Goal: Information Seeking & Learning: Learn about a topic

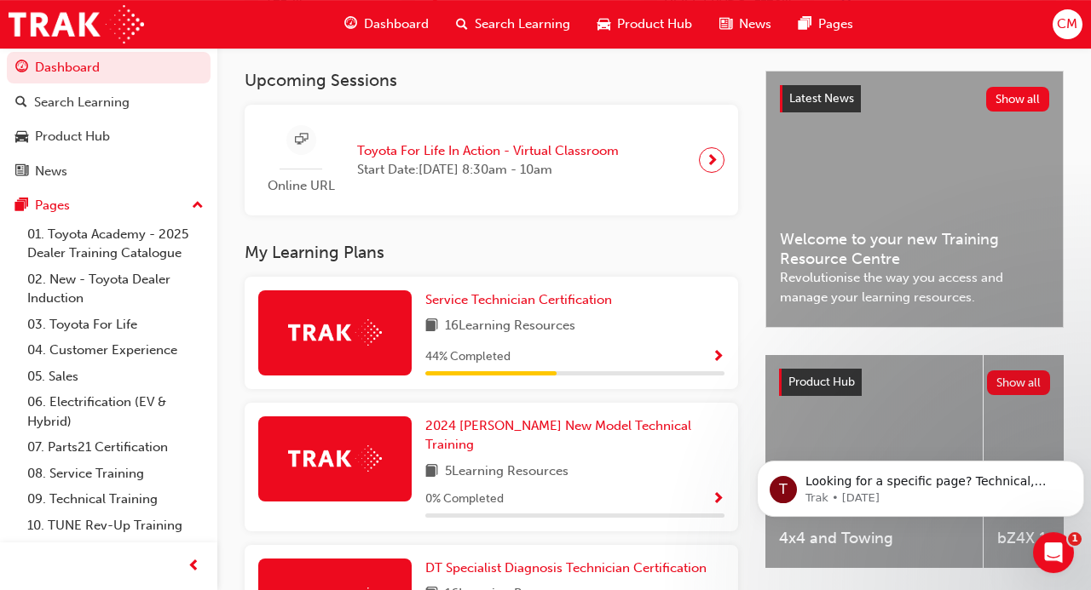
scroll to position [363, 0]
click at [509, 301] on span "Service Technician Certification" at bounding box center [518, 299] width 187 height 15
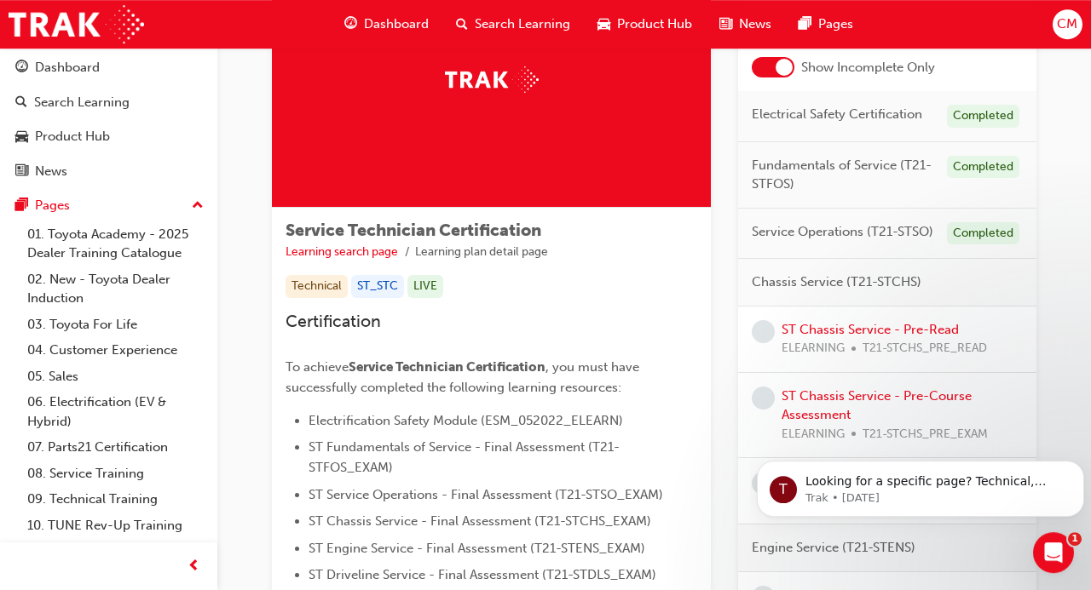
scroll to position [137, 0]
click at [818, 325] on link "ST Chassis Service - Pre-Read" at bounding box center [869, 328] width 177 height 15
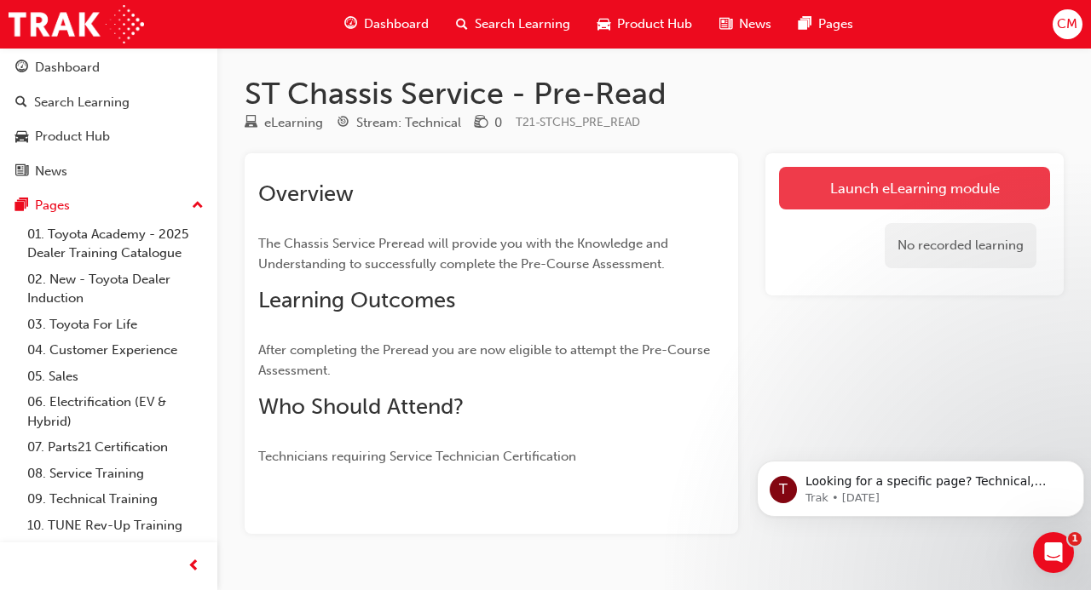
click at [840, 190] on link "Launch eLearning module" at bounding box center [914, 188] width 271 height 43
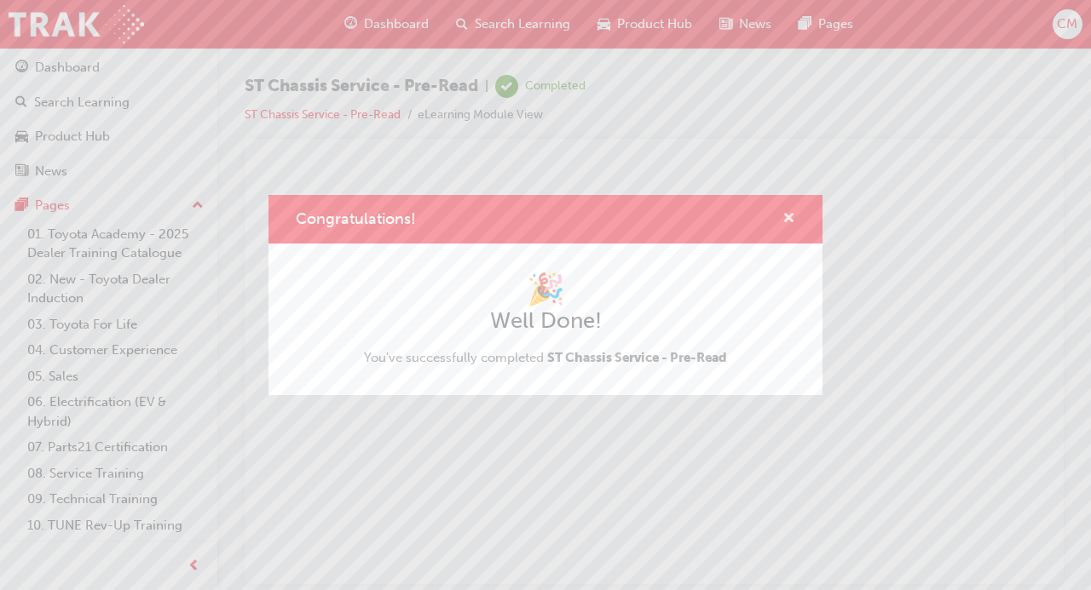
click at [788, 219] on span "cross-icon" at bounding box center [788, 219] width 13 height 15
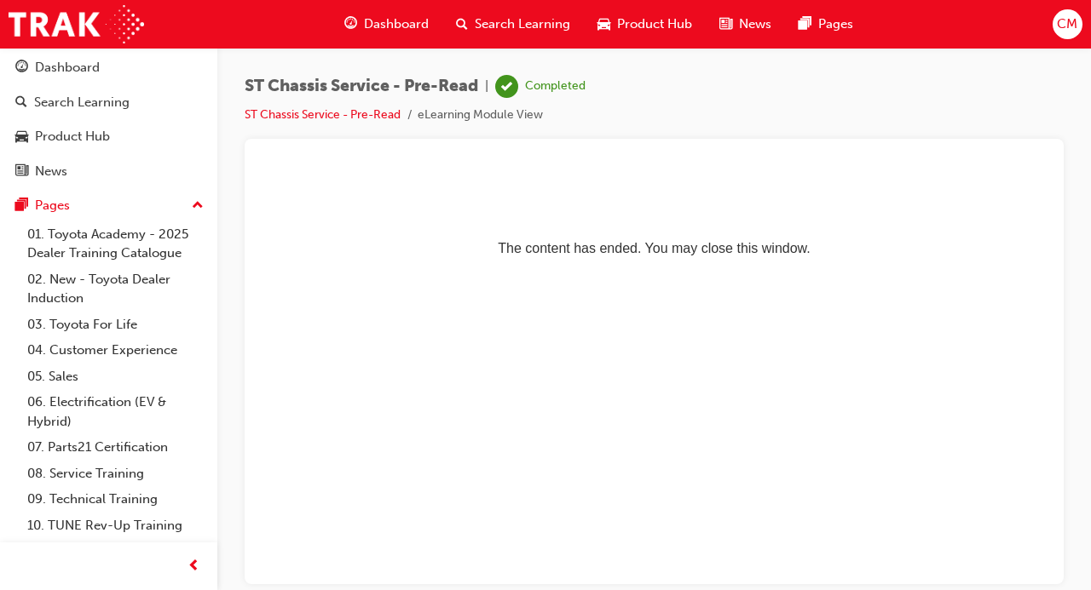
click at [373, 26] on span "Dashboard" at bounding box center [396, 24] width 65 height 20
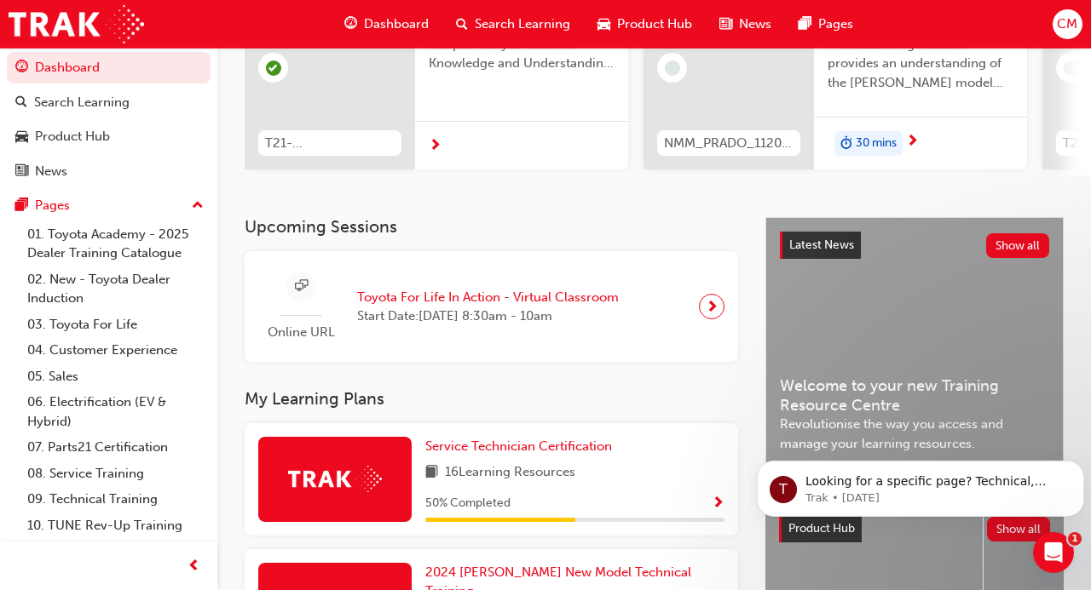
scroll to position [218, 0]
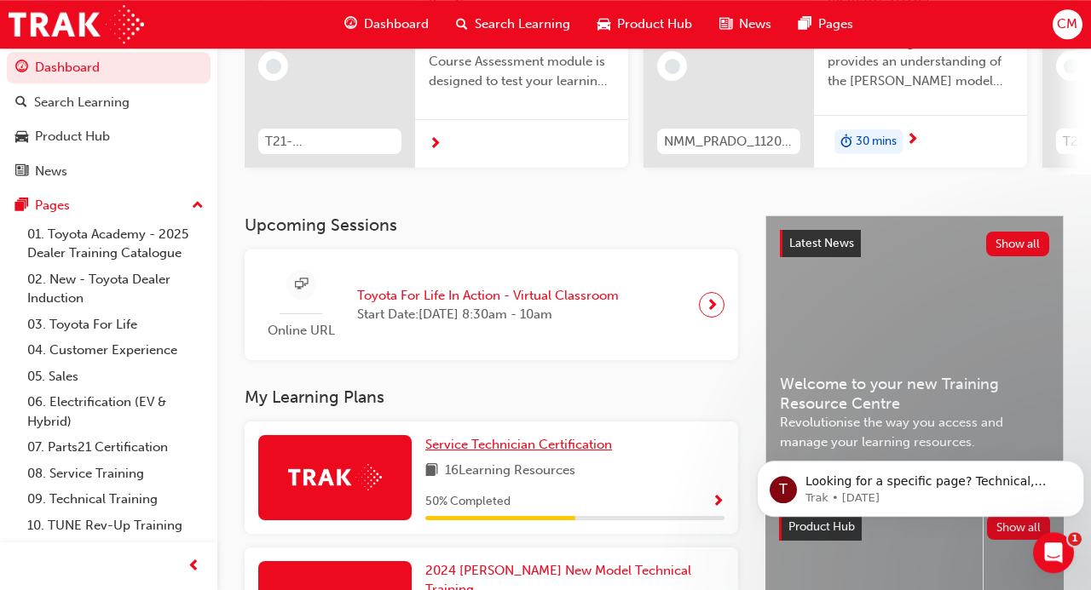
click at [567, 448] on span "Service Technician Certification" at bounding box center [518, 444] width 187 height 15
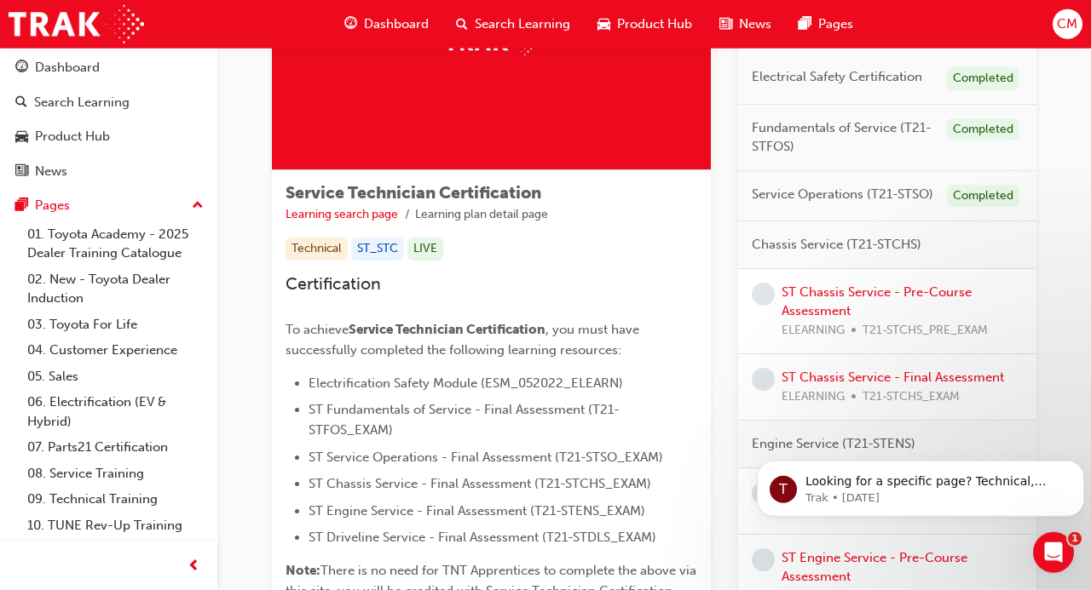
scroll to position [176, 0]
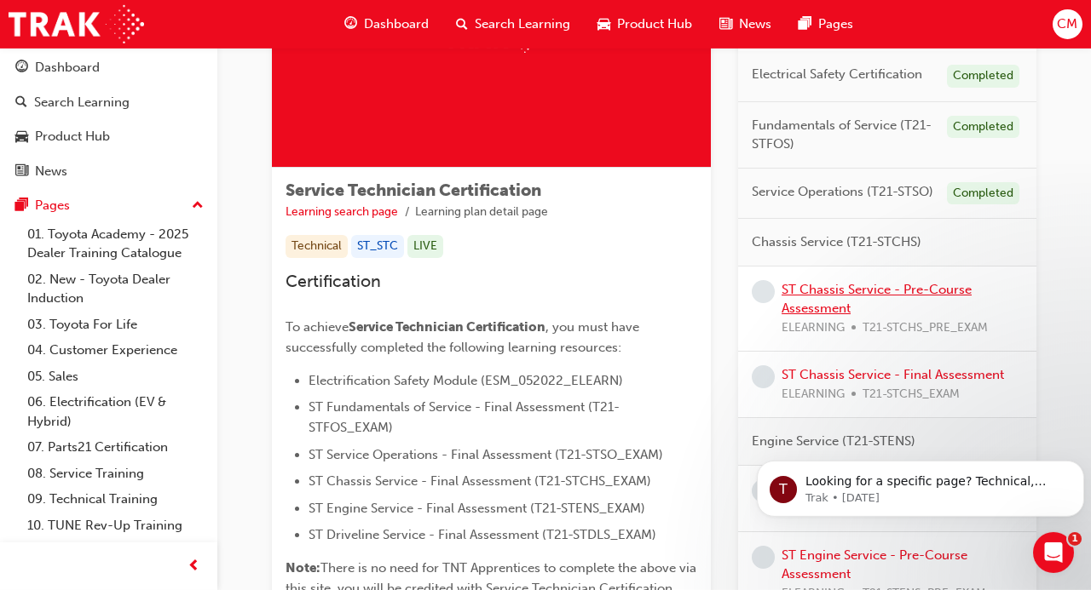
click at [821, 287] on link "ST Chassis Service - Pre-Course Assessment" at bounding box center [876, 299] width 190 height 35
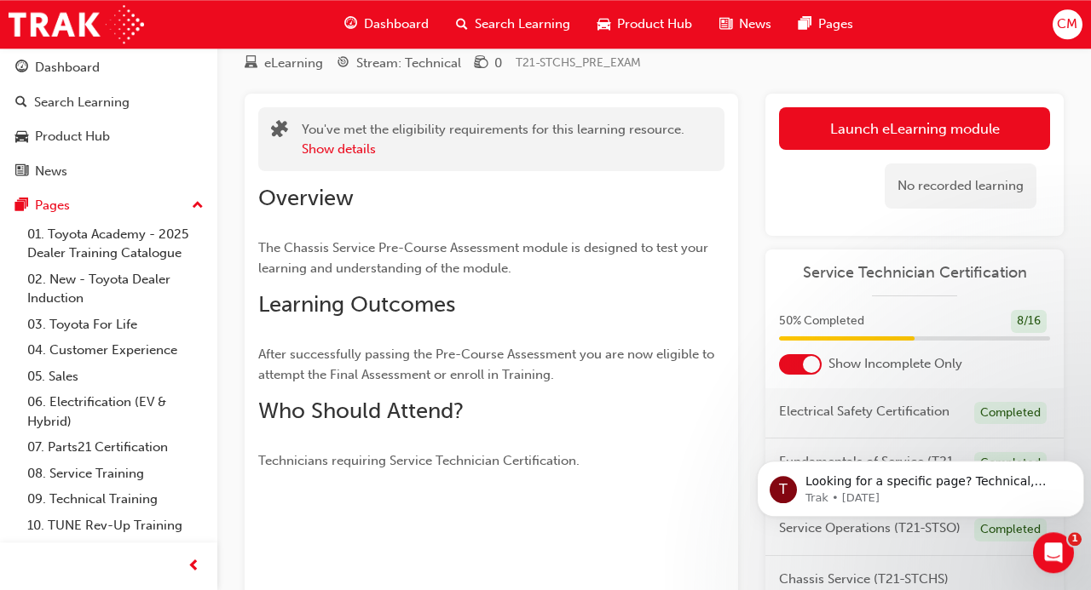
scroll to position [55, 0]
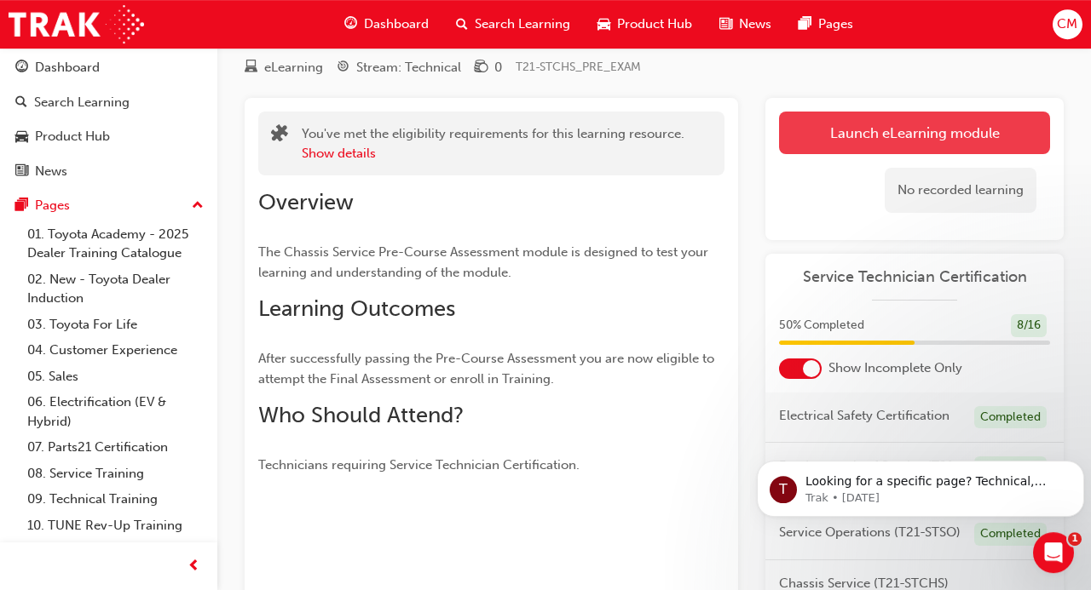
click at [831, 143] on link "Launch eLearning module" at bounding box center [914, 133] width 271 height 43
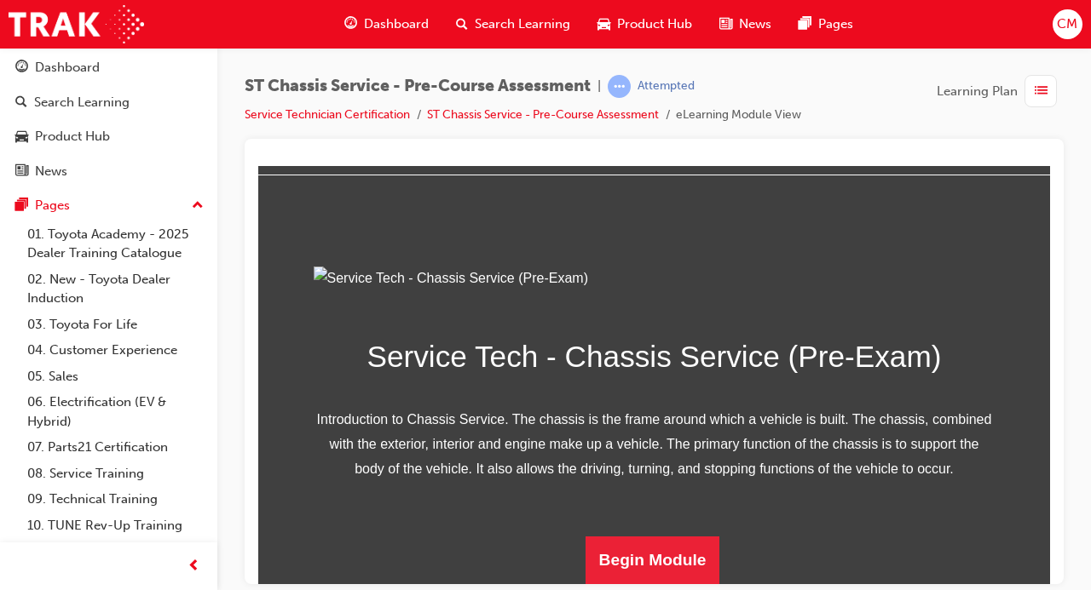
scroll to position [245, 0]
click at [681, 556] on button "Begin Module" at bounding box center [652, 560] width 135 height 48
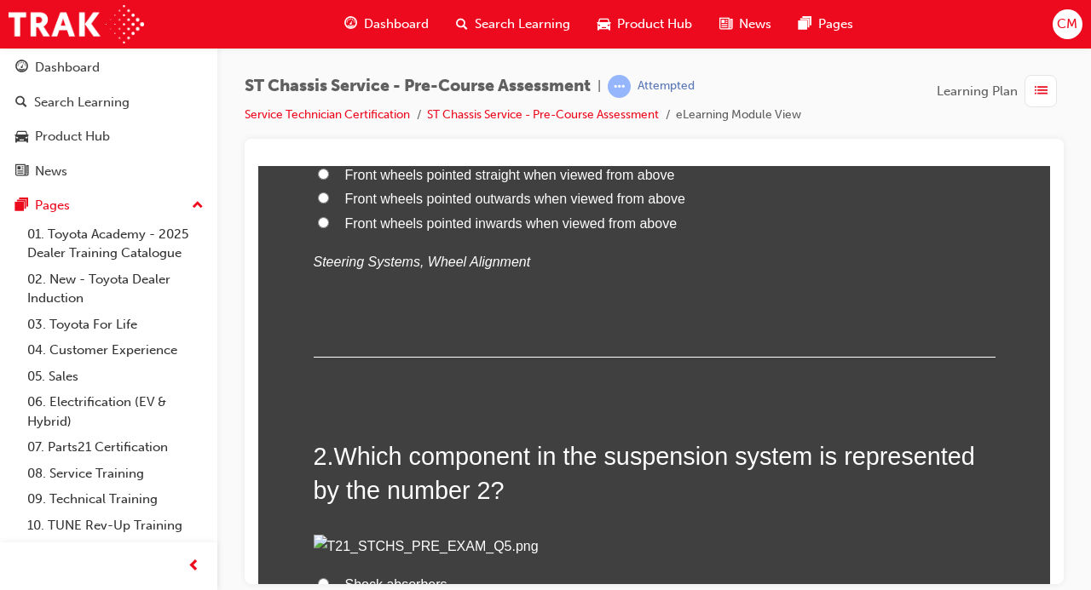
scroll to position [0, 0]
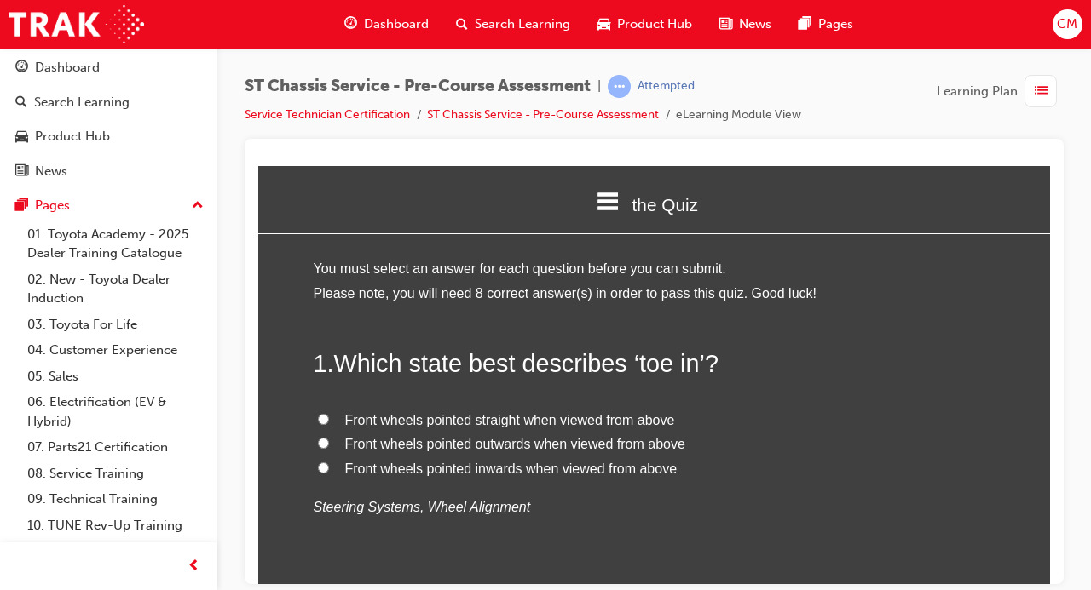
click at [414, 470] on span "Front wheels pointed inwards when viewed from above" at bounding box center [511, 468] width 332 height 14
click at [329, 470] on input "Front wheels pointed inwards when viewed from above" at bounding box center [323, 467] width 11 height 11
radio input "true"
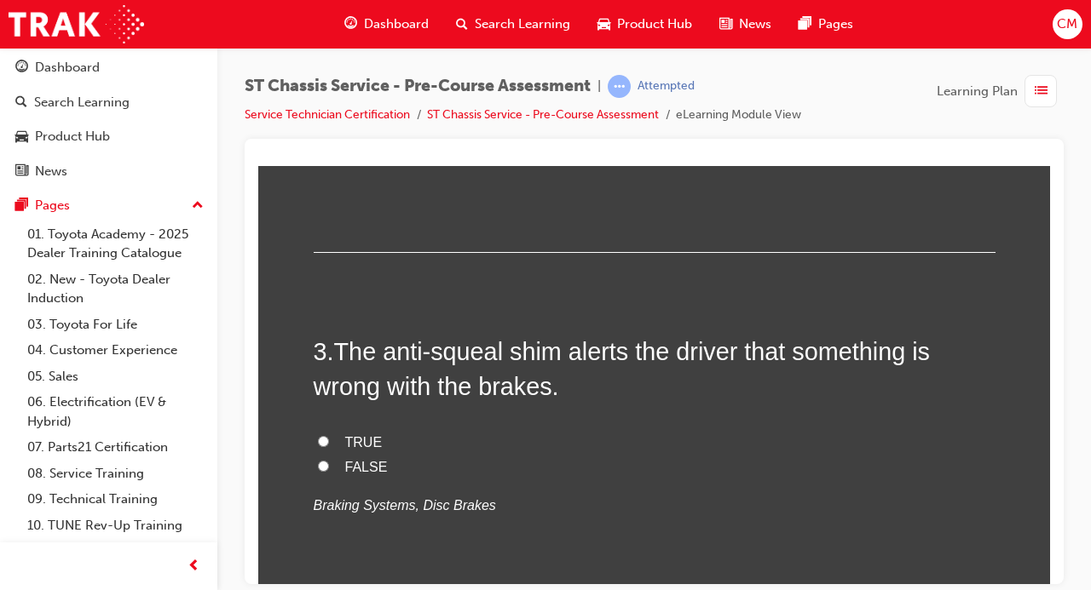
scroll to position [760, 0]
click at [395, 77] on span "Shock absorbers" at bounding box center [396, 69] width 102 height 14
click at [329, 74] on input "Shock absorbers" at bounding box center [323, 68] width 11 height 11
radio input "true"
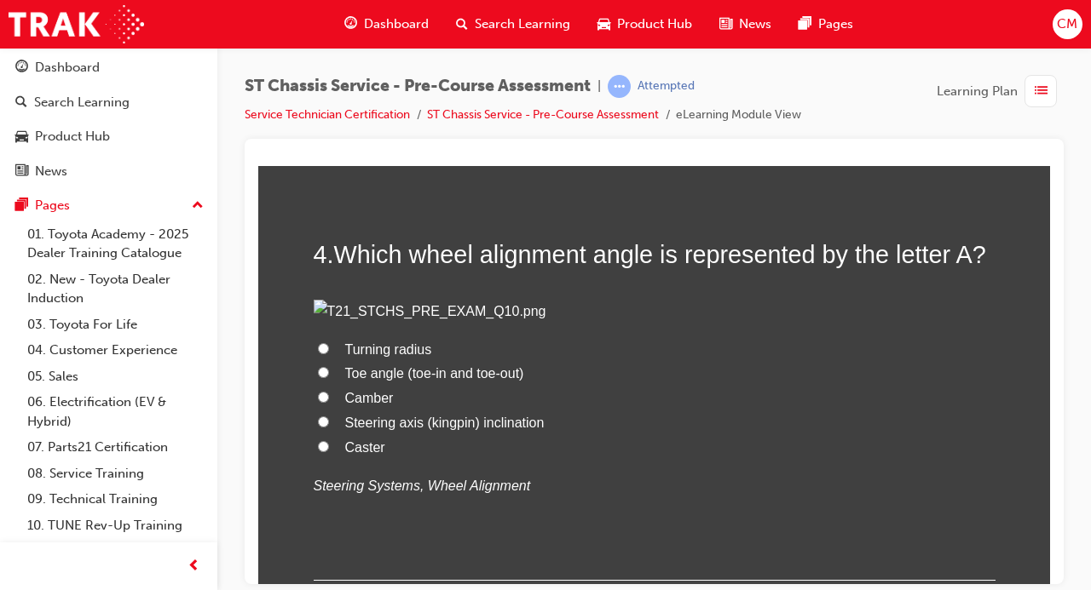
scroll to position [1235, 0]
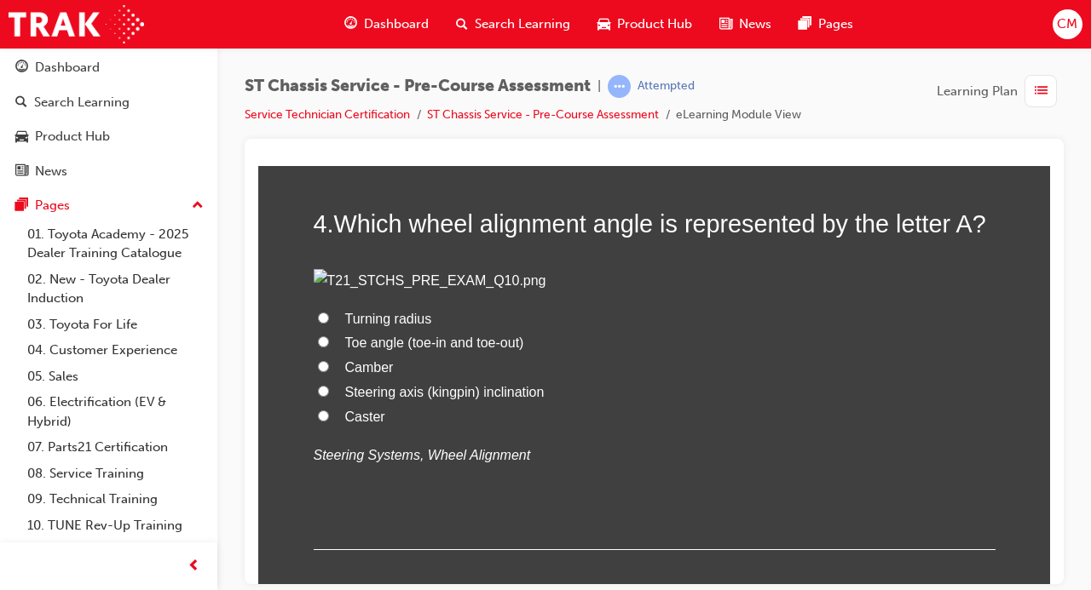
radio input "true"
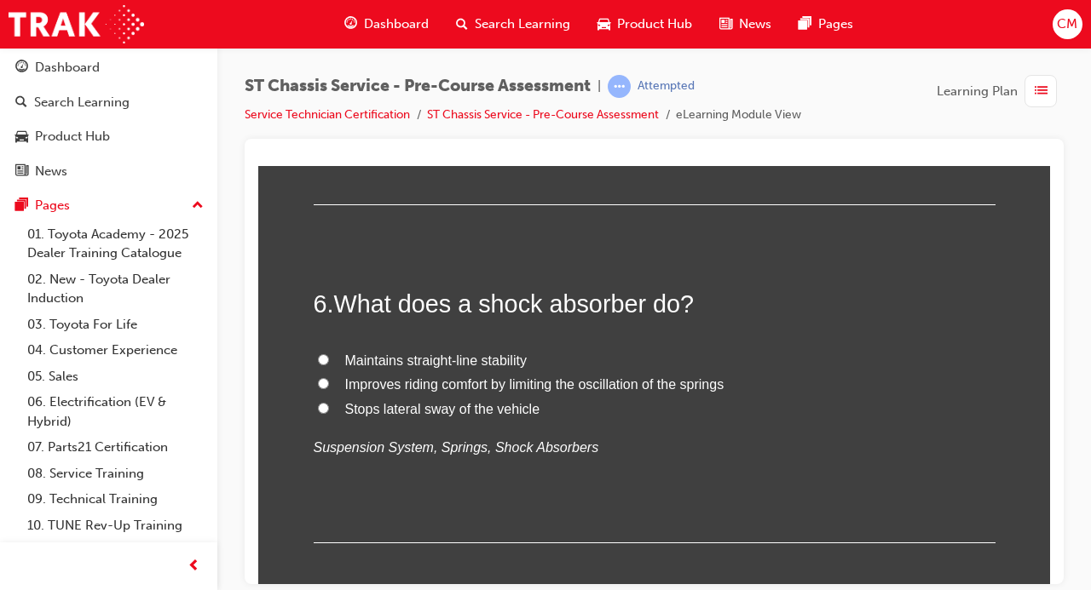
scroll to position [1954, 0]
radio input "true"
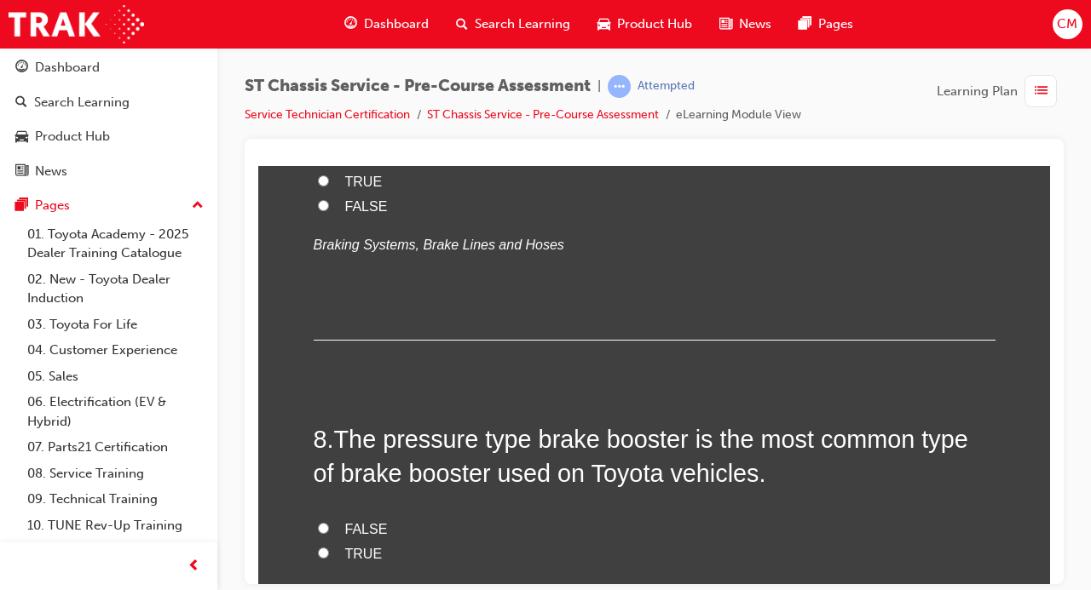
scroll to position [2508, 0]
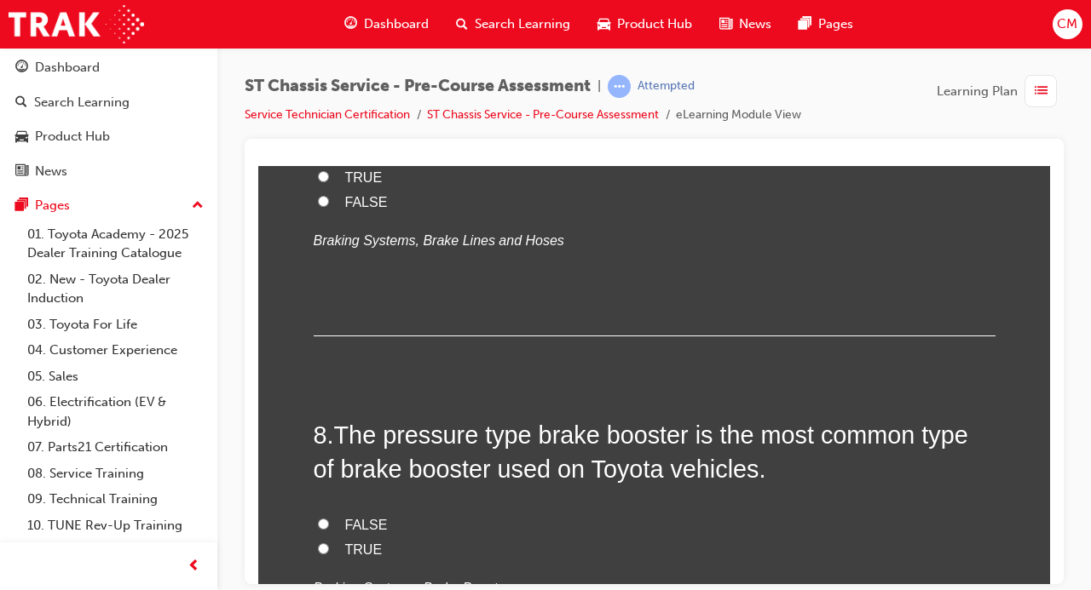
radio input "true"
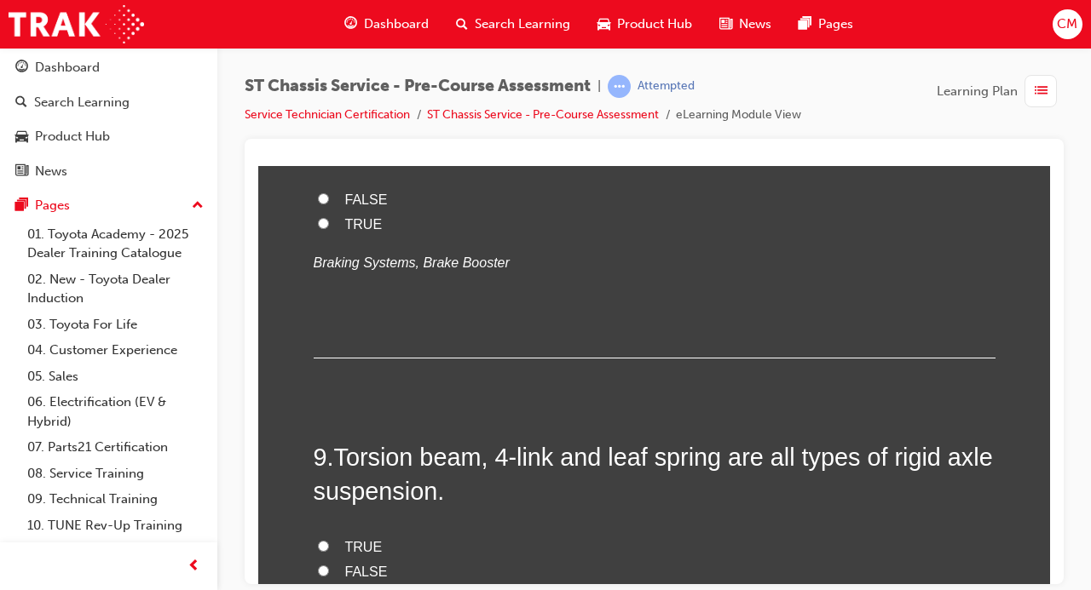
scroll to position [2834, 0]
radio input "true"
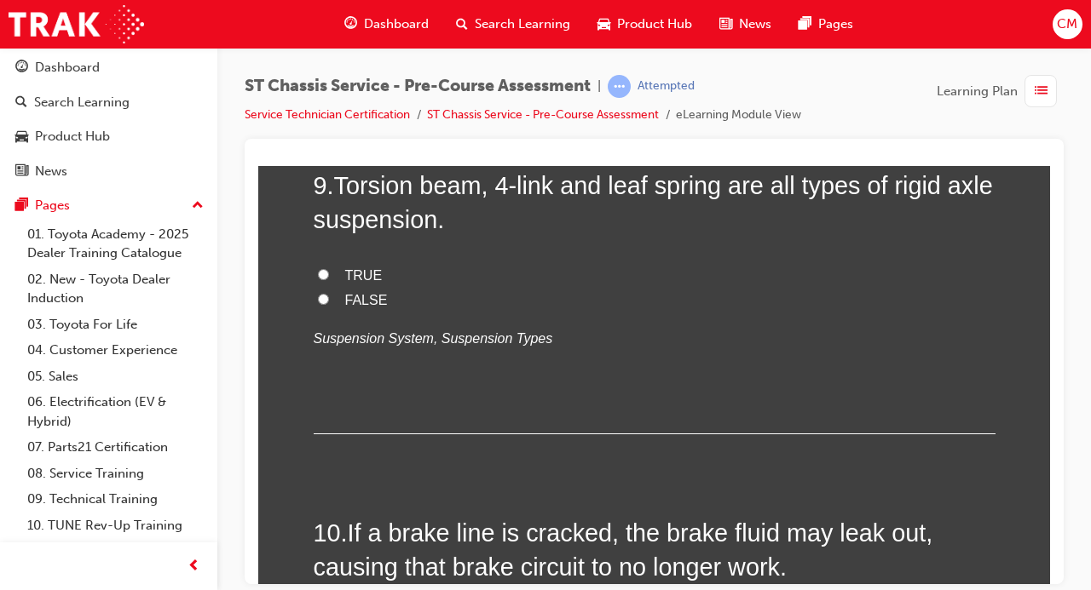
scroll to position [3106, 0]
radio input "true"
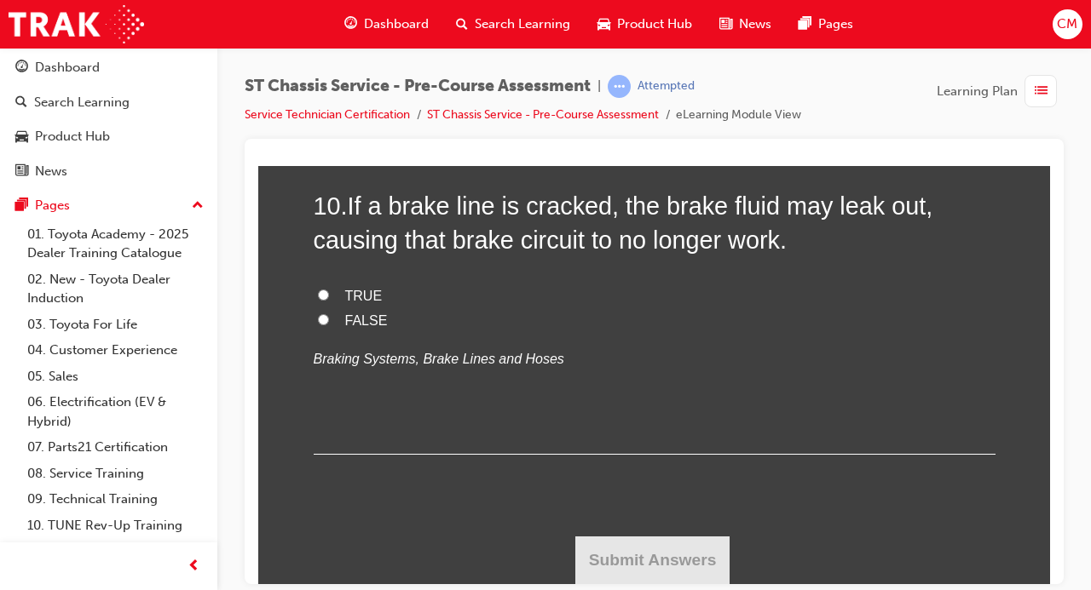
scroll to position [3449, 0]
radio input "true"
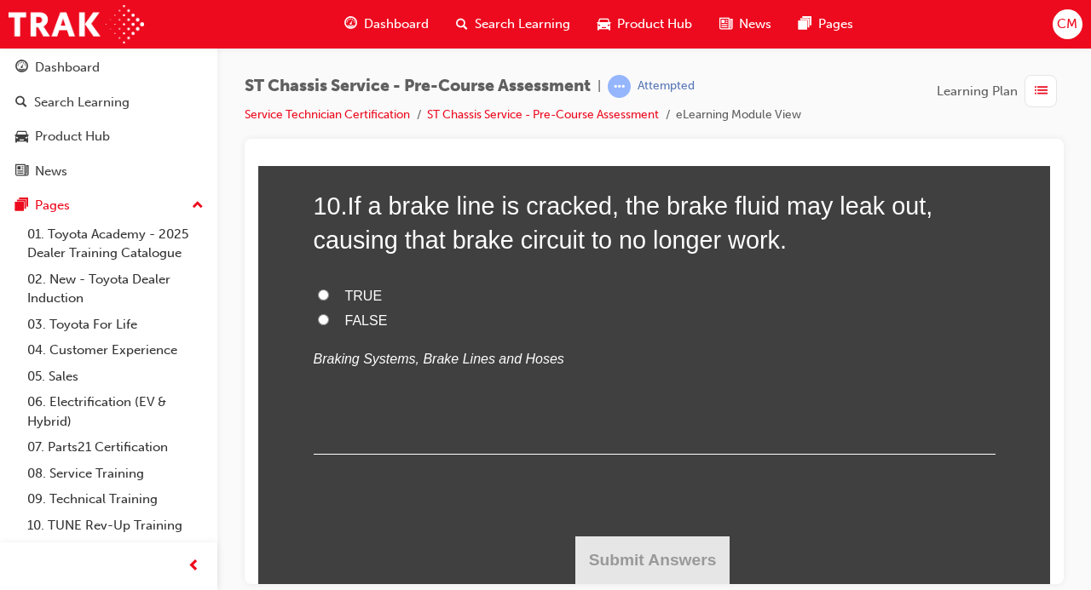
radio input "true"
click at [325, 300] on input "TRUE" at bounding box center [323, 294] width 11 height 11
radio input "true"
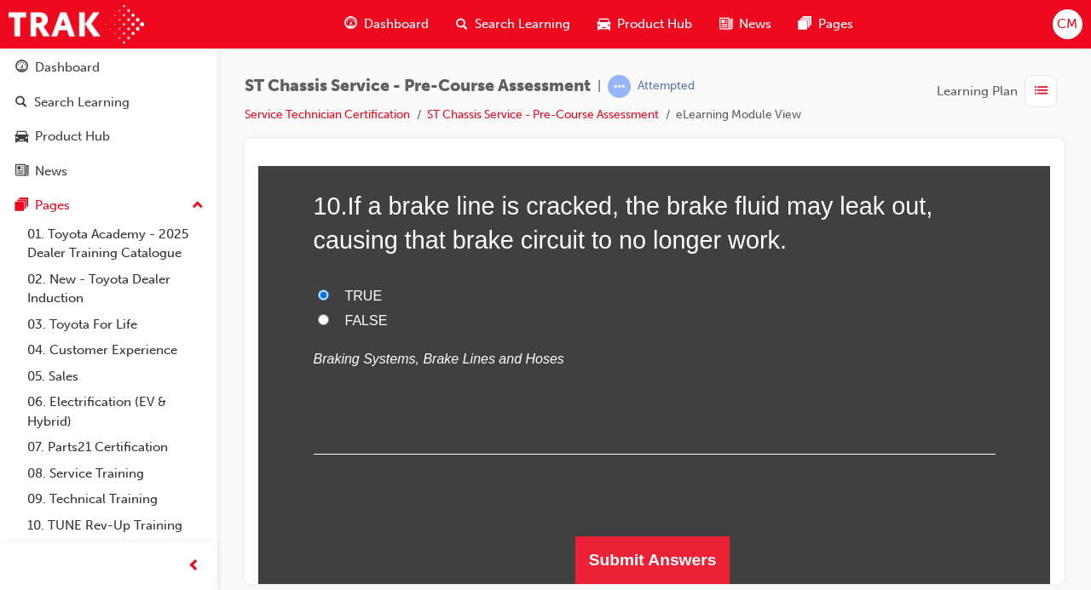
scroll to position [4289, 0]
click at [633, 578] on button "Submit Answers" at bounding box center [652, 560] width 155 height 48
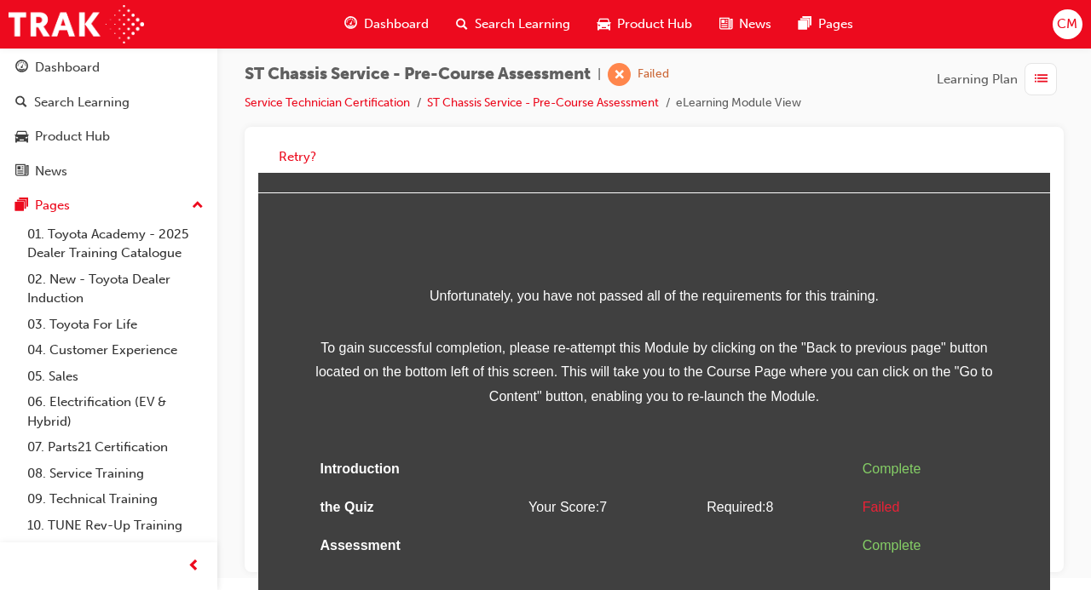
scroll to position [0, 0]
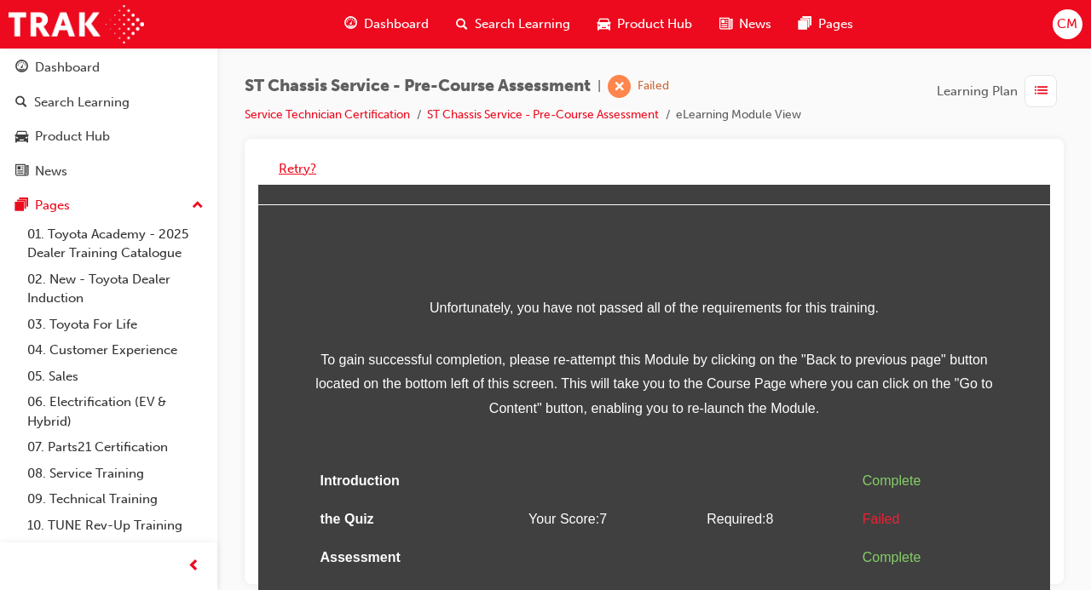
click at [298, 164] on button "Retry?" at bounding box center [297, 169] width 37 height 20
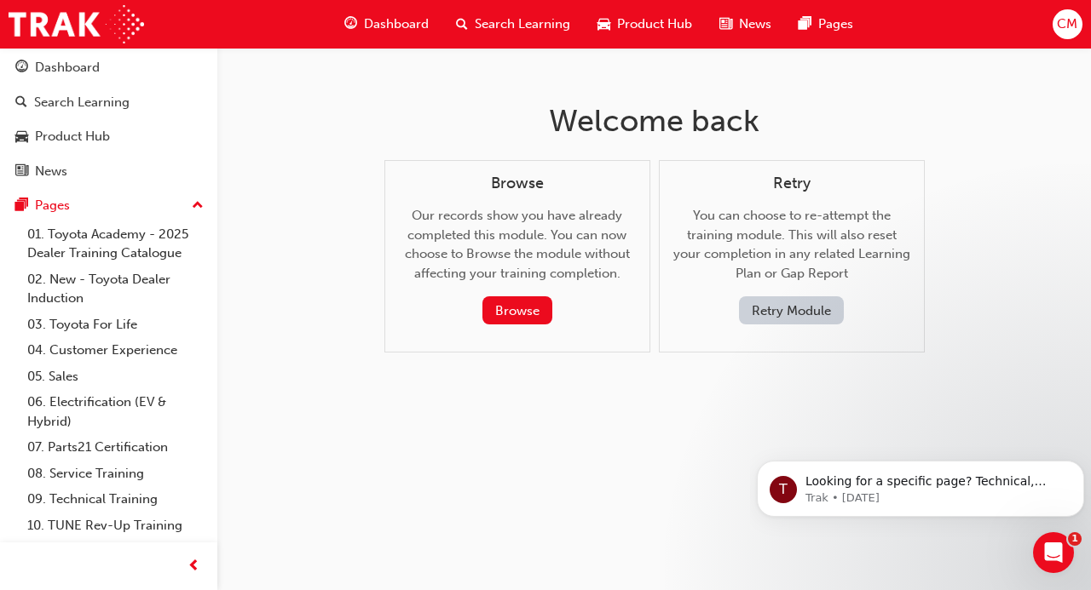
click at [609, 279] on div "Browse Our records show you have already completed this module. You can now cho…" at bounding box center [517, 250] width 237 height 151
click at [504, 319] on button "Browse" at bounding box center [517, 311] width 70 height 28
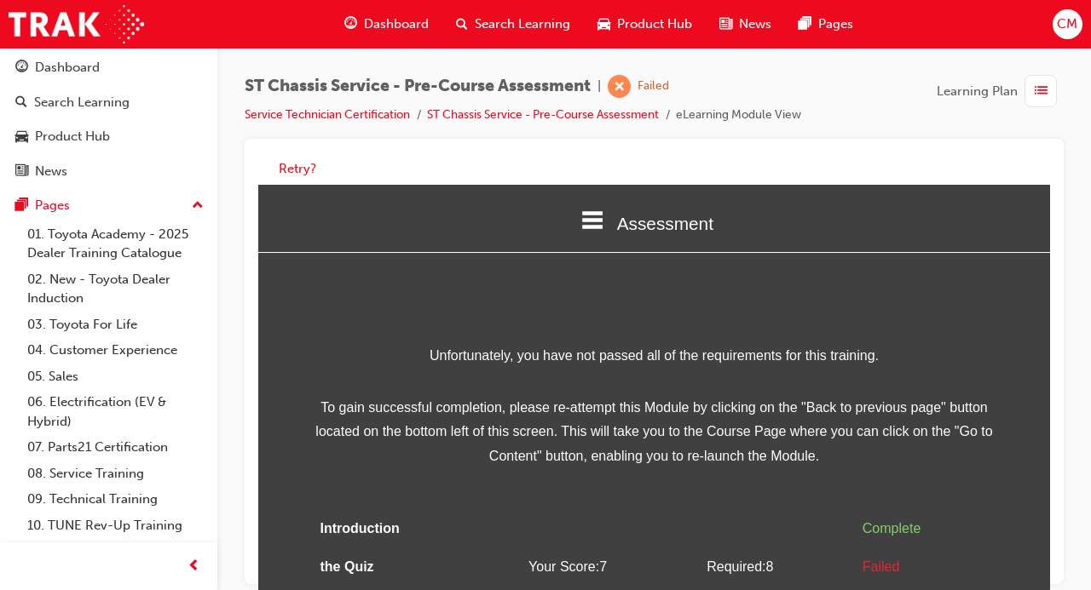
scroll to position [48, 0]
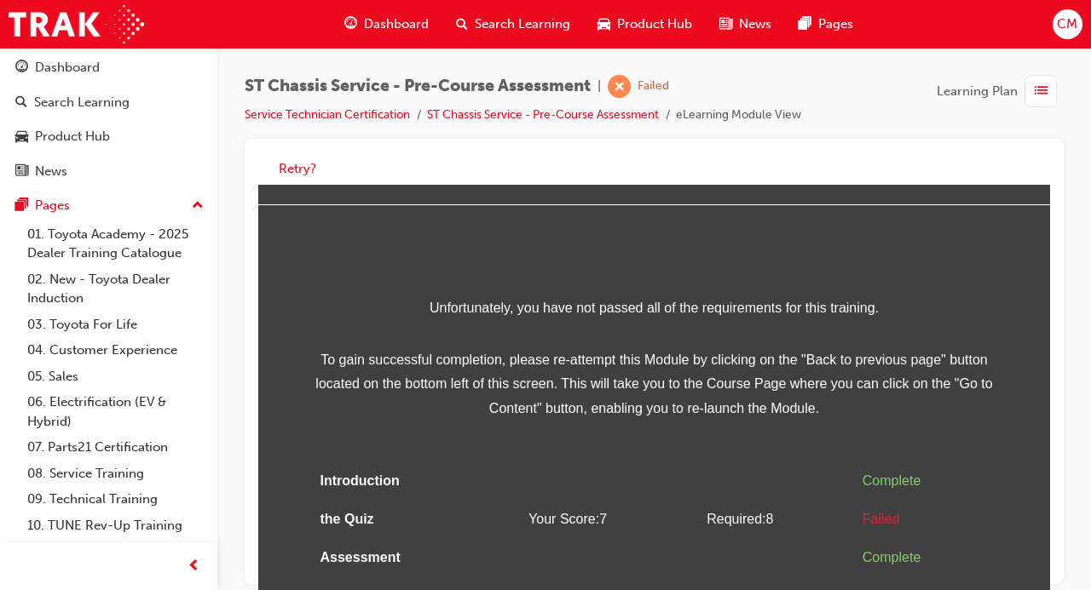
click at [574, 377] on span "To gain successful completion, please re-attempt this Module by clicking on the…" at bounding box center [655, 384] width 682 height 73
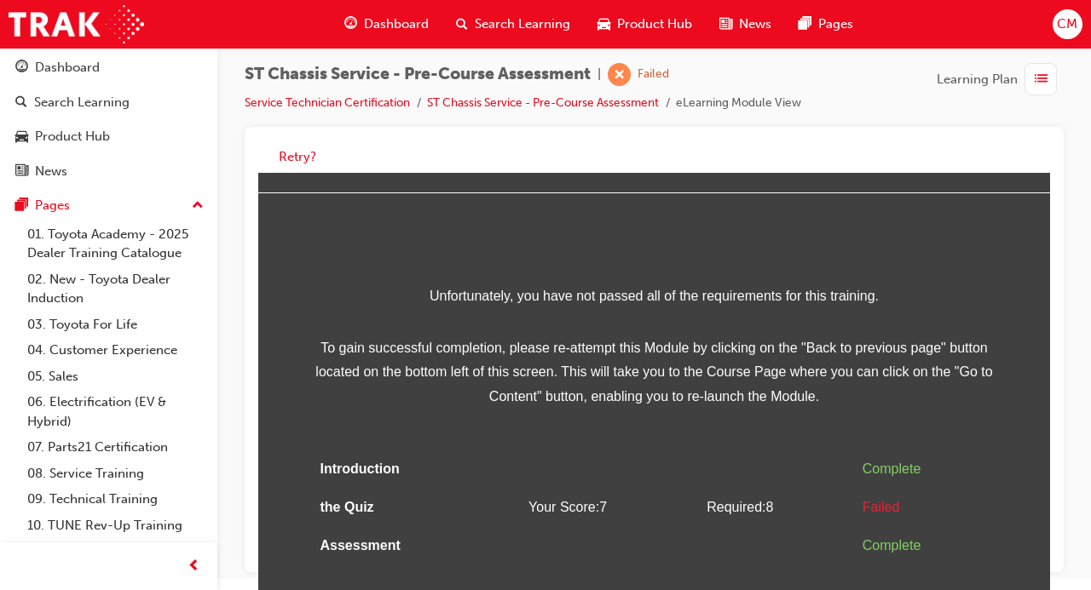
scroll to position [0, 0]
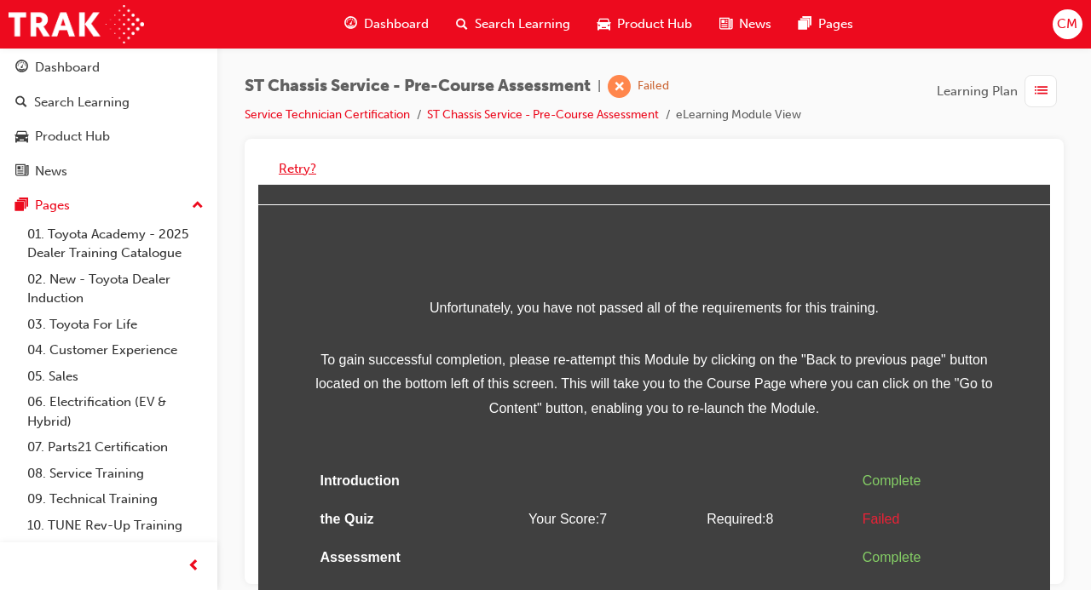
click at [297, 175] on button "Retry?" at bounding box center [297, 169] width 37 height 20
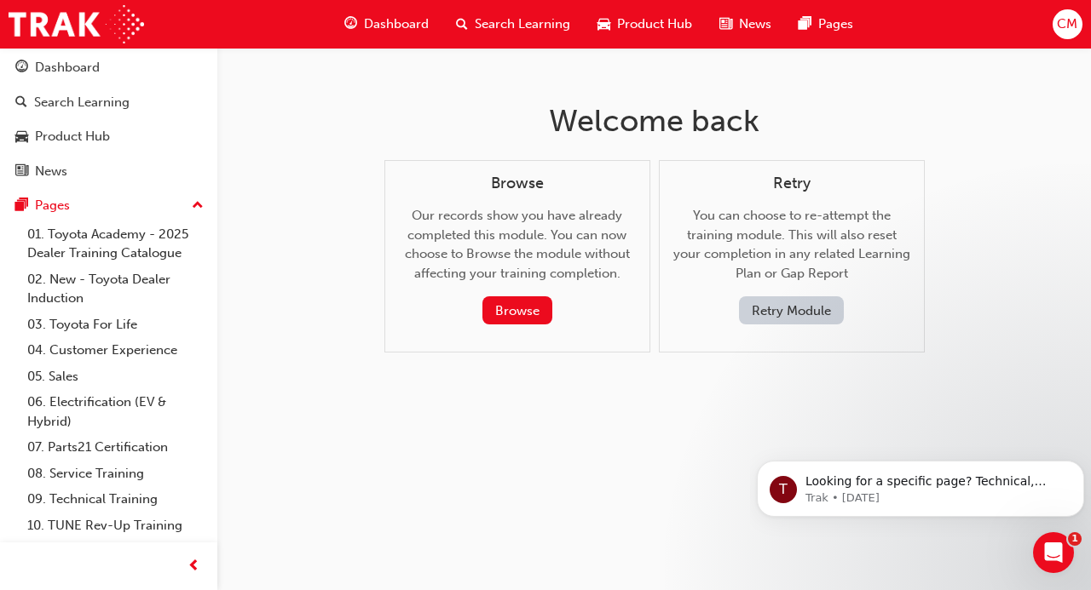
click at [803, 304] on button "Retry Module" at bounding box center [791, 311] width 105 height 28
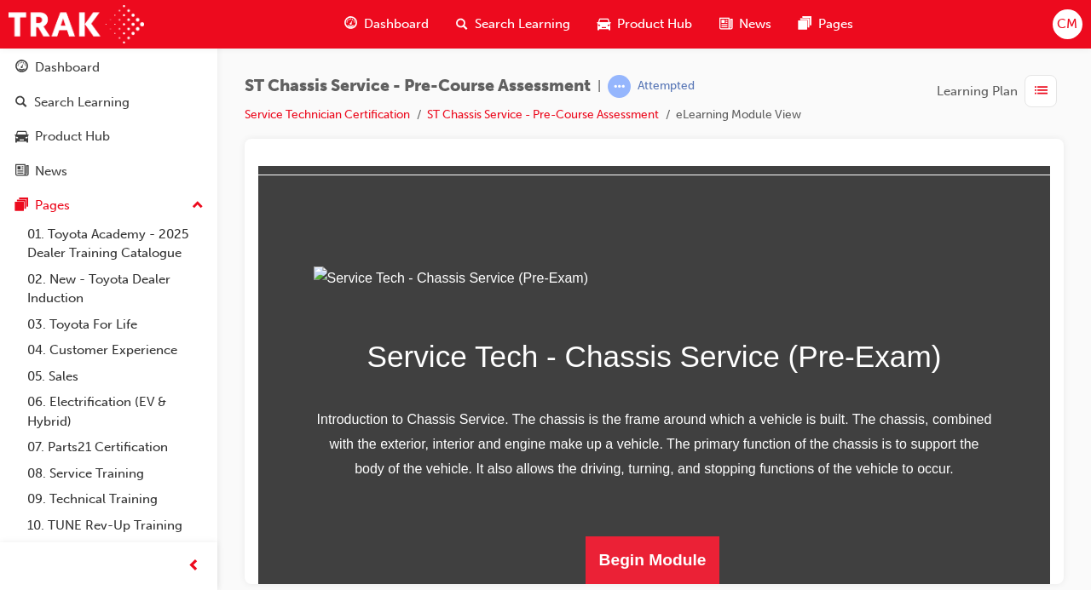
scroll to position [245, 0]
click at [656, 557] on button "Begin Module" at bounding box center [652, 560] width 135 height 48
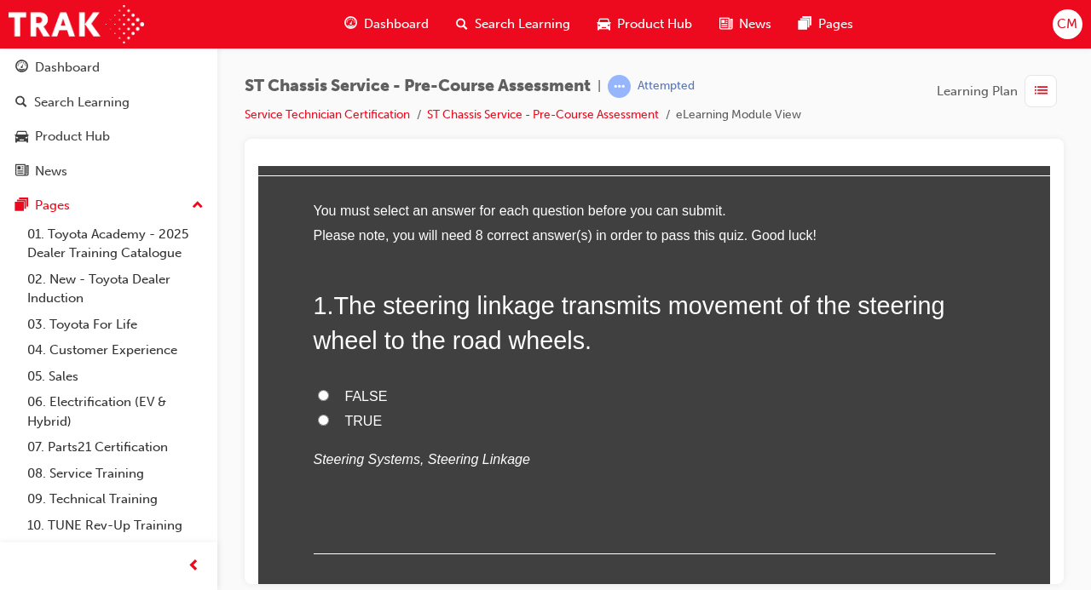
scroll to position [59, 0]
click at [324, 398] on input "FALSE" at bounding box center [323, 394] width 11 height 11
radio input "true"
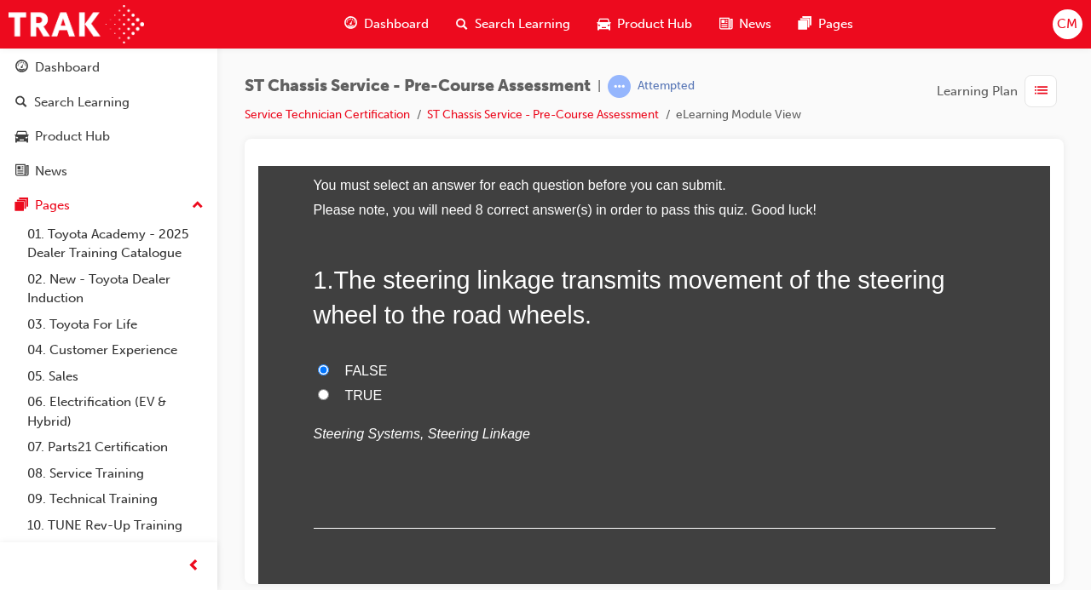
scroll to position [81, 0]
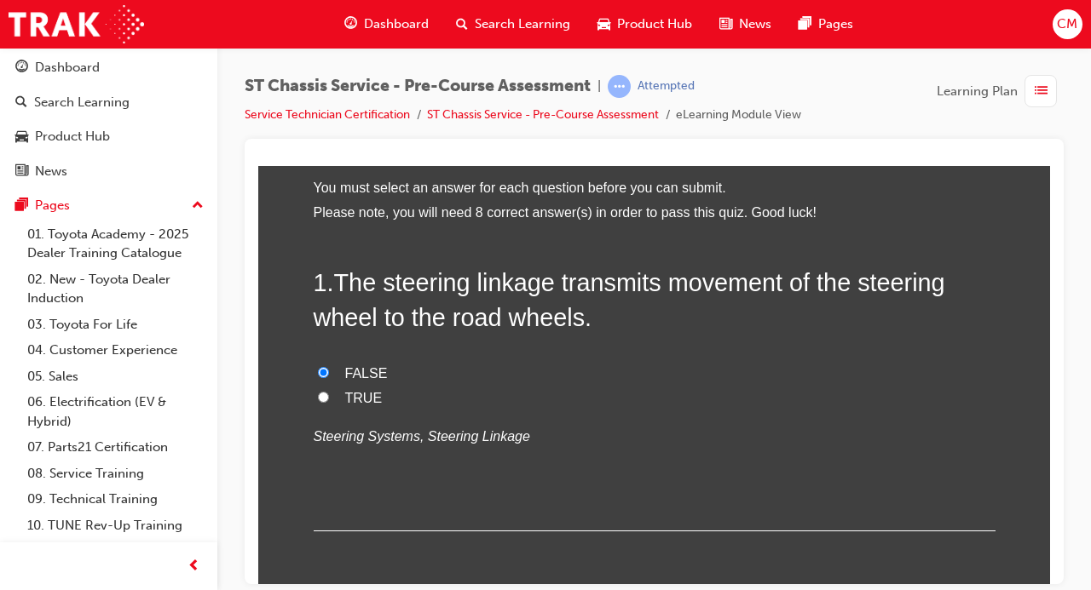
click at [326, 400] on input "TRUE" at bounding box center [323, 396] width 11 height 11
radio input "true"
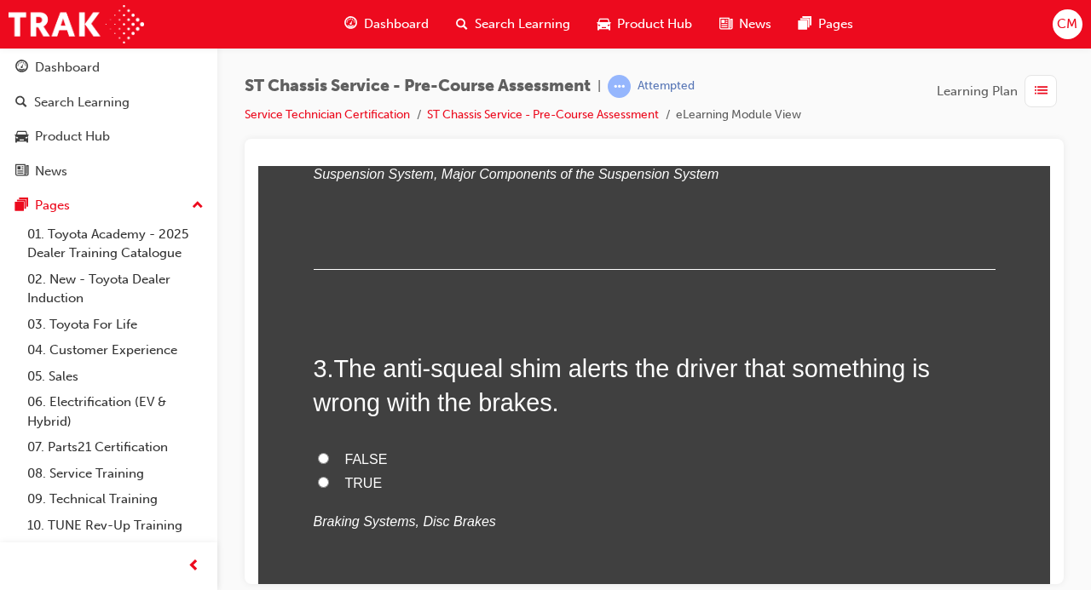
scroll to position [754, 0]
click at [318, 90] on input "Shock absorbers" at bounding box center [323, 84] width 11 height 11
radio input "true"
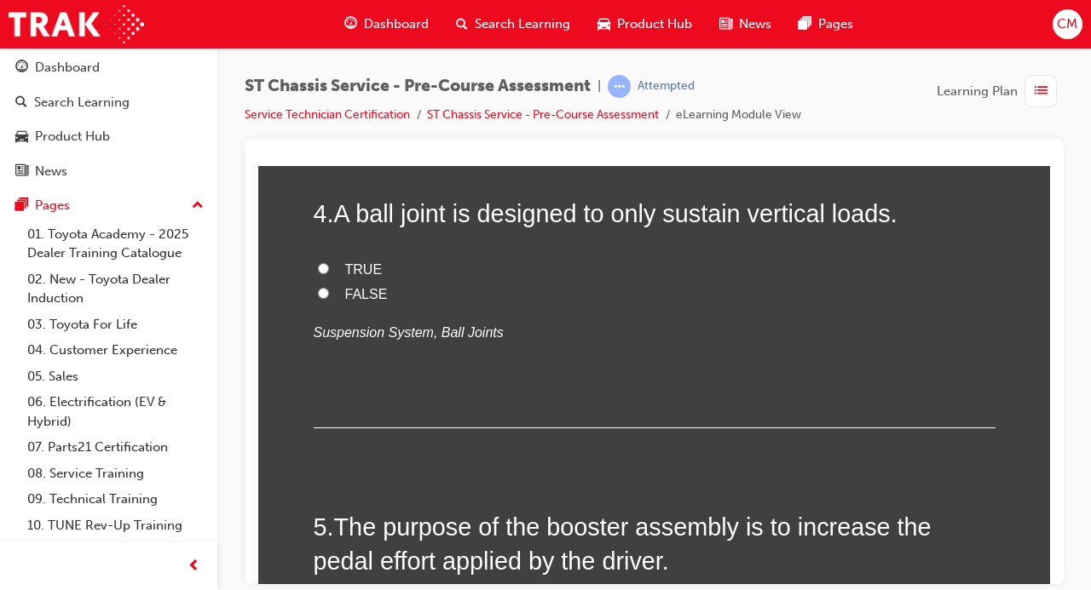
scroll to position [1257, 0]
radio input "true"
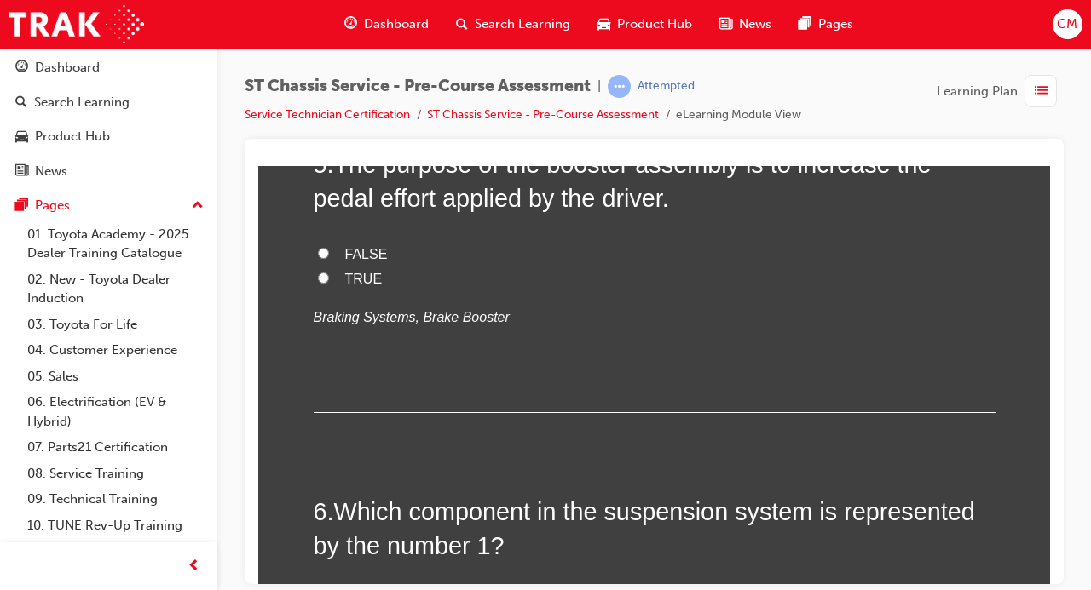
scroll to position [1620, 0]
drag, startPoint x: 426, startPoint y: 360, endPoint x: 337, endPoint y: 297, distance: 109.4
copy div "A ball joint is designed to only sustain vertical loads. TRUE FALSE"
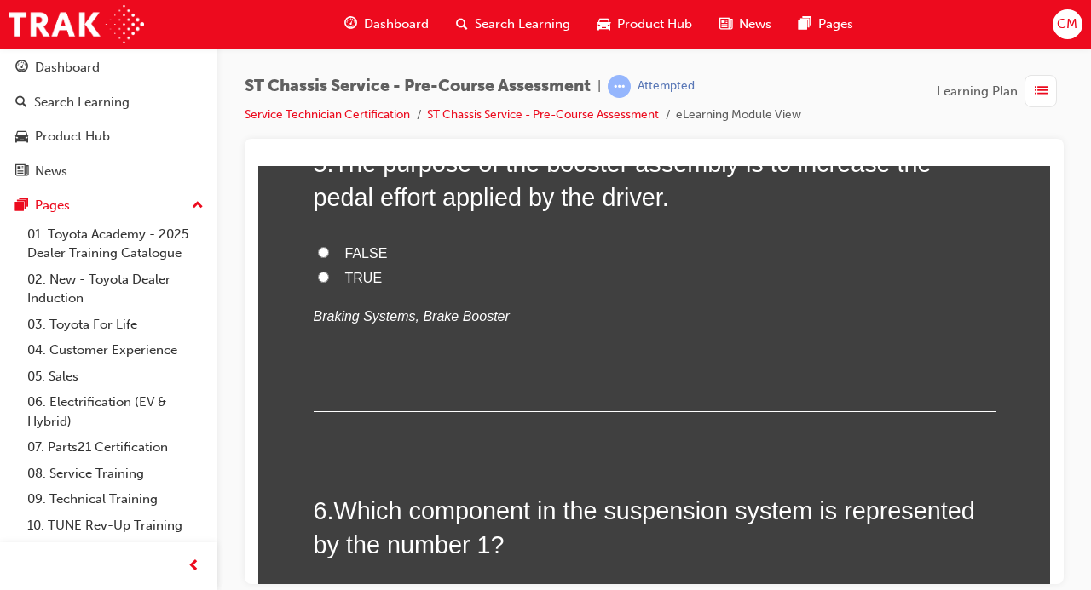
radio input "true"
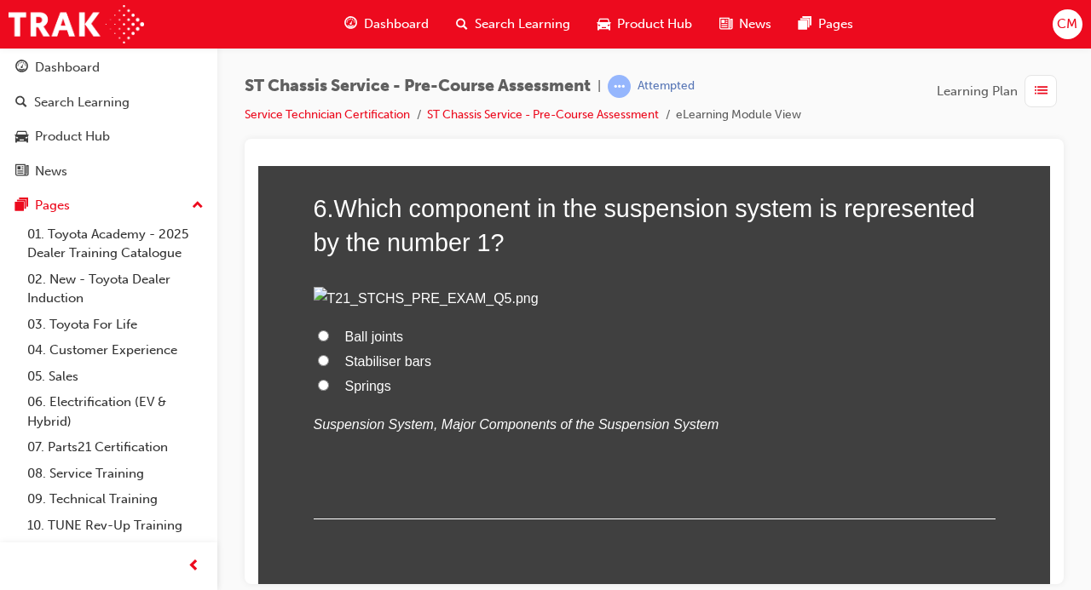
scroll to position [1927, 0]
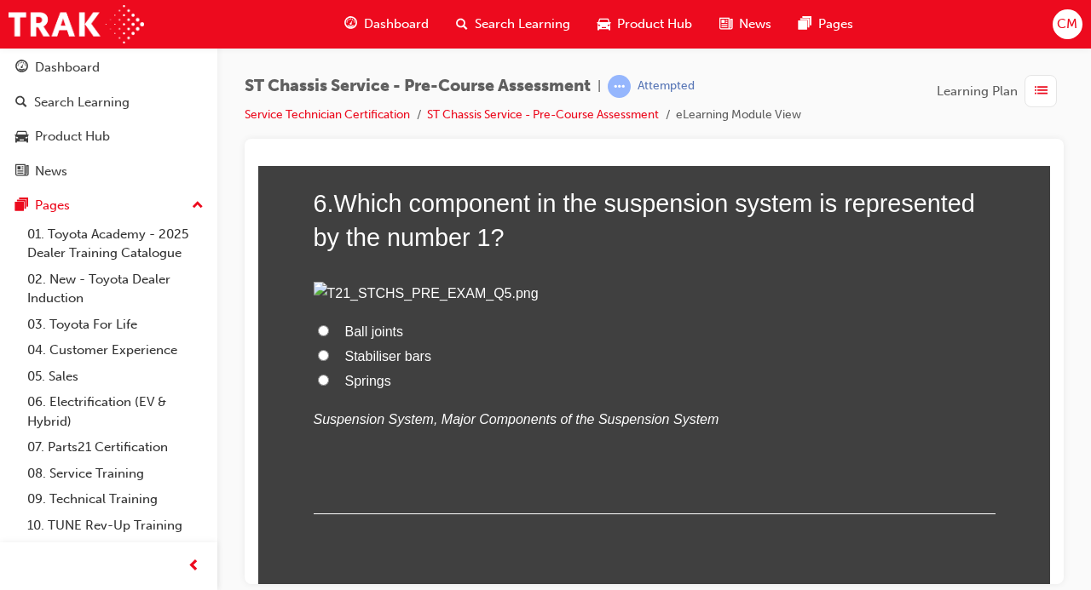
drag, startPoint x: 418, startPoint y: 404, endPoint x: 338, endPoint y: 283, distance: 145.1
copy div "The purpose of the booster assembly is to increase the pedal effort applied by …"
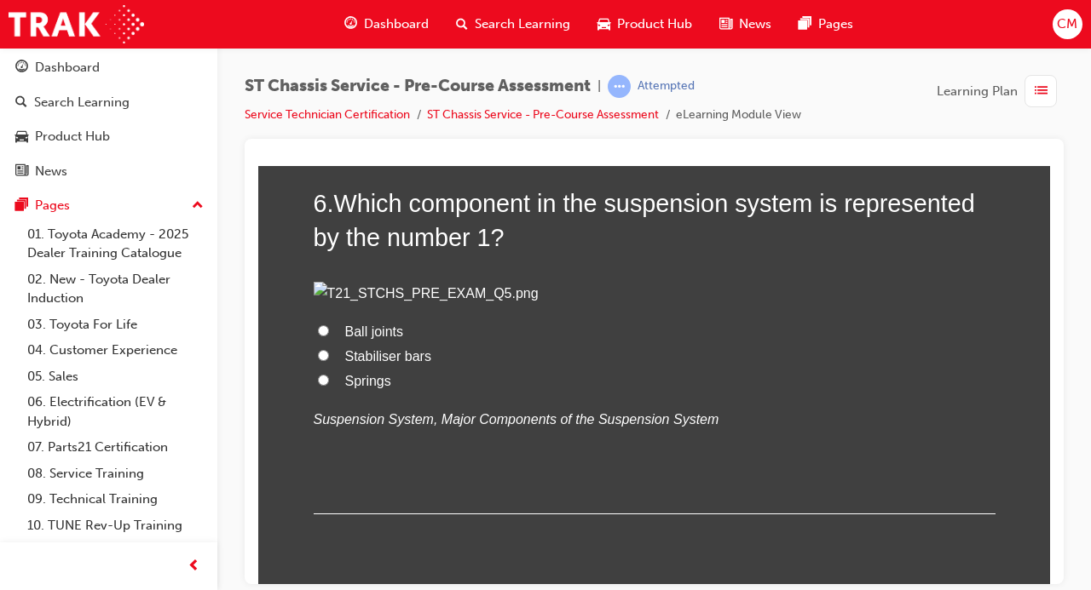
radio input "true"
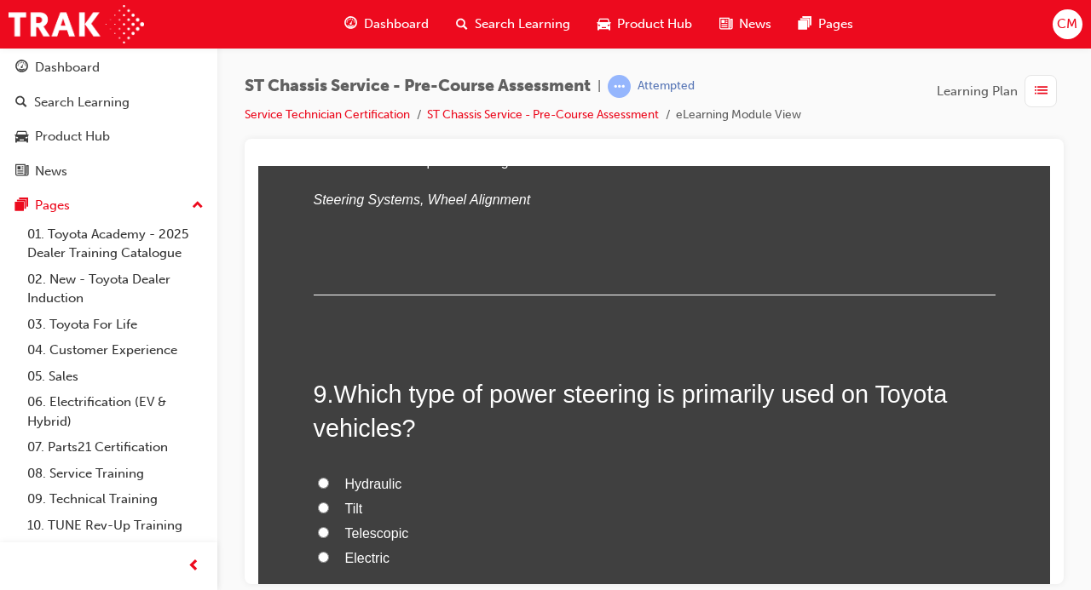
scroll to position [2797, 0]
radio input "true"
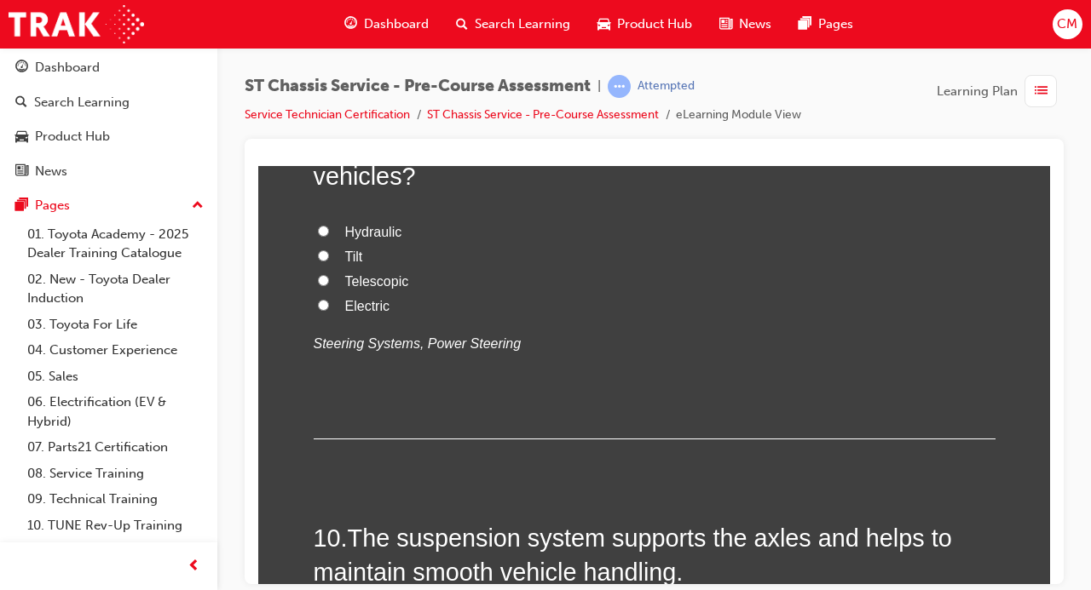
scroll to position [3089, 0]
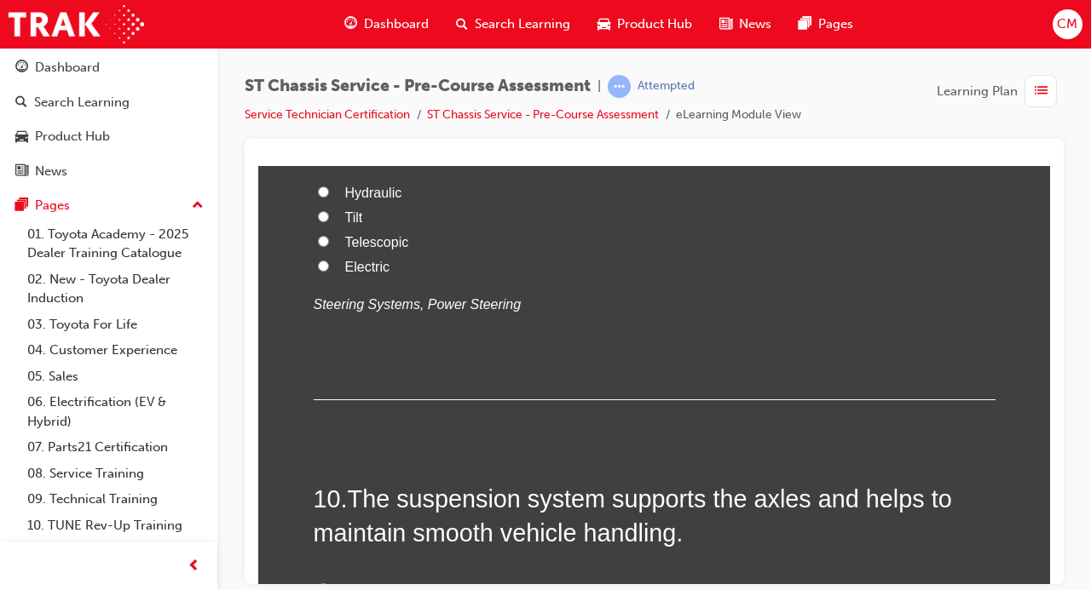
drag, startPoint x: 415, startPoint y: 438, endPoint x: 347, endPoint y: 310, distance: 144.8
copy div "Toe out’ is when the front wheels point outward from above. TRUE FALSE"
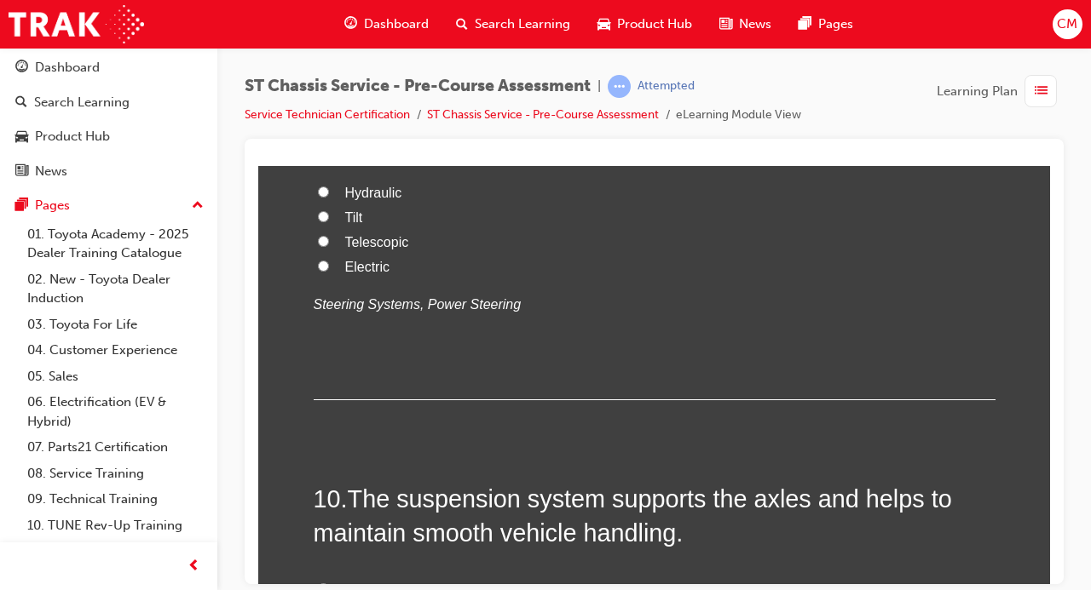
radio input "true"
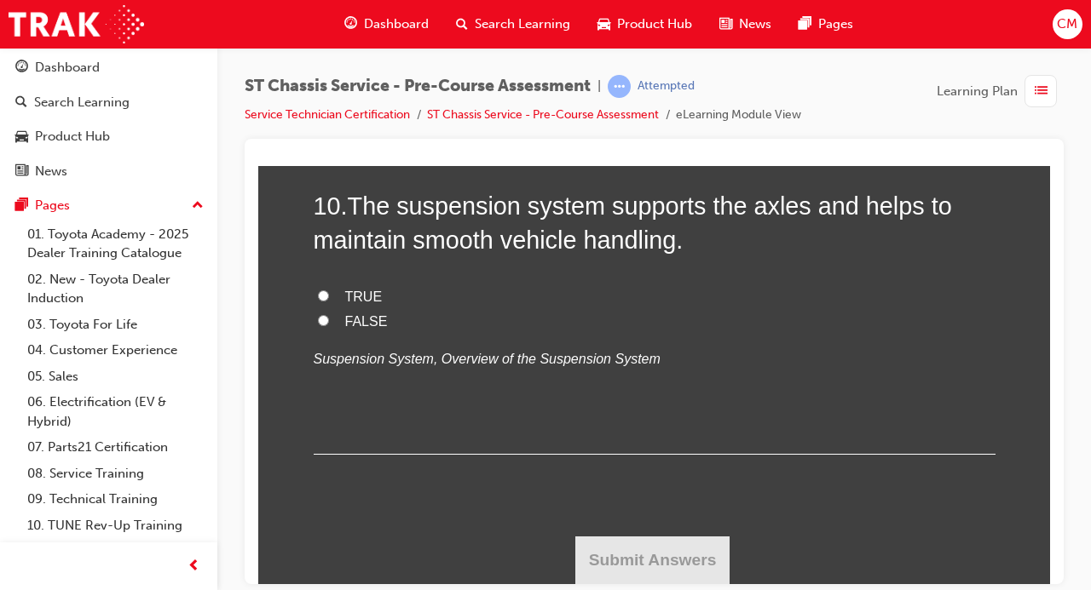
scroll to position [3461, 0]
drag, startPoint x: 689, startPoint y: 408, endPoint x: 345, endPoint y: 285, distance: 365.4
copy div "Which state best describes ‘toe in’? Front wheels pointed outwards when viewed …"
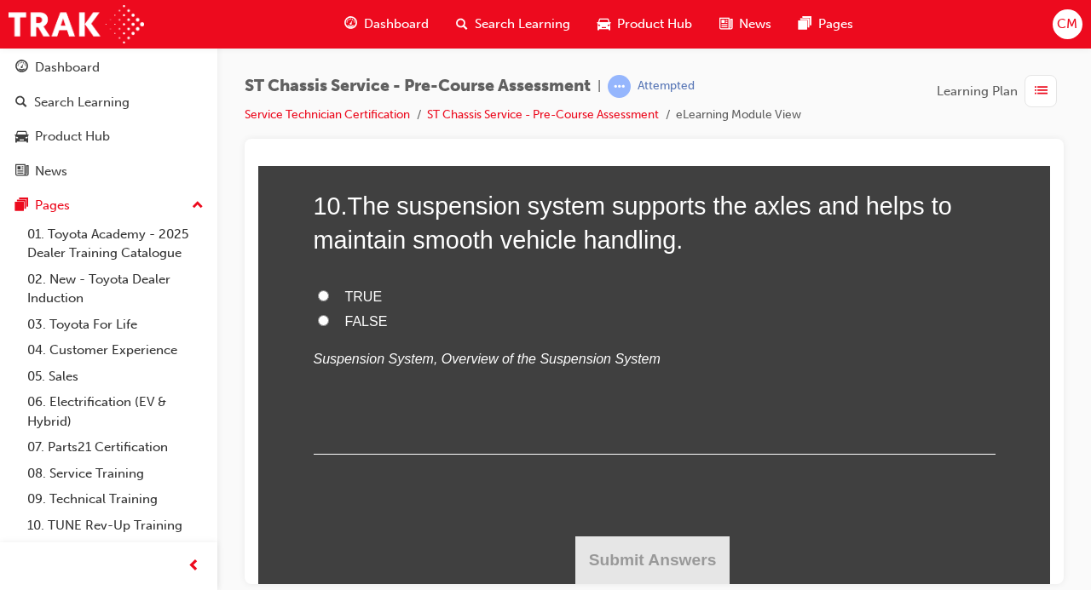
radio input "true"
drag, startPoint x: 420, startPoint y: 408, endPoint x: 409, endPoint y: 393, distance: 18.9
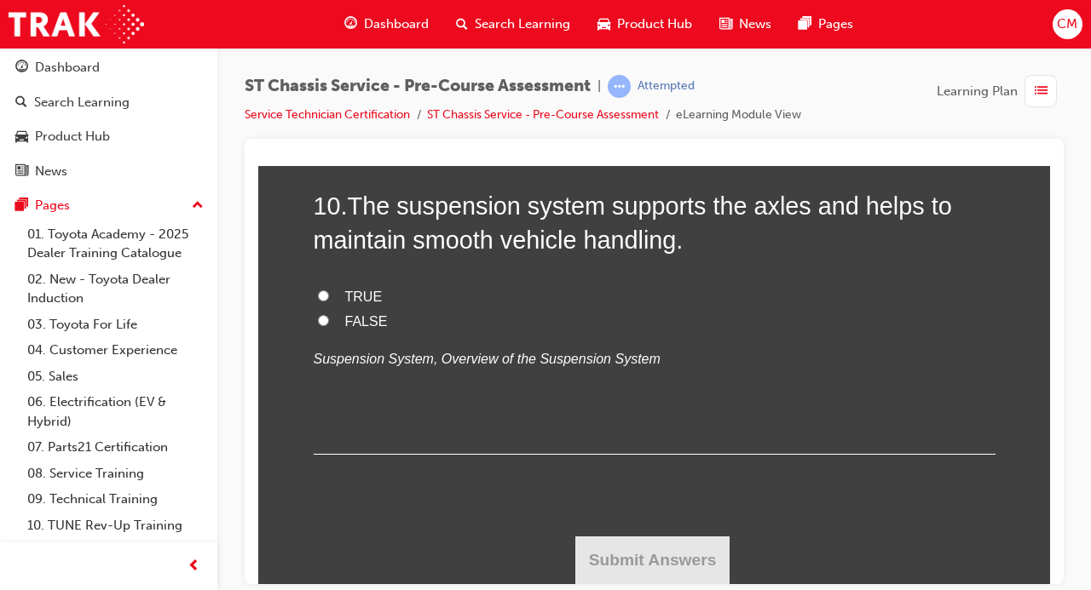
drag, startPoint x: 409, startPoint y: 393, endPoint x: 345, endPoint y: 216, distance: 187.6
drag, startPoint x: 401, startPoint y: 396, endPoint x: 340, endPoint y: 221, distance: 185.9
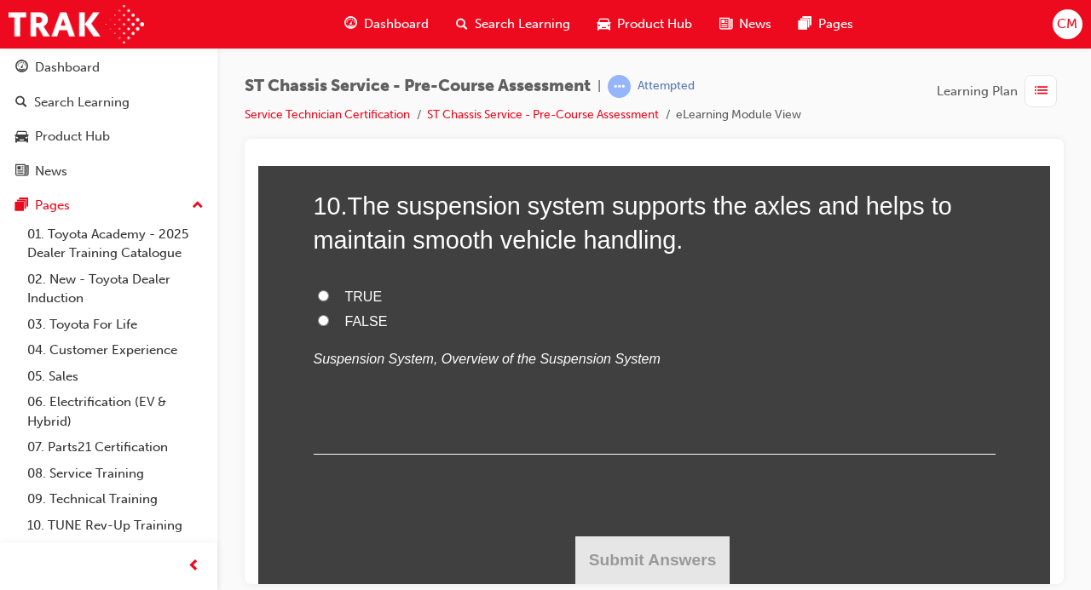
copy div "Which type of power steering is primarily used on Toyota vehicles? Hydraulic Ti…"
radio input "true"
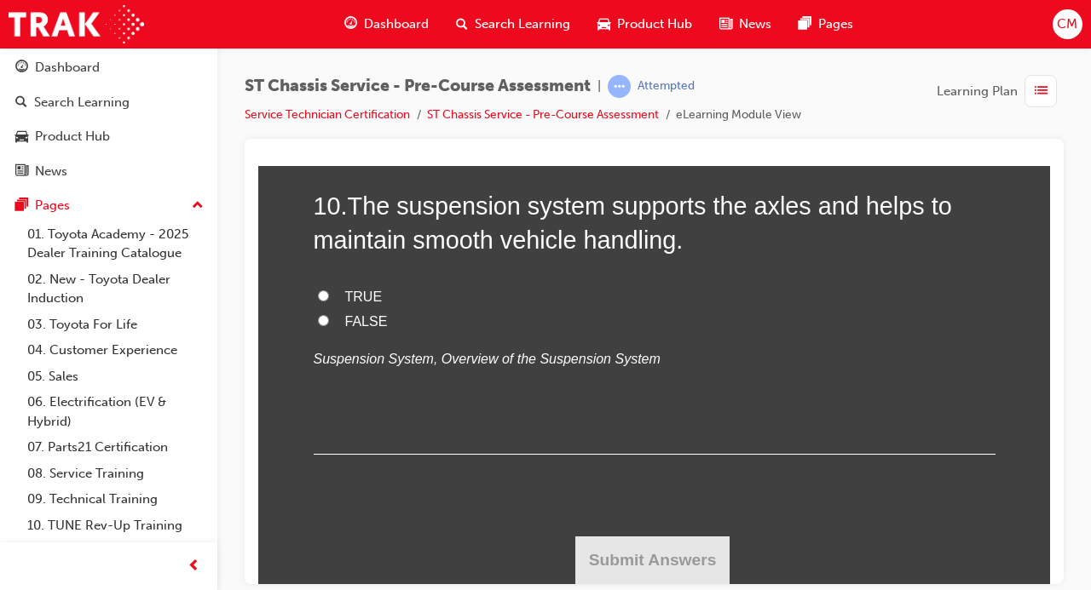
scroll to position [4244, 0]
click at [325, 301] on input "TRUE" at bounding box center [323, 295] width 11 height 11
radio input "true"
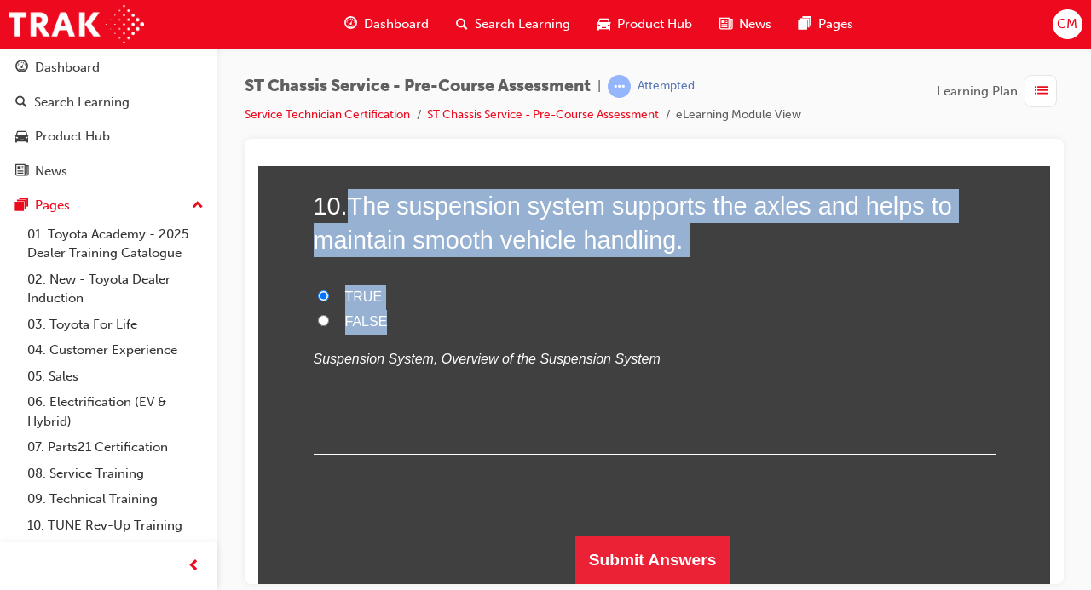
drag, startPoint x: 401, startPoint y: 368, endPoint x: 355, endPoint y: 232, distance: 143.9
click at [355, 232] on div "10 . The suspension system supports the axles and helps to maintain smooth vehi…" at bounding box center [655, 321] width 682 height 266
copy div "The suspension system supports the axles and helps to maintain smooth vehicle h…"
click at [402, 253] on span "The suspension system supports the axles and helps to maintain smooth vehicle h…" at bounding box center [633, 222] width 638 height 61
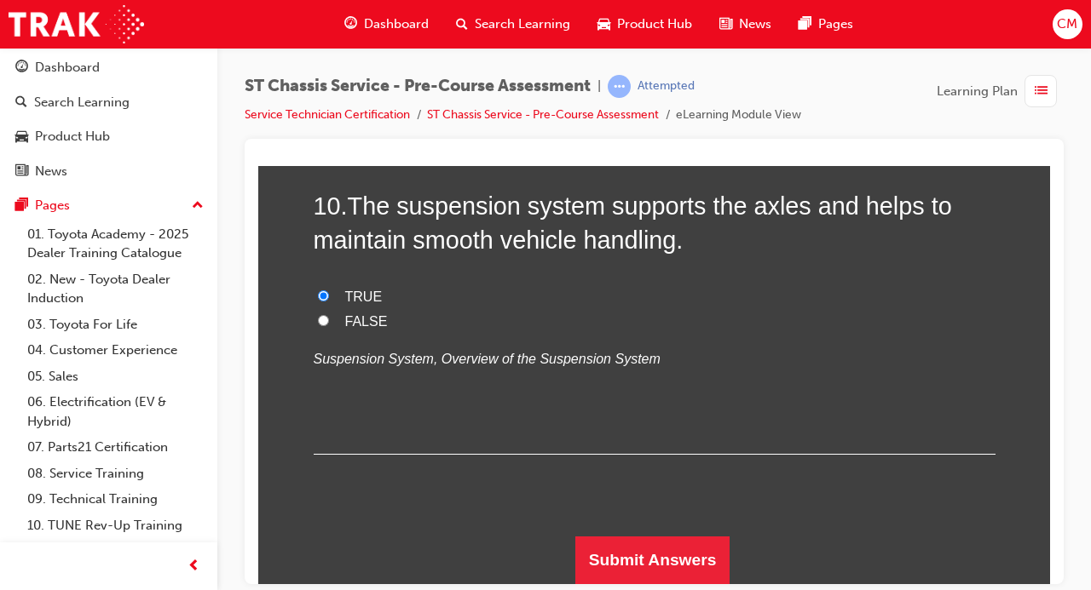
scroll to position [4281, 0]
click at [619, 556] on button "Submit Answers" at bounding box center [652, 560] width 155 height 48
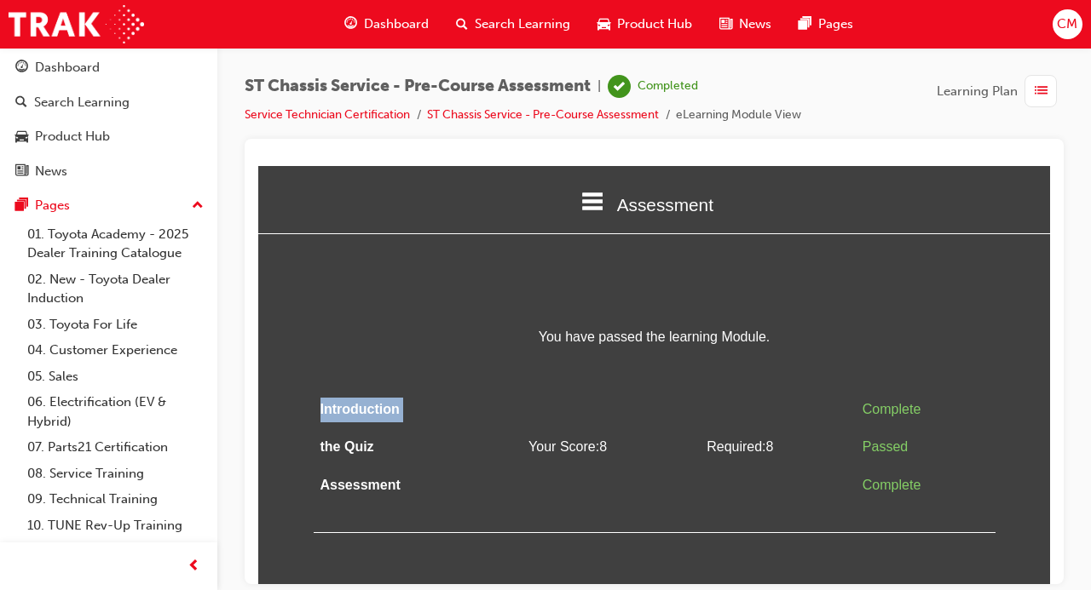
drag, startPoint x: 768, startPoint y: 320, endPoint x: 651, endPoint y: 373, distance: 128.5
click at [651, 373] on div "Assessment Introduction the Quiz Assessment You have passed the learning Module…" at bounding box center [654, 348] width 792 height 367
click at [651, 373] on div "You have passed the learning Module. Introduction Complete the Quiz Your Score:…" at bounding box center [655, 429] width 682 height 208
click at [579, 199] on div "Assessment" at bounding box center [654, 204] width 792 height 58
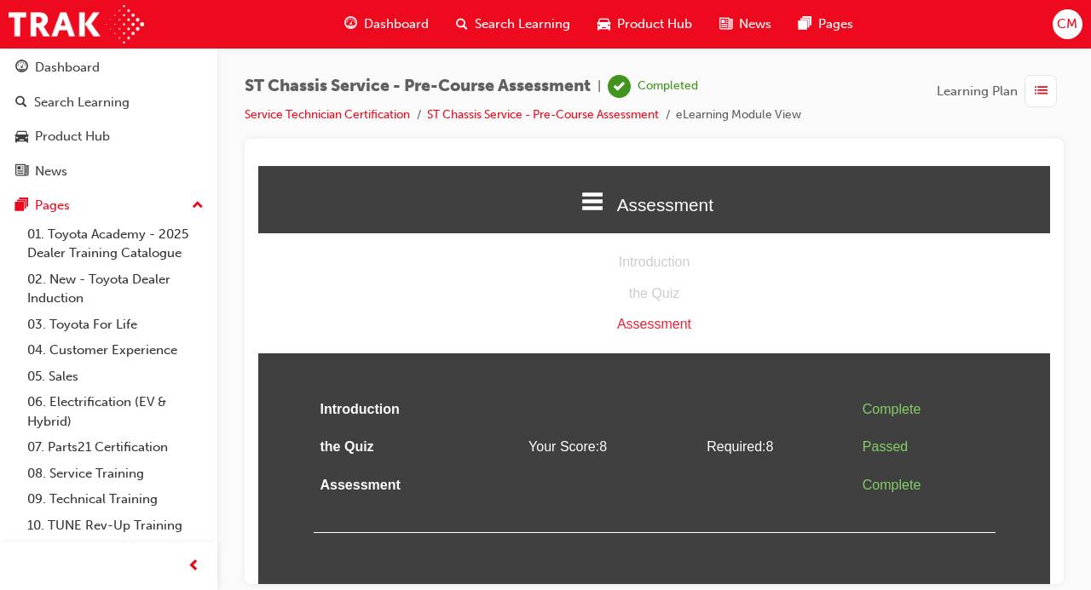
click at [589, 203] on icon at bounding box center [593, 201] width 22 height 18
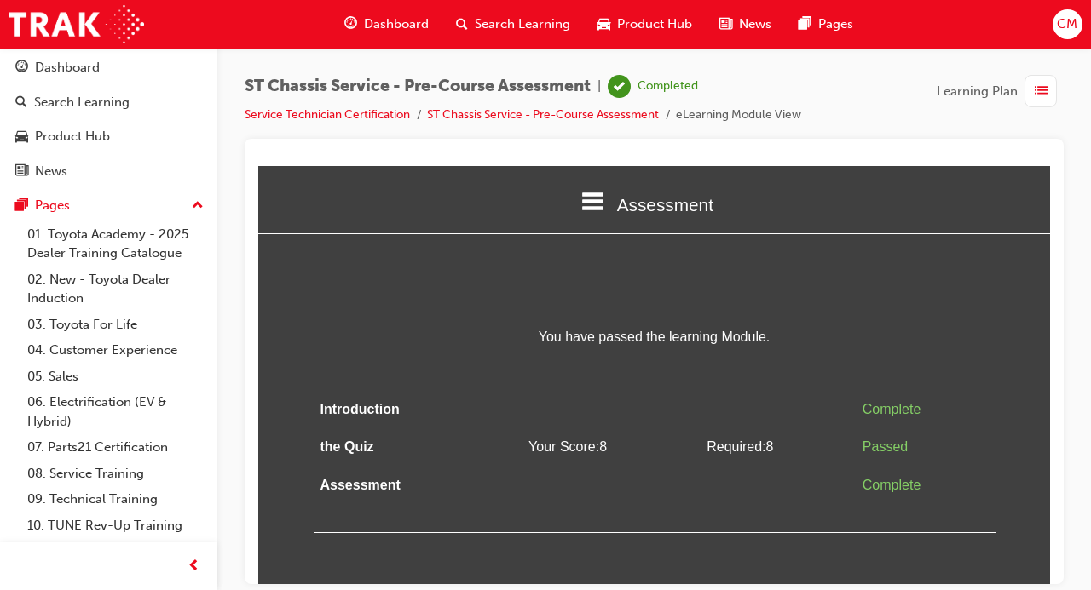
click at [405, 25] on span "Dashboard" at bounding box center [396, 24] width 65 height 20
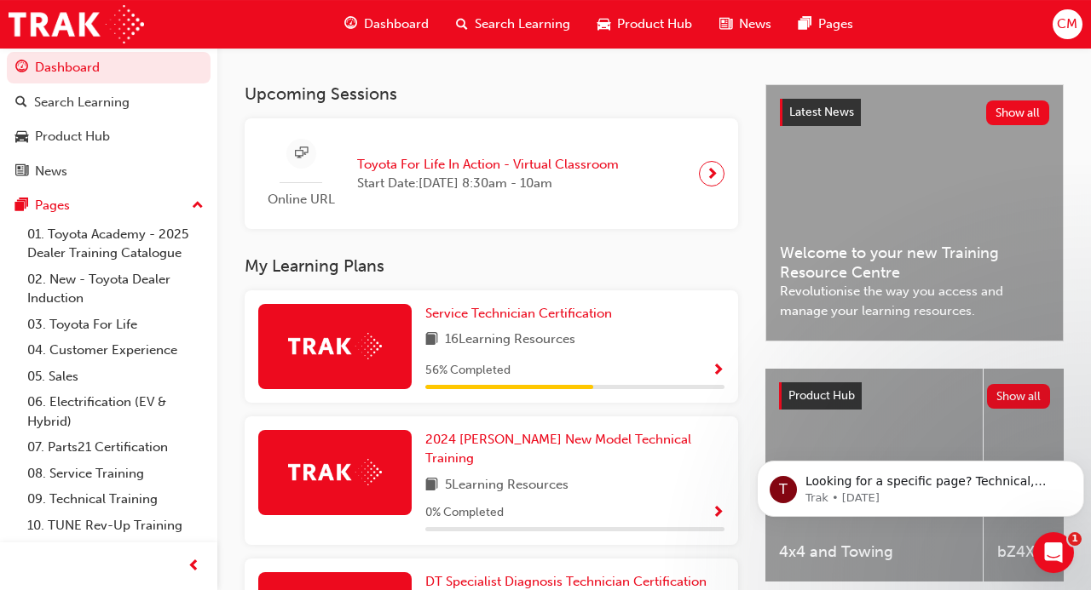
scroll to position [349, 0]
click at [703, 373] on div "56 % Completed" at bounding box center [574, 370] width 299 height 21
click at [643, 360] on div "56 % Completed" at bounding box center [574, 370] width 299 height 21
click at [722, 366] on span "Show Progress" at bounding box center [717, 371] width 13 height 15
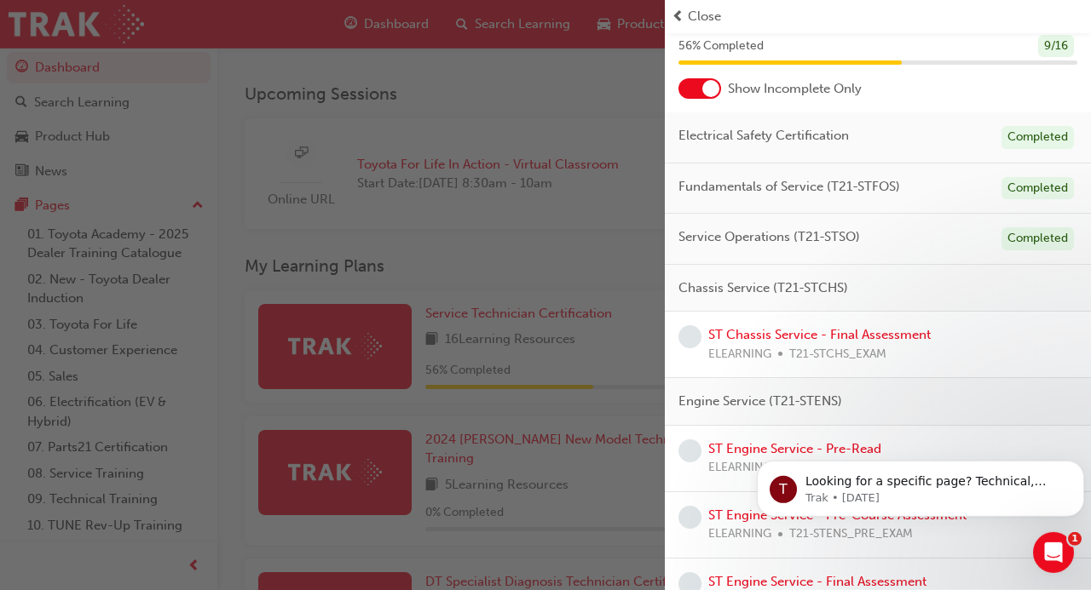
scroll to position [61, 0]
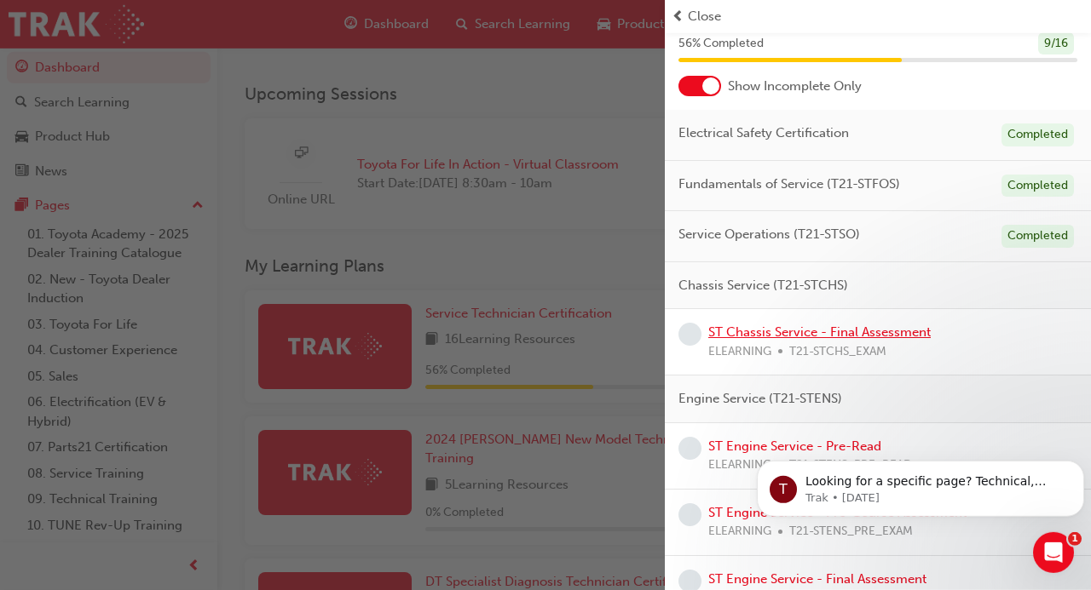
click at [883, 335] on link "ST Chassis Service - Final Assessment" at bounding box center [819, 332] width 222 height 15
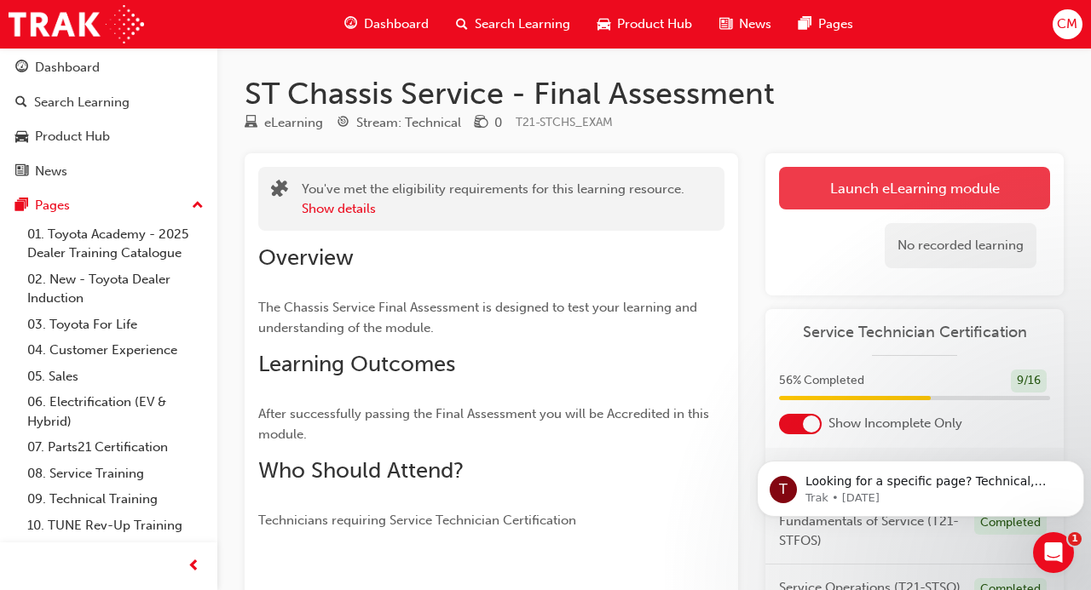
click at [854, 198] on link "Launch eLearning module" at bounding box center [914, 188] width 271 height 43
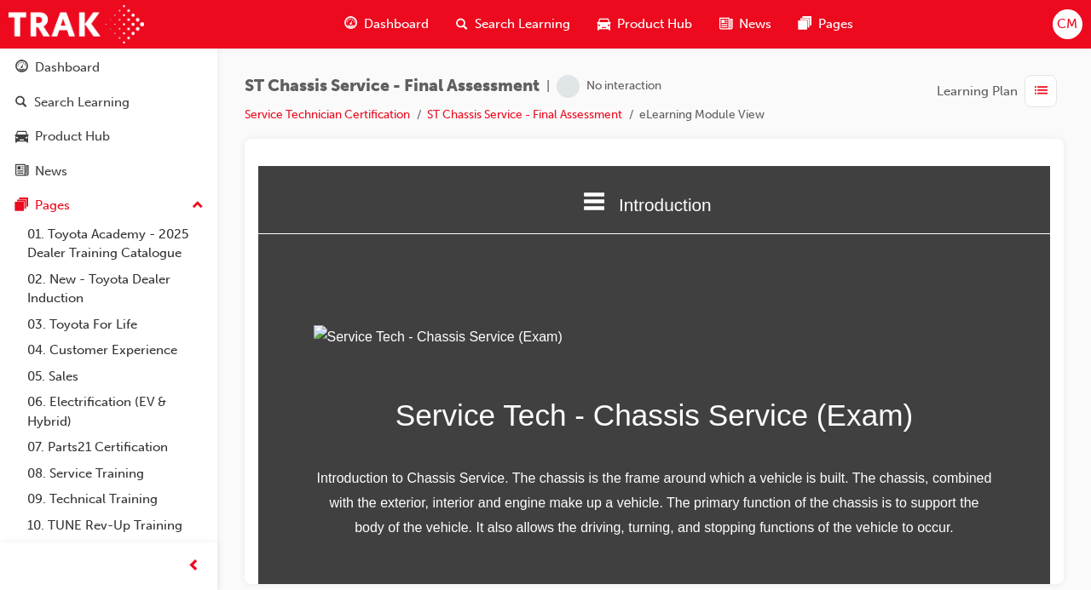
scroll to position [245, 0]
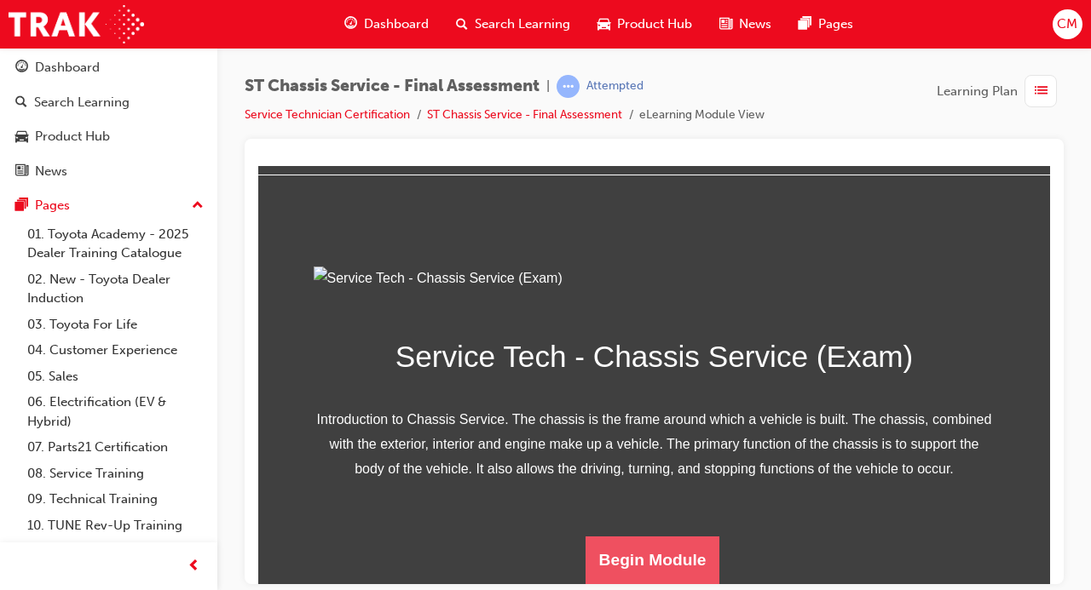
click at [711, 569] on button "Begin Module" at bounding box center [652, 560] width 135 height 48
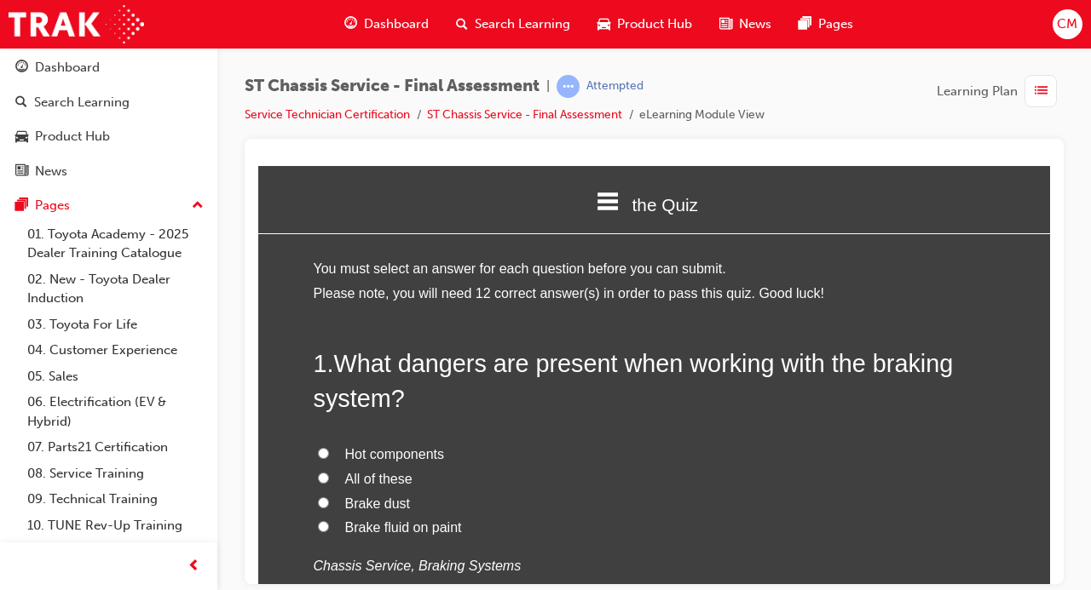
click at [377, 471] on span "All of these" at bounding box center [378, 478] width 67 height 14
click at [329, 472] on input "All of these" at bounding box center [323, 477] width 11 height 11
radio input "true"
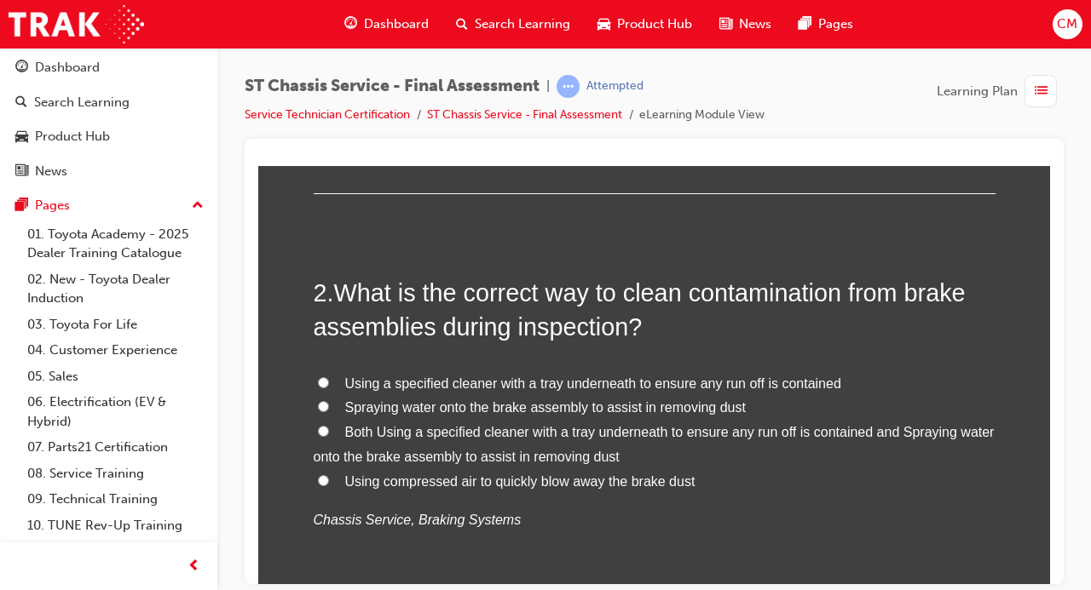
scroll to position [469, 0]
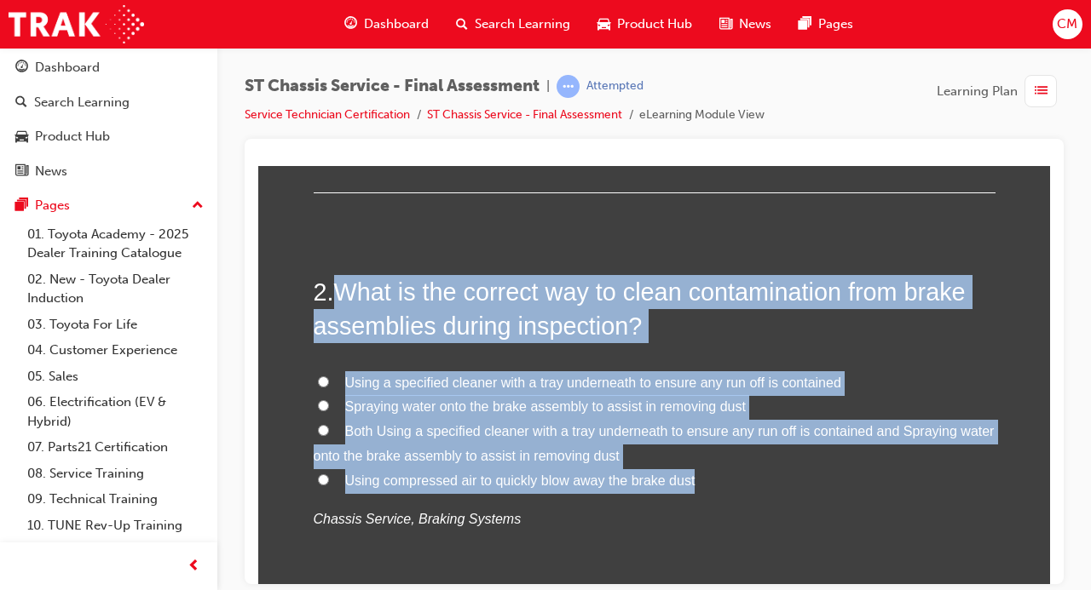
drag, startPoint x: 705, startPoint y: 481, endPoint x: 340, endPoint y: 285, distance: 414.0
click at [340, 285] on div "2 . What is the correct way to clean contamination from brake assemblies during…" at bounding box center [655, 443] width 682 height 339
copy div "What is the correct way to clean contamination from brake assemblies during ins…"
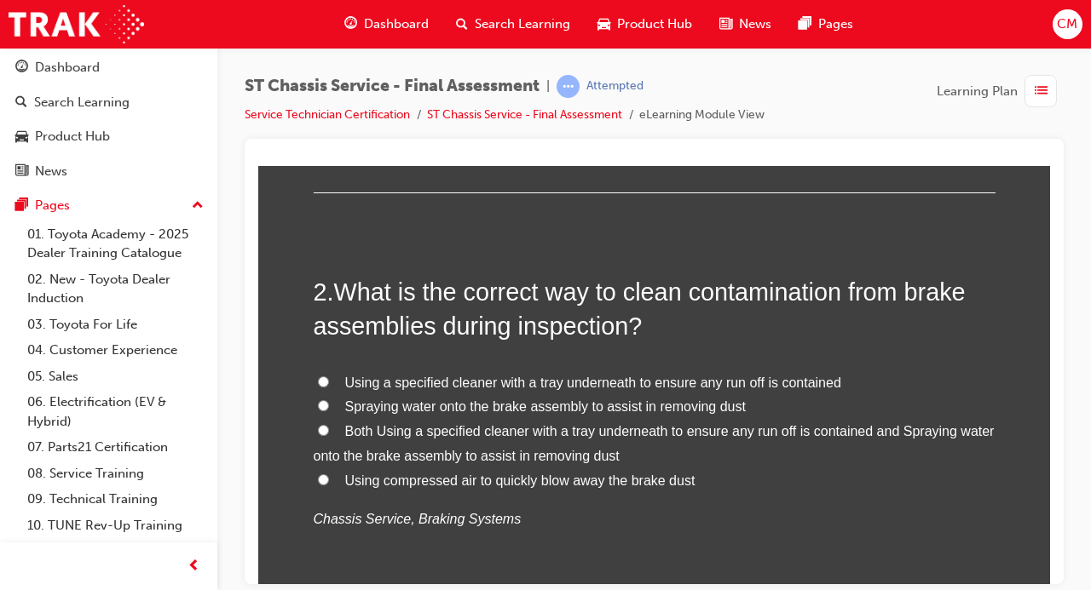
click at [324, 380] on input "Using a specified cleaner with a tray underneath to ensure any run off is conta…" at bounding box center [323, 381] width 11 height 11
radio input "true"
click at [324, 380] on input "Using a specified cleaner with a tray underneath to ensure any run off is conta…" at bounding box center [323, 381] width 11 height 11
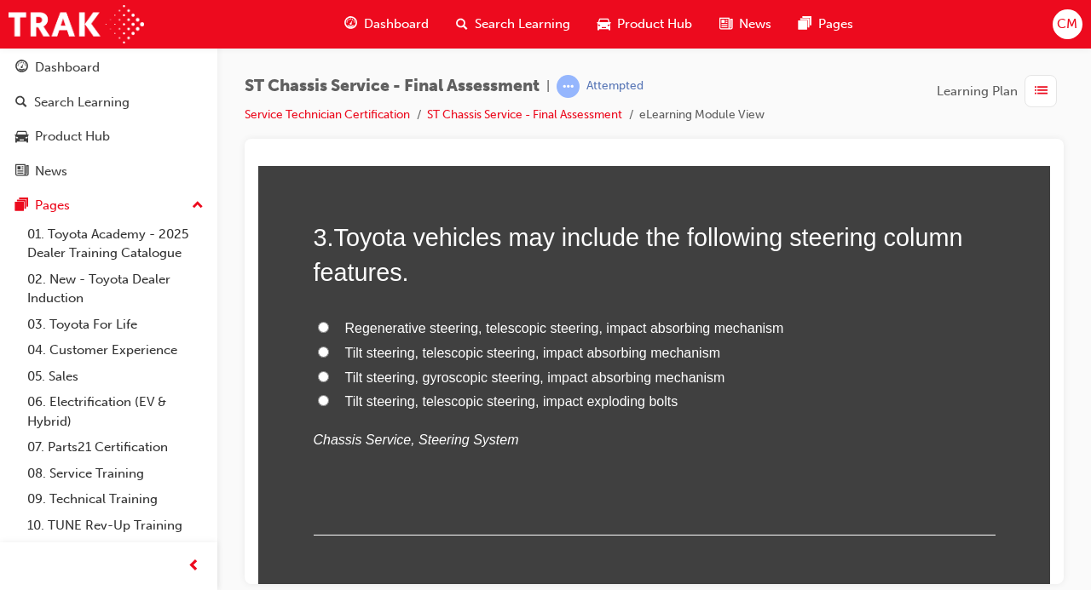
scroll to position [953, 0]
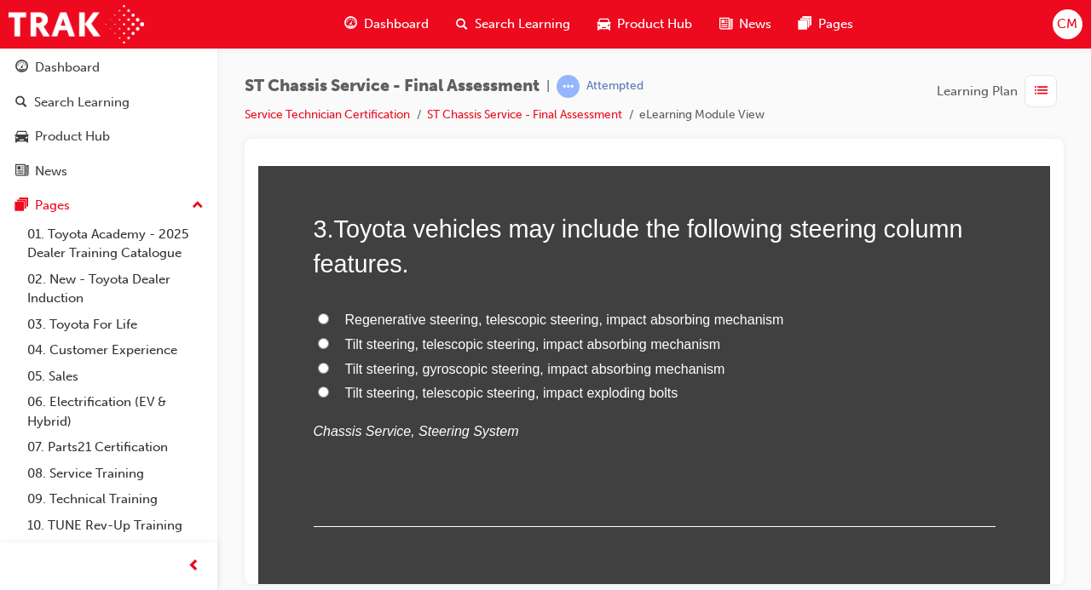
drag, startPoint x: 733, startPoint y: 400, endPoint x: 338, endPoint y: 222, distance: 433.2
click at [338, 222] on div "3 . Toyota vehicles may include the following steering column features. Regener…" at bounding box center [655, 368] width 682 height 315
copy div "Toyota vehicles may include the following steering column features. Regenerativ…"
click at [677, 349] on span "Tilt steering, telescopic steering, impact absorbing mechanism" at bounding box center [533, 344] width 376 height 14
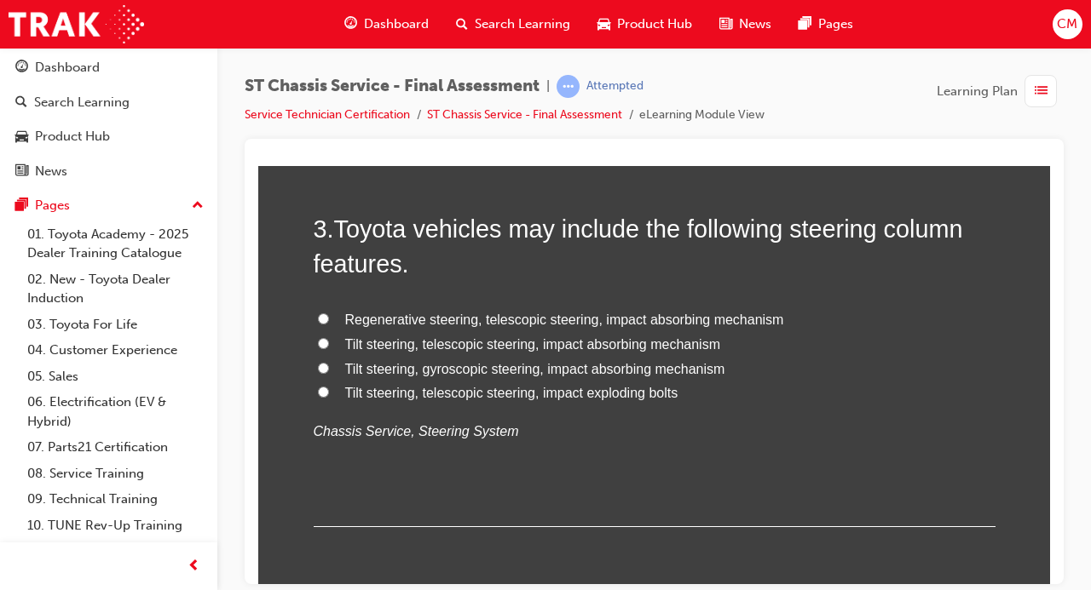
click at [329, 348] on input "Tilt steering, telescopic steering, impact absorbing mechanism" at bounding box center [323, 342] width 11 height 11
radio input "true"
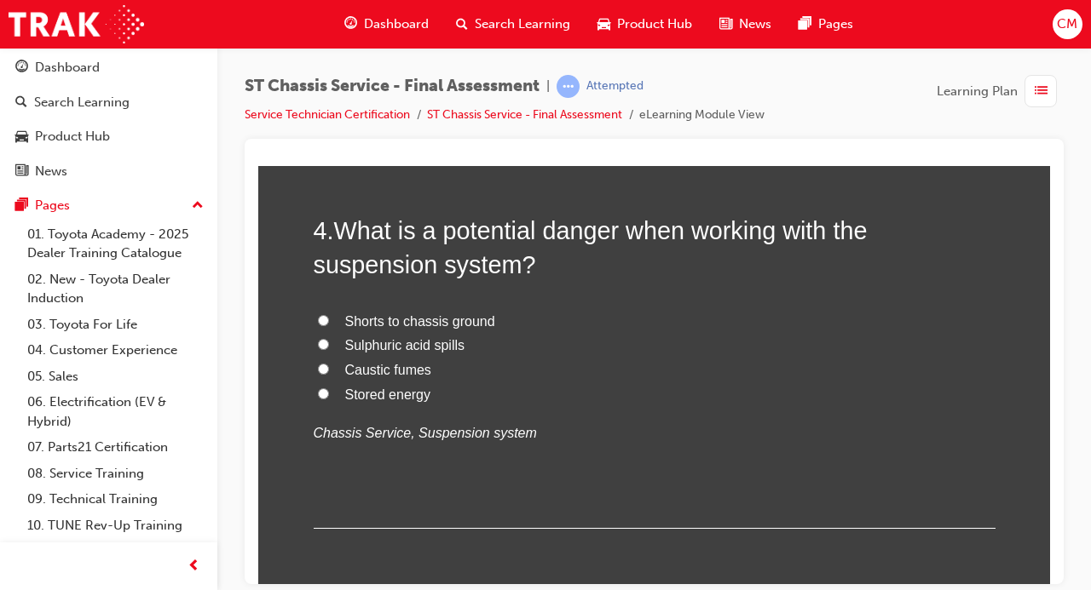
scroll to position [1349, 0]
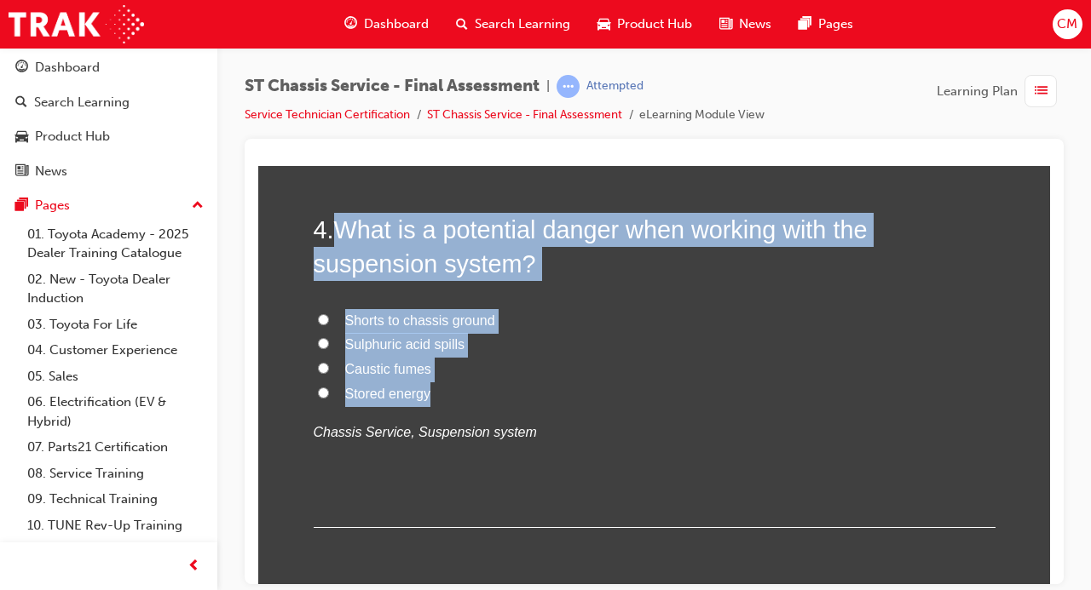
drag, startPoint x: 483, startPoint y: 395, endPoint x: 345, endPoint y: 235, distance: 211.4
click at [345, 235] on div "4 . What is a potential danger when working with the suspension system? Shorts …" at bounding box center [655, 369] width 682 height 315
copy div "What is a potential danger when working with the suspension system? Shorts to c…"
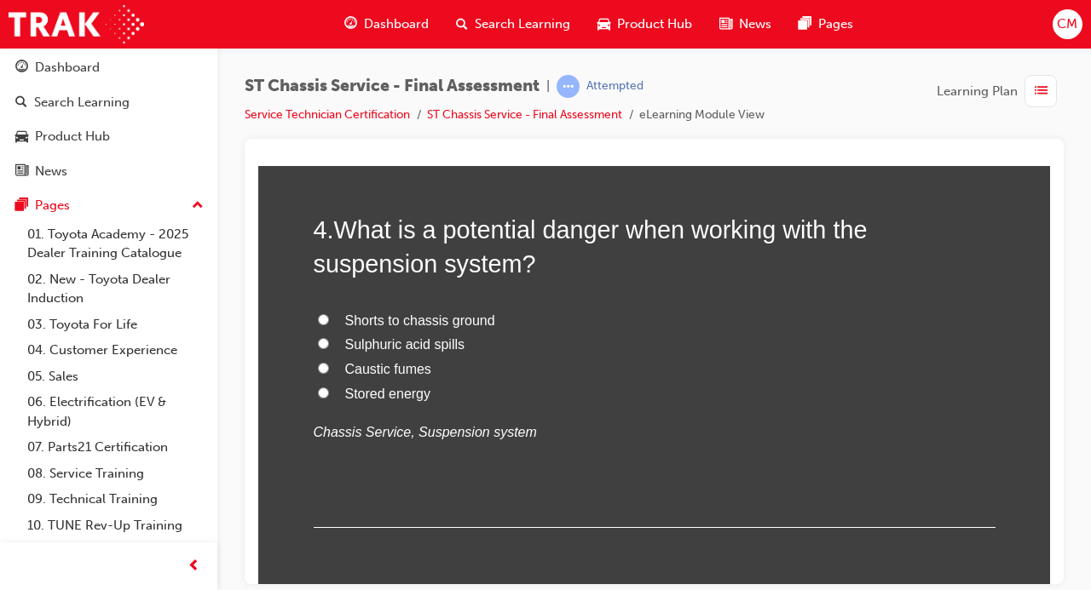
click at [319, 390] on input "Stored energy" at bounding box center [323, 392] width 11 height 11
radio input "true"
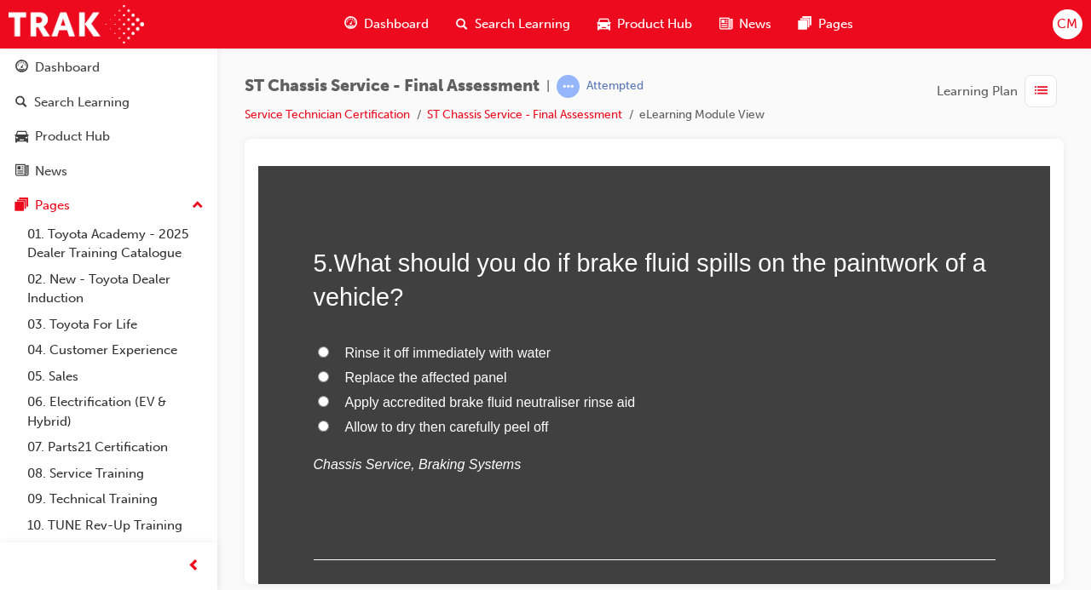
scroll to position [1759, 0]
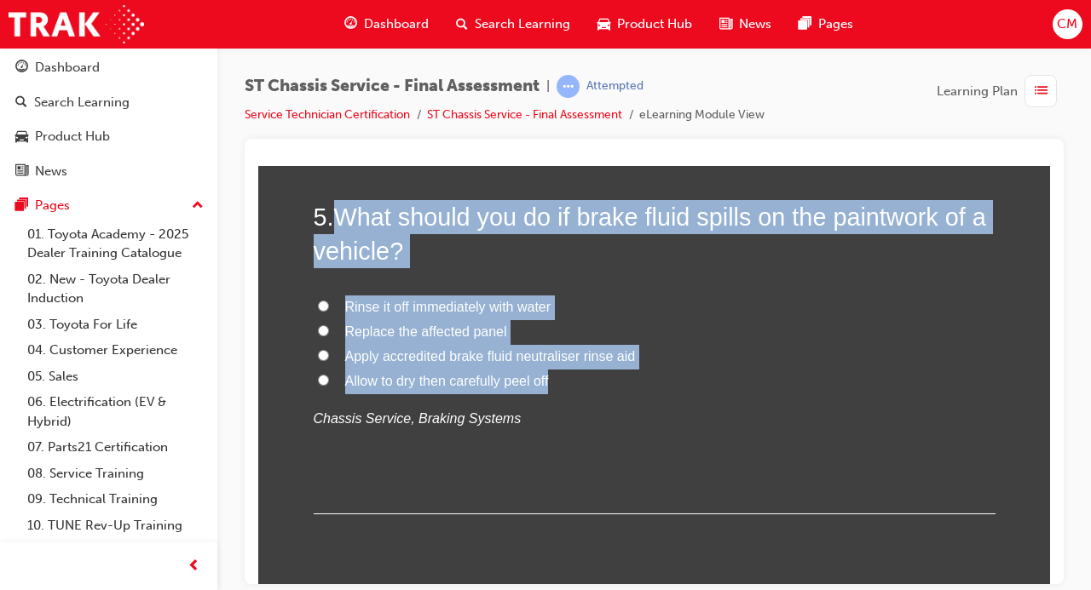
drag, startPoint x: 580, startPoint y: 377, endPoint x: 340, endPoint y: 213, distance: 291.2
click at [340, 213] on div "5 . What should you do if brake fluid spills on the paintwork of a vehicle? Rin…" at bounding box center [655, 356] width 682 height 315
copy div "What should you do if brake fluid spills on the paintwork of a vehicle? Rinse i…"
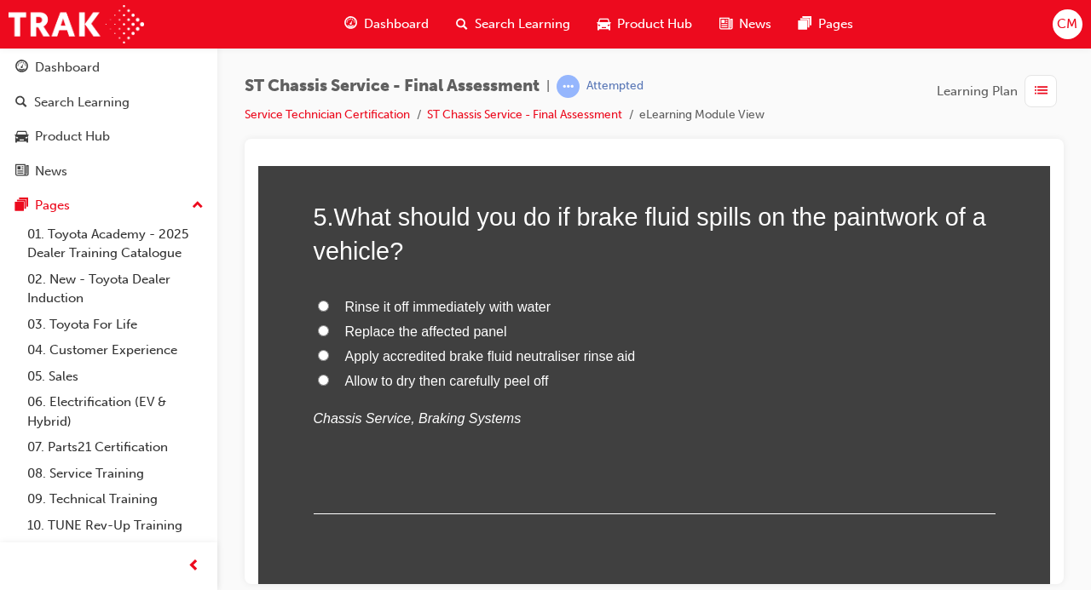
click at [329, 306] on input "Rinse it off immediately with water" at bounding box center [323, 305] width 11 height 11
radio input "true"
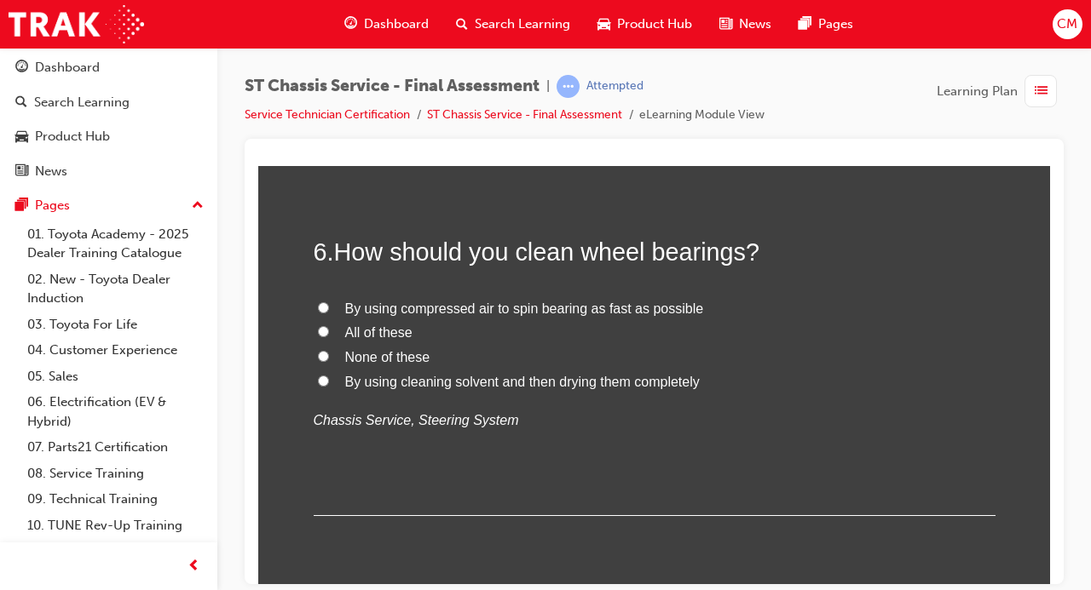
scroll to position [2122, 0]
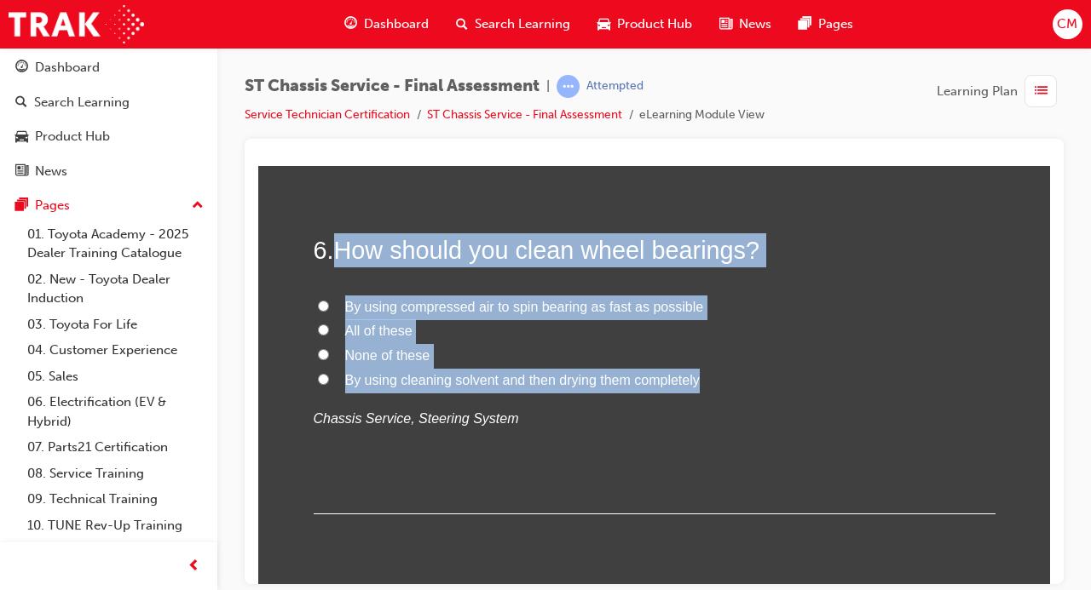
drag, startPoint x: 740, startPoint y: 388, endPoint x: 339, endPoint y: 252, distance: 422.7
click at [339, 252] on div "6 . How should you clean wheel bearings? By using compressed air to spin bearin…" at bounding box center [655, 373] width 682 height 280
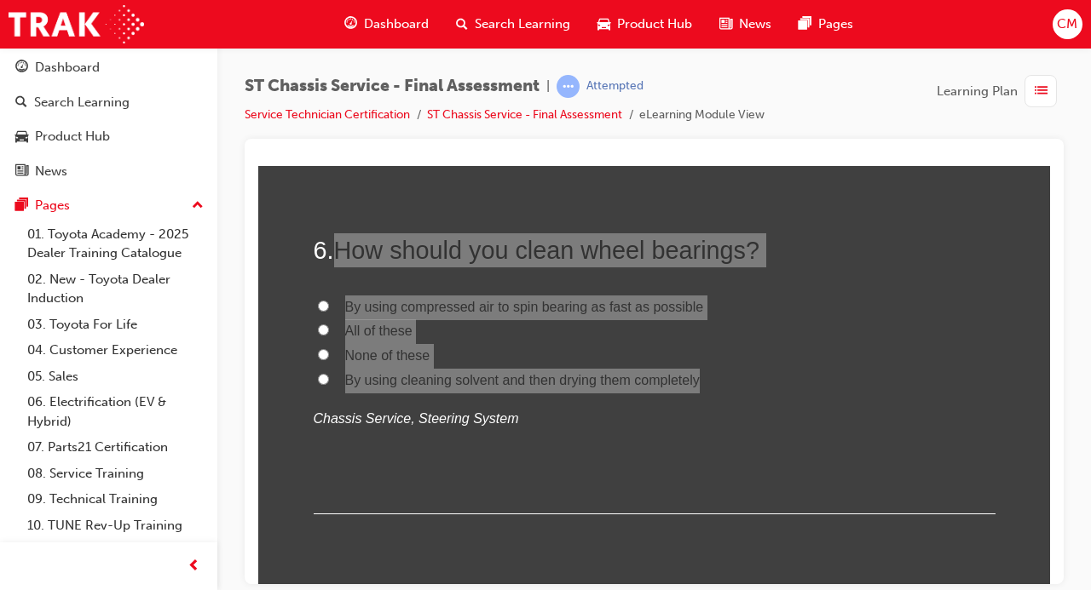
click at [253, 392] on div at bounding box center [654, 362] width 819 height 446
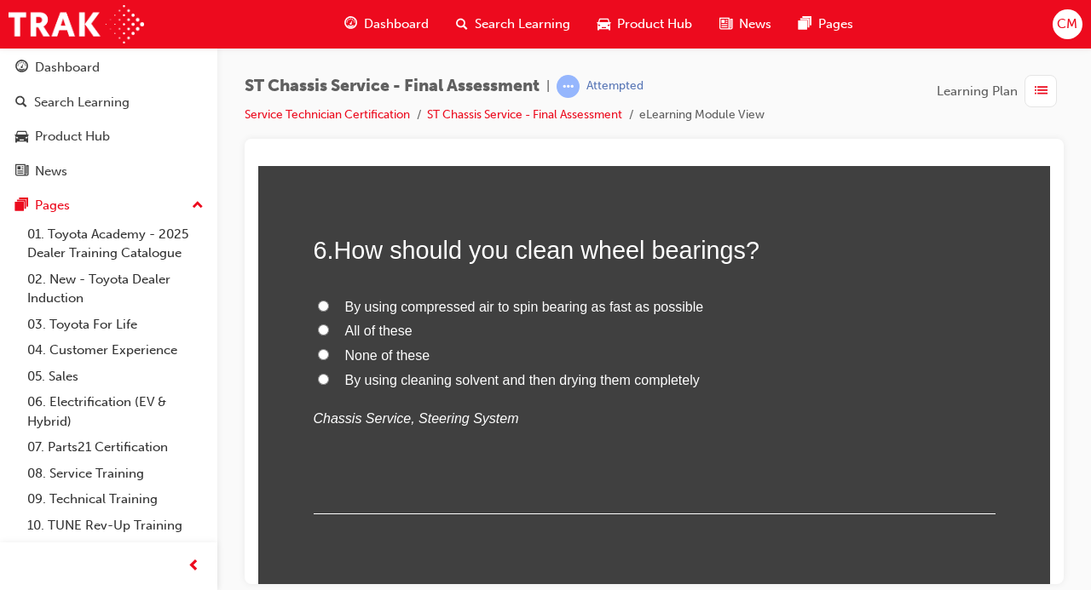
click at [321, 399] on div "By using compressed air to spin bearing as fast as possible All of these None o…" at bounding box center [655, 363] width 682 height 136
click at [321, 378] on input "By using cleaning solvent and then drying them completely" at bounding box center [323, 378] width 11 height 11
radio input "true"
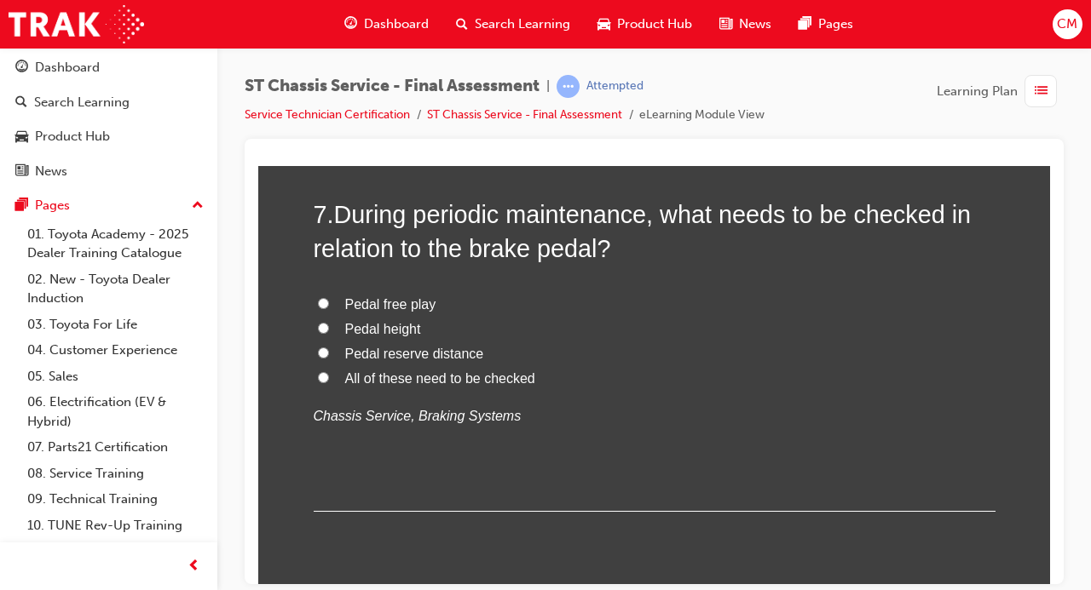
scroll to position [2519, 0]
drag, startPoint x: 555, startPoint y: 373, endPoint x: 337, endPoint y: 203, distance: 276.1
click at [337, 203] on div "7 . During periodic maintenance, what needs to be checked in relation to the br…" at bounding box center [655, 356] width 682 height 315
click at [321, 380] on input "All of these need to be checked" at bounding box center [323, 378] width 11 height 11
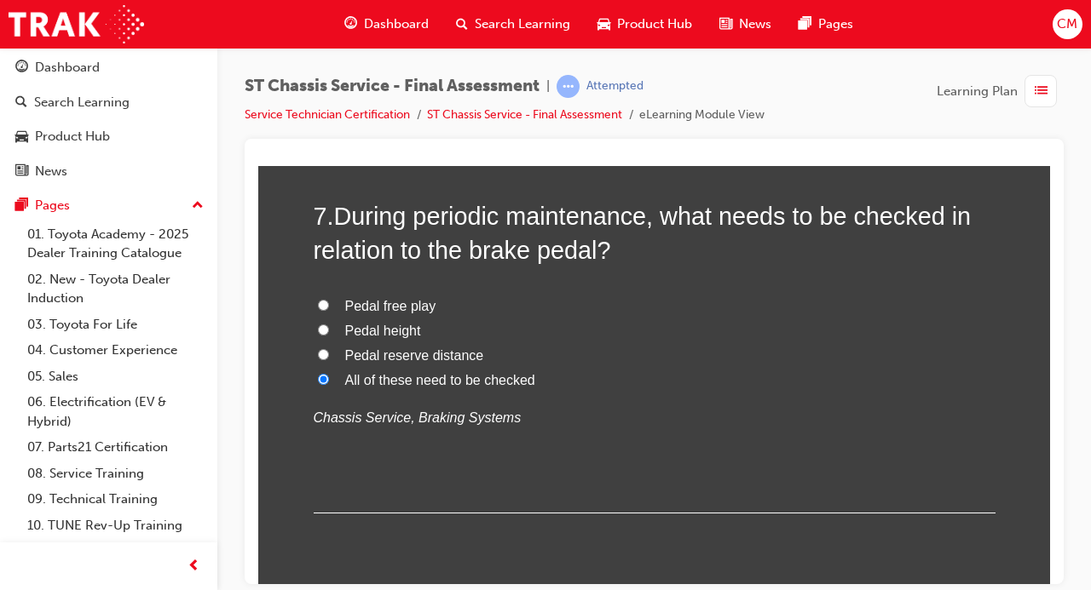
radio input "true"
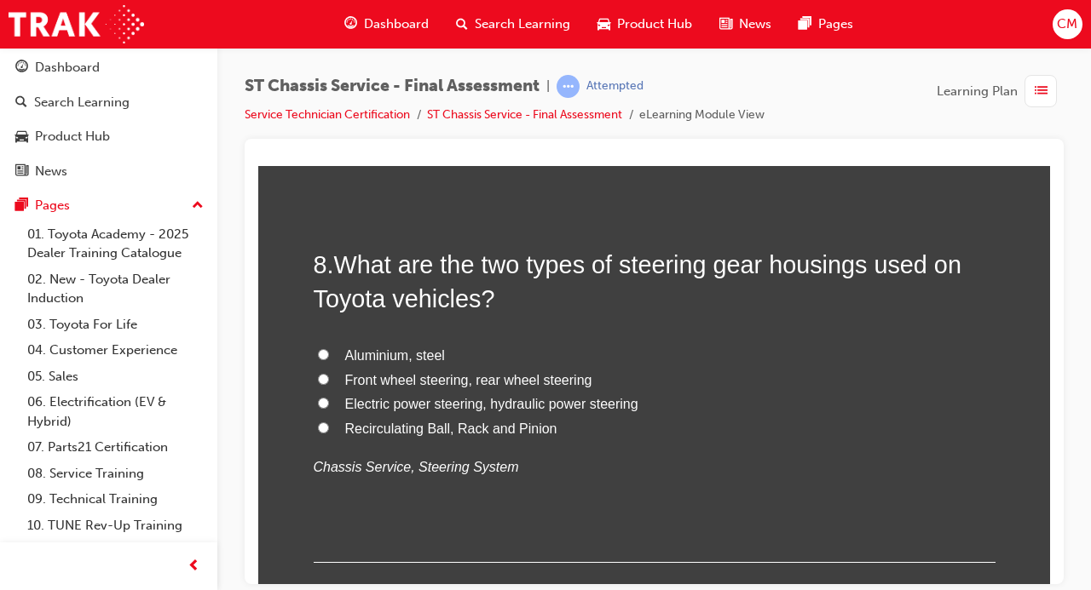
scroll to position [2867, 0]
drag, startPoint x: 579, startPoint y: 421, endPoint x: 338, endPoint y: 262, distance: 287.8
click at [338, 262] on div "8 . What are the two types of steering gear housings used on Toyota vehicles? A…" at bounding box center [655, 403] width 682 height 315
click at [278, 354] on div "You must select an answer for each question before you can submit. Please note,…" at bounding box center [654, 381] width 792 height 5985
click at [320, 422] on input "Recirculating Ball, Rack and Pinion" at bounding box center [323, 426] width 11 height 11
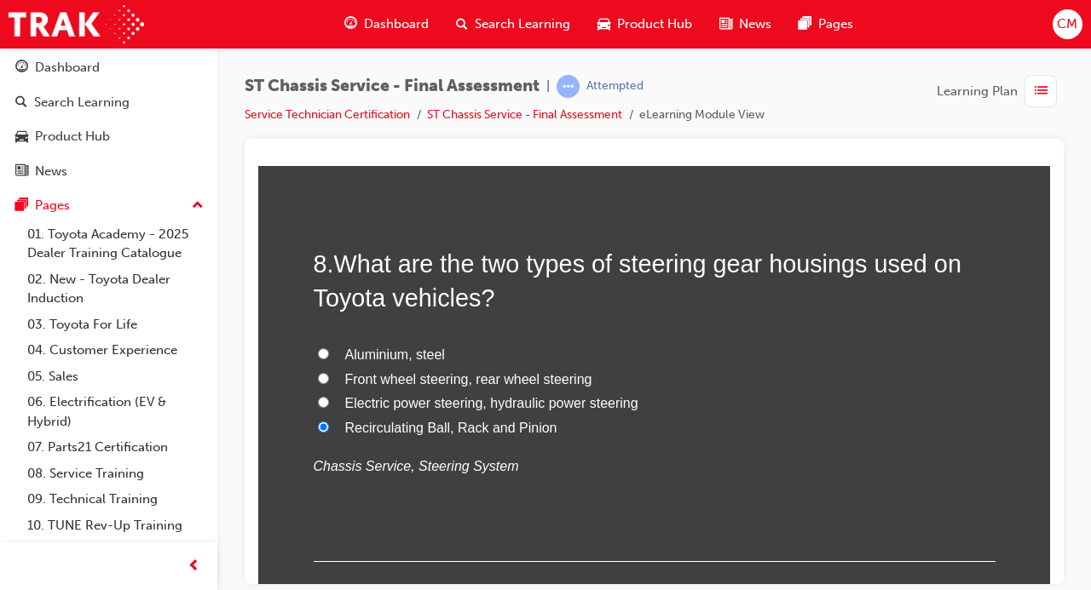
radio input "true"
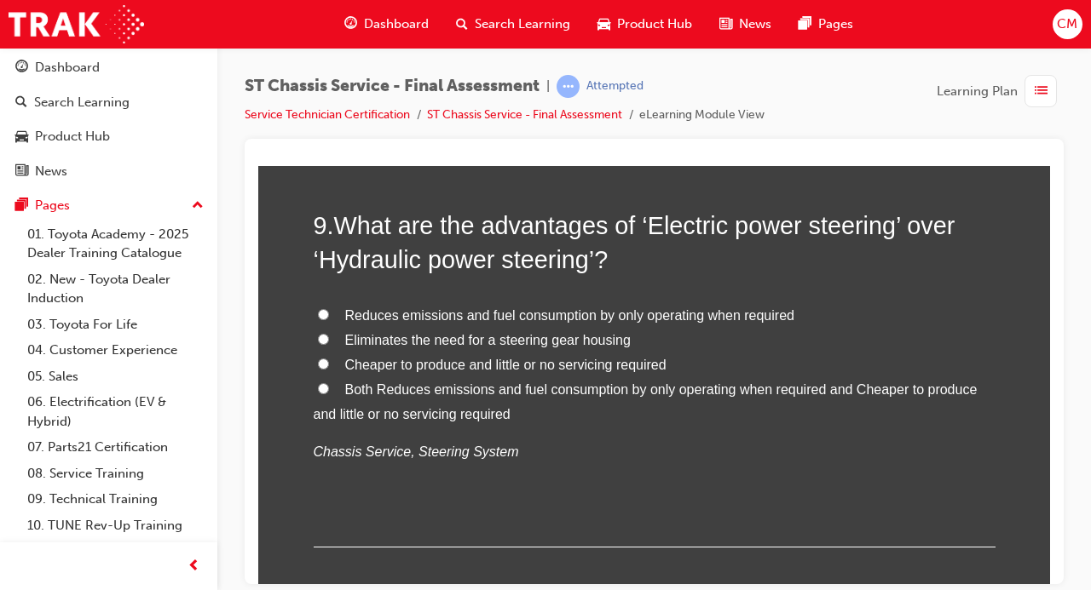
scroll to position [3302, 0]
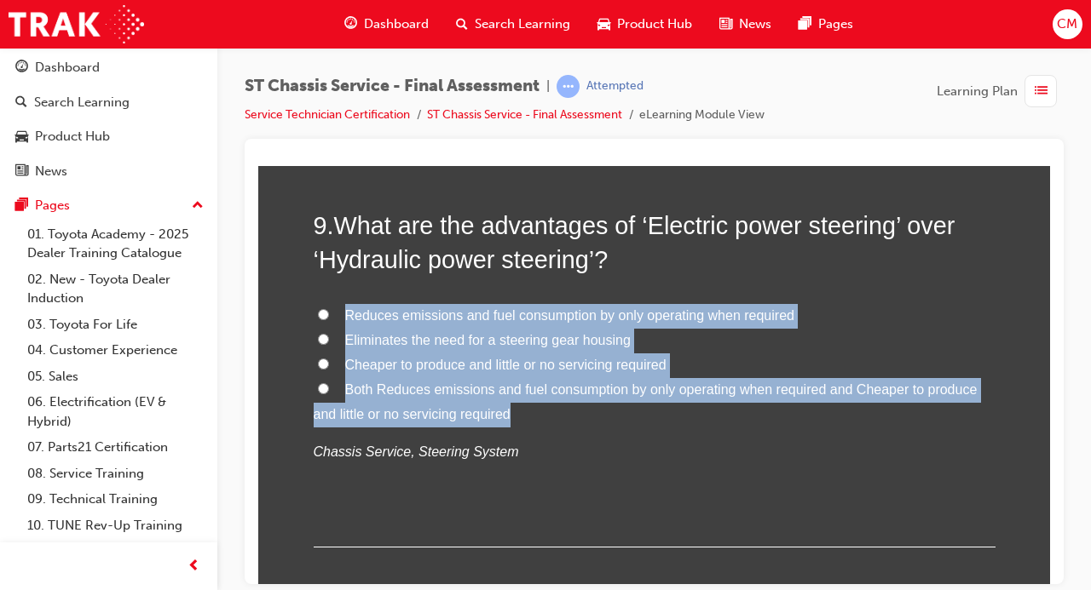
drag, startPoint x: 513, startPoint y: 416, endPoint x: 342, endPoint y: 309, distance: 201.7
click at [342, 309] on div "Reduces emissions and fuel consumption by only operating when required Eliminat…" at bounding box center [655, 383] width 682 height 161
click at [567, 422] on label "Both Reduces emissions and fuel consumption by only operating when required and…" at bounding box center [655, 401] width 682 height 49
click at [329, 394] on input "Both Reduces emissions and fuel consumption by only operating when required and…" at bounding box center [323, 388] width 11 height 11
radio input "true"
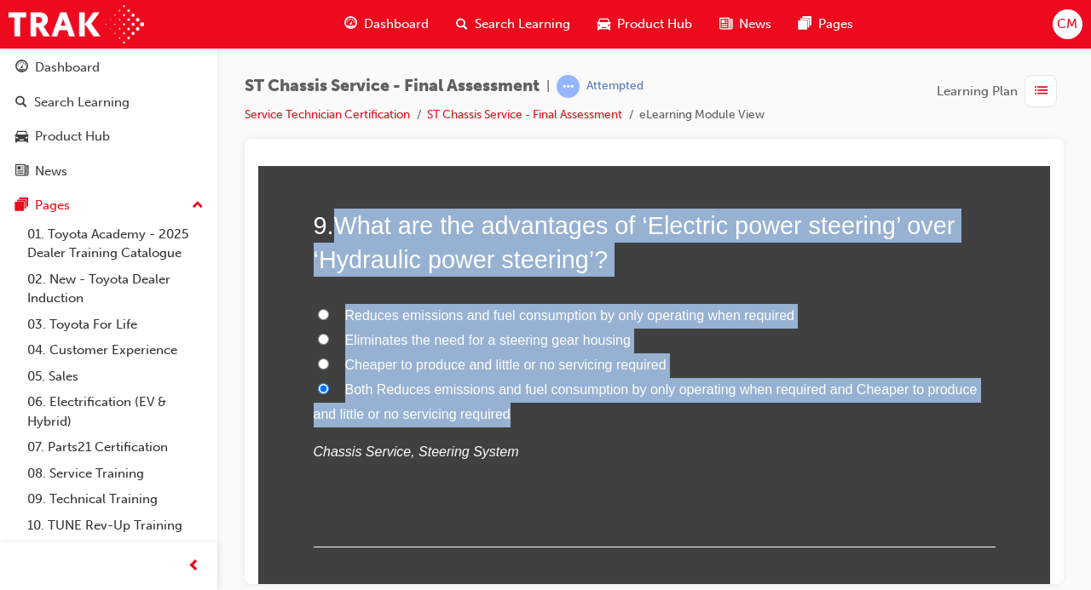
drag, startPoint x: 499, startPoint y: 415, endPoint x: 339, endPoint y: 222, distance: 251.1
click at [339, 222] on div "9 . What are the advantages of ‘Electric power steering’ over ‘Hydraulic power …" at bounding box center [655, 377] width 682 height 339
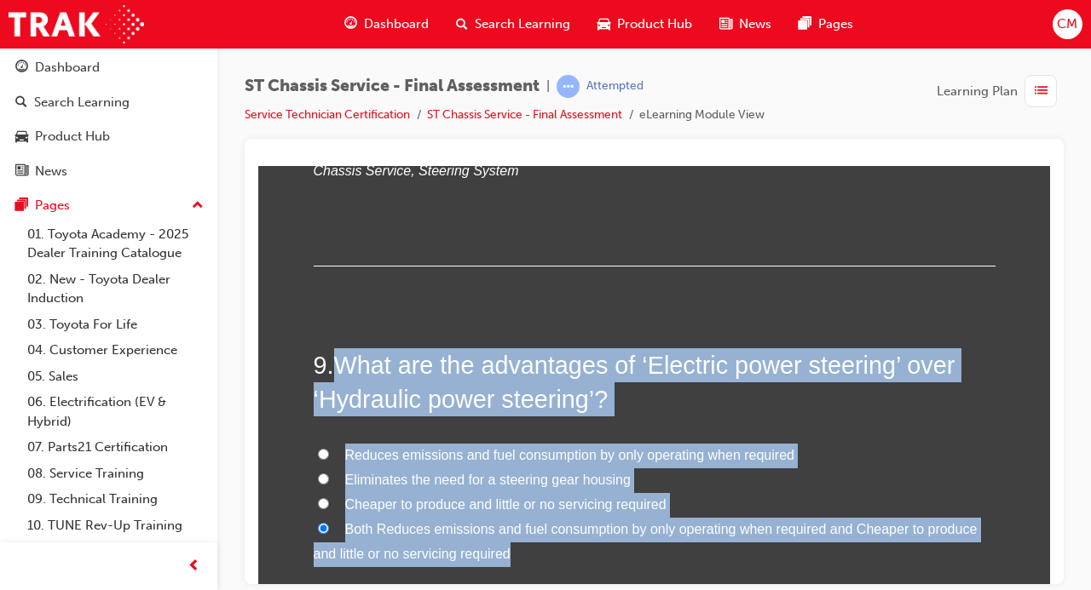
scroll to position [3222, 0]
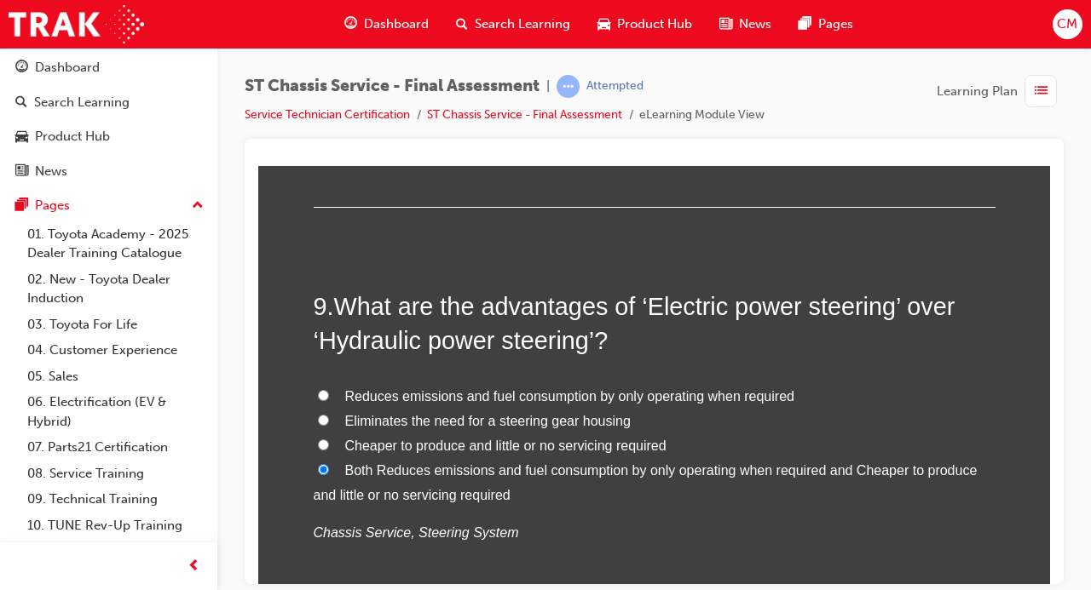
click at [284, 372] on div "You must select an answer for each question before you can submit. Please note,…" at bounding box center [654, 27] width 792 height 5985
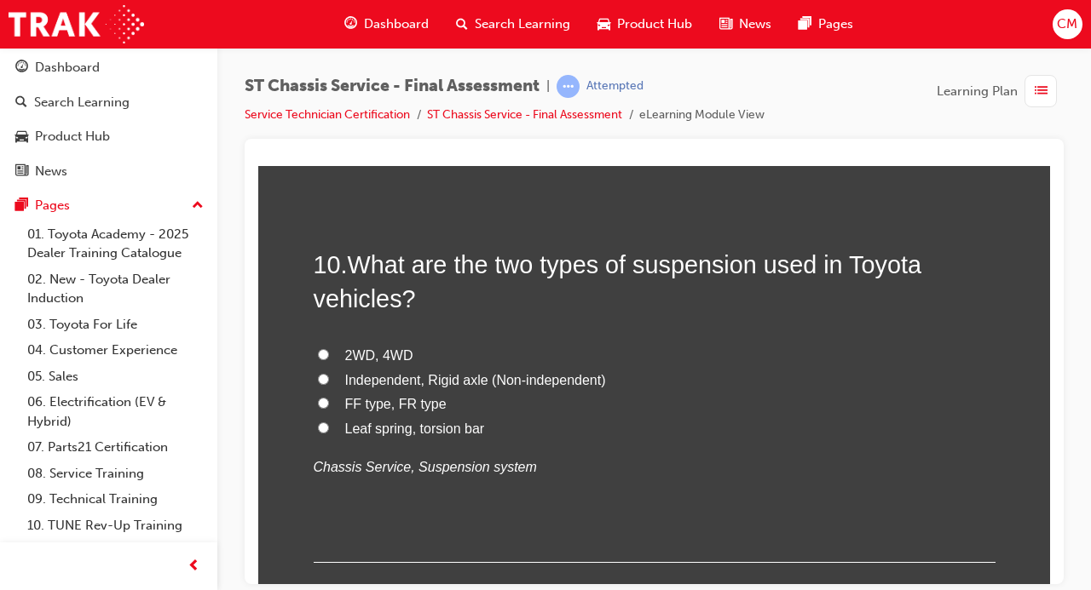
scroll to position [3687, 0]
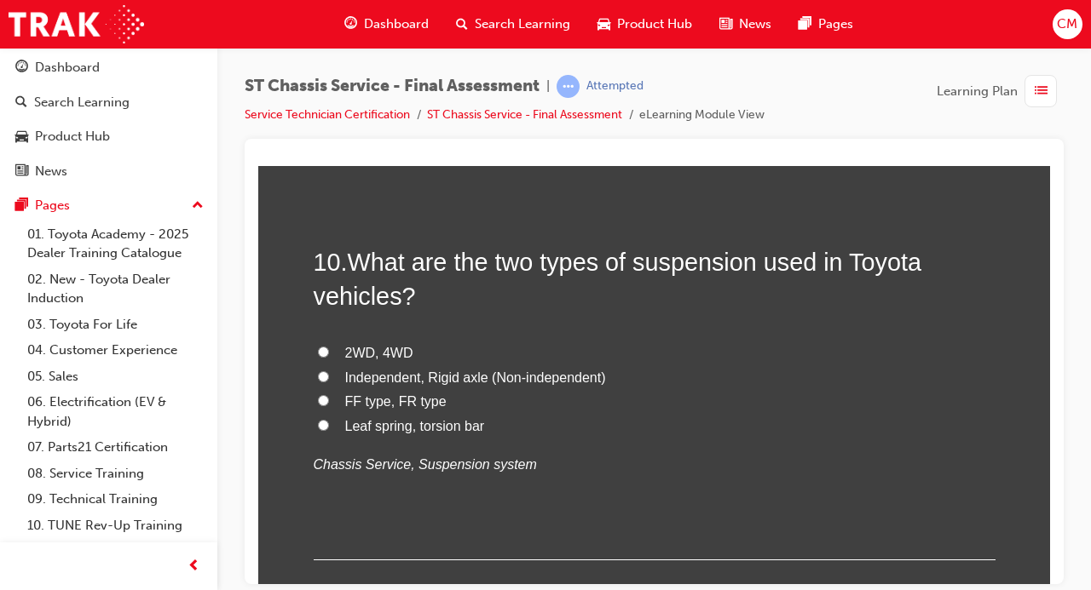
click at [542, 440] on div "2WD, 4WD Independent, Rigid axle (Non-independent) FF type, FR type Leaf spring…" at bounding box center [655, 409] width 682 height 136
drag, startPoint x: 542, startPoint y: 440, endPoint x: 364, endPoint y: 256, distance: 256.1
click at [364, 256] on div "10 . What are the two types of suspension used in Toyota vehicles? 2WD, 4WD Ind…" at bounding box center [655, 402] width 682 height 315
click at [374, 382] on span "Independent, Rigid axle (Non-independent)" at bounding box center [475, 377] width 261 height 14
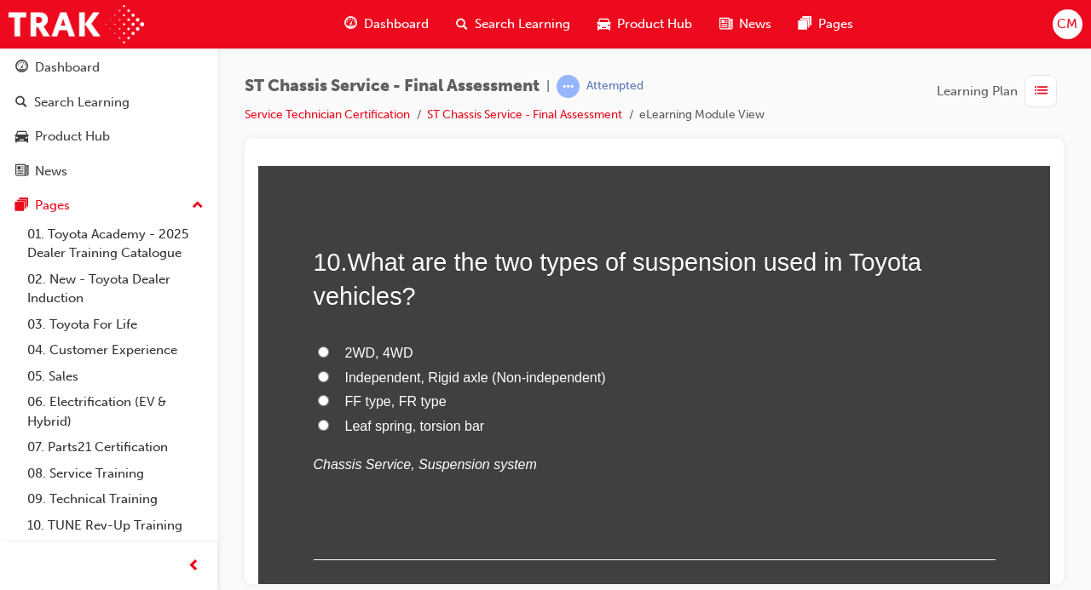
click at [329, 382] on input "Independent, Rigid axle (Non-independent)" at bounding box center [323, 376] width 11 height 11
radio input "true"
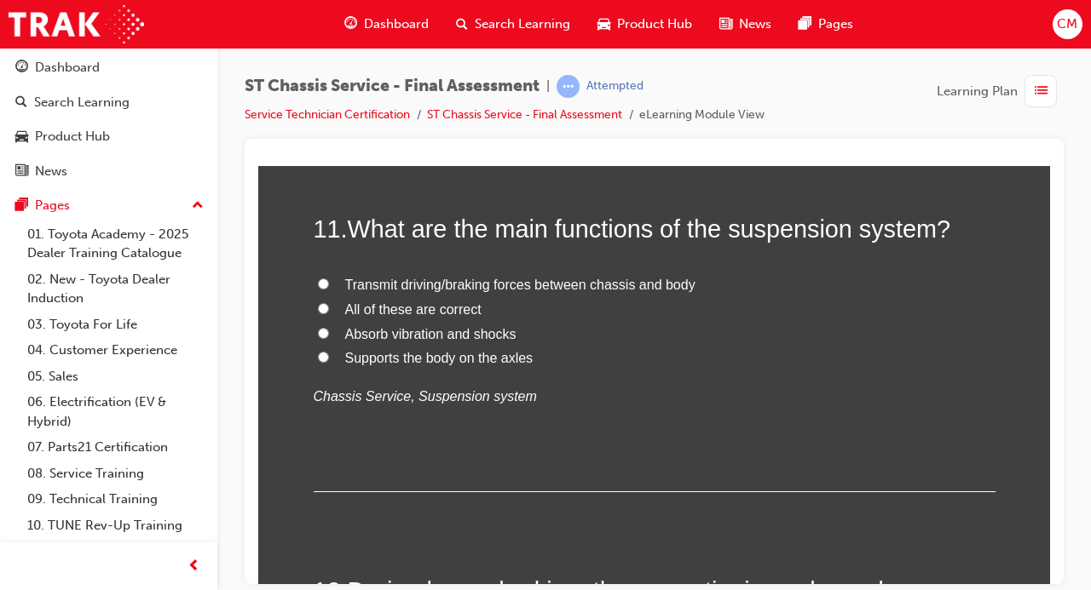
scroll to position [4120, 0]
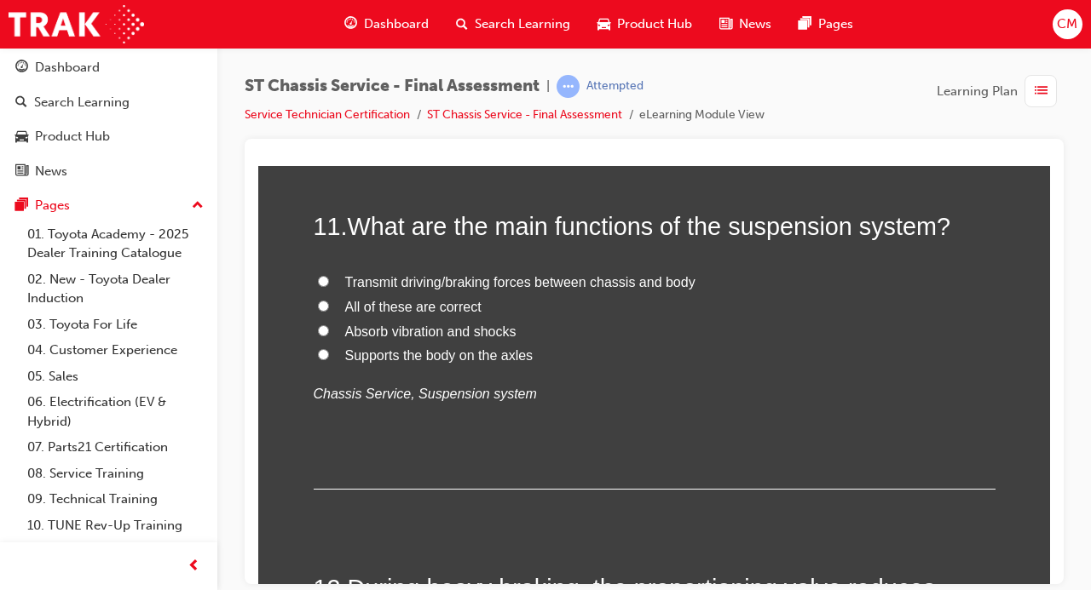
drag, startPoint x: 550, startPoint y: 354, endPoint x: 353, endPoint y: 233, distance: 231.5
click at [353, 233] on div "11 . What are the main functions of the suspension system? Transmit driving/bra…" at bounding box center [655, 349] width 682 height 280
click at [619, 367] on div "Transmit driving/braking forces between chassis and body All of these are corre…" at bounding box center [655, 338] width 682 height 136
click at [440, 305] on span "All of these are correct" at bounding box center [413, 306] width 136 height 14
click at [329, 305] on input "All of these are correct" at bounding box center [323, 305] width 11 height 11
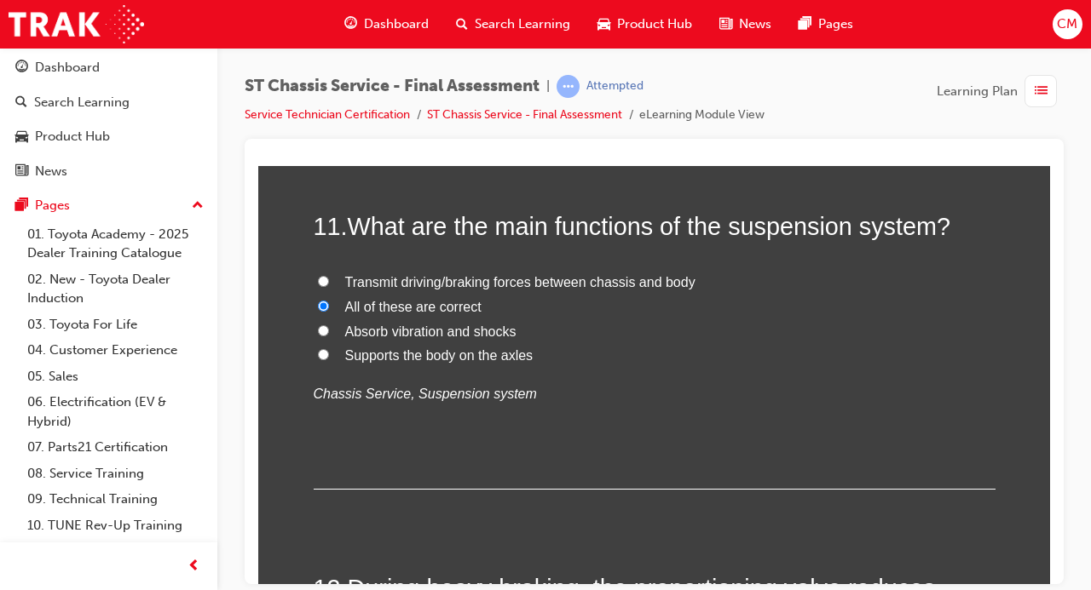
radio input "true"
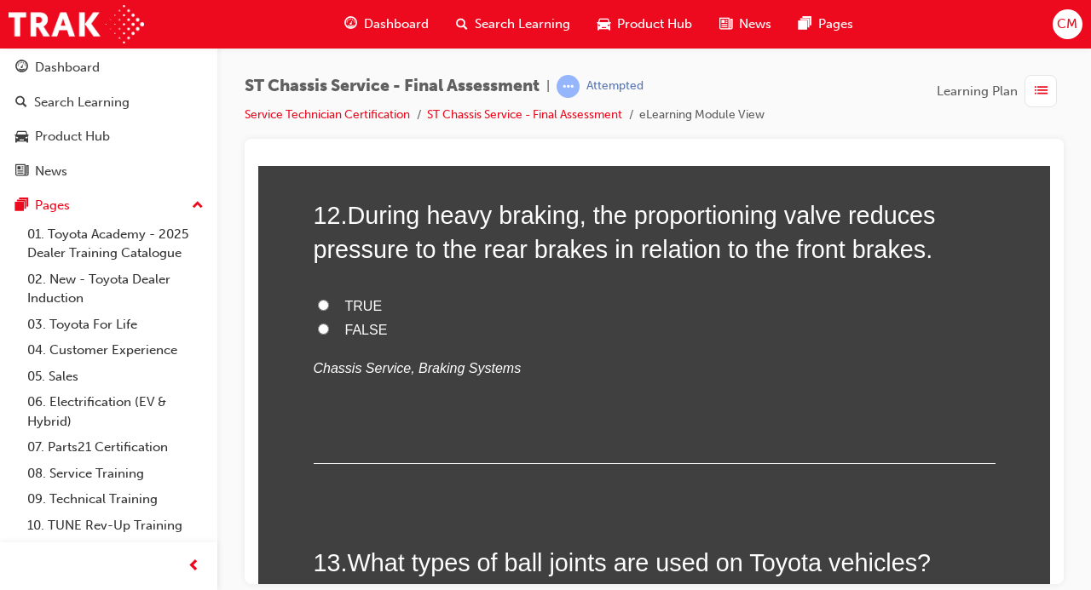
scroll to position [4485, 0]
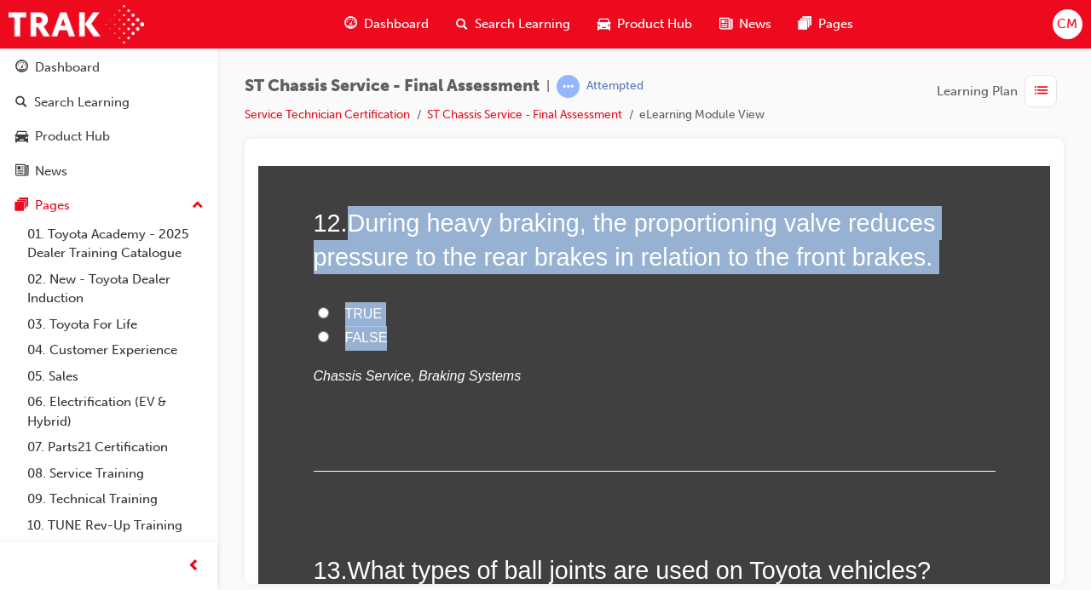
drag, startPoint x: 400, startPoint y: 330, endPoint x: 357, endPoint y: 225, distance: 113.1
click at [357, 225] on div "12 . During heavy braking, the proportioning valve reduces pressure to the rear…" at bounding box center [655, 338] width 682 height 266
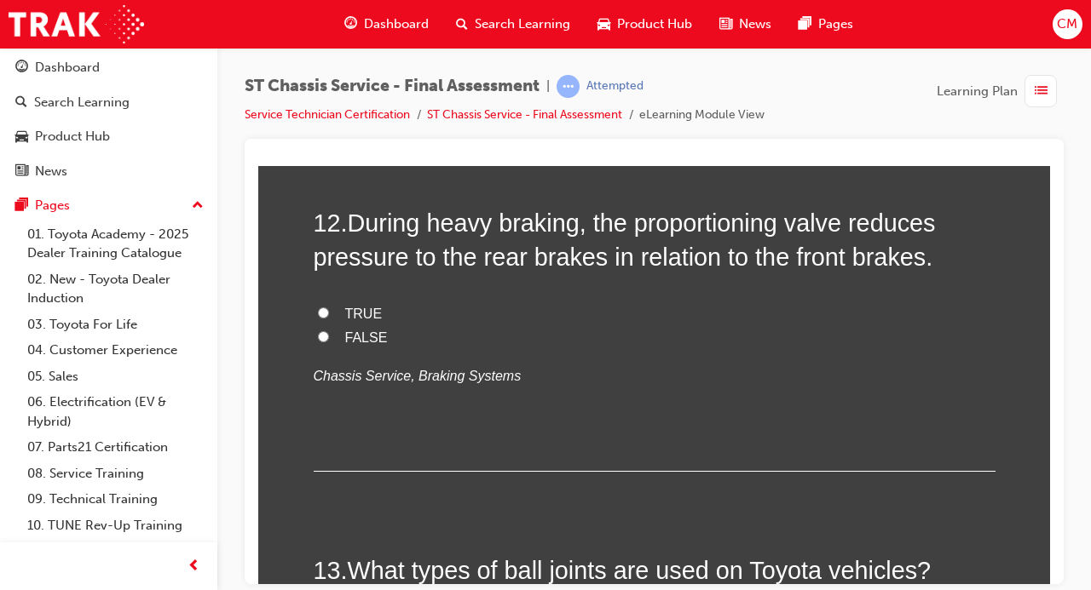
click at [325, 309] on input "TRUE" at bounding box center [323, 312] width 11 height 11
radio input "true"
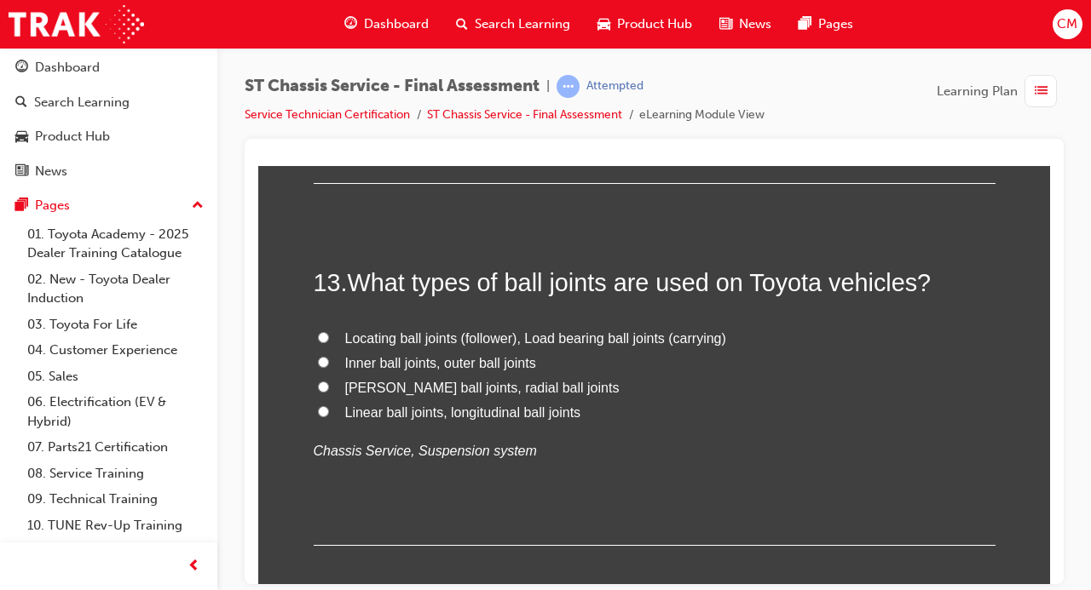
scroll to position [4775, 0]
drag, startPoint x: 594, startPoint y: 406, endPoint x: 354, endPoint y: 281, distance: 270.6
click at [354, 281] on div "13 . What types of ball joints are used on Toyota vehicles? Locating ball joint…" at bounding box center [655, 403] width 682 height 280
click at [319, 330] on input "Locating ball joints (follower), Load bearing ball joints (carrying)" at bounding box center [323, 335] width 11 height 11
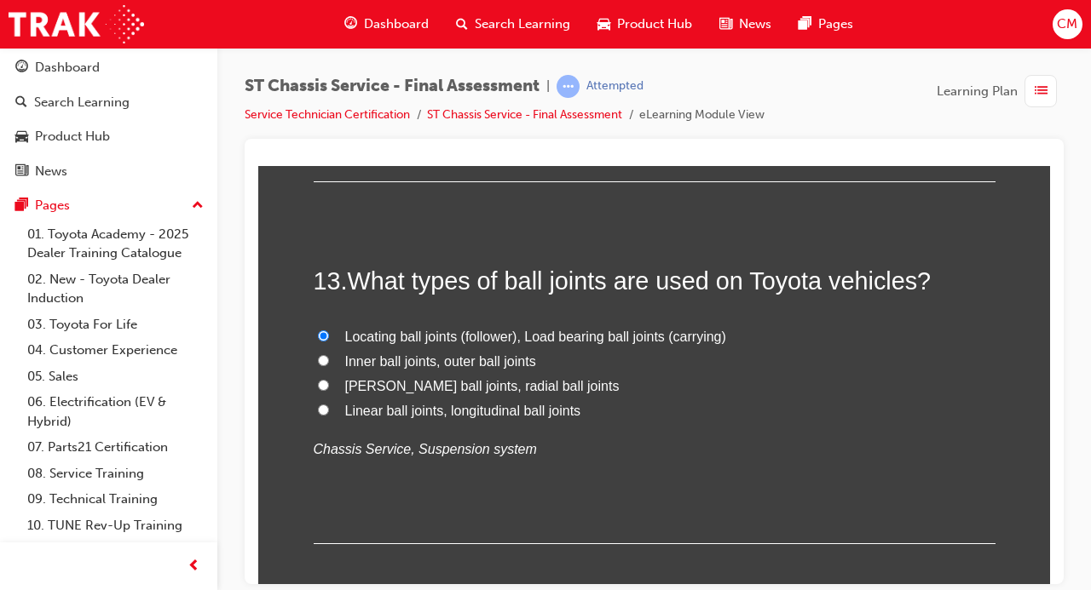
radio input "true"
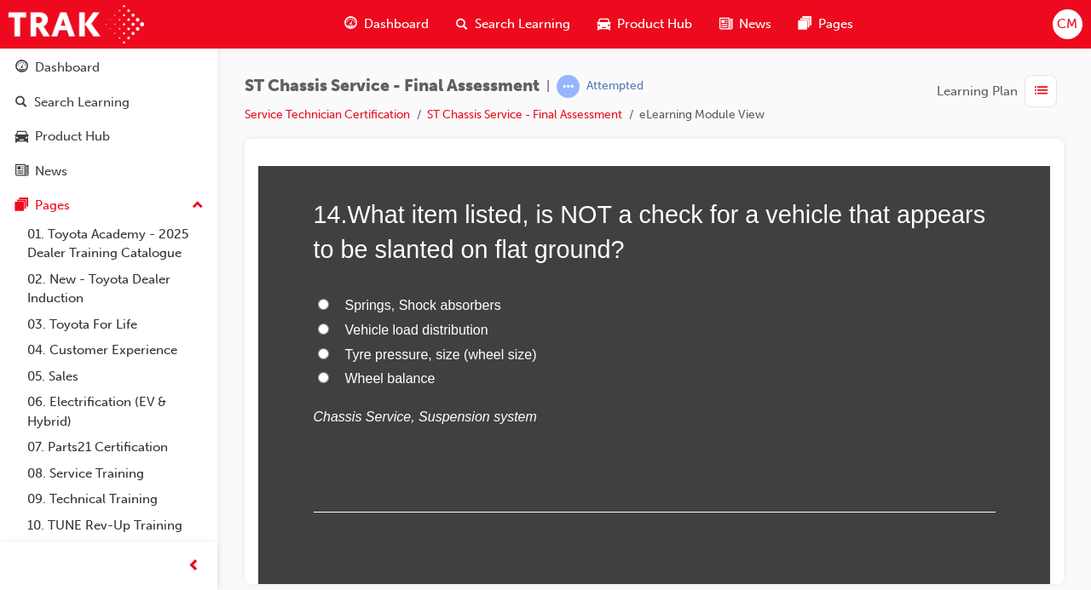
scroll to position [5204, 0]
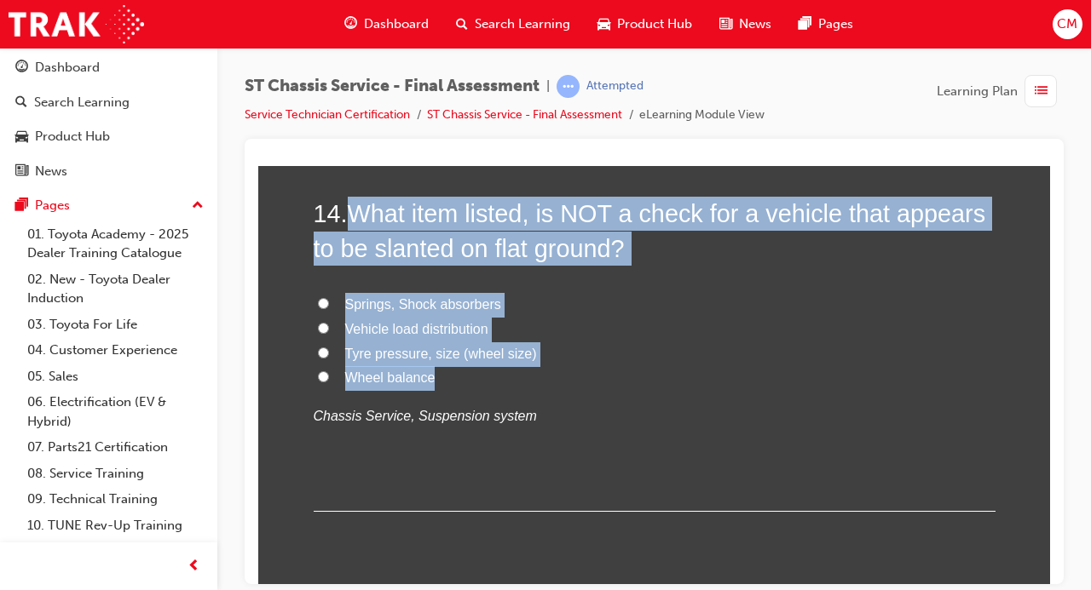
drag, startPoint x: 446, startPoint y: 376, endPoint x: 362, endPoint y: 216, distance: 180.3
click at [362, 216] on div "14 . What item listed, is NOT a check for a vehicle that appears to be slanted …" at bounding box center [655, 353] width 682 height 315
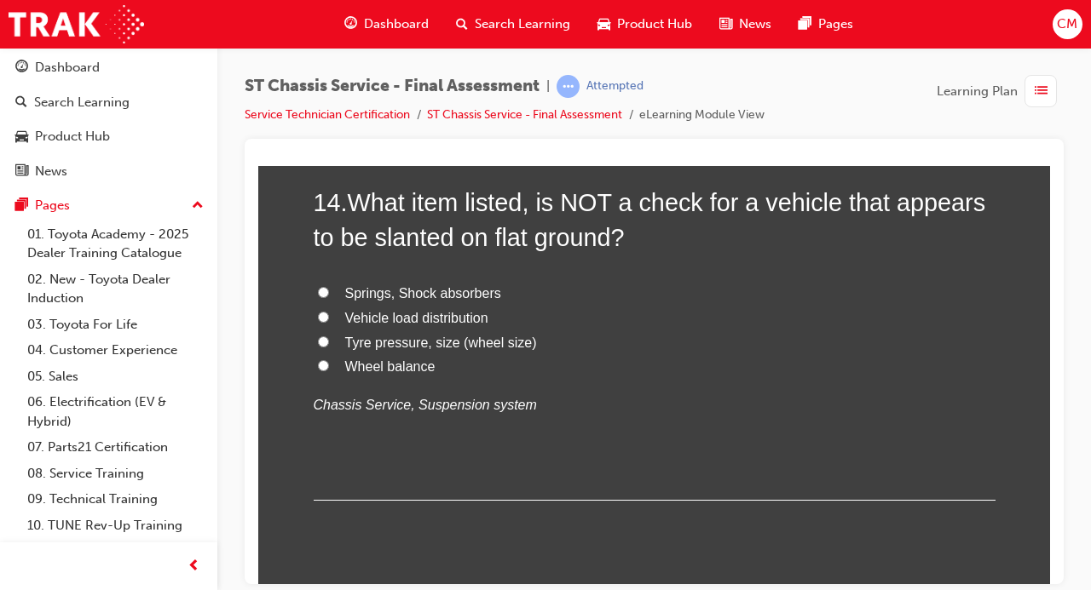
scroll to position [5216, 0]
click at [323, 361] on input "Wheel balance" at bounding box center [323, 364] width 11 height 11
radio input "true"
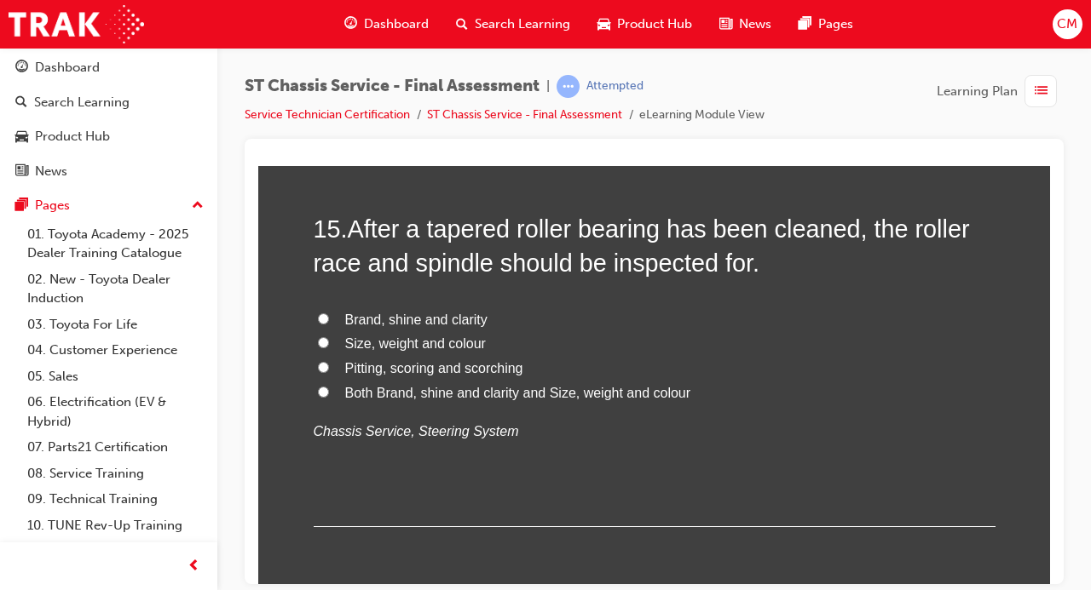
scroll to position [5586, 0]
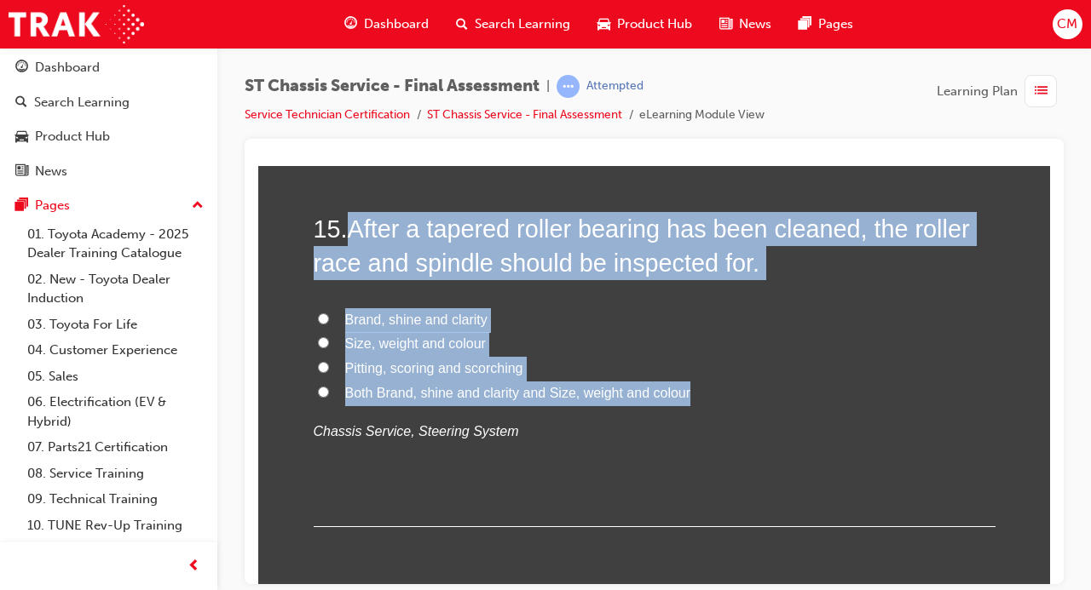
drag, startPoint x: 700, startPoint y: 383, endPoint x: 348, endPoint y: 216, distance: 388.4
click at [348, 216] on div "15 . After a tapered roller bearing has been cleaned, the roller race and spind…" at bounding box center [655, 368] width 682 height 315
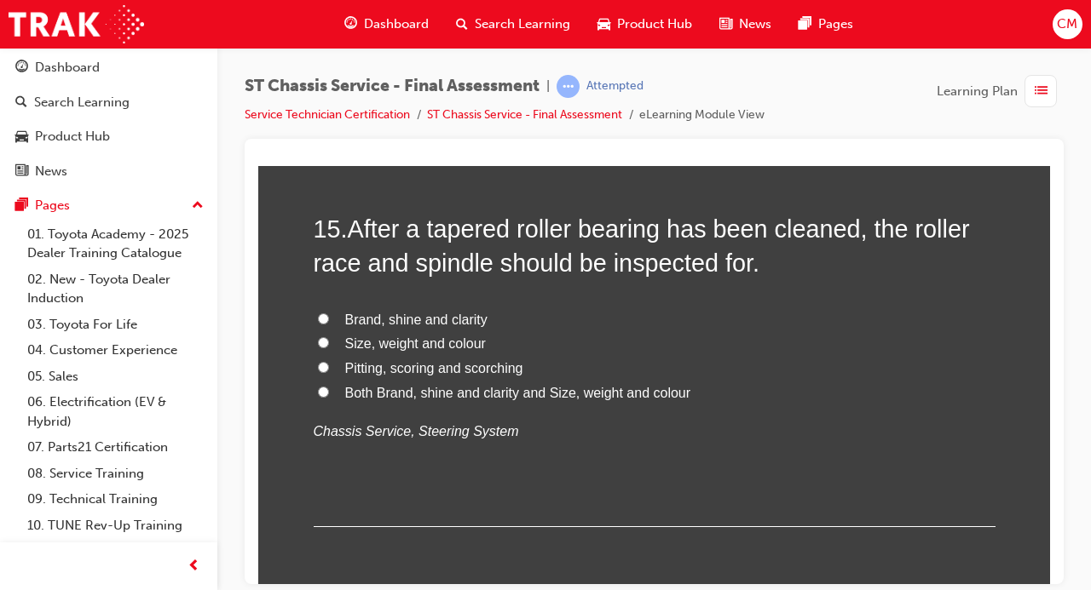
click at [355, 370] on span "Pitting, scoring and scorching" at bounding box center [434, 367] width 178 height 14
click at [329, 370] on input "Pitting, scoring and scorching" at bounding box center [323, 366] width 11 height 11
radio input "true"
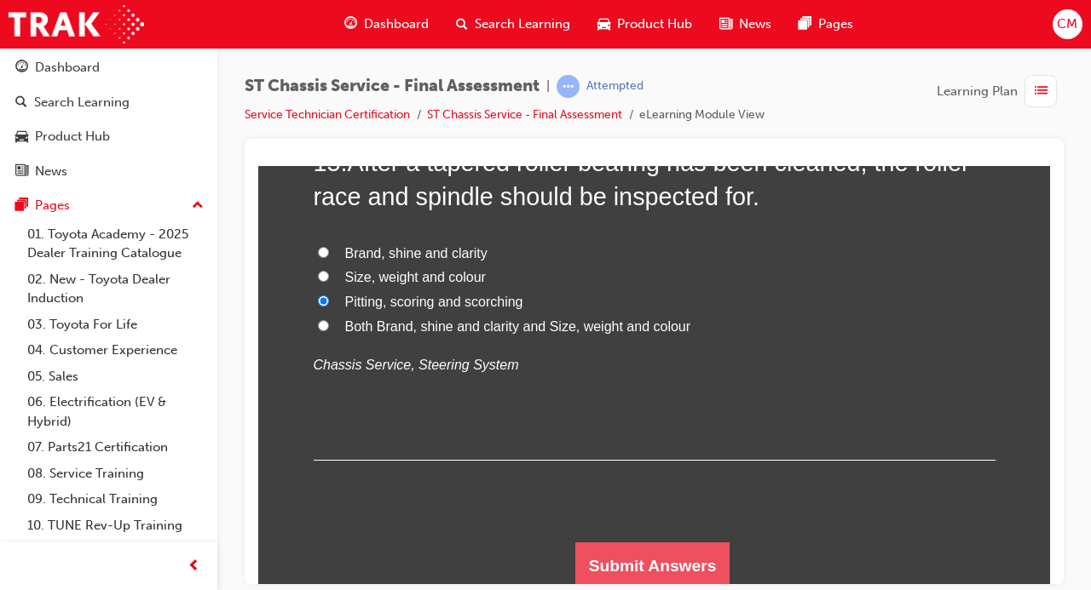
click at [616, 556] on button "Submit Answers" at bounding box center [652, 566] width 155 height 48
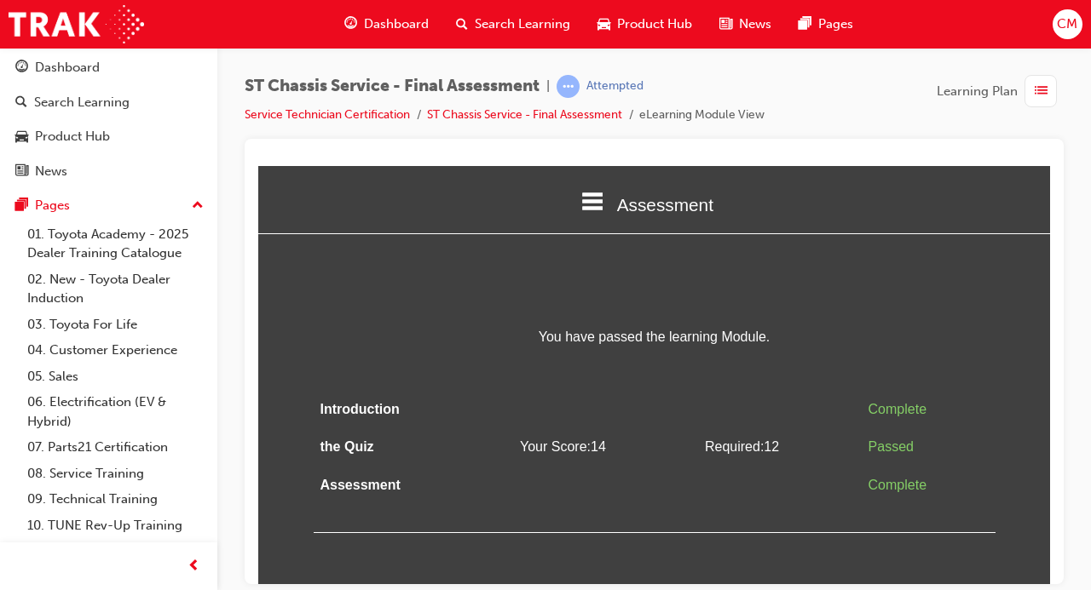
scroll to position [0, 0]
click at [370, 30] on span "Dashboard" at bounding box center [396, 24] width 65 height 20
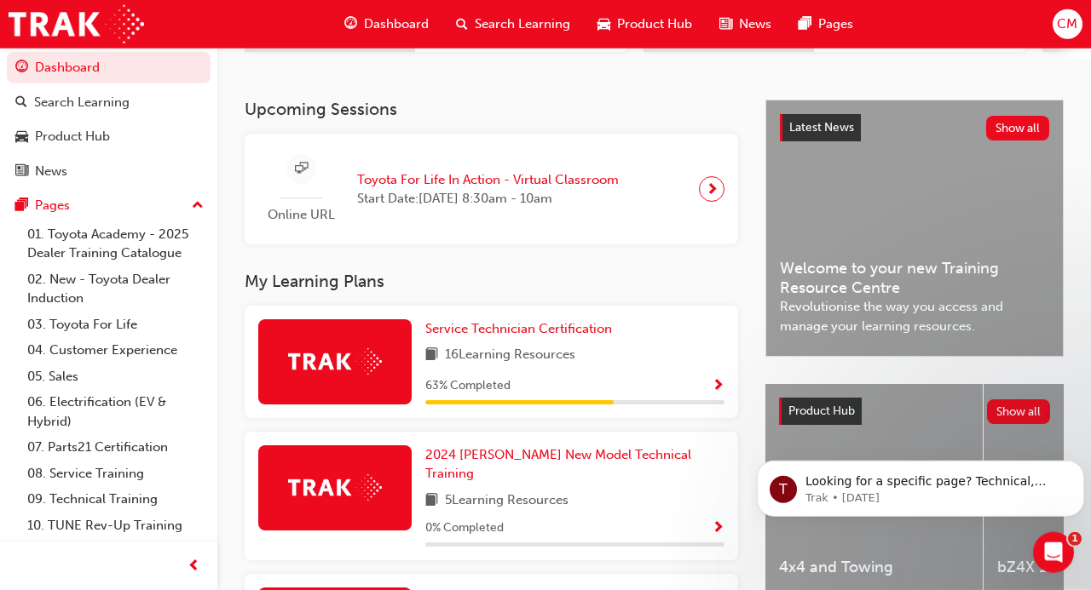
scroll to position [336, 0]
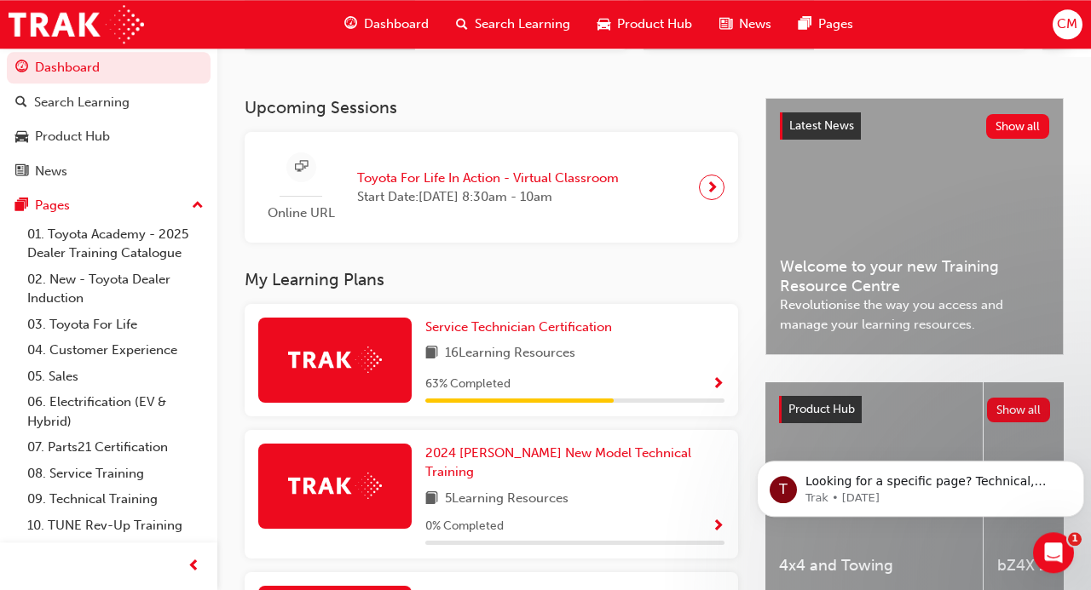
click at [717, 377] on span "Show Progress" at bounding box center [717, 384] width 13 height 15
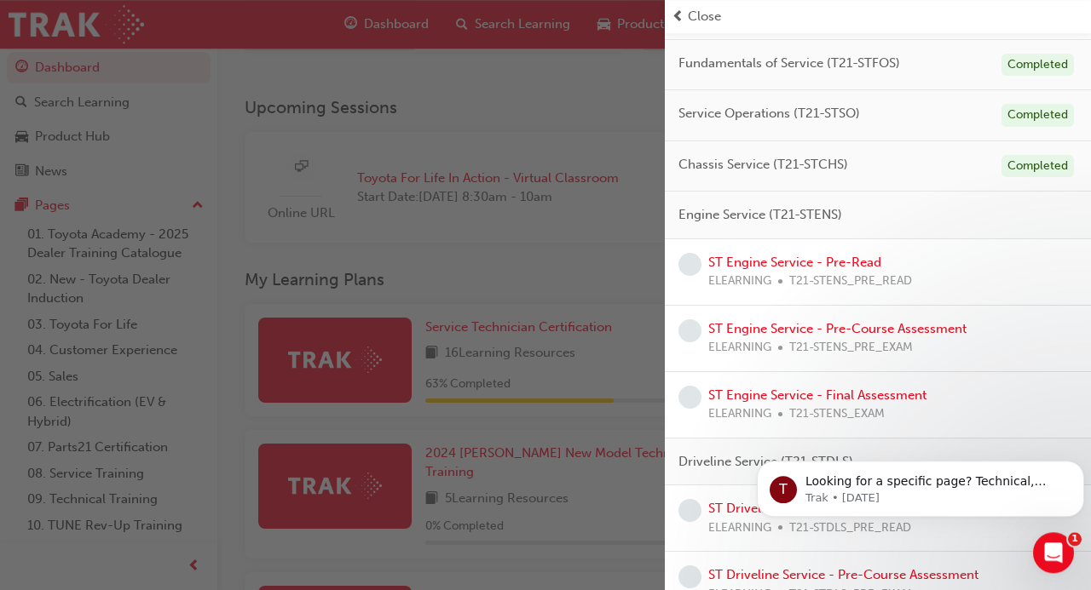
scroll to position [202, 0]
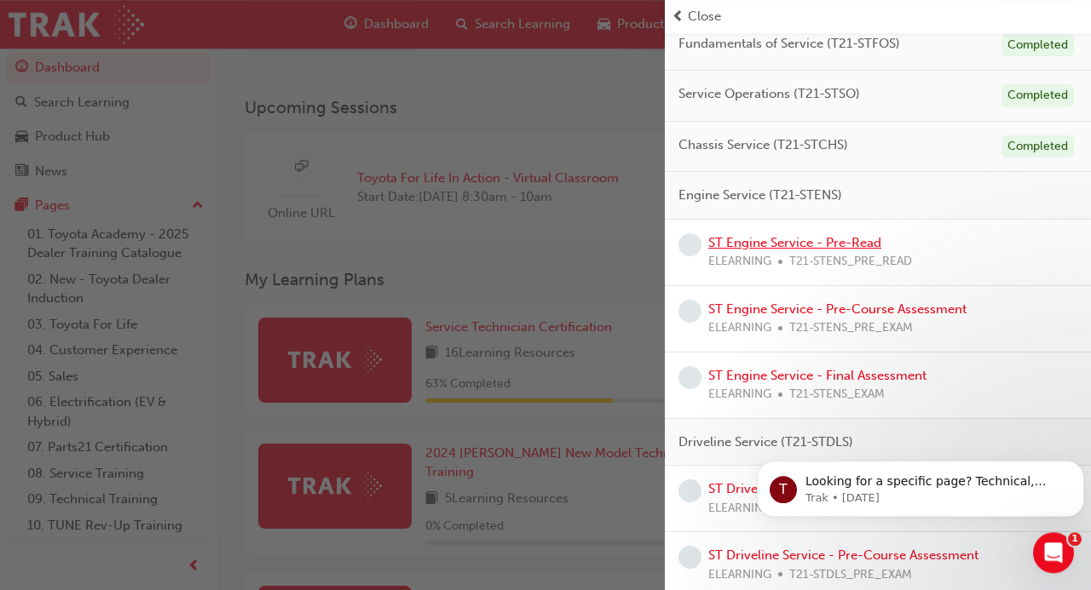
click at [763, 241] on link "ST Engine Service - Pre-Read" at bounding box center [794, 242] width 173 height 15
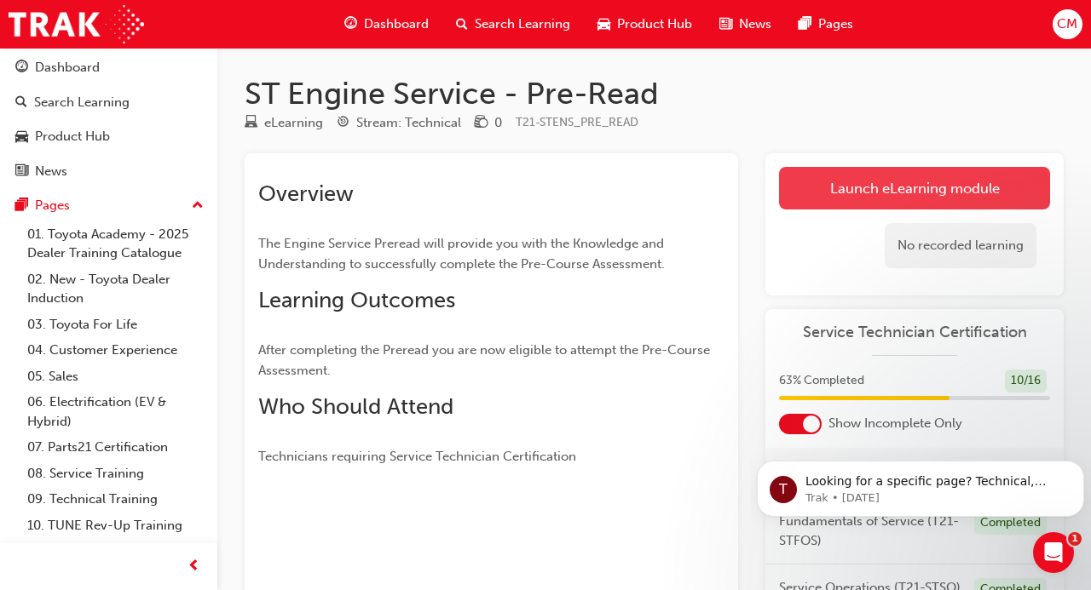
click at [880, 193] on link "Launch eLearning module" at bounding box center [914, 188] width 271 height 43
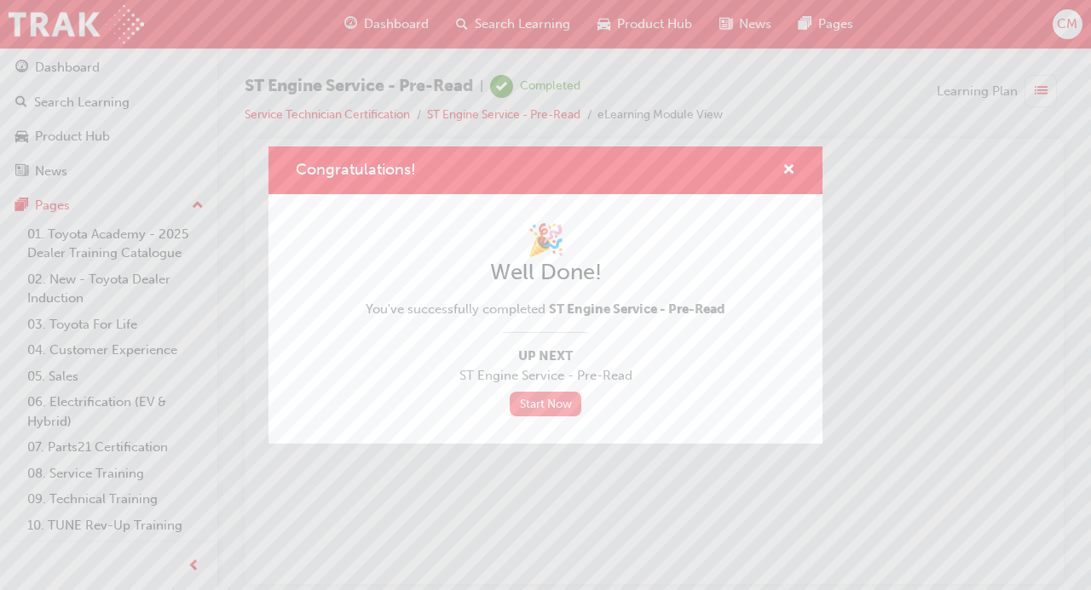
click at [541, 410] on link "Start Now" at bounding box center [546, 404] width 72 height 25
click at [538, 396] on link "Start Now" at bounding box center [546, 404] width 72 height 25
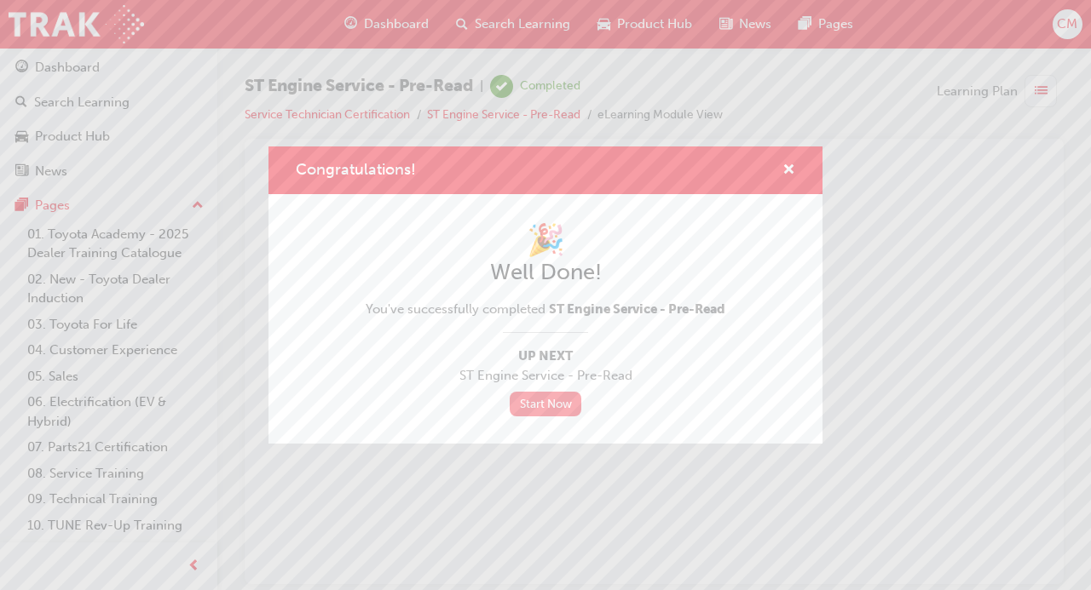
click at [538, 396] on link "Start Now" at bounding box center [546, 404] width 72 height 25
click at [533, 377] on span "ST Engine Service - Pre-Read" at bounding box center [546, 376] width 360 height 20
click at [790, 164] on span "cross-icon" at bounding box center [788, 171] width 13 height 15
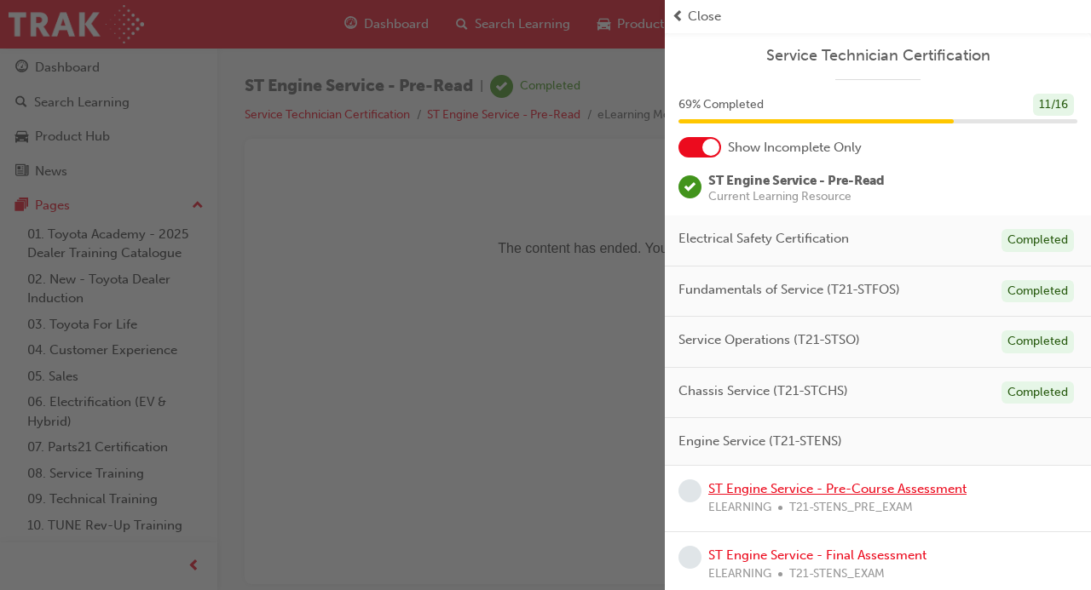
click at [820, 488] on link "ST Engine Service - Pre-Course Assessment" at bounding box center [837, 488] width 258 height 15
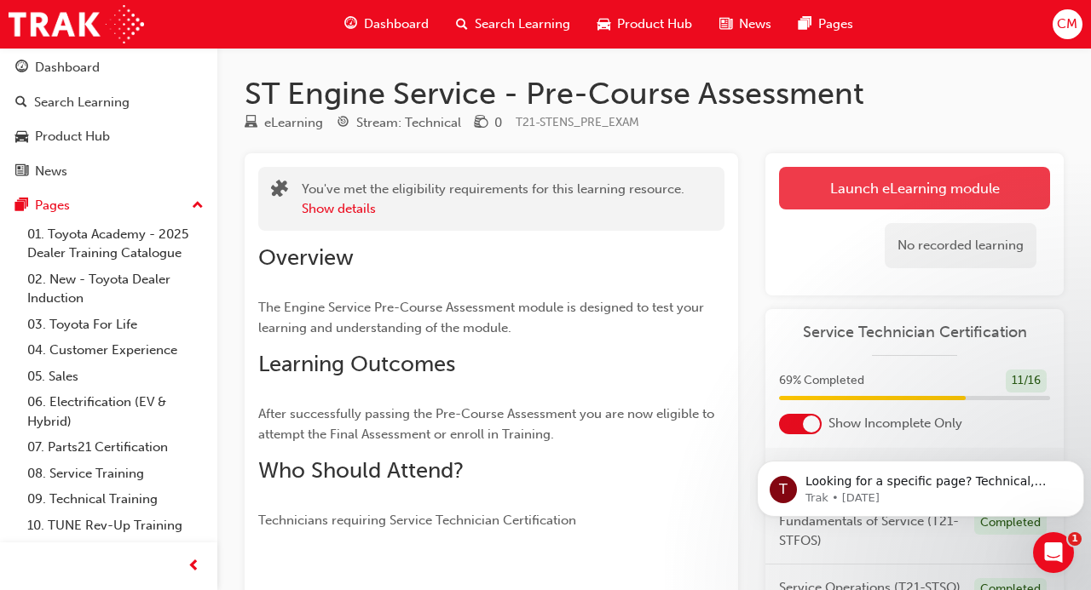
click at [906, 195] on link "Launch eLearning module" at bounding box center [914, 188] width 271 height 43
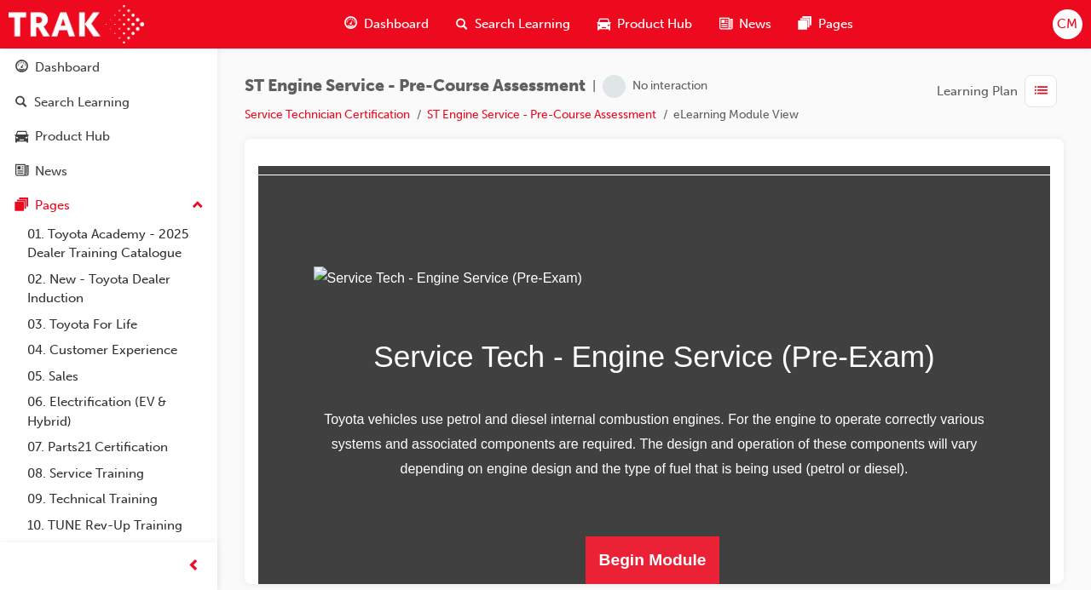
scroll to position [245, 0]
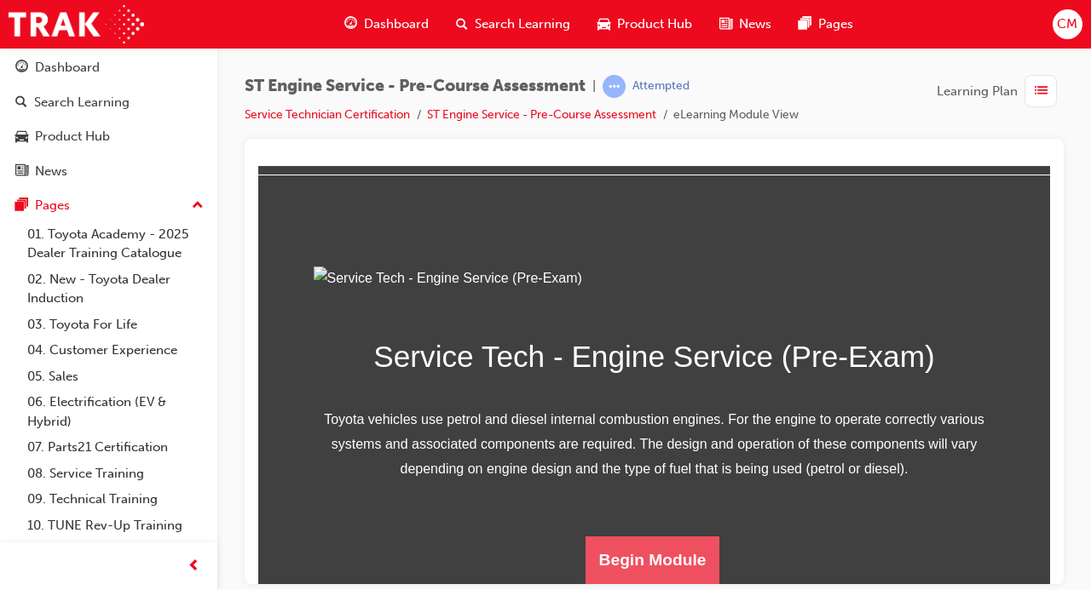
click at [662, 556] on button "Begin Module" at bounding box center [652, 560] width 135 height 48
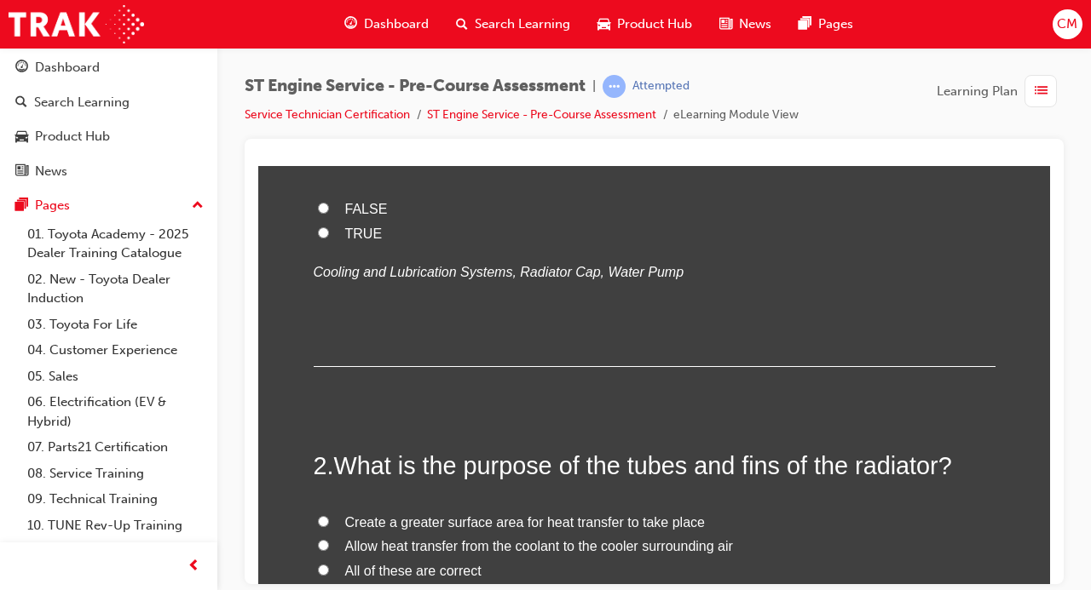
scroll to position [0, 0]
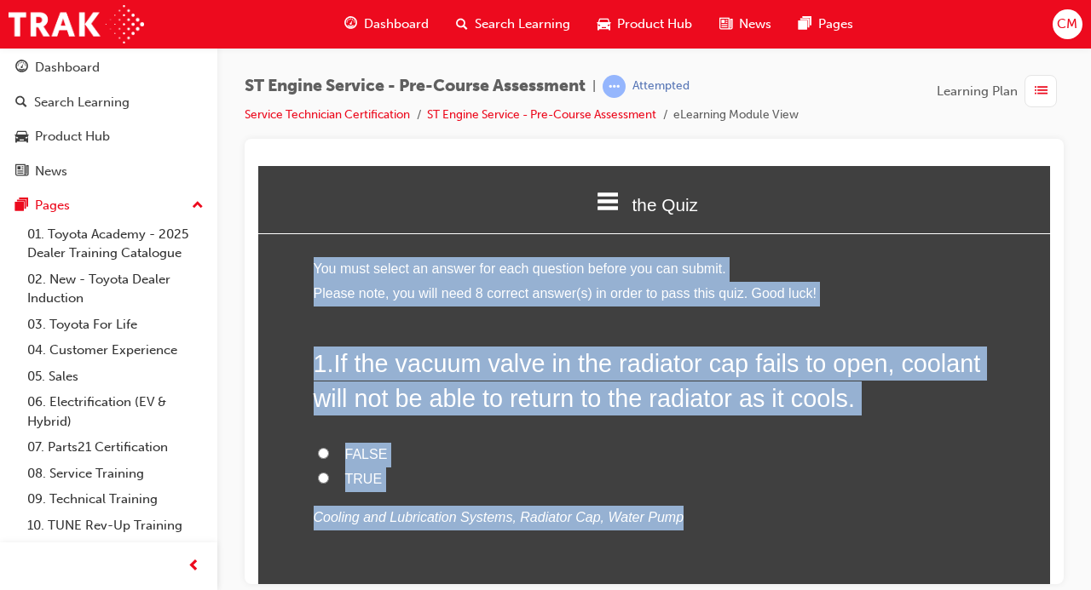
drag, startPoint x: 665, startPoint y: 520, endPoint x: 310, endPoint y: 266, distance: 436.7
click at [543, 489] on label "TRUE" at bounding box center [655, 479] width 682 height 25
click at [329, 483] on input "TRUE" at bounding box center [323, 477] width 11 height 11
radio input "true"
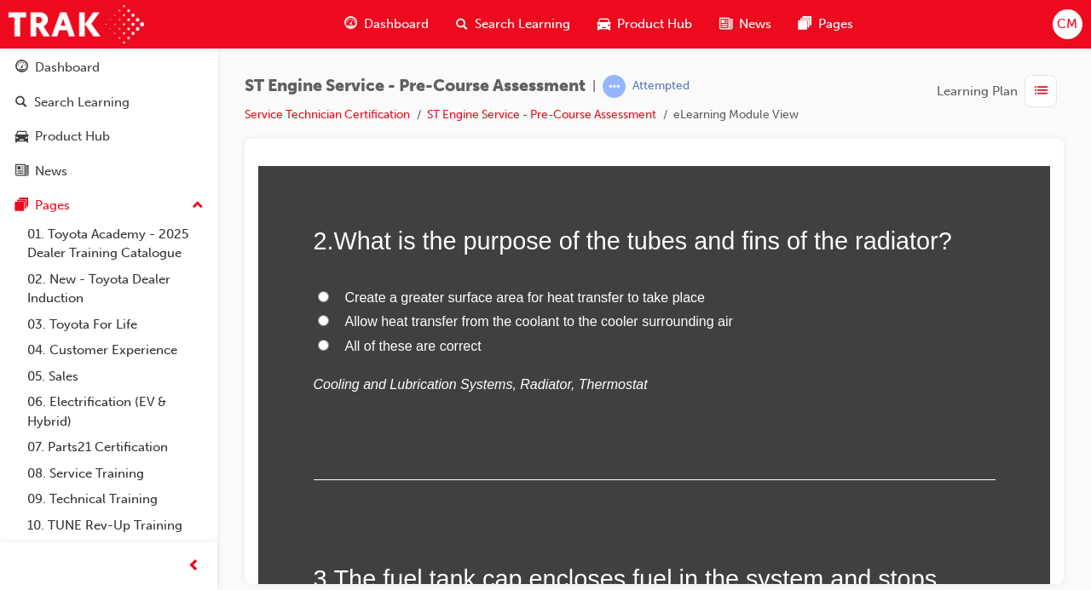
scroll to position [487, 0]
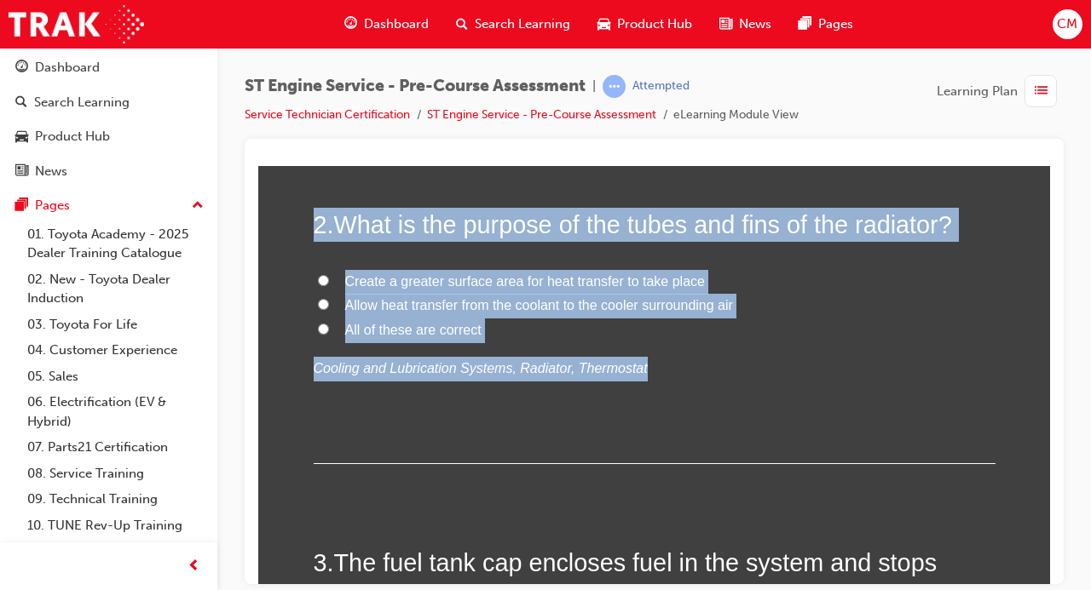
drag, startPoint x: 636, startPoint y: 369, endPoint x: 313, endPoint y: 217, distance: 357.5
click at [504, 417] on div "2 . What is the purpose of the tubes and fins of the radiator? Create a greater…" at bounding box center [655, 335] width 682 height 256
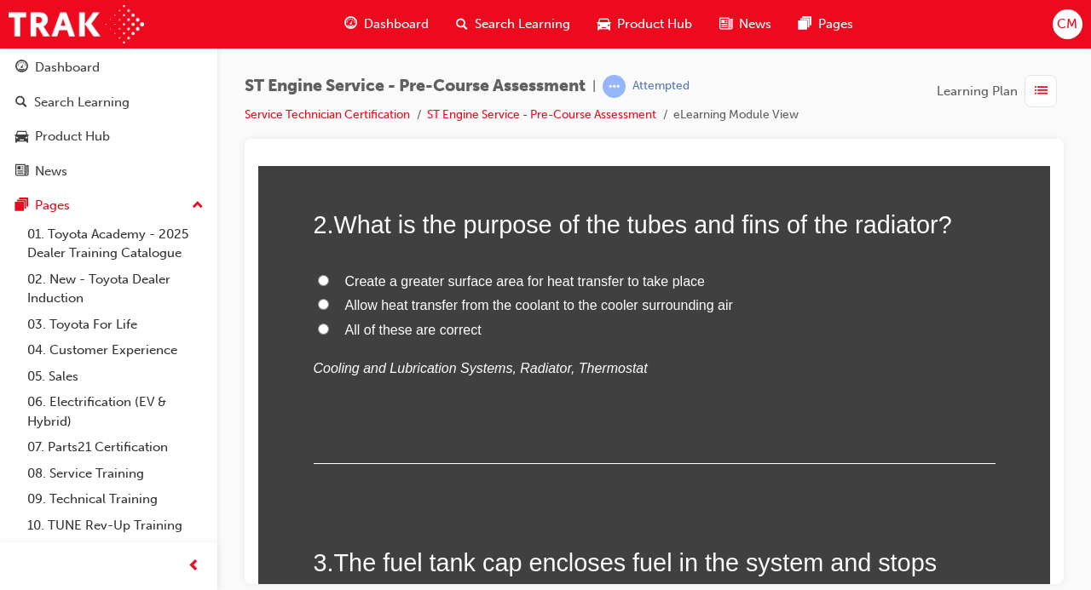
click at [327, 334] on input "All of these are correct" at bounding box center [323, 328] width 11 height 11
radio input "true"
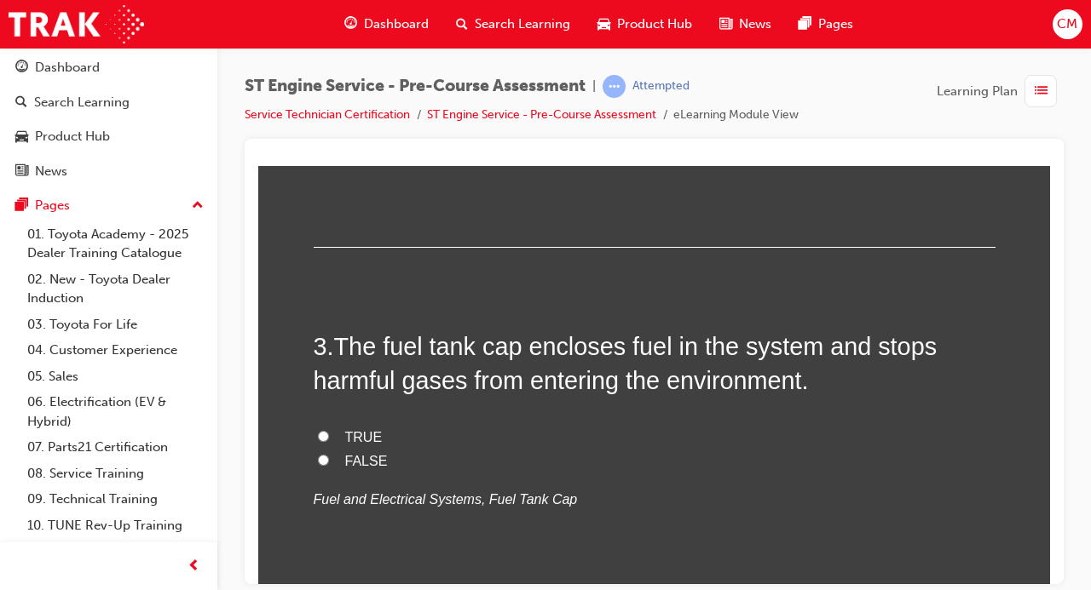
scroll to position [719, 0]
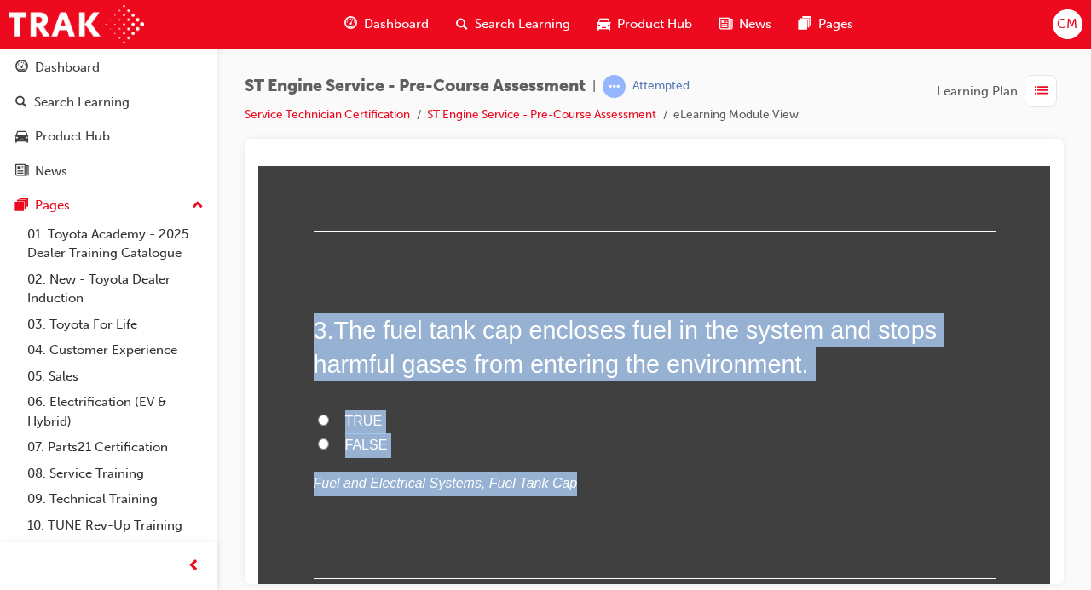
drag, startPoint x: 568, startPoint y: 484, endPoint x: 316, endPoint y: 332, distance: 294.3
click at [316, 332] on div "3 . The fuel tank cap encloses fuel in the system and stops harmful gases from …" at bounding box center [655, 446] width 682 height 266
click at [440, 425] on label "TRUE" at bounding box center [655, 421] width 682 height 25
click at [329, 425] on input "TRUE" at bounding box center [323, 419] width 11 height 11
radio input "true"
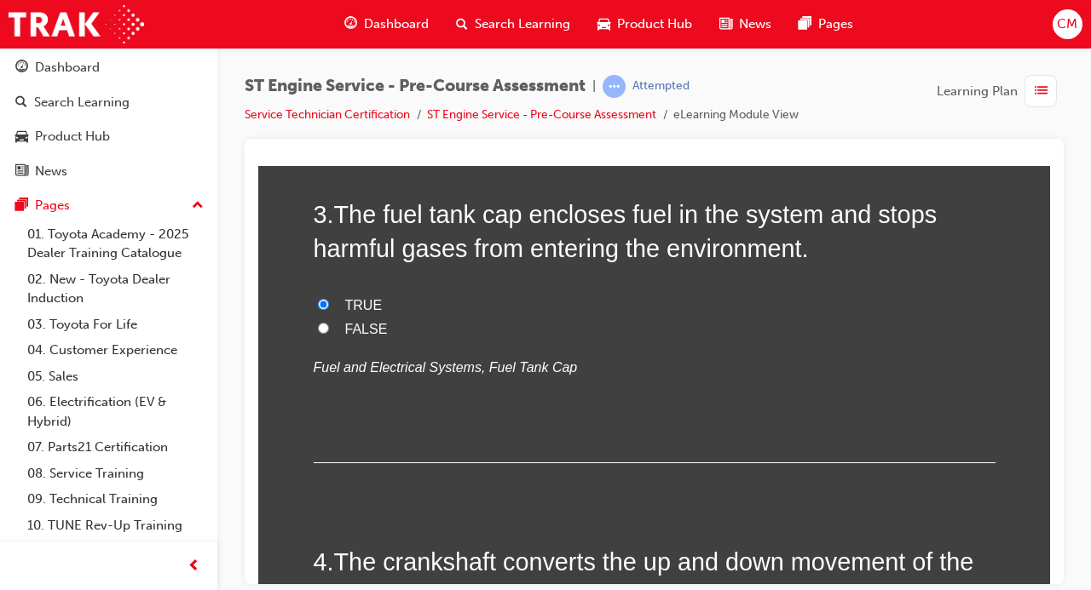
scroll to position [963, 0]
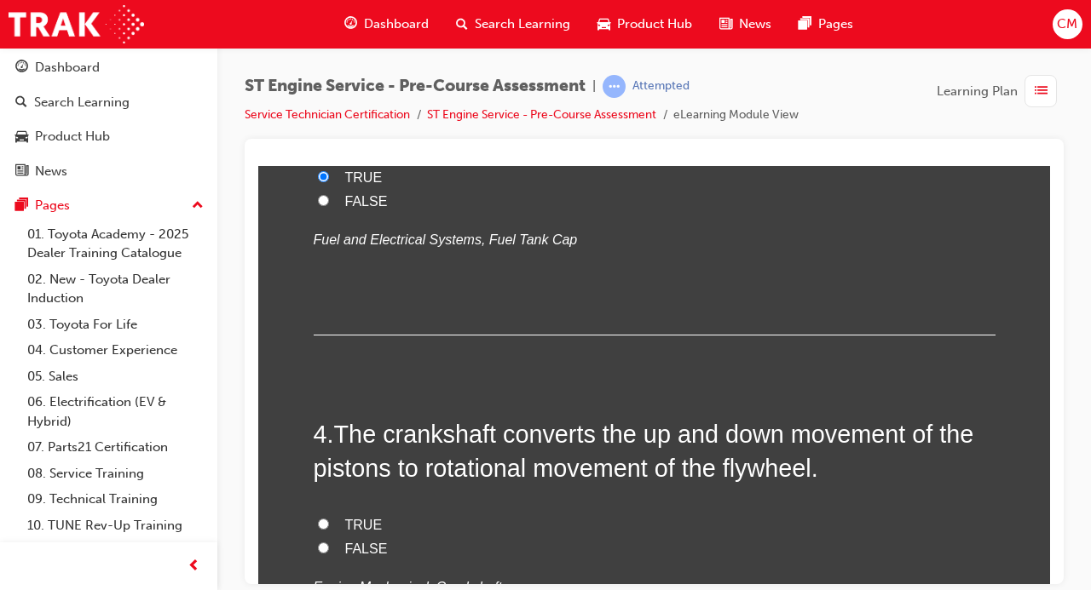
click at [1051, 308] on div at bounding box center [654, 362] width 819 height 446
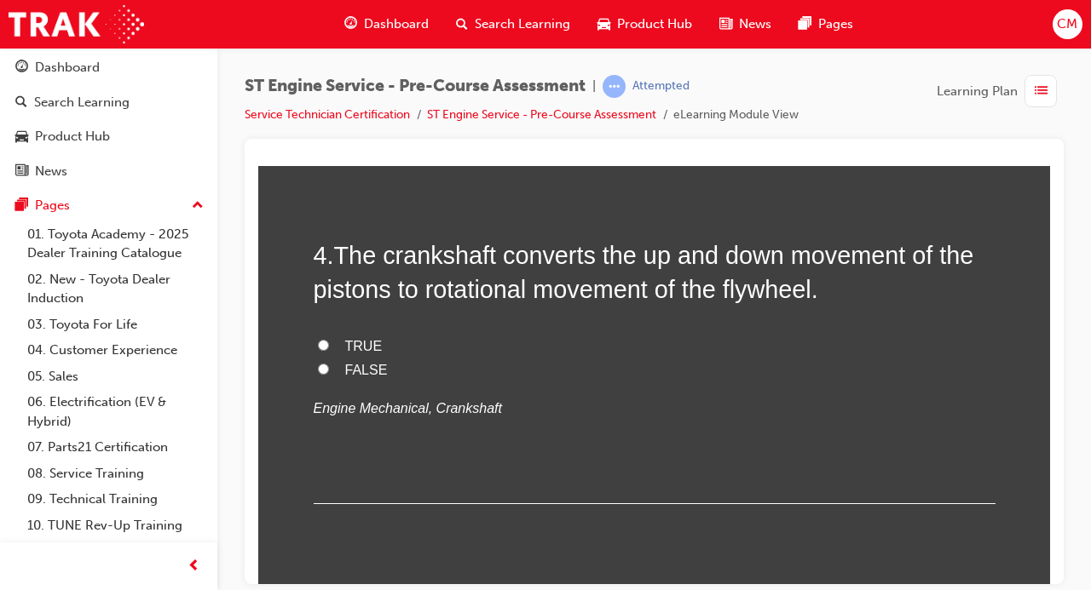
scroll to position [1169, 0]
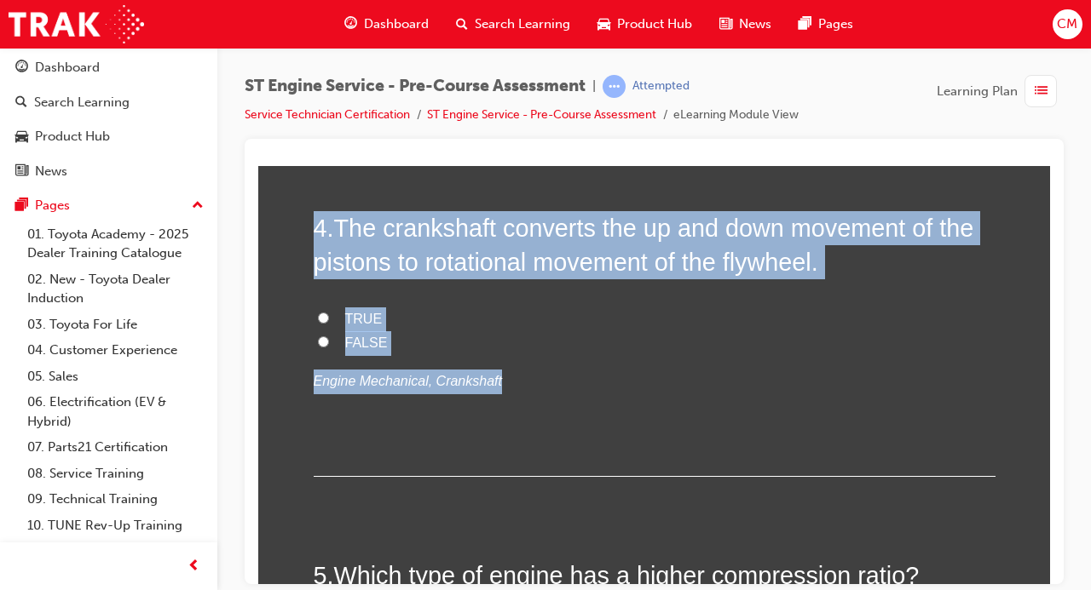
drag, startPoint x: 510, startPoint y: 391, endPoint x: 308, endPoint y: 215, distance: 268.1
click at [323, 319] on input "TRUE" at bounding box center [323, 317] width 11 height 11
radio input "true"
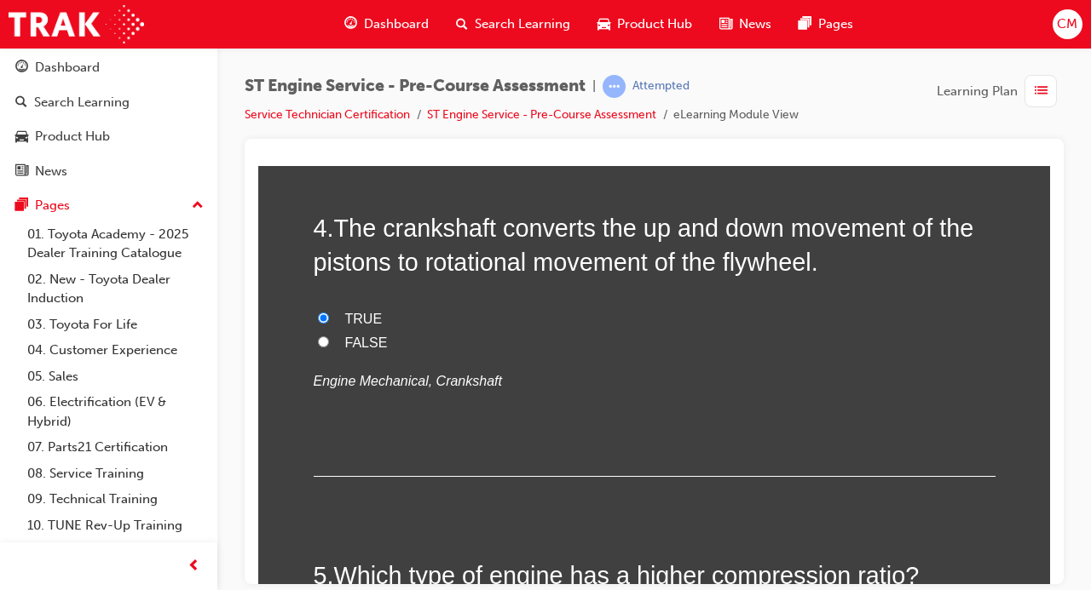
click at [708, 433] on div "4 . The crankshaft converts the up and down movement of the pistons to rotation…" at bounding box center [655, 343] width 682 height 266
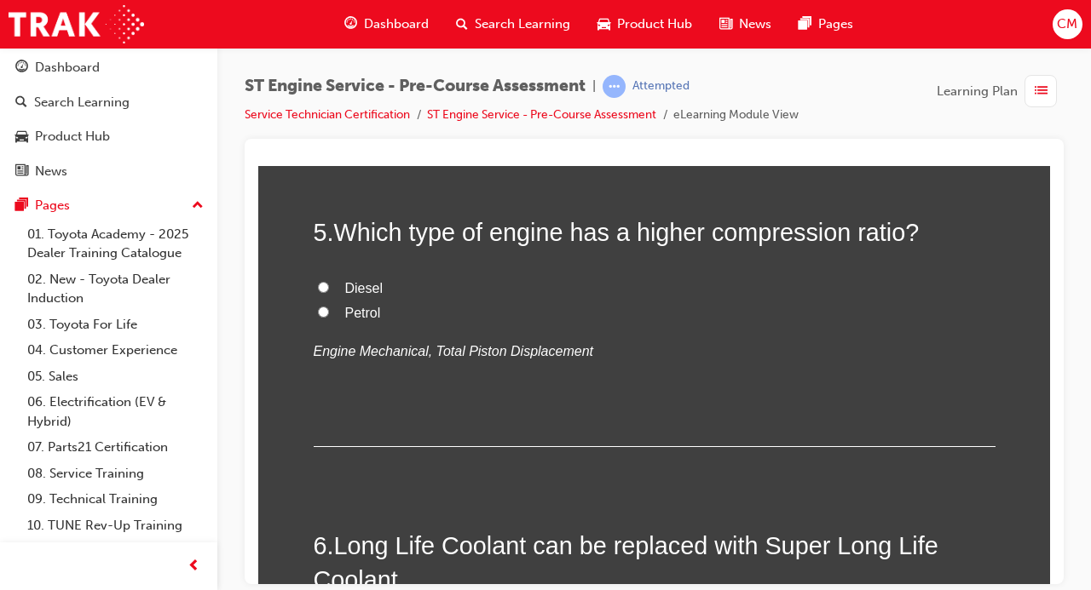
scroll to position [1534, 0]
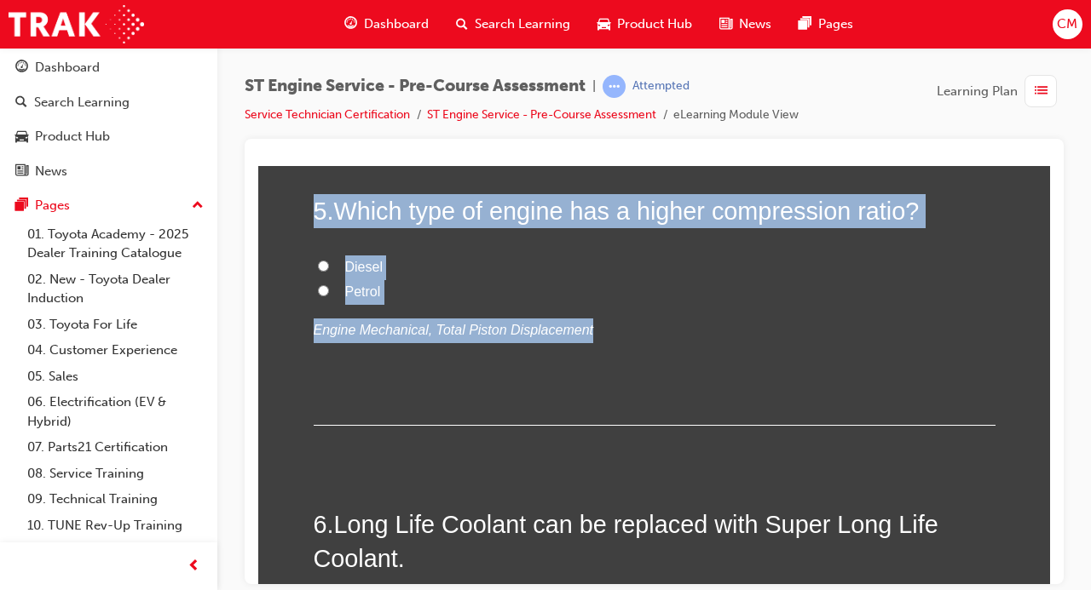
drag, startPoint x: 579, startPoint y: 325, endPoint x: 310, endPoint y: 199, distance: 296.5
click at [310, 199] on div "You must select an answer for each question before you can submit. Please note,…" at bounding box center [654, 552] width 792 height 3659
click at [469, 257] on label "Diesel" at bounding box center [655, 267] width 682 height 25
click at [329, 260] on input "Diesel" at bounding box center [323, 265] width 11 height 11
radio input "true"
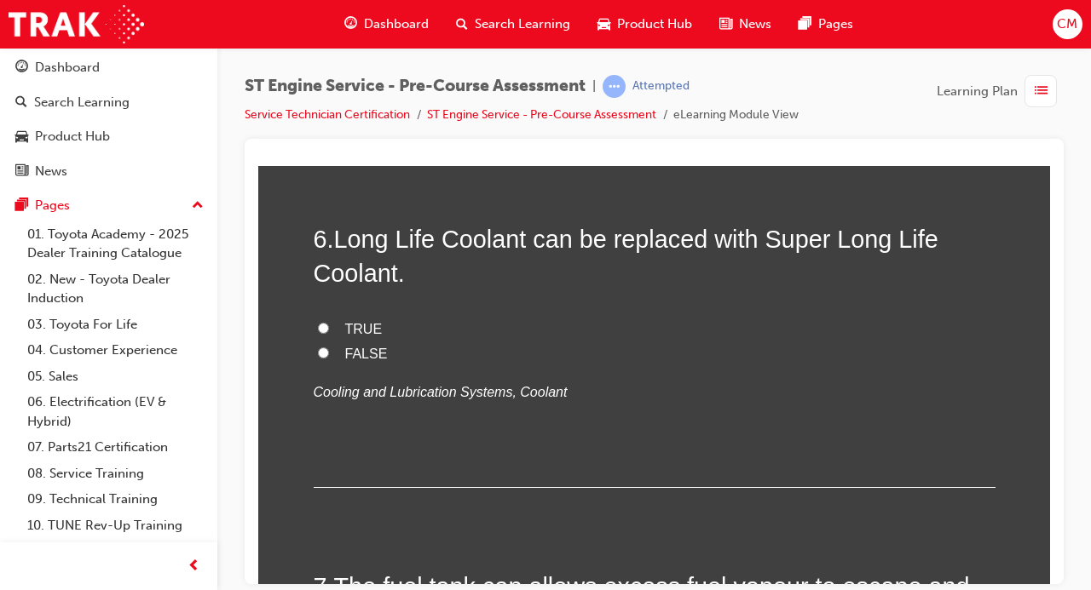
scroll to position [1830, 0]
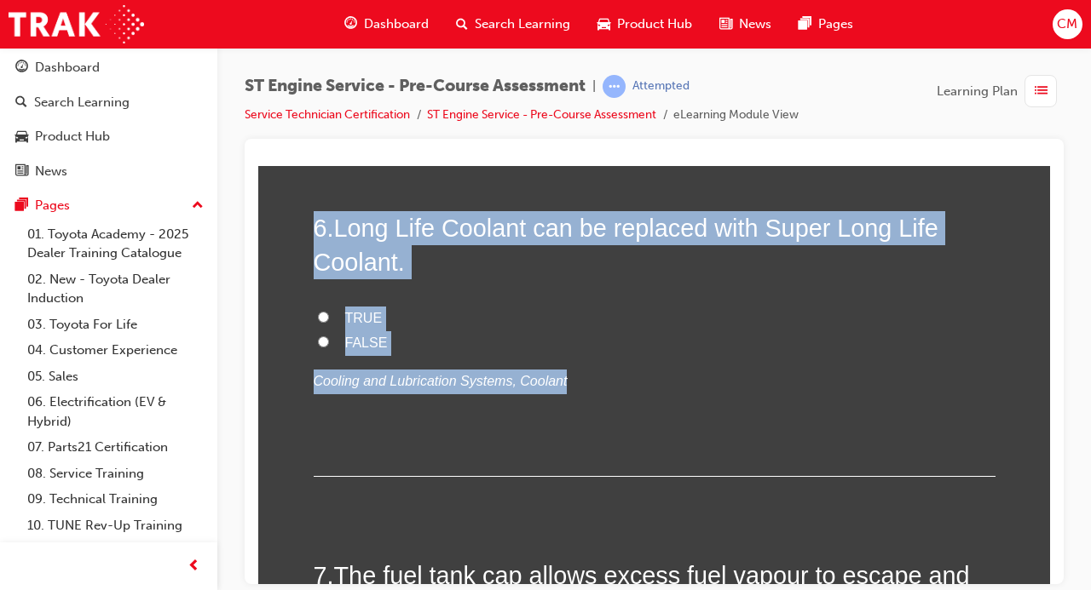
drag, startPoint x: 530, startPoint y: 363, endPoint x: 297, endPoint y: 227, distance: 269.6
click at [297, 227] on div "You must select an answer for each question before you can submit. Please note,…" at bounding box center [654, 255] width 792 height 3659
click at [326, 339] on input "FALSE" at bounding box center [323, 341] width 11 height 11
radio input "true"
click at [326, 339] on input "FALSE" at bounding box center [323, 341] width 11 height 11
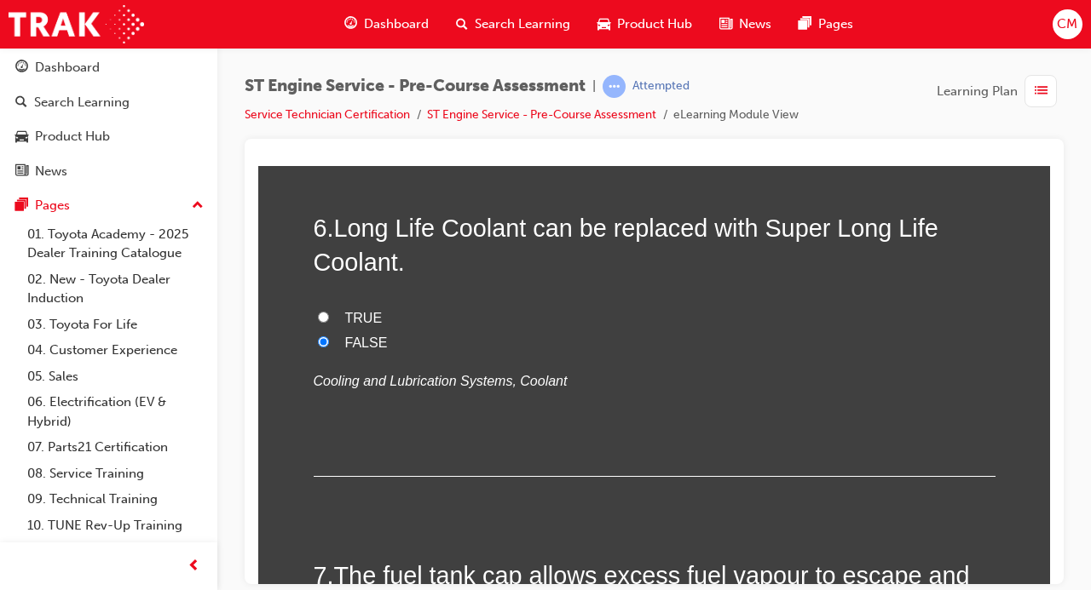
click at [819, 450] on div "6 . Long Life Coolant can be replaced with Super Long Life Coolant. TRUE FALSE …" at bounding box center [655, 343] width 682 height 266
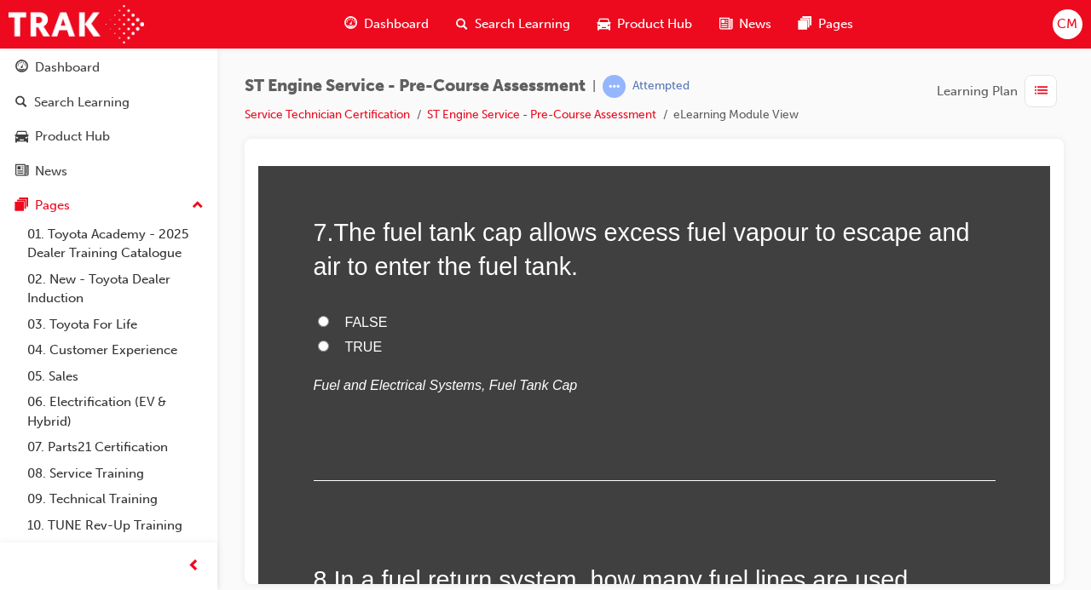
scroll to position [2162, 0]
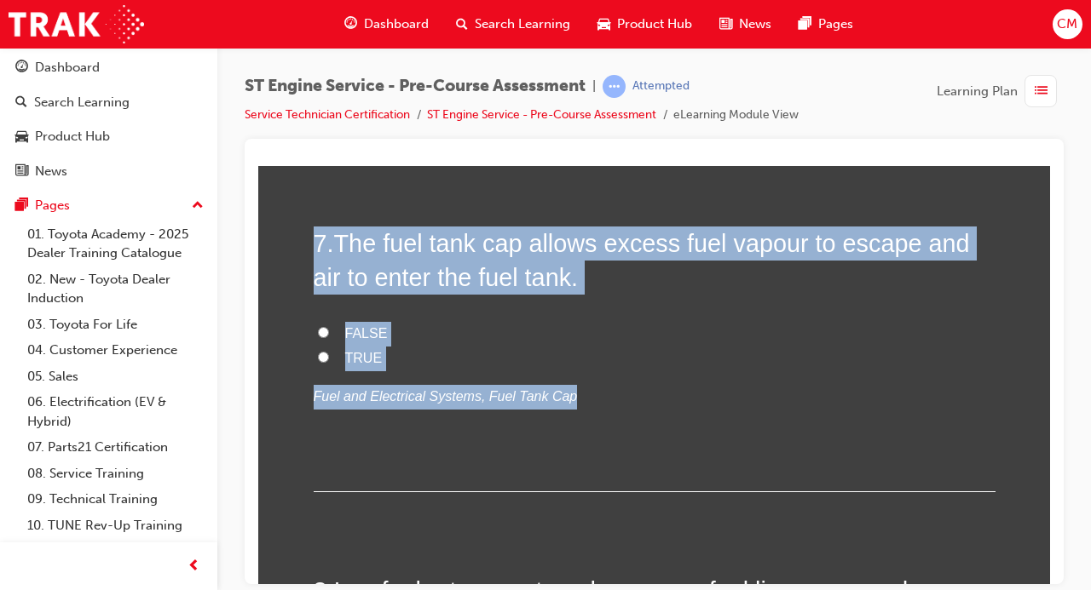
drag, startPoint x: 569, startPoint y: 404, endPoint x: 307, endPoint y: 235, distance: 312.0
click at [323, 351] on input "TRUE" at bounding box center [323, 356] width 11 height 11
radio input "true"
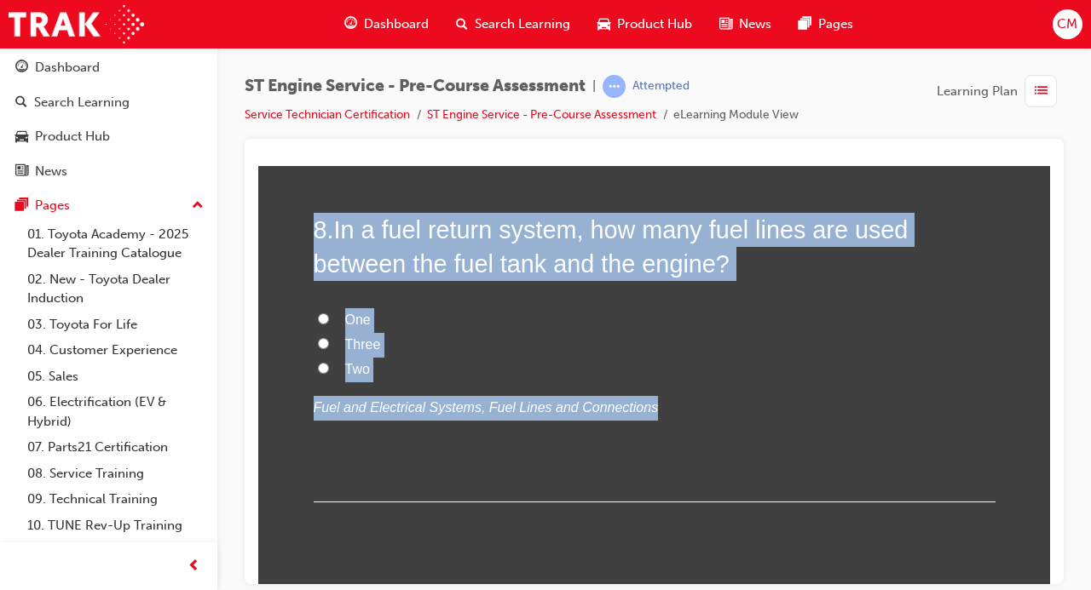
scroll to position [2505, 0]
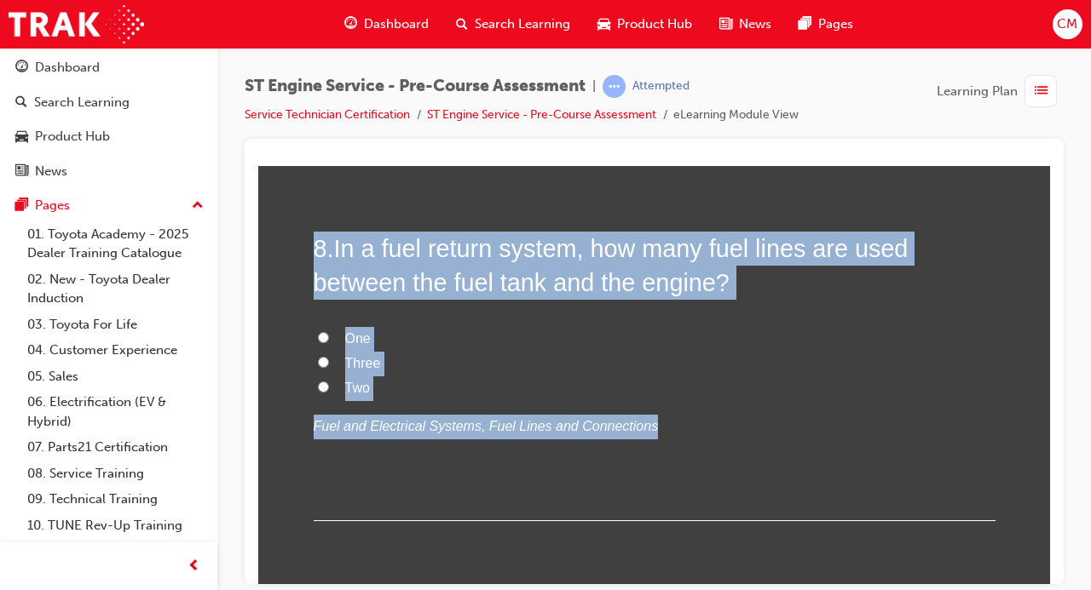
drag, startPoint x: 642, startPoint y: 331, endPoint x: 306, endPoint y: 232, distance: 351.0
click at [425, 387] on label "Two" at bounding box center [655, 388] width 682 height 25
click at [329, 387] on input "Two" at bounding box center [323, 386] width 11 height 11
radio input "true"
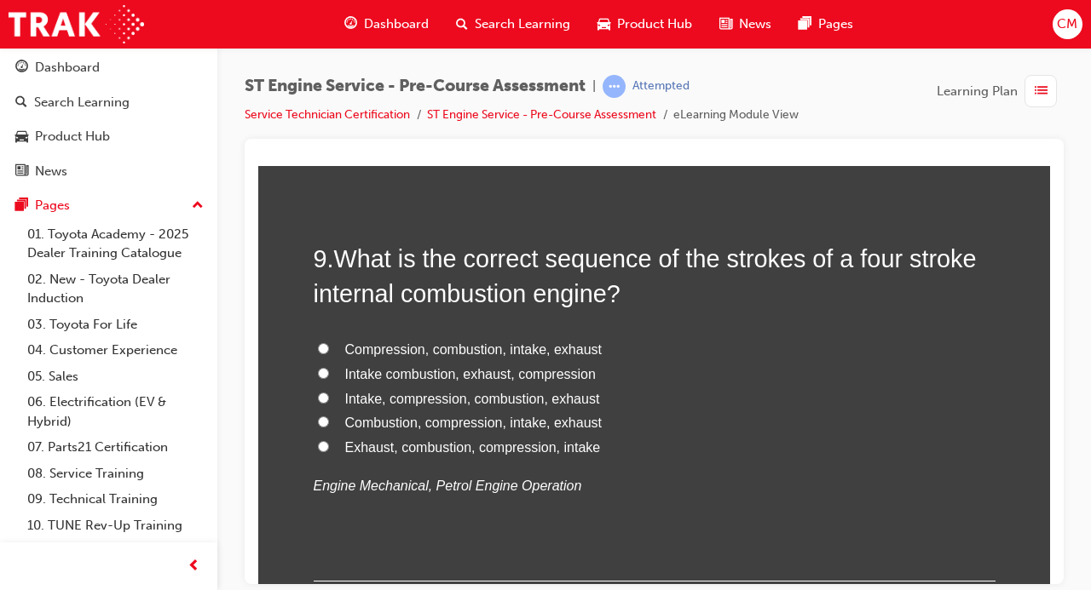
scroll to position [2882, 0]
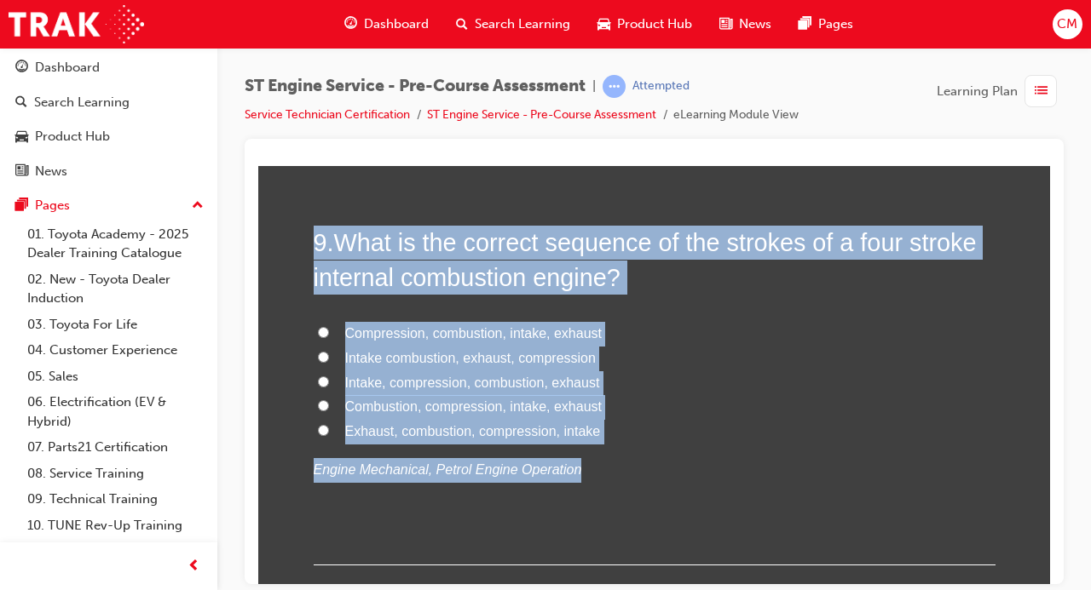
drag, startPoint x: 599, startPoint y: 491, endPoint x: 292, endPoint y: 239, distance: 396.6
click at [705, 382] on label "Intake, compression, combustion, exhaust" at bounding box center [655, 383] width 682 height 25
click at [329, 382] on input "Intake, compression, combustion, exhaust" at bounding box center [323, 381] width 11 height 11
radio input "true"
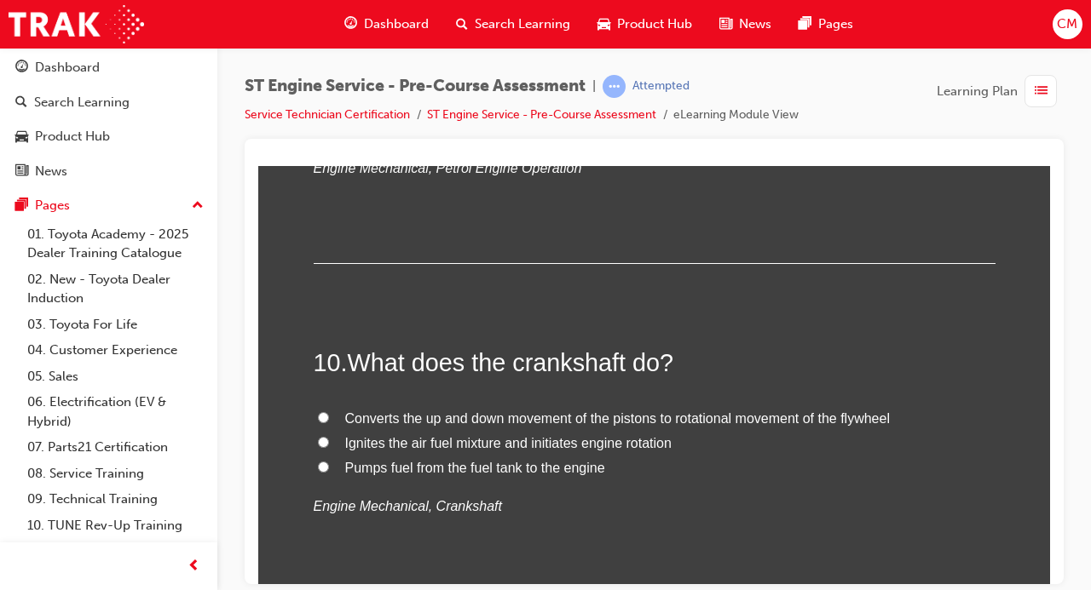
scroll to position [3326, 0]
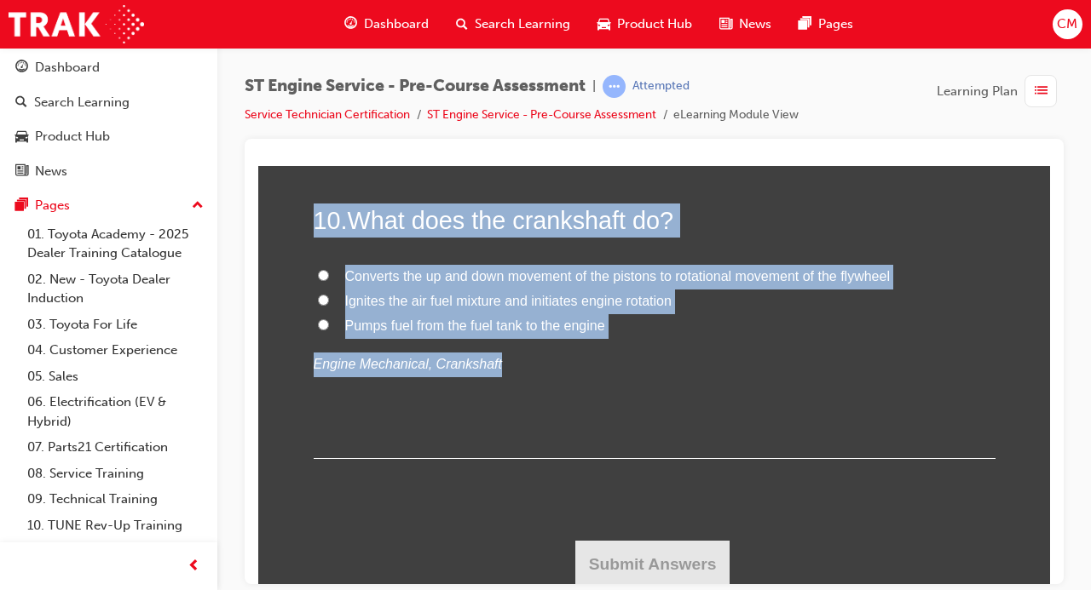
drag, startPoint x: 529, startPoint y: 347, endPoint x: 314, endPoint y: 210, distance: 255.1
click at [314, 210] on div "10 . What does the crankshaft do? Converts the up and down movement of the pist…" at bounding box center [655, 331] width 682 height 256
click at [556, 385] on div "10 . What does the crankshaft do? Converts the up and down movement of the pist…" at bounding box center [655, 331] width 682 height 256
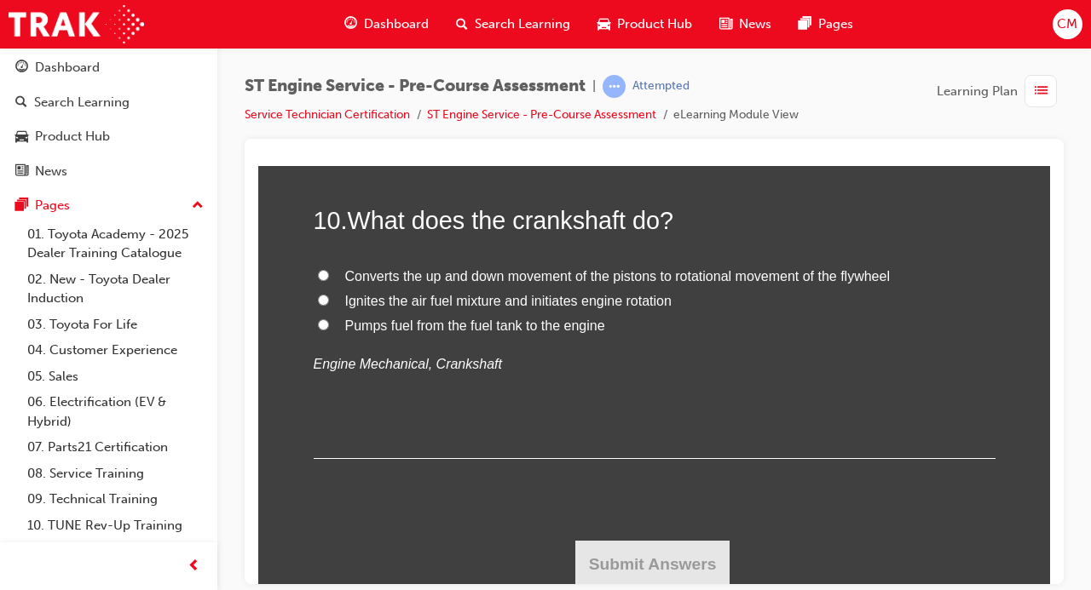
click at [321, 271] on input "Converts the up and down movement of the pistons to rotational movement of the …" at bounding box center [323, 274] width 11 height 11
radio input "true"
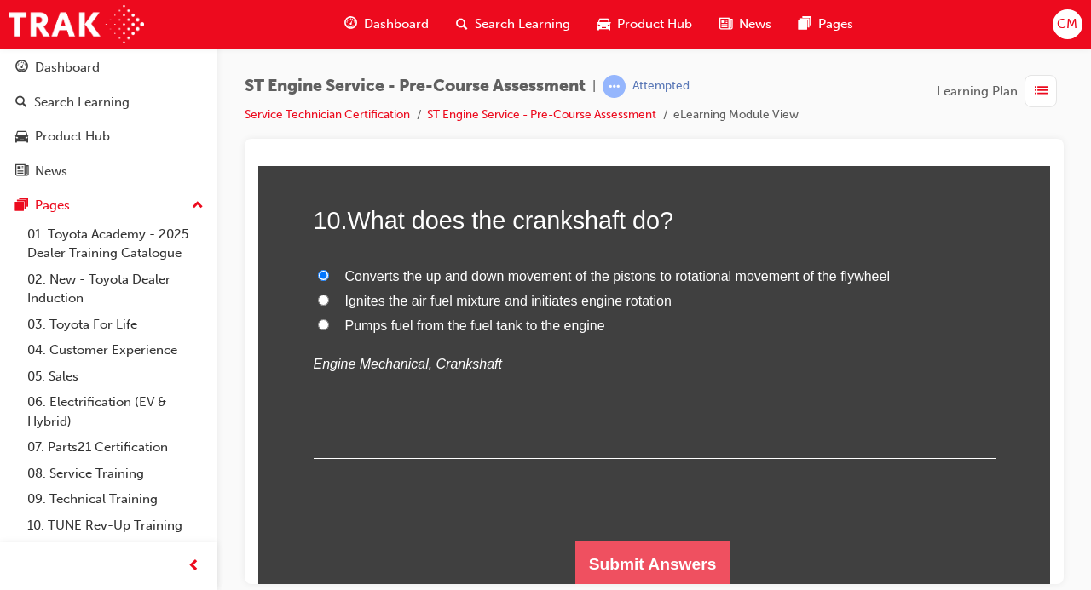
click at [675, 556] on button "Submit Answers" at bounding box center [652, 564] width 155 height 48
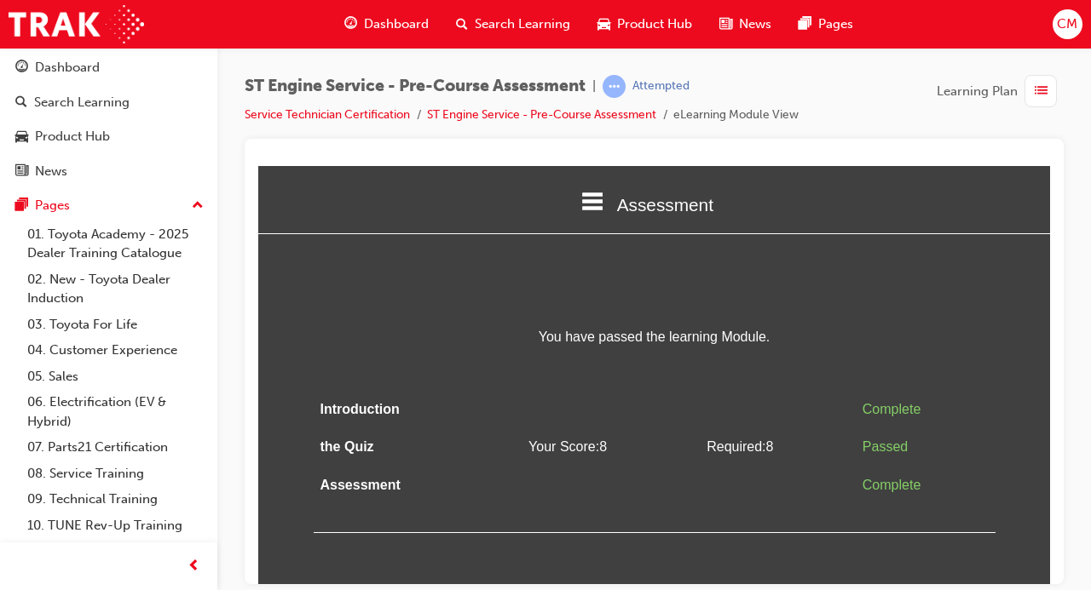
scroll to position [0, 0]
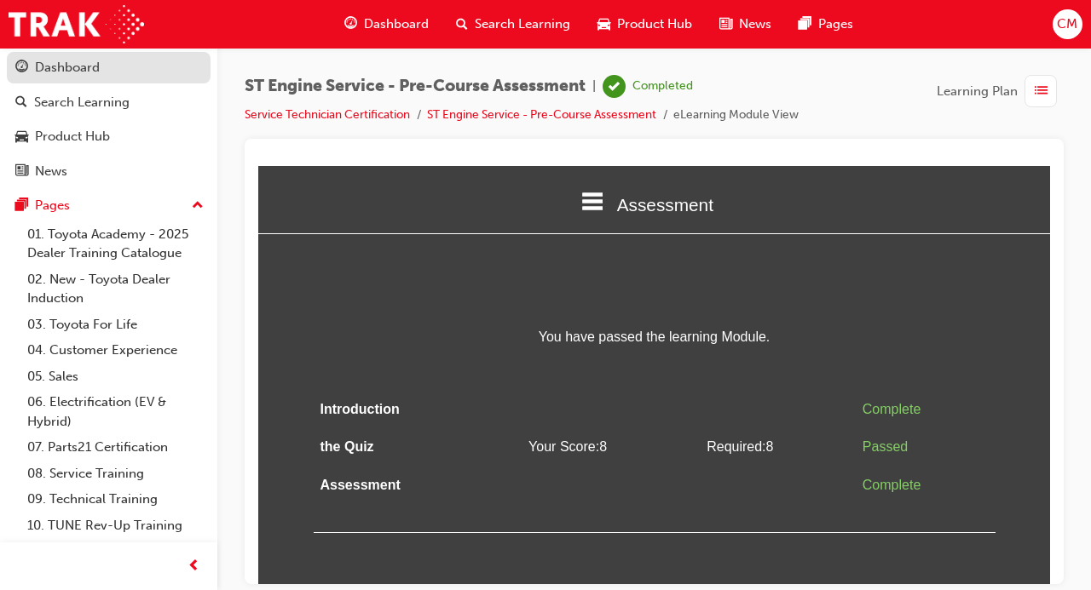
click at [67, 66] on div "Dashboard" at bounding box center [67, 68] width 65 height 20
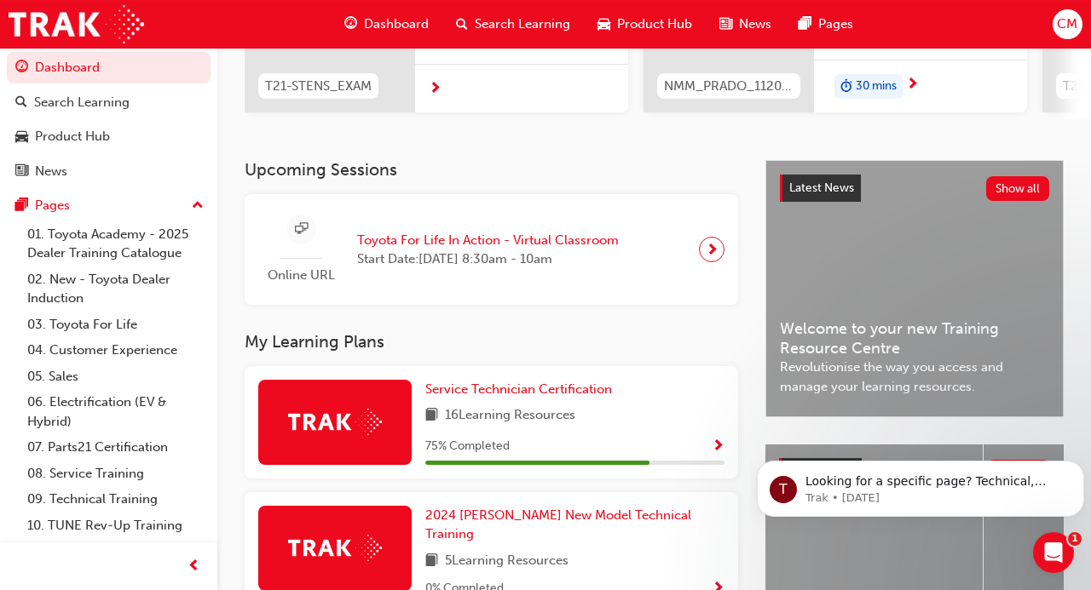
scroll to position [274, 0]
click at [722, 447] on span "Show Progress" at bounding box center [717, 446] width 13 height 15
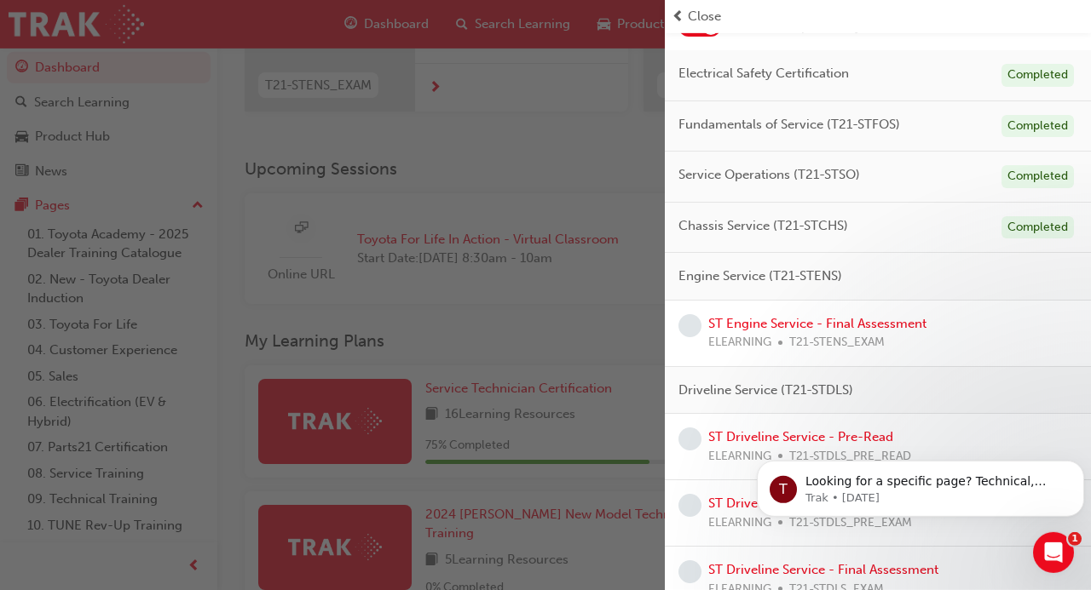
scroll to position [141, 0]
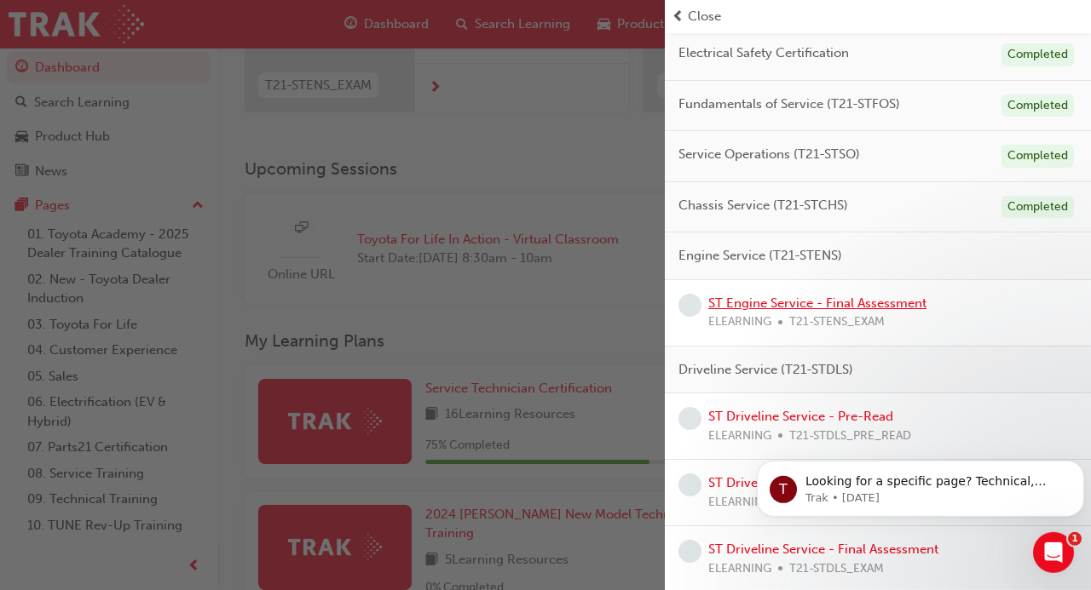
click at [793, 297] on link "ST Engine Service - Final Assessment" at bounding box center [817, 303] width 218 height 15
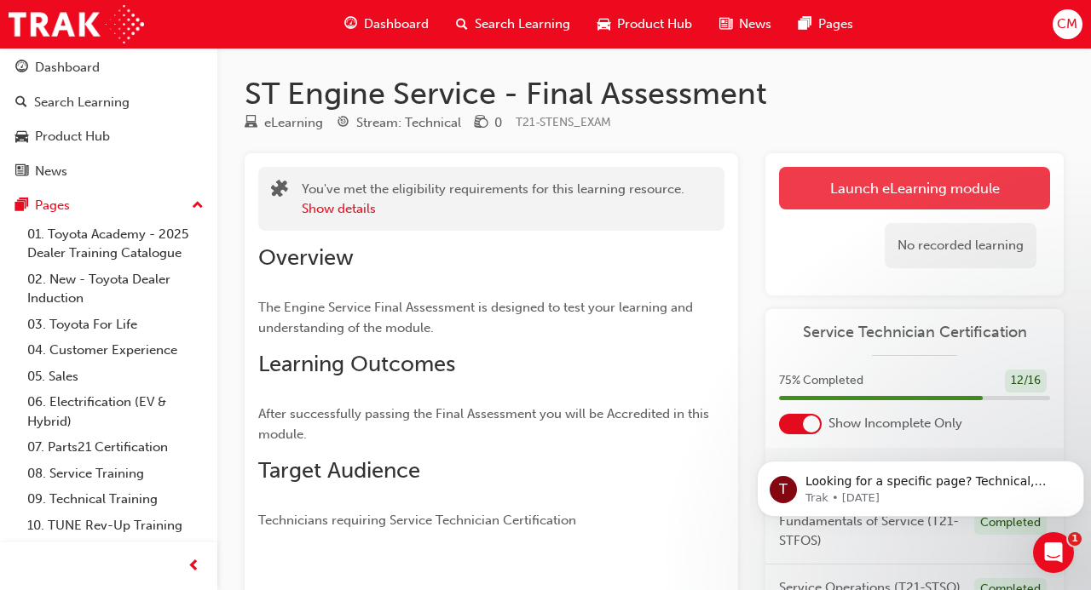
click at [838, 192] on link "Launch eLearning module" at bounding box center [914, 188] width 271 height 43
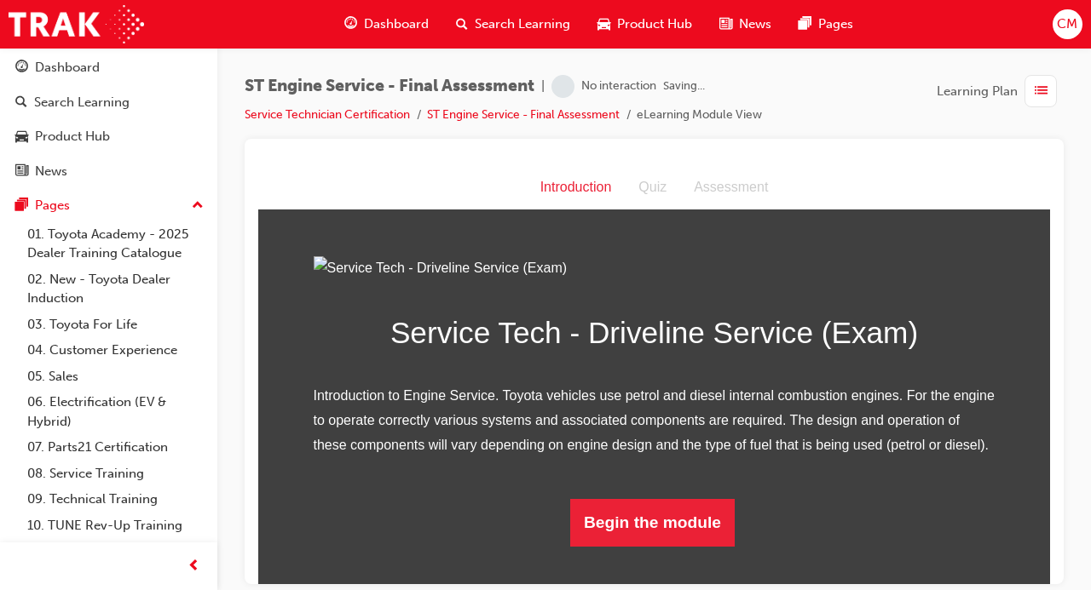
scroll to position [149, 0]
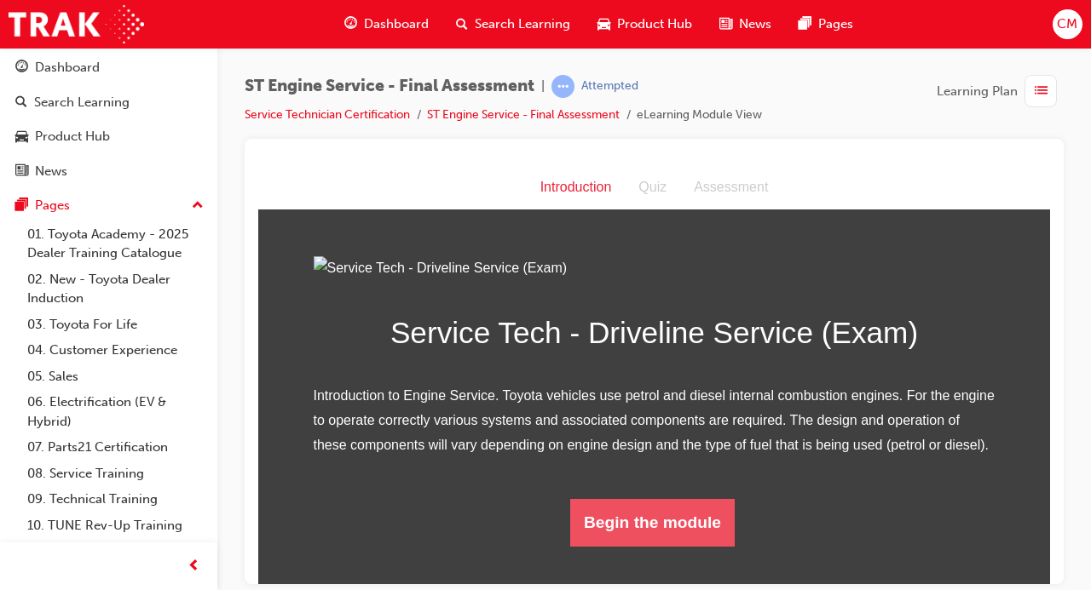
click at [657, 546] on button "Begin the module" at bounding box center [652, 522] width 164 height 48
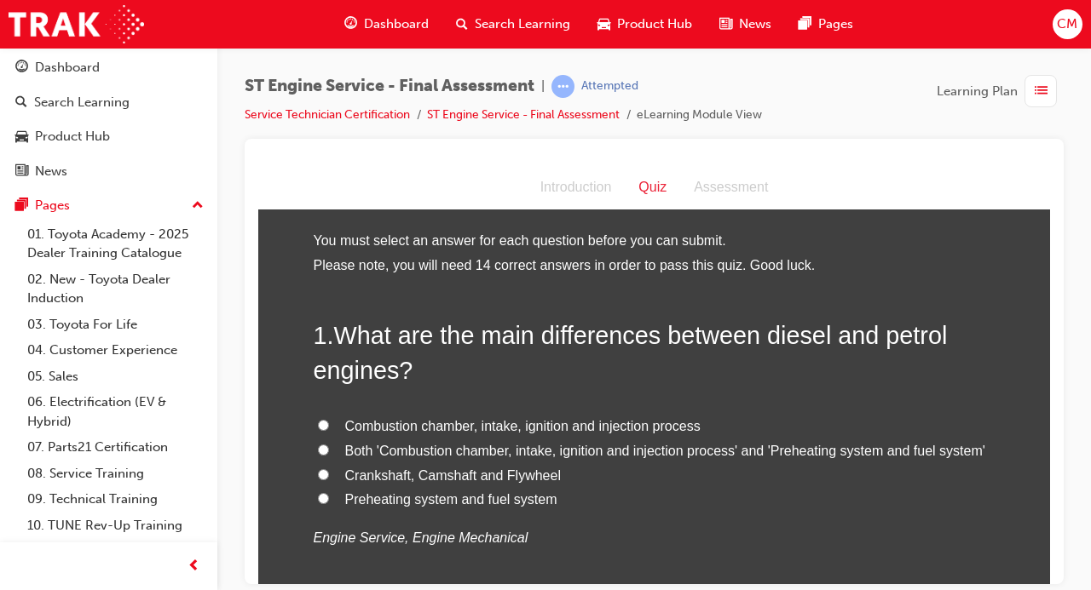
drag, startPoint x: 560, startPoint y: 497, endPoint x: 338, endPoint y: 322, distance: 282.1
click at [338, 322] on div "1 . What are the main differences between diesel and petrol engines? Combustion…" at bounding box center [655, 475] width 682 height 315
click at [329, 451] on input "Both 'Combustion chamber, intake, ignition and injection process' and 'Preheati…" at bounding box center [323, 449] width 11 height 11
radio input "true"
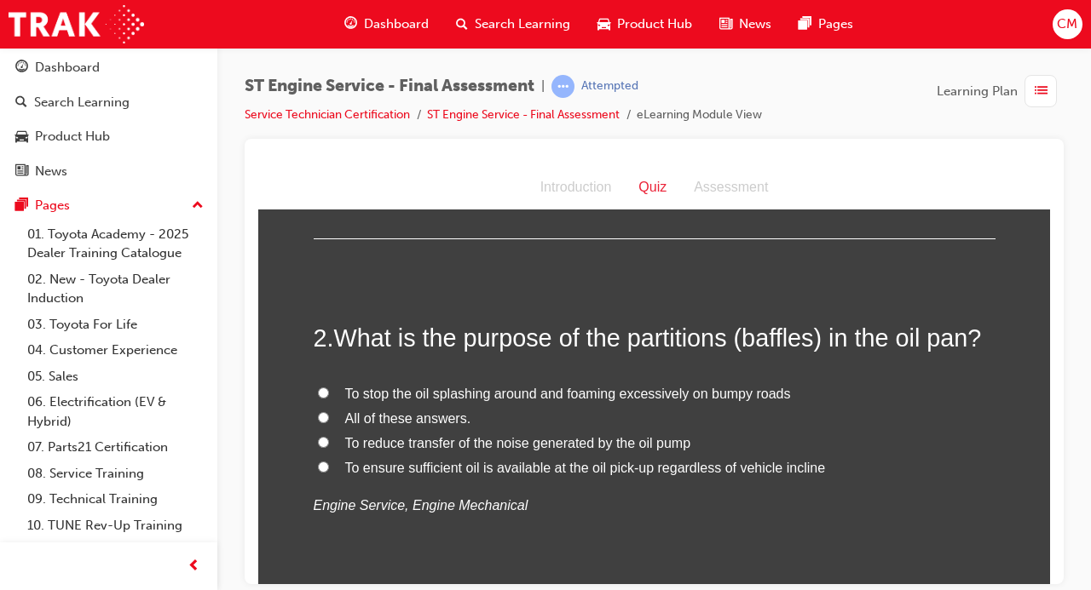
scroll to position [399, 0]
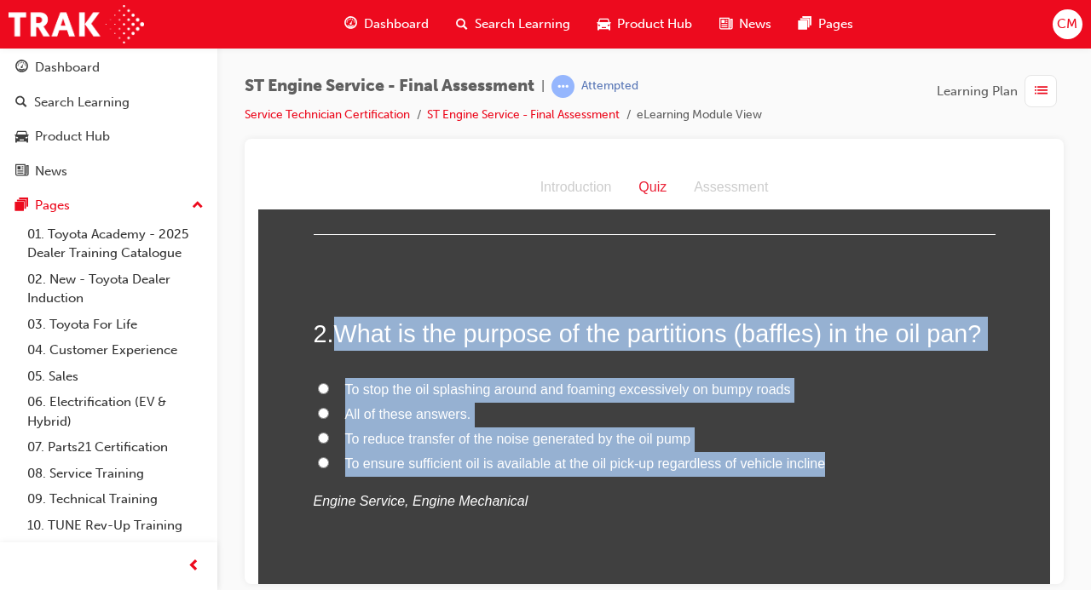
drag, startPoint x: 832, startPoint y: 466, endPoint x: 344, endPoint y: 333, distance: 506.0
click at [344, 333] on div "2 . What is the purpose of the partitions (baffles) in the oil pan? To stop the…" at bounding box center [655, 456] width 682 height 280
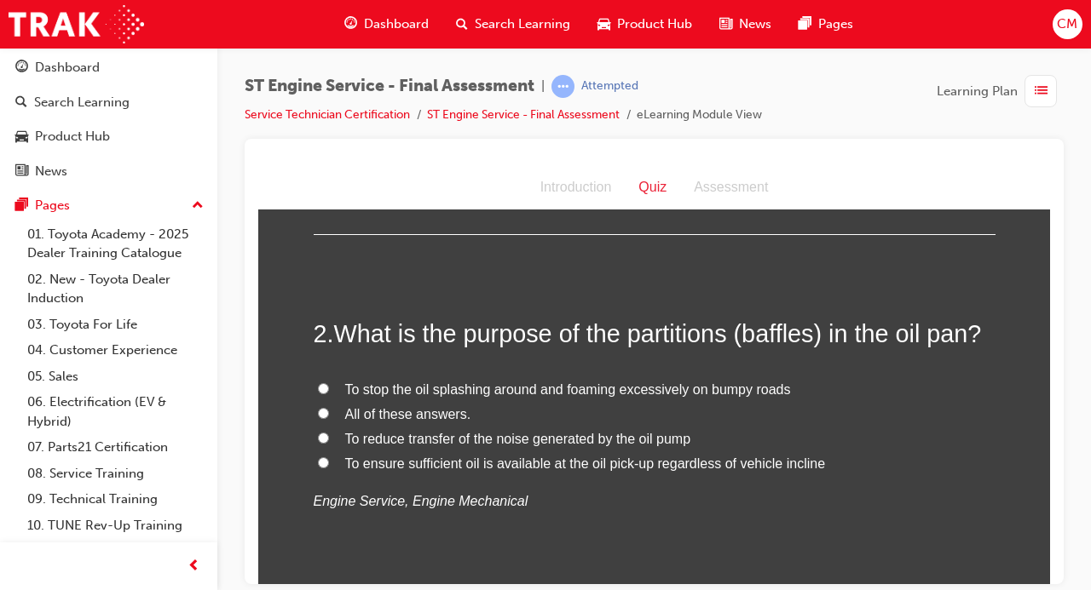
click at [323, 409] on input "All of these answers." at bounding box center [323, 412] width 11 height 11
radio input "true"
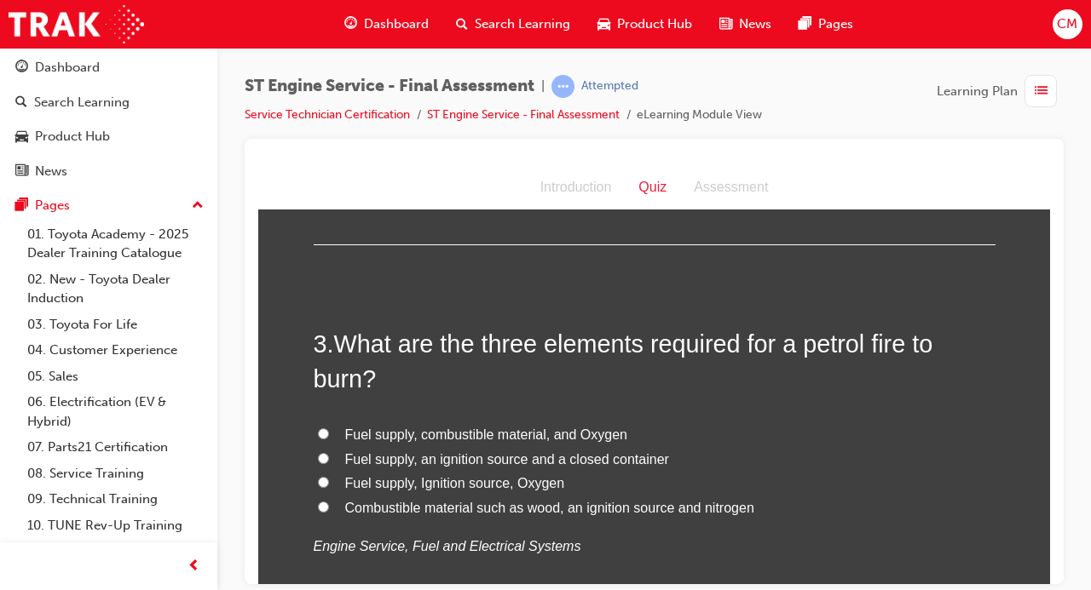
scroll to position [758, 0]
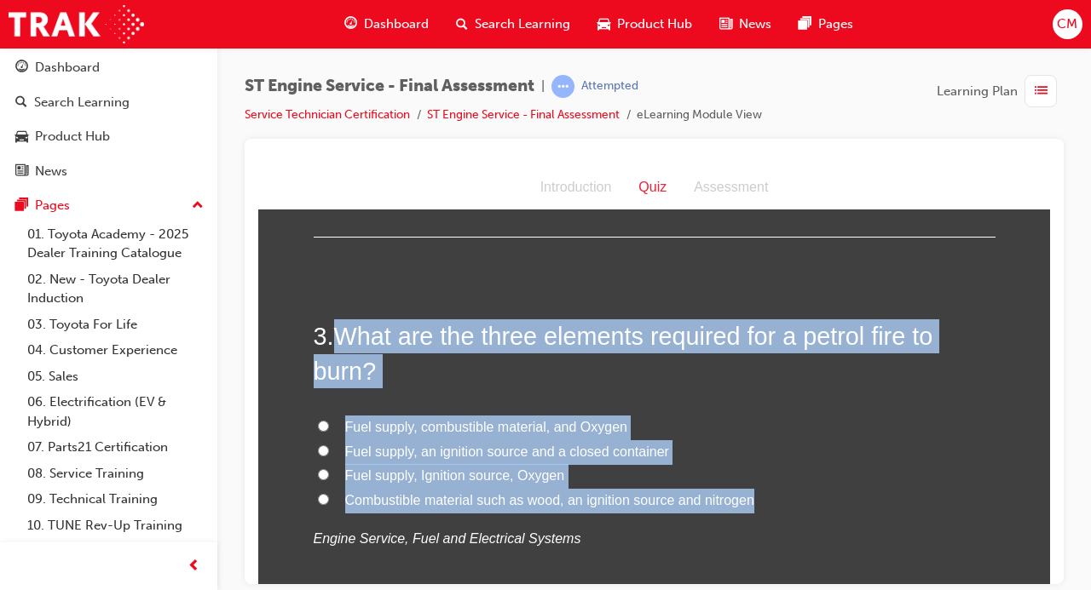
drag, startPoint x: 756, startPoint y: 493, endPoint x: 343, endPoint y: 334, distance: 442.9
click at [343, 334] on div "3 . What are the three elements required for a petrol fire to burn? Fuel supply…" at bounding box center [655, 476] width 682 height 315
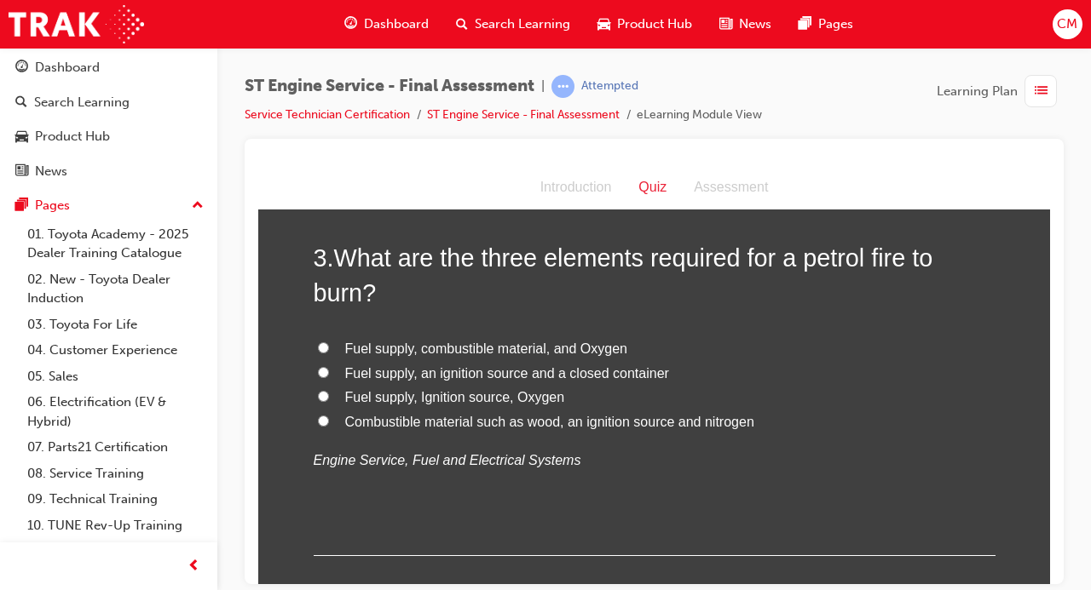
scroll to position [806, 0]
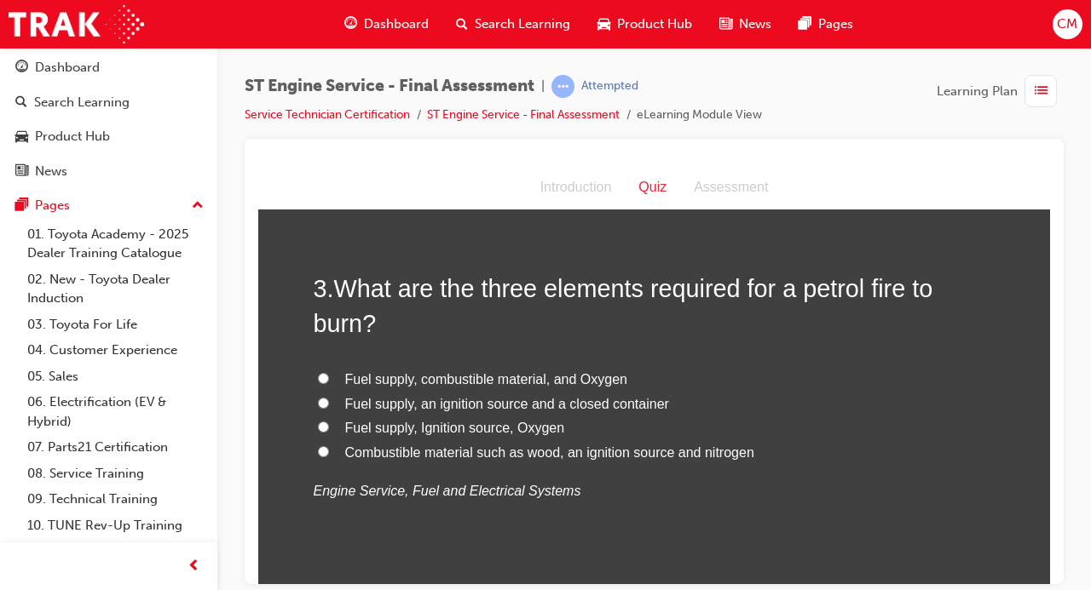
click at [324, 428] on input "Fuel supply, Ignition source, Oxygen" at bounding box center [323, 426] width 11 height 11
radio input "true"
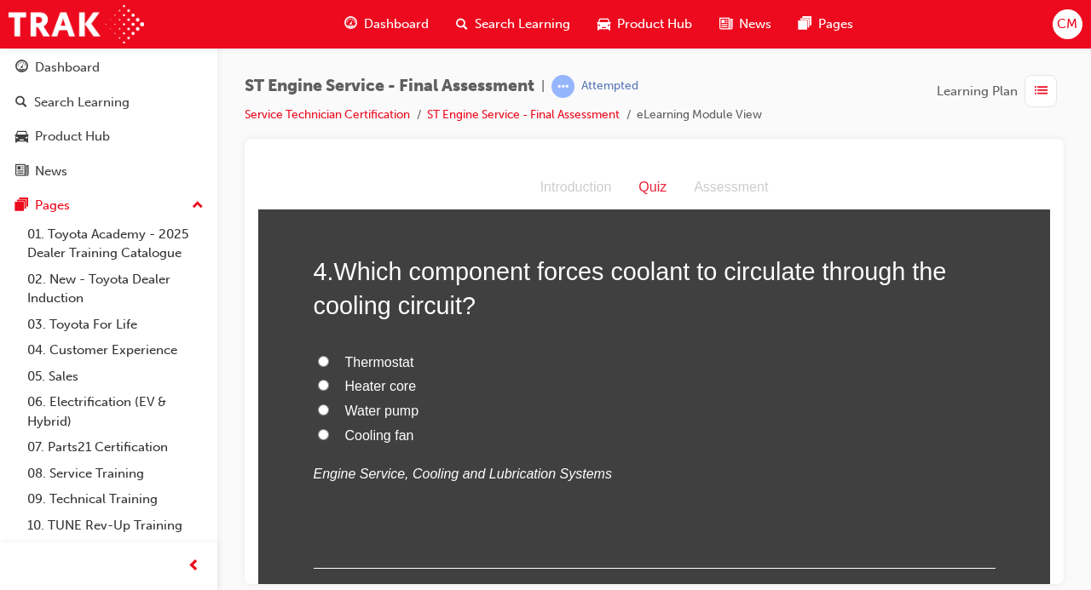
scroll to position [1230, 0]
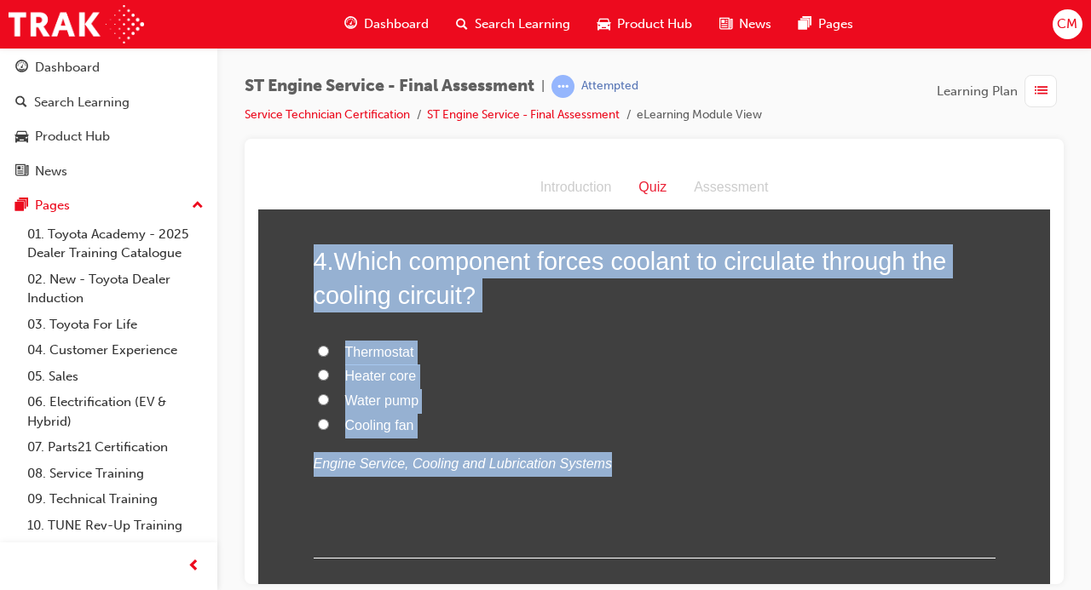
drag, startPoint x: 606, startPoint y: 470, endPoint x: 307, endPoint y: 257, distance: 367.2
click at [322, 398] on input "Water pump" at bounding box center [323, 399] width 11 height 11
radio input "true"
click at [743, 449] on div "Thermostat Heater core Water pump Cooling fan Engine Service, Cooling and Lubri…" at bounding box center [655, 408] width 682 height 136
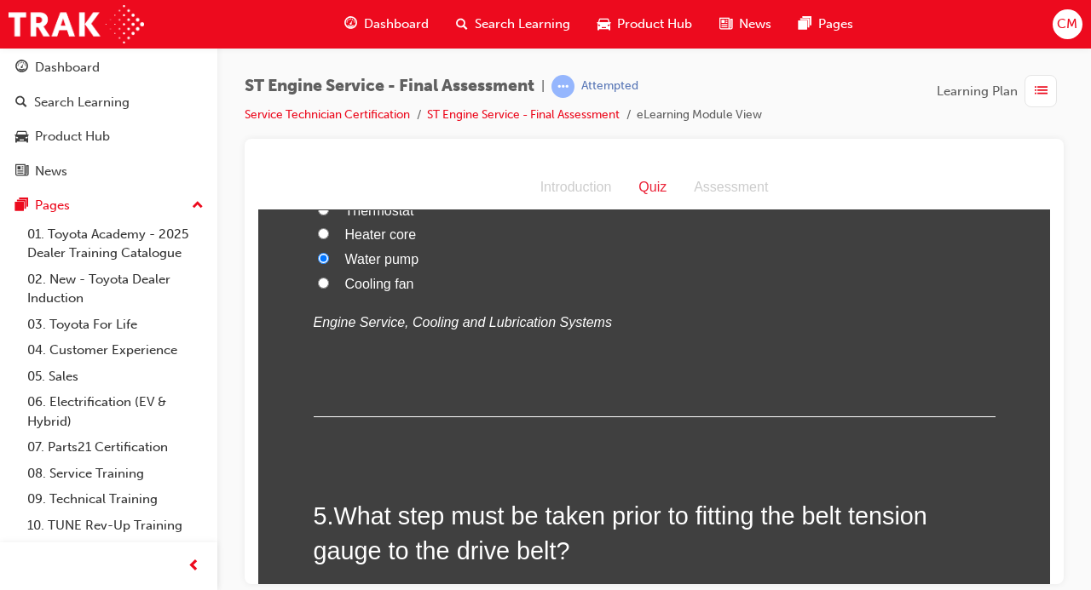
scroll to position [1422, 0]
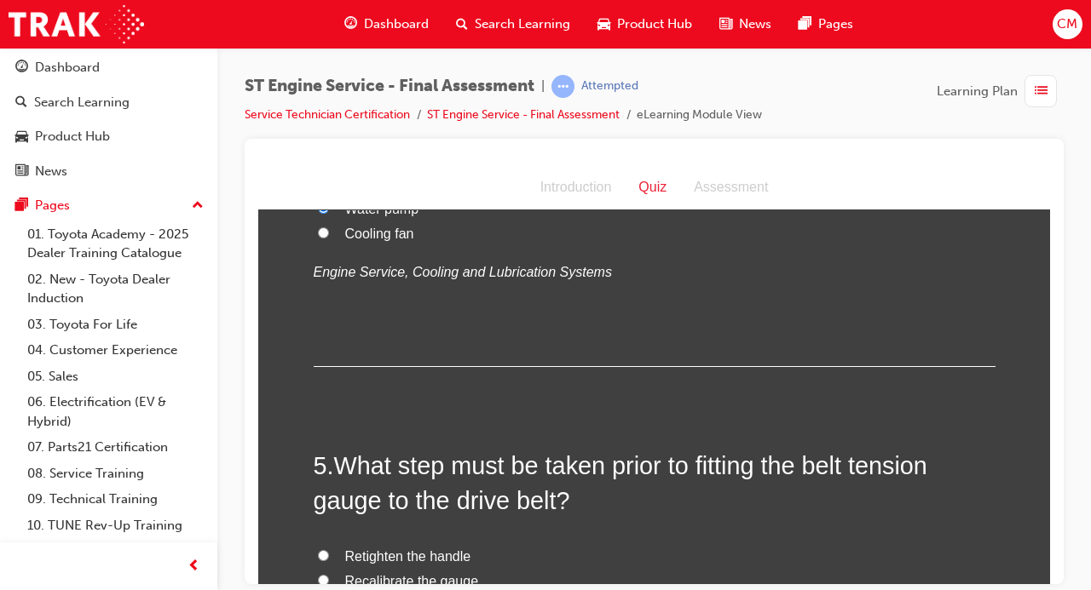
drag, startPoint x: 790, startPoint y: 92, endPoint x: 1051, endPoint y: 270, distance: 316.4
click at [1051, 270] on div at bounding box center [654, 362] width 819 height 446
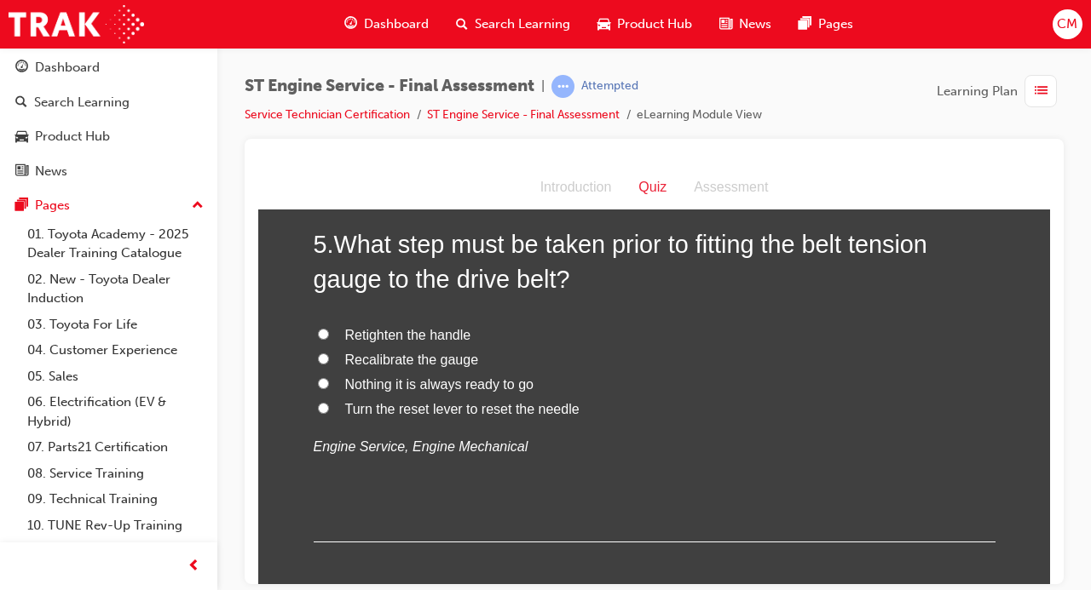
scroll to position [1654, 0]
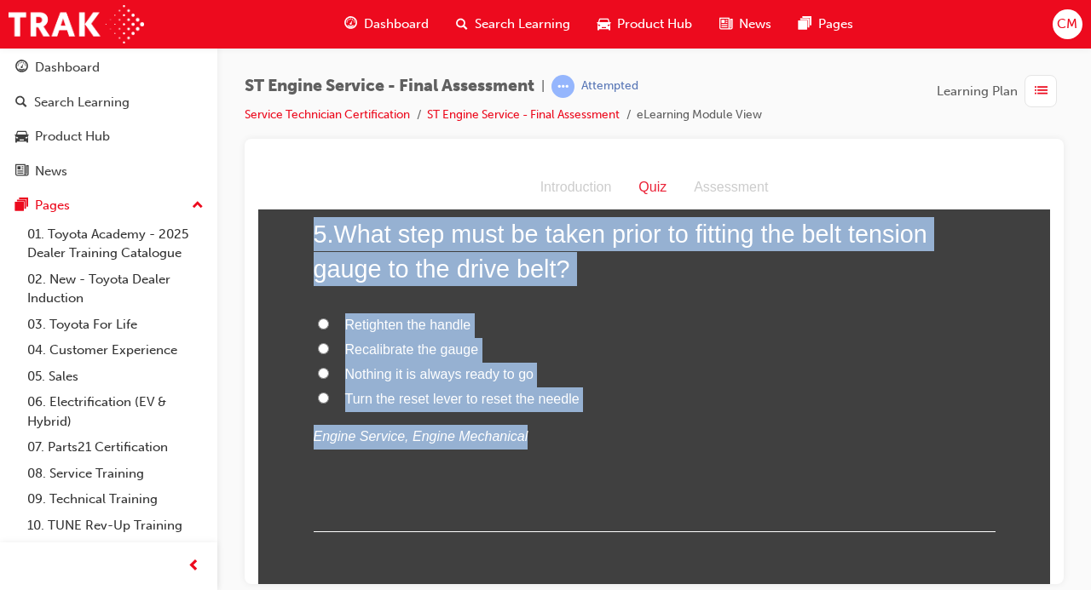
drag, startPoint x: 558, startPoint y: 444, endPoint x: 301, endPoint y: 238, distance: 329.7
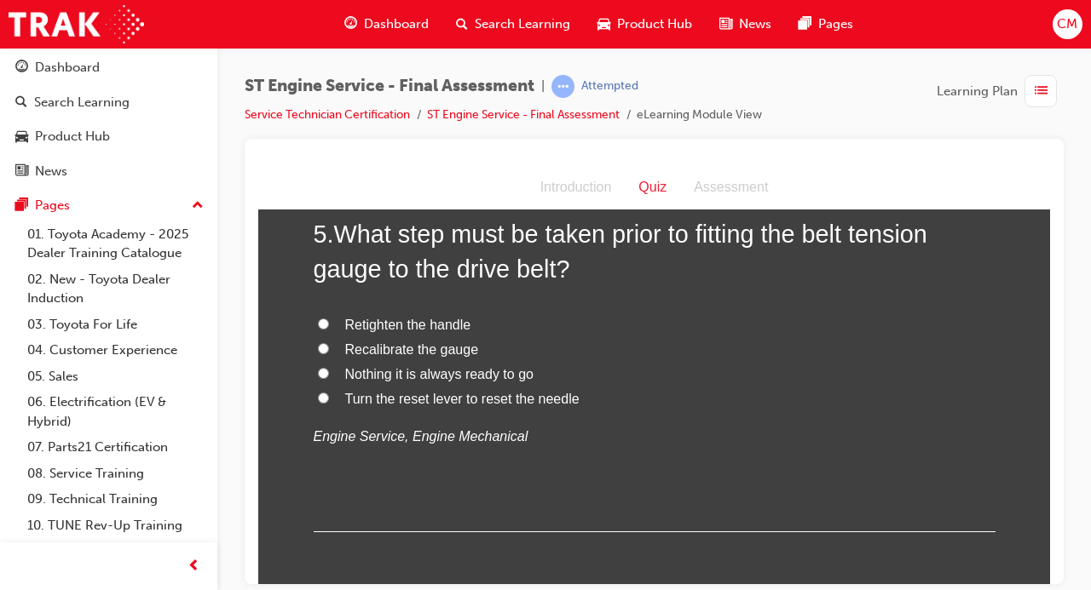
click at [459, 527] on div "5 . What step must be taken prior to fitting the belt tension gauge to the driv…" at bounding box center [655, 373] width 682 height 315
click at [321, 395] on input "Turn the reset lever to reset the needle" at bounding box center [323, 397] width 11 height 11
radio input "true"
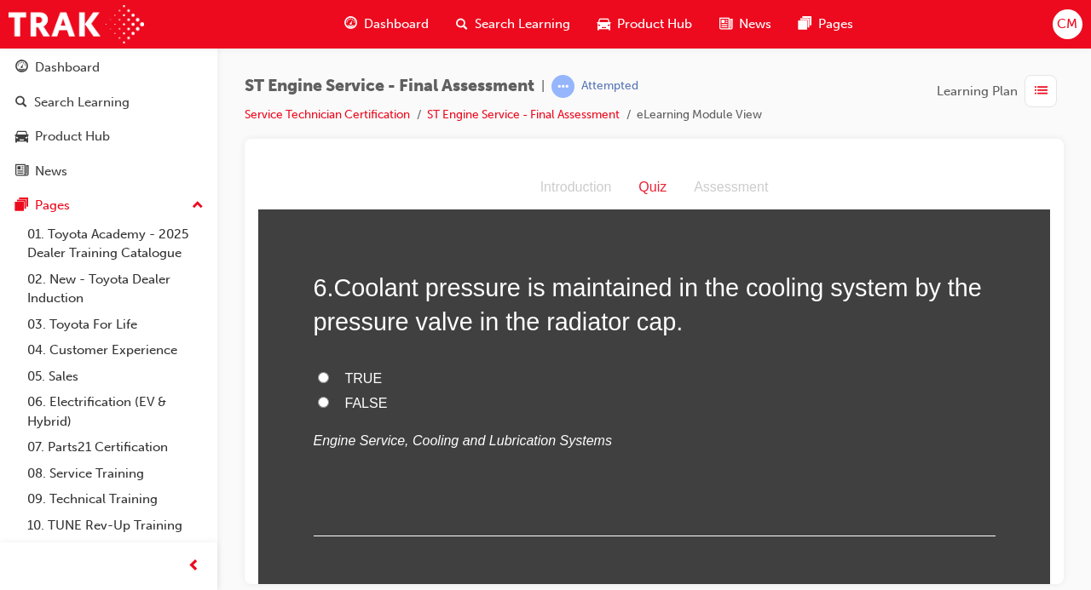
scroll to position [2037, 0]
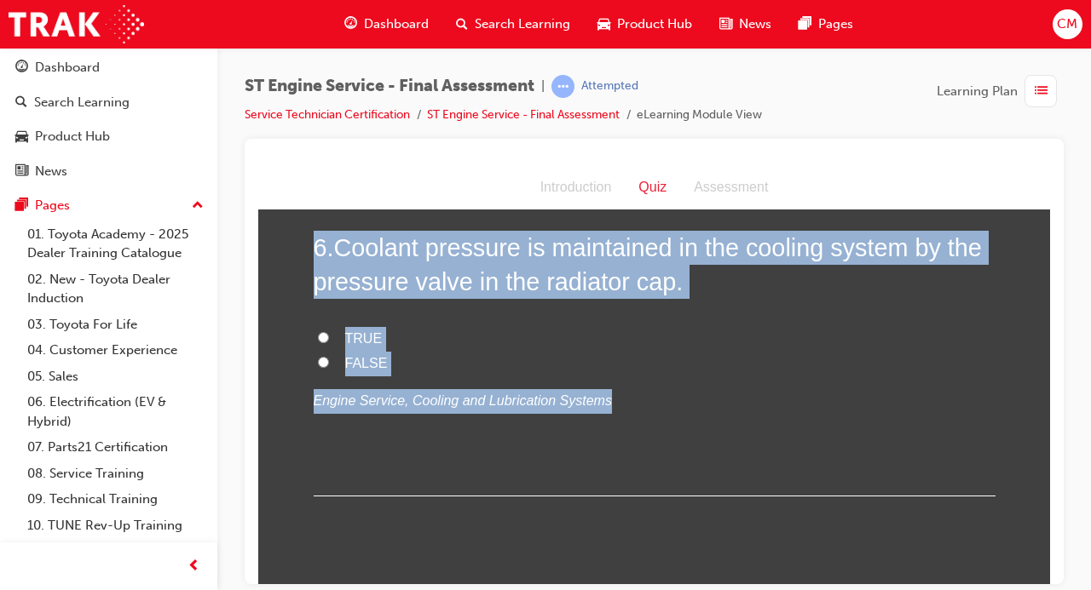
drag, startPoint x: 591, startPoint y: 418, endPoint x: 301, endPoint y: 245, distance: 338.6
click at [321, 332] on input "TRUE" at bounding box center [323, 336] width 11 height 11
radio input "true"
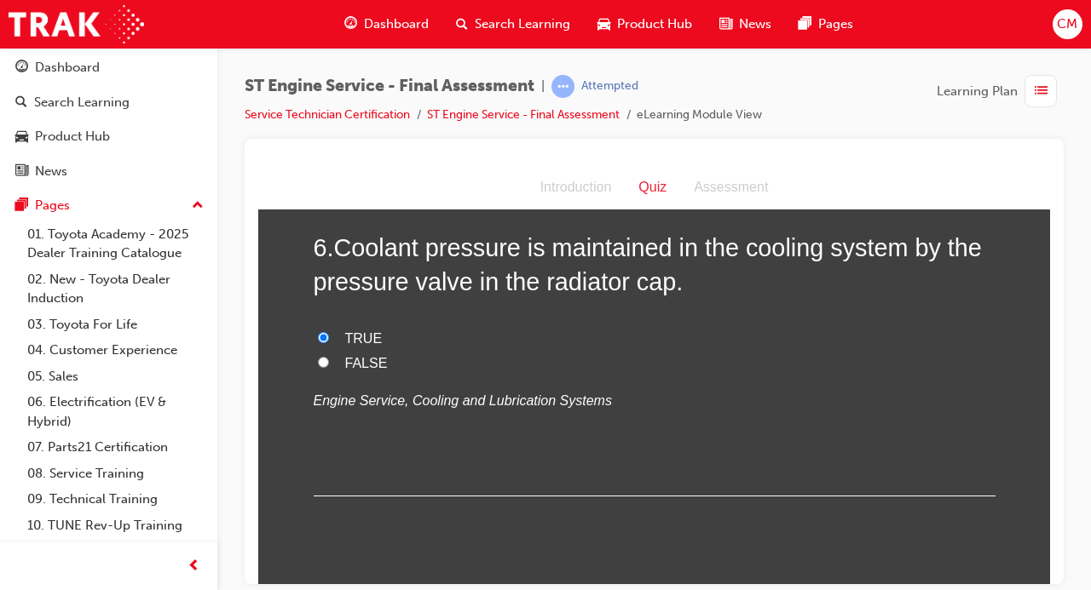
click at [873, 468] on div "6 . Coolant pressure is maintained in the cooling system by the pressure valve …" at bounding box center [655, 363] width 682 height 266
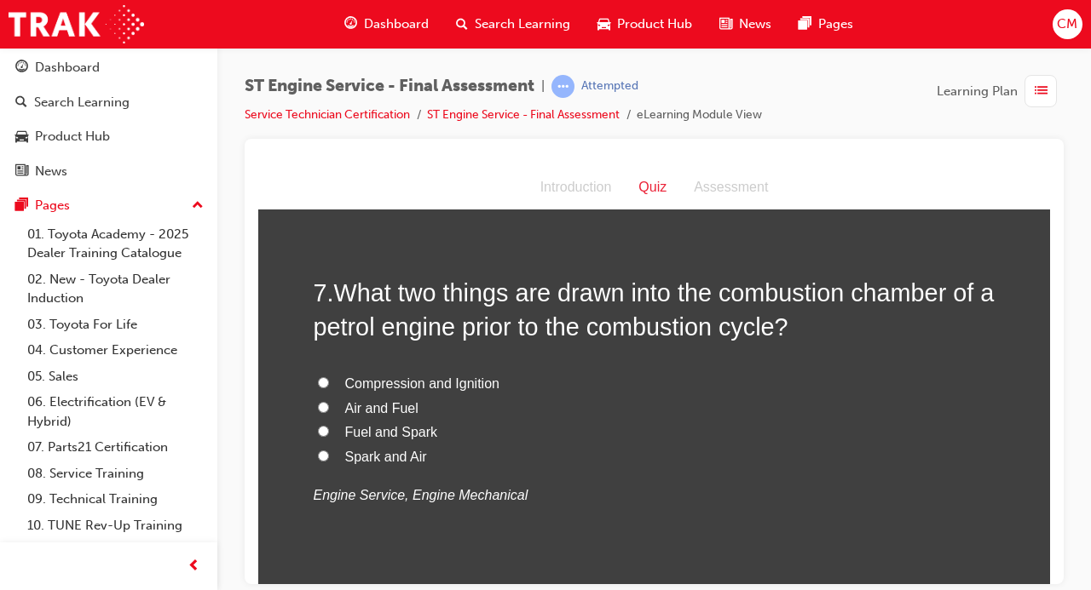
scroll to position [2380, 0]
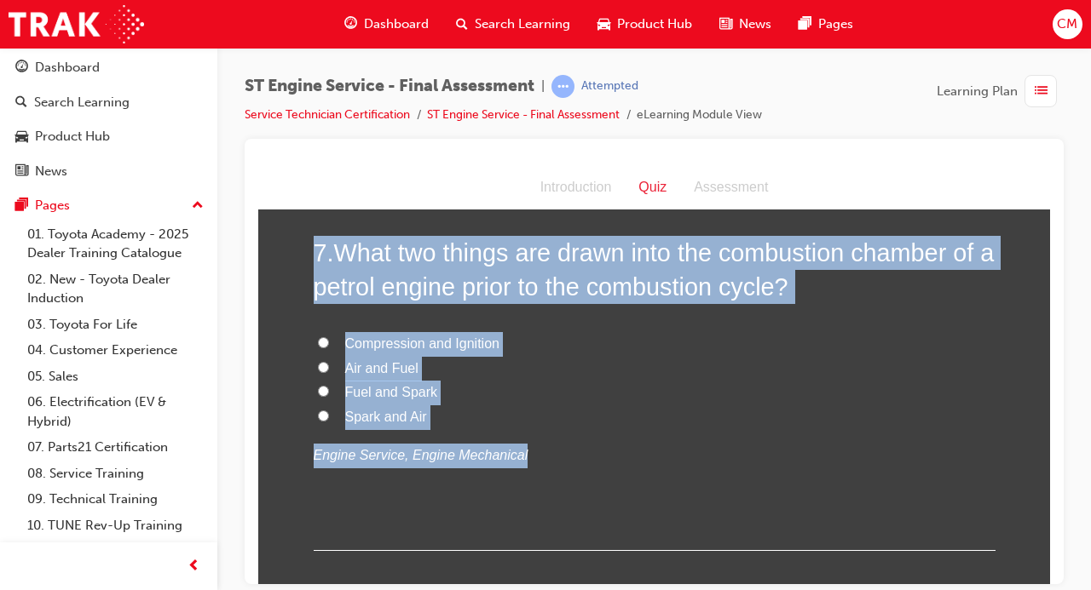
drag, startPoint x: 544, startPoint y: 461, endPoint x: 285, endPoint y: 249, distance: 334.8
click at [318, 361] on input "Air and Fuel" at bounding box center [323, 366] width 11 height 11
radio input "true"
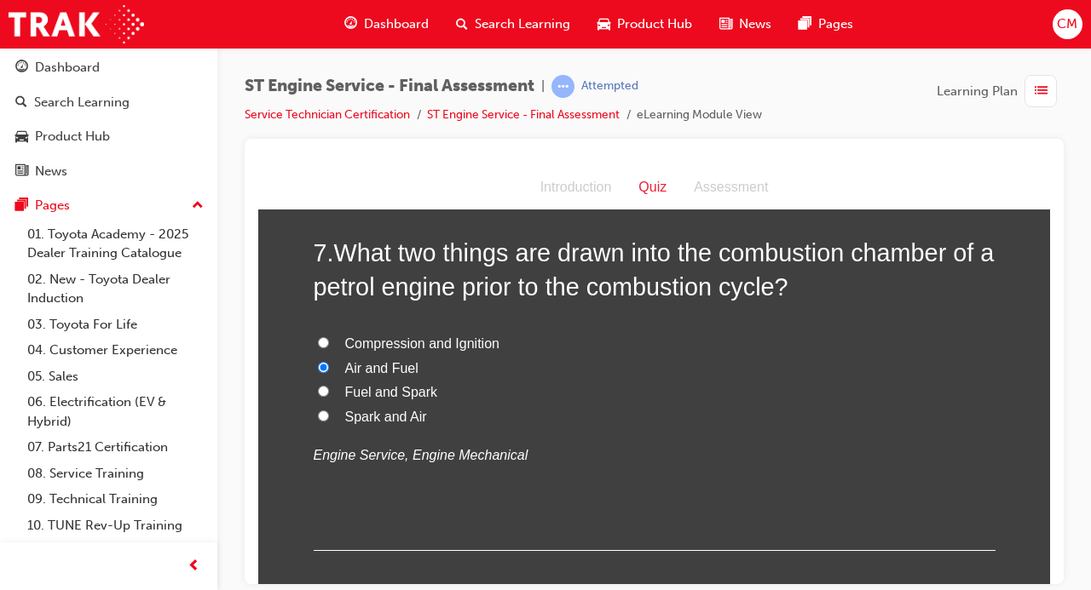
click at [659, 510] on div "7 . What two things are drawn into the combustion chamber of a petrol engine pr…" at bounding box center [655, 392] width 682 height 315
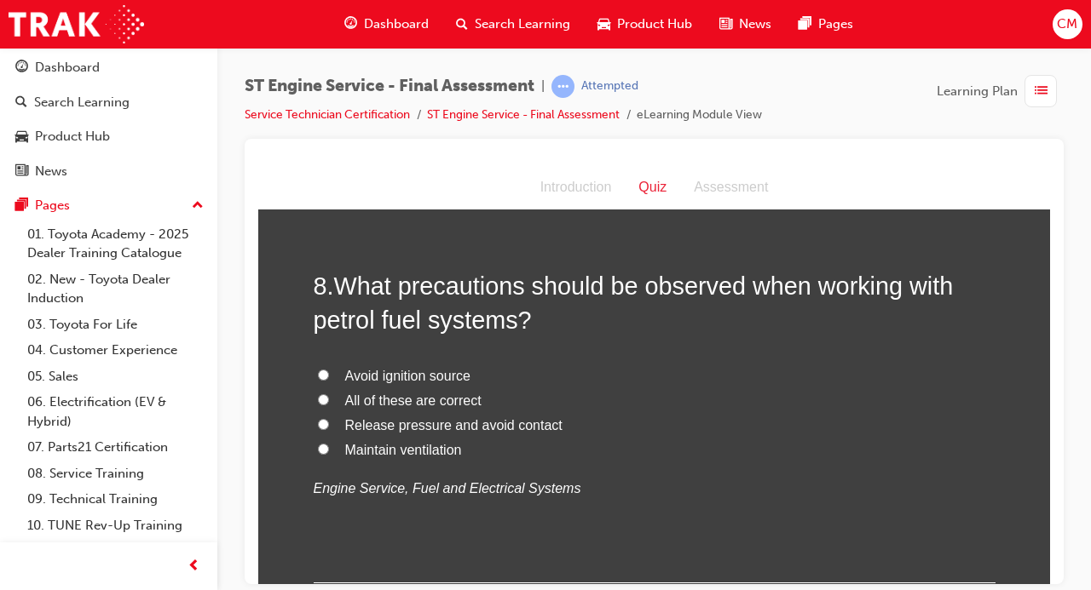
scroll to position [2753, 0]
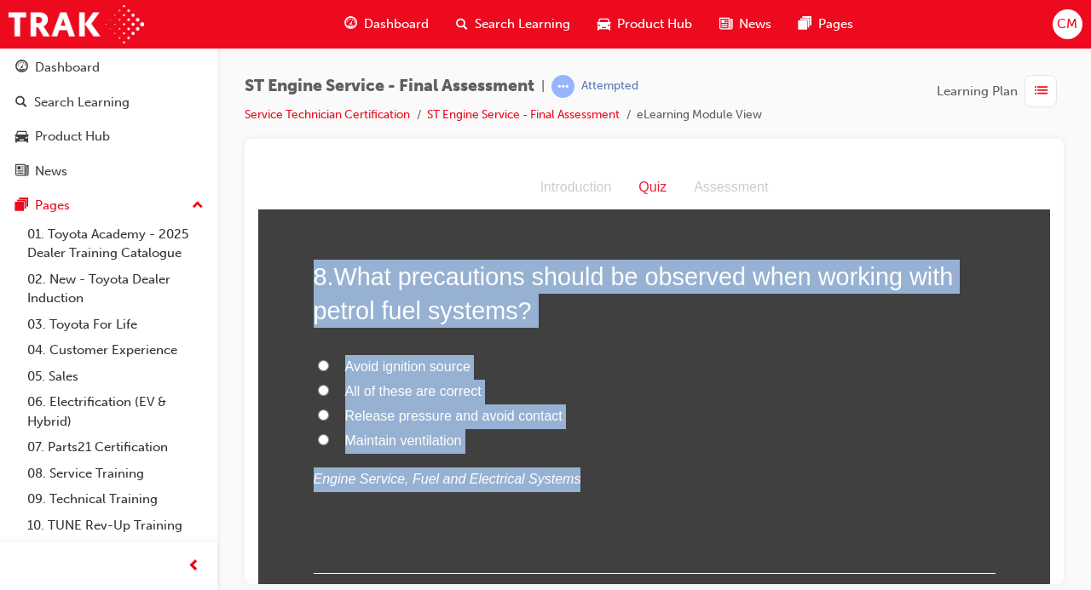
drag, startPoint x: 607, startPoint y: 491, endPoint x: 294, endPoint y: 282, distance: 376.7
click at [324, 389] on input "All of these are correct" at bounding box center [323, 389] width 11 height 11
radio input "true"
click at [724, 497] on div "8 . What precautions should be observed when working with petrol fuel systems? …" at bounding box center [655, 416] width 682 height 315
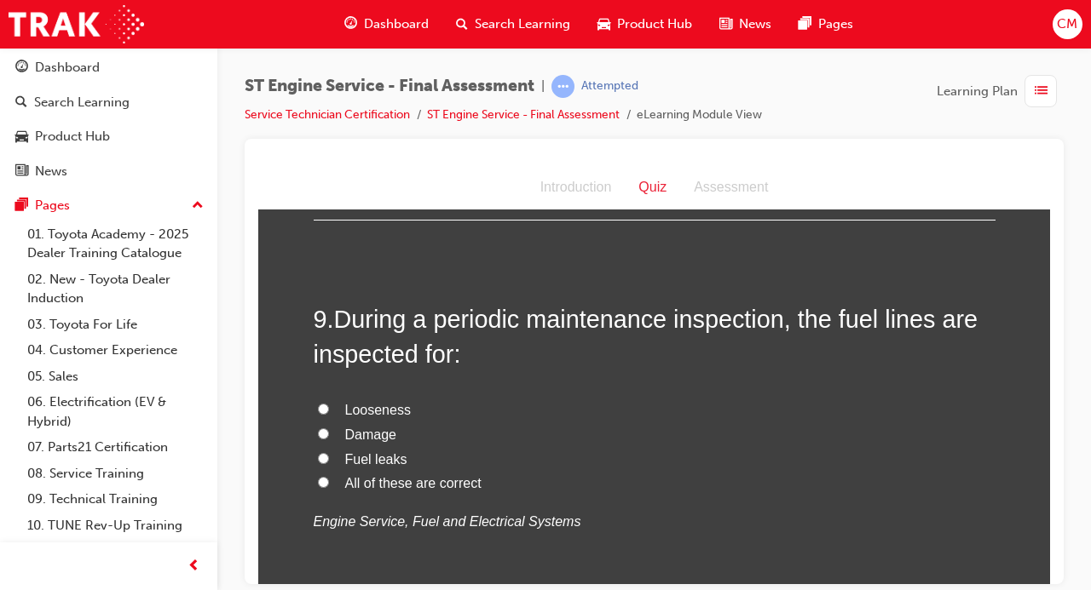
scroll to position [3166, 0]
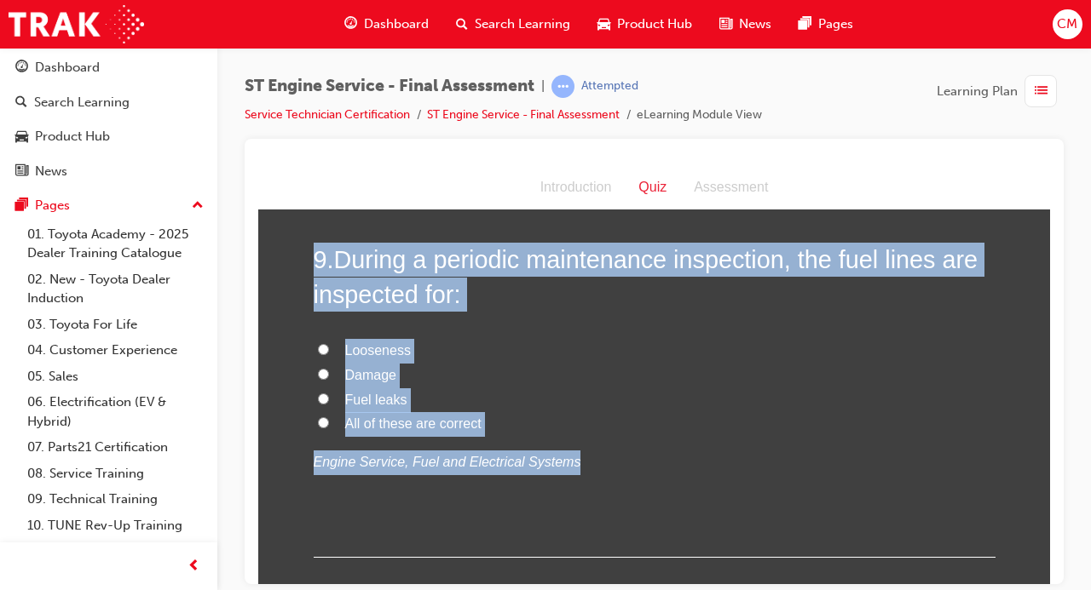
drag, startPoint x: 604, startPoint y: 488, endPoint x: 284, endPoint y: 258, distance: 394.4
click at [284, 258] on div "You must select an answer for each question before you can submit. Please note,…" at bounding box center [654, 586] width 792 height 7048
click at [324, 420] on input "All of these are correct" at bounding box center [323, 422] width 11 height 11
radio input "true"
click at [836, 417] on label "All of these are correct" at bounding box center [655, 424] width 682 height 25
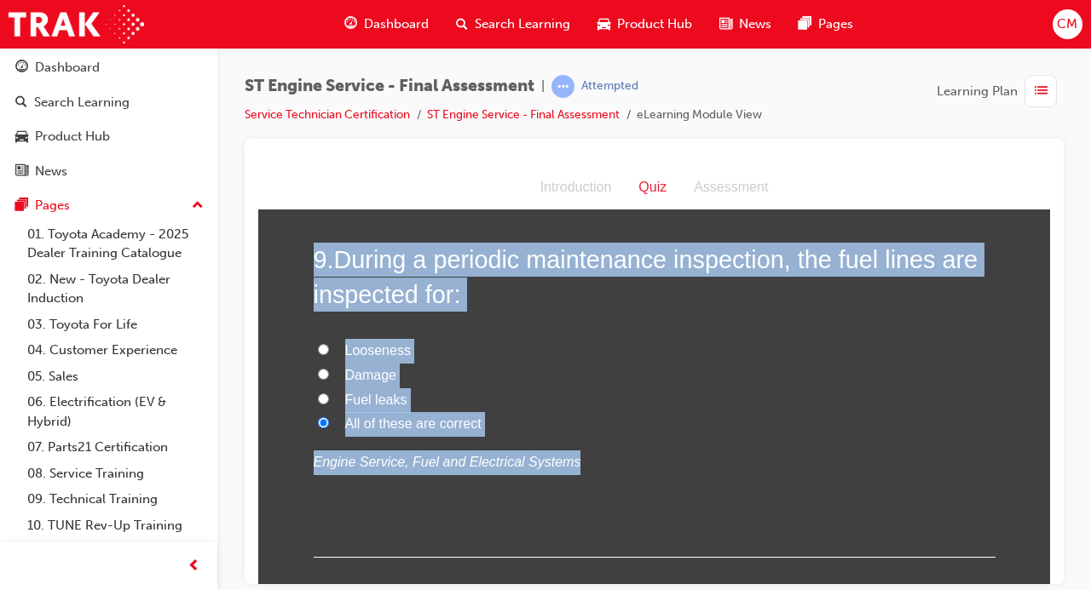
click at [329, 417] on input "All of these are correct" at bounding box center [323, 422] width 11 height 11
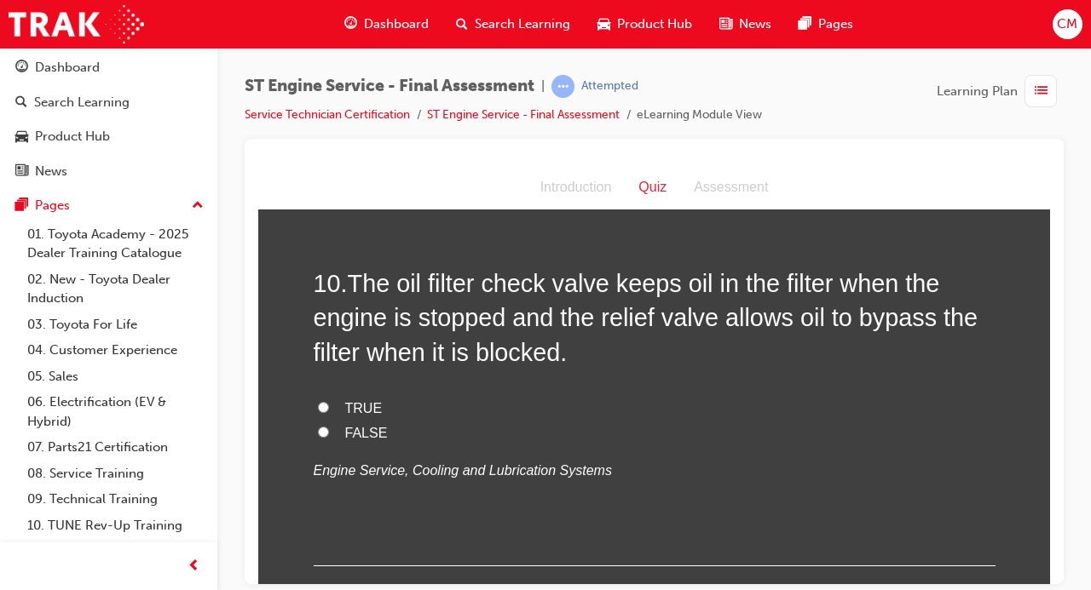
scroll to position [3560, 0]
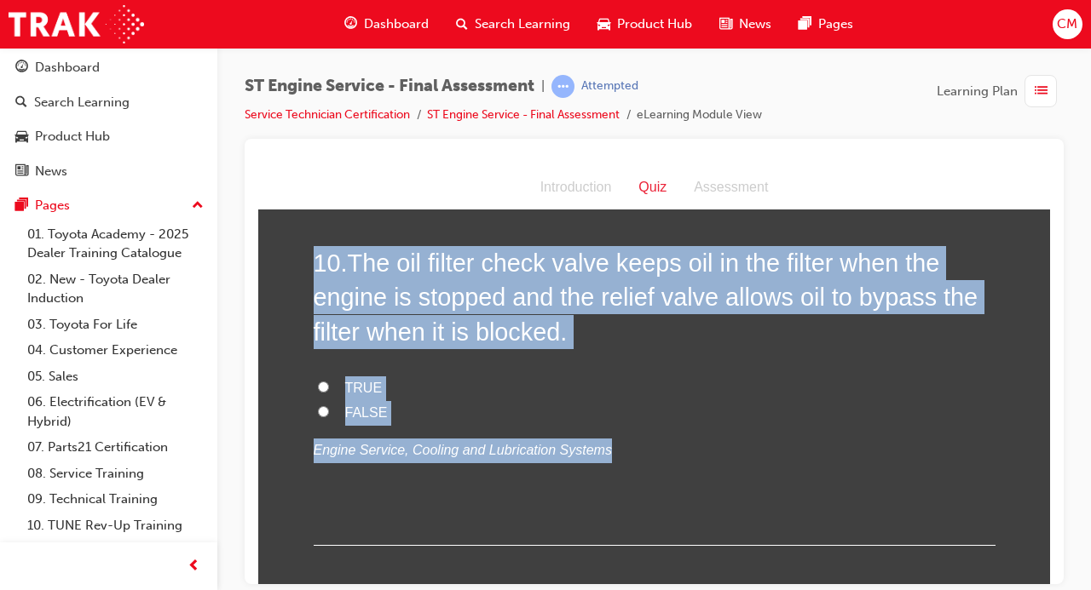
drag, startPoint x: 646, startPoint y: 464, endPoint x: 274, endPoint y: 261, distance: 423.2
click at [274, 261] on div "You must select an answer for each question before you can submit. Please note,…" at bounding box center [654, 193] width 792 height 7048
click at [320, 382] on input "TRUE" at bounding box center [323, 386] width 11 height 11
radio input "true"
click at [887, 464] on div "10 . The oil filter check valve keeps oil in the filter when the engine is stop…" at bounding box center [655, 395] width 682 height 300
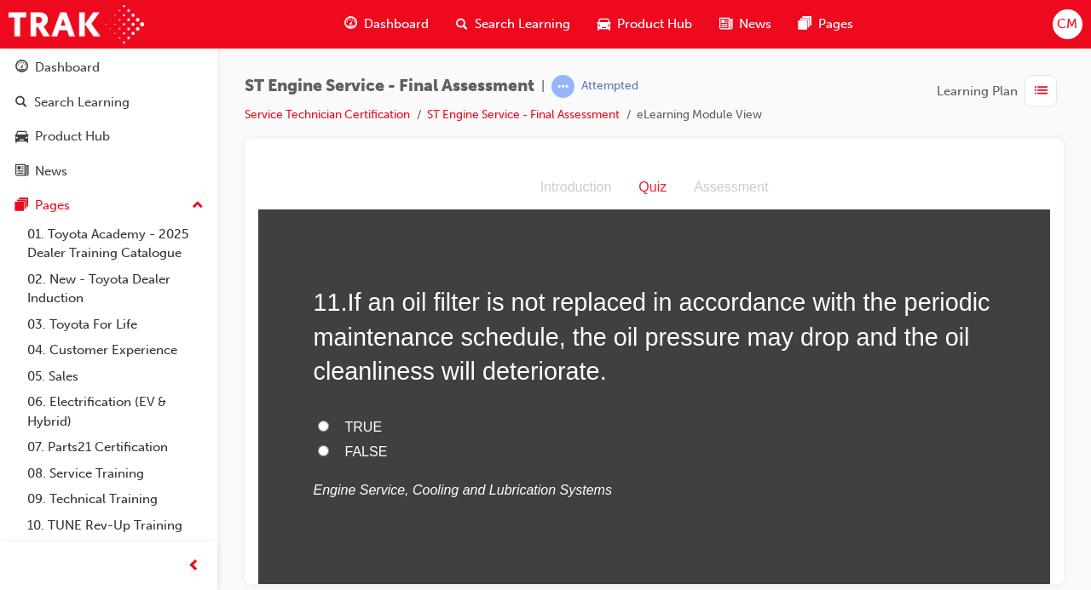
scroll to position [3933, 0]
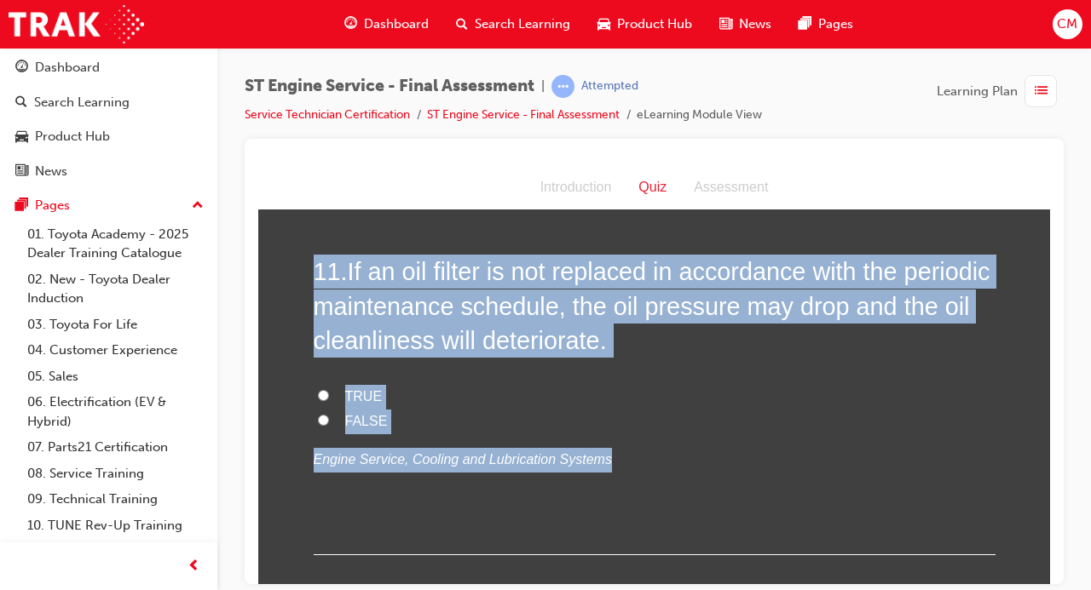
drag, startPoint x: 606, startPoint y: 461, endPoint x: 290, endPoint y: 261, distance: 374.2
click at [320, 396] on input "TRUE" at bounding box center [323, 394] width 11 height 11
radio input "true"
click at [772, 477] on div "11 . If an oil filter is not replaced in accordance with the periodic maintenan…" at bounding box center [655, 404] width 682 height 300
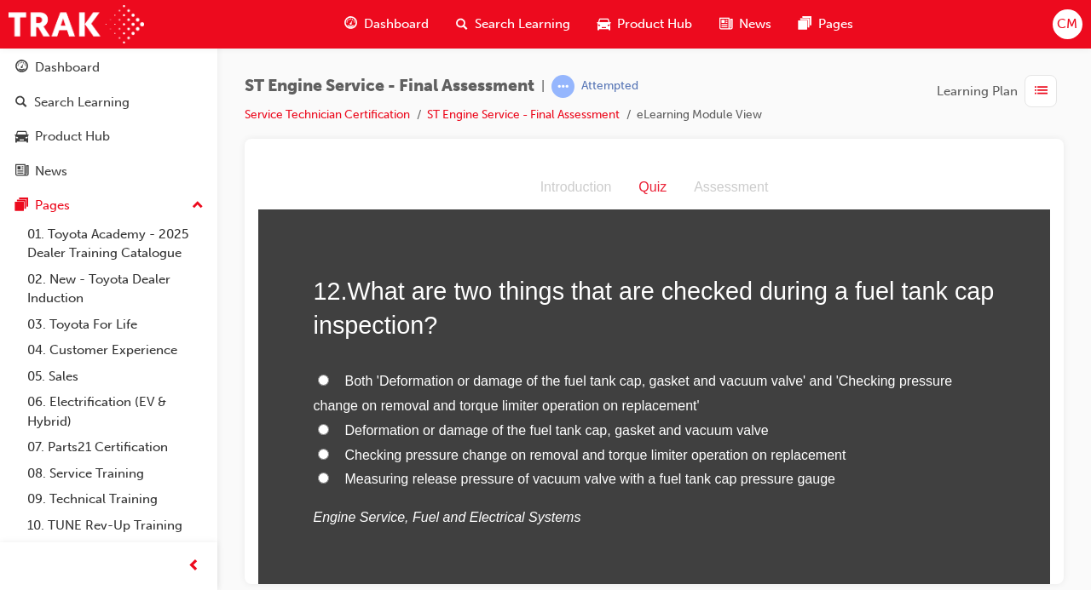
scroll to position [4306, 0]
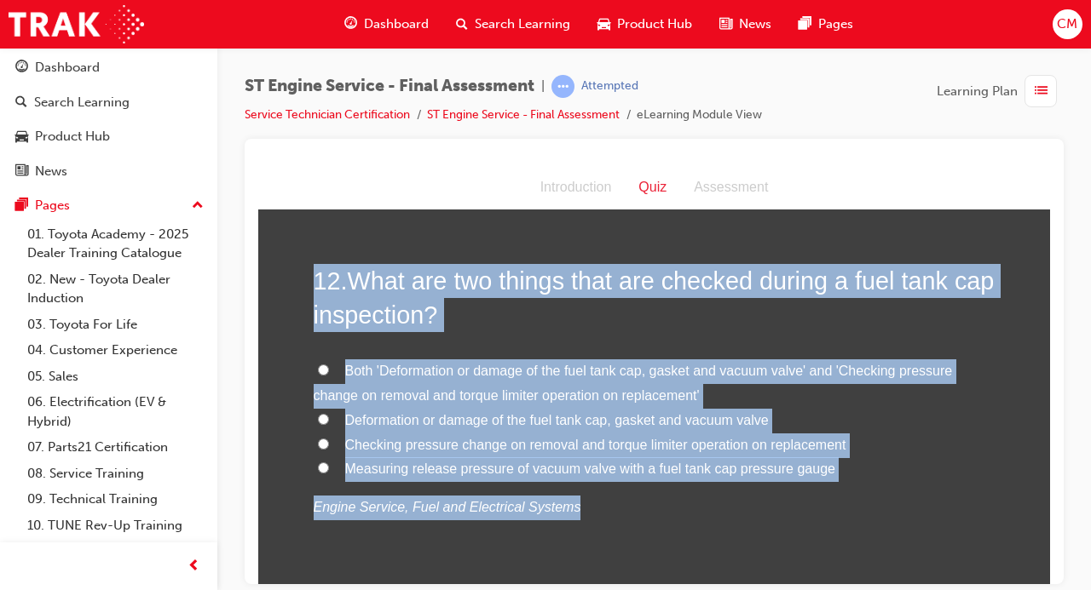
drag, startPoint x: 558, startPoint y: 518, endPoint x: 306, endPoint y: 274, distance: 350.7
click at [630, 539] on div "12 . What are two things that are checked during a fuel tank cap inspection? Bo…" at bounding box center [655, 432] width 682 height 339
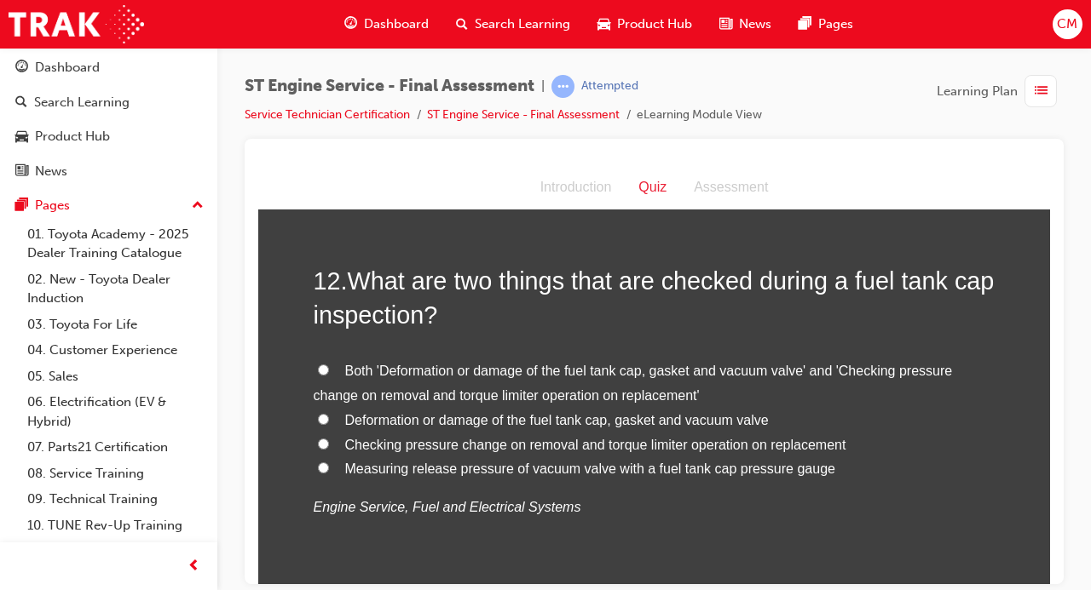
click at [325, 366] on input "Both 'Deformation or damage of the fuel tank cap, gasket and vacuum valve' and …" at bounding box center [323, 369] width 11 height 11
radio input "true"
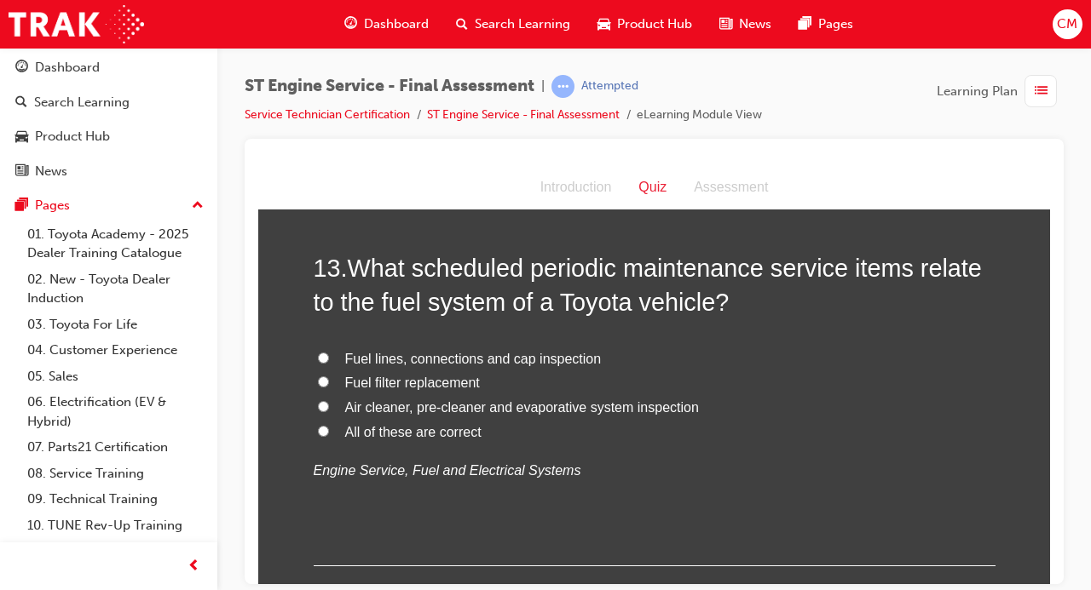
scroll to position [4770, 0]
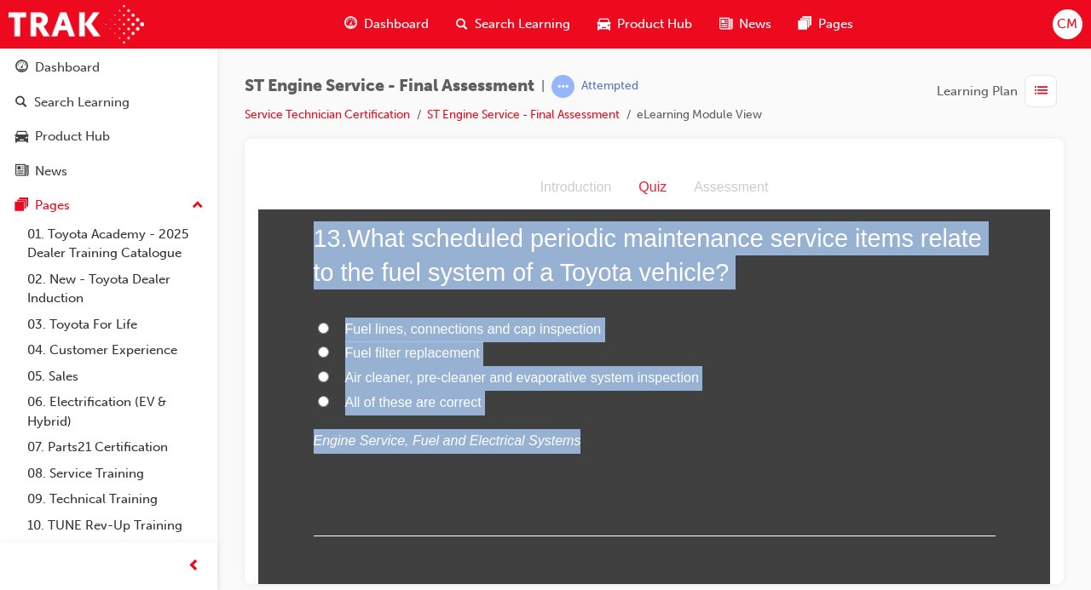
drag, startPoint x: 625, startPoint y: 491, endPoint x: 279, endPoint y: 235, distance: 429.4
click at [326, 400] on input "All of these are correct" at bounding box center [323, 400] width 11 height 11
radio input "true"
click at [757, 441] on p "Engine Service, Fuel and Electrical Systems" at bounding box center [655, 441] width 682 height 25
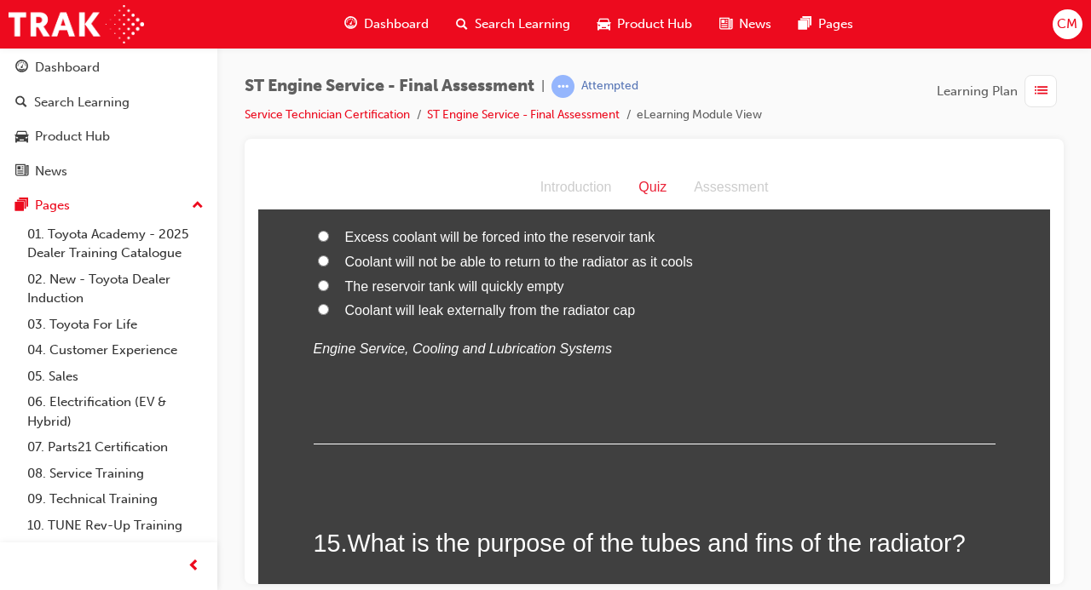
scroll to position [5083, 0]
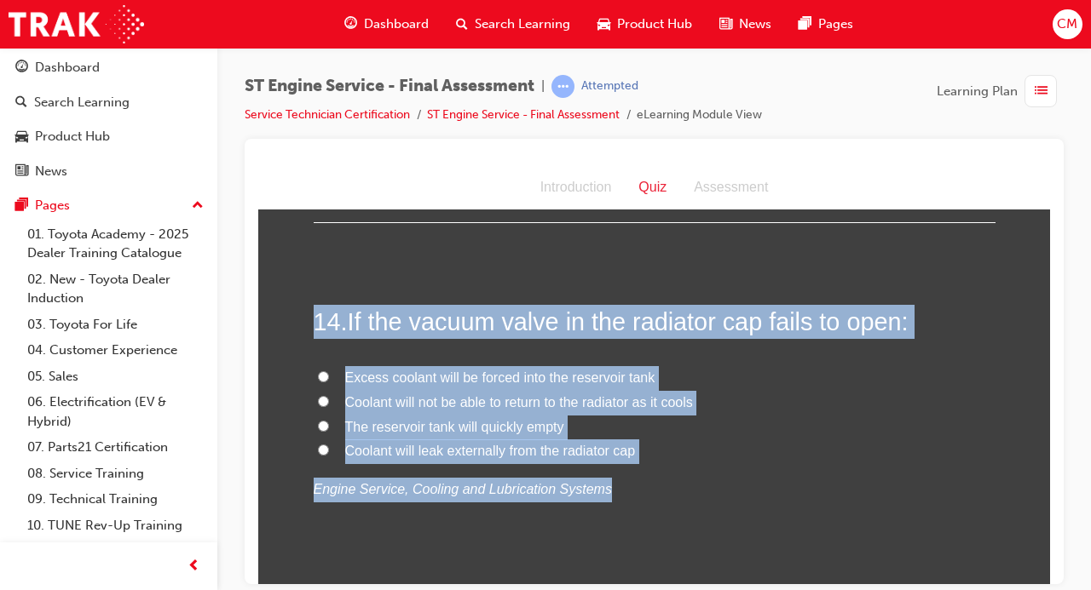
drag, startPoint x: 628, startPoint y: 495, endPoint x: 294, endPoint y: 300, distance: 386.8
click at [735, 502] on div "14 . If the vacuum valve in the radiator cap fails to open: Excess coolant will…" at bounding box center [655, 444] width 682 height 280
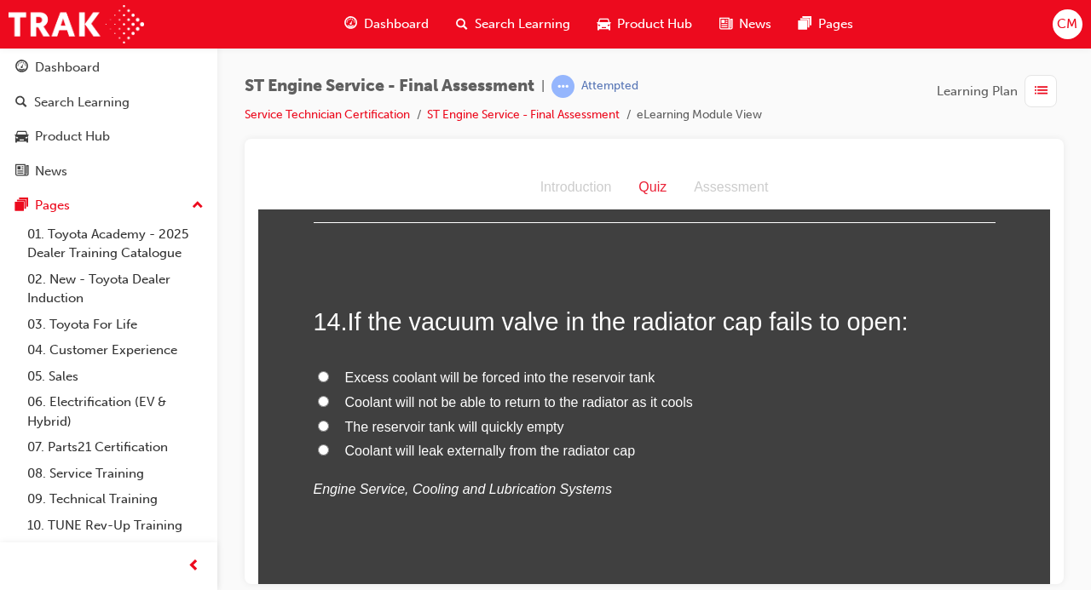
click at [323, 395] on input "Coolant will not be able to return to the radiator as it cools" at bounding box center [323, 400] width 11 height 11
radio input "true"
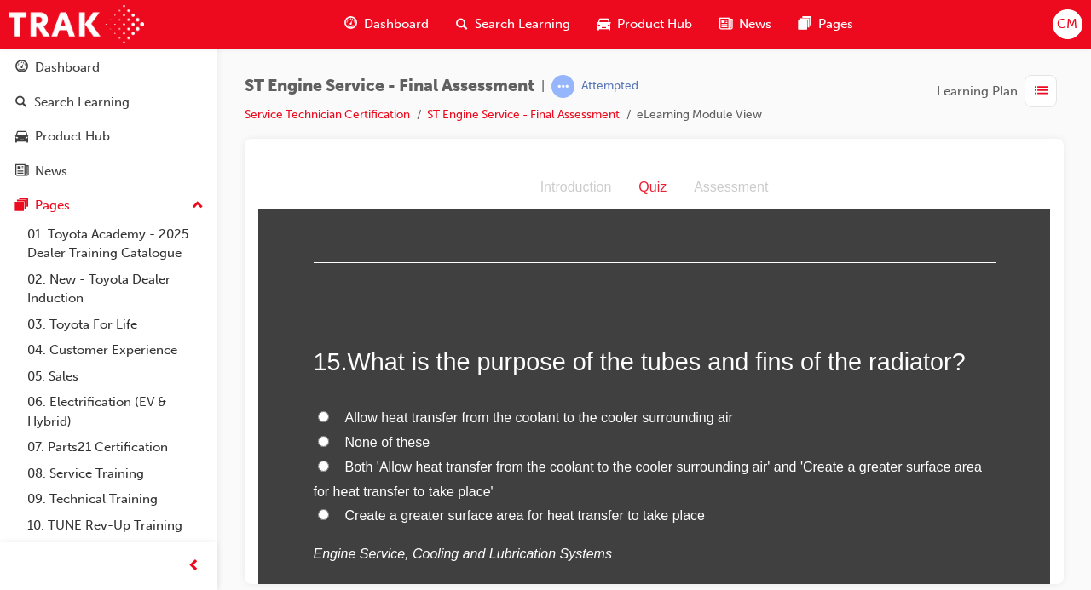
scroll to position [5446, 0]
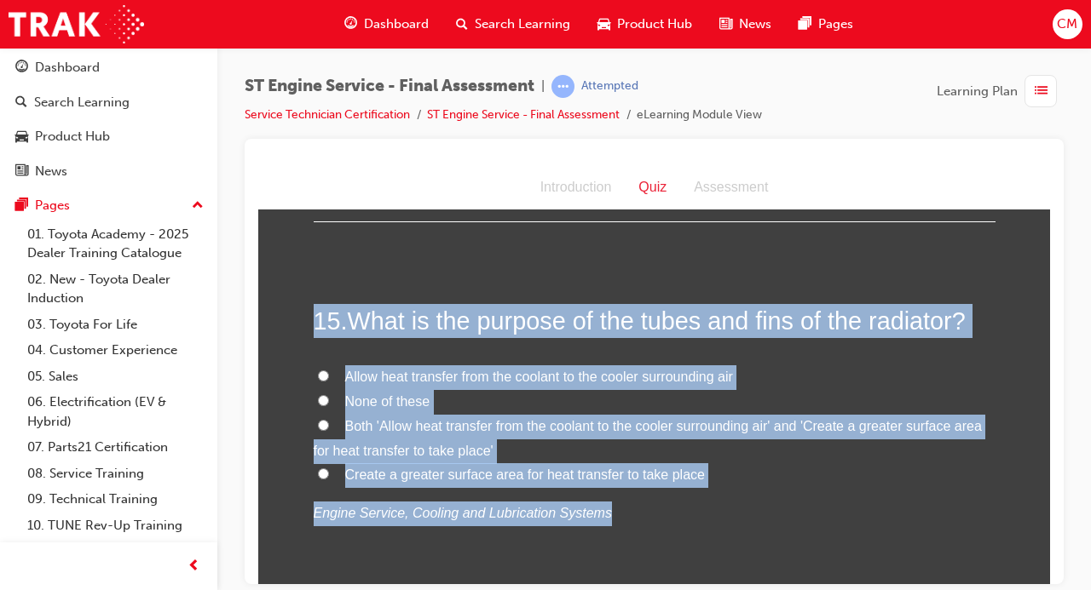
drag, startPoint x: 654, startPoint y: 516, endPoint x: 291, endPoint y: 297, distance: 424.3
click at [730, 532] on div "15 . What is the purpose of the tubes and fins of the radiator? Allow heat tran…" at bounding box center [655, 455] width 682 height 305
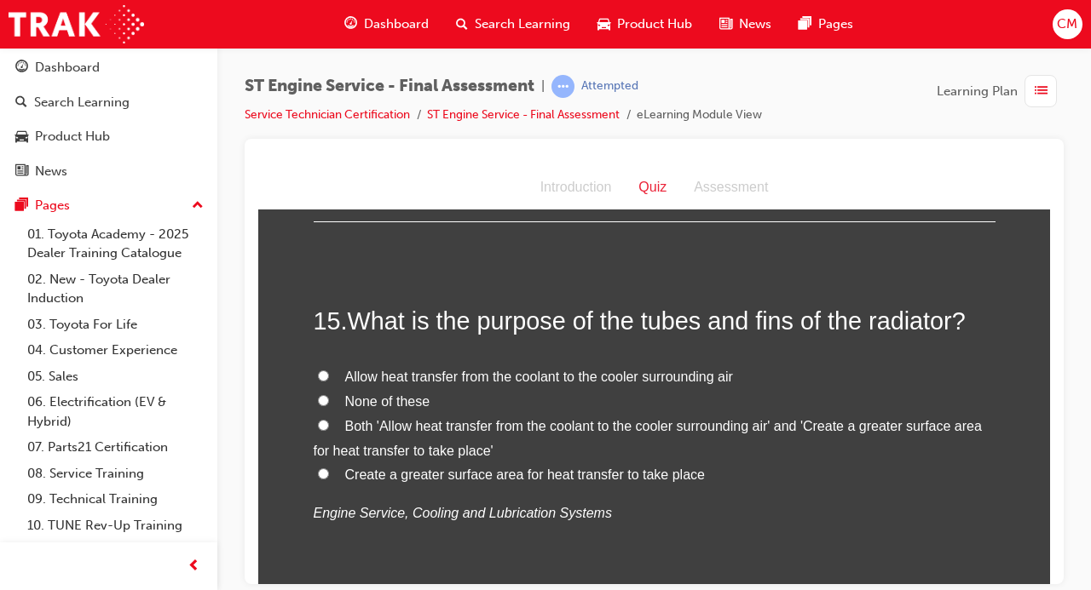
click at [317, 371] on label "Allow heat transfer from the coolant to the cooler surrounding air" at bounding box center [655, 377] width 682 height 25
click at [318, 371] on input "Allow heat transfer from the coolant to the cooler surrounding air" at bounding box center [323, 375] width 11 height 11
radio input "true"
click at [322, 470] on input "Create a greater surface area for heat transfer to take place" at bounding box center [323, 473] width 11 height 11
radio input "true"
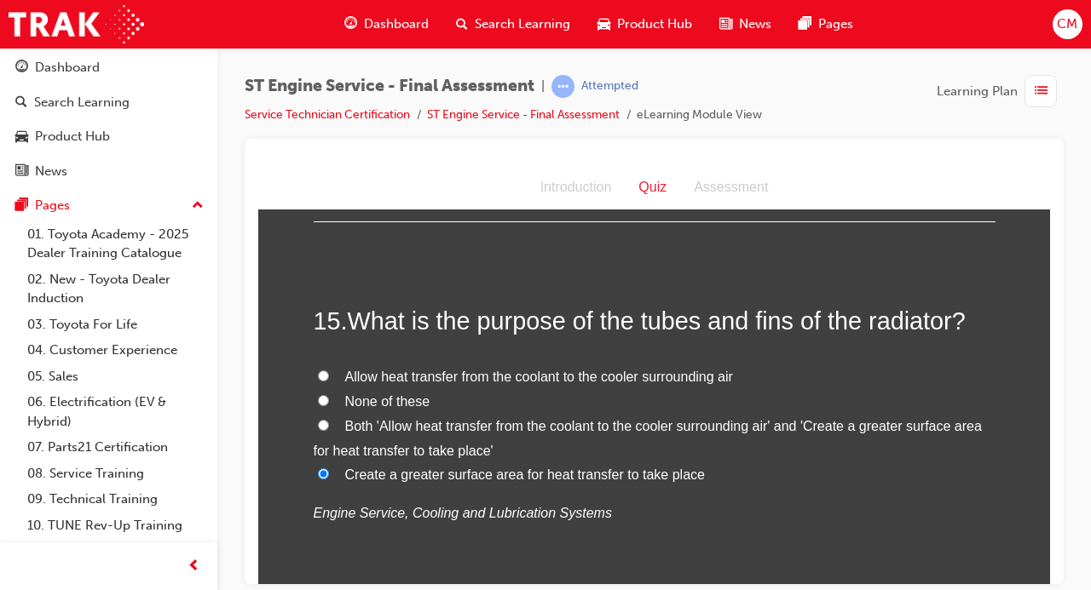
click at [325, 372] on input "Allow heat transfer from the coolant to the cooler surrounding air" at bounding box center [323, 375] width 11 height 11
radio input "true"
click at [325, 372] on input "Allow heat transfer from the coolant to the cooler surrounding air" at bounding box center [323, 375] width 11 height 11
click at [323, 424] on input "Both 'Allow heat transfer from the coolant to the cooler surrounding air' and '…" at bounding box center [323, 424] width 11 height 11
radio input "true"
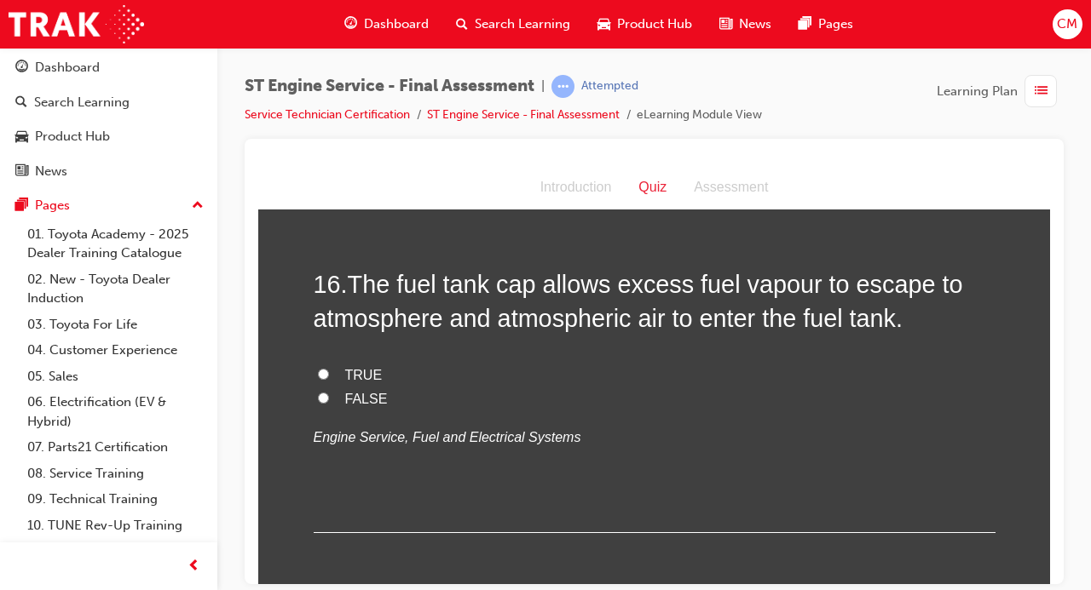
scroll to position [5920, 0]
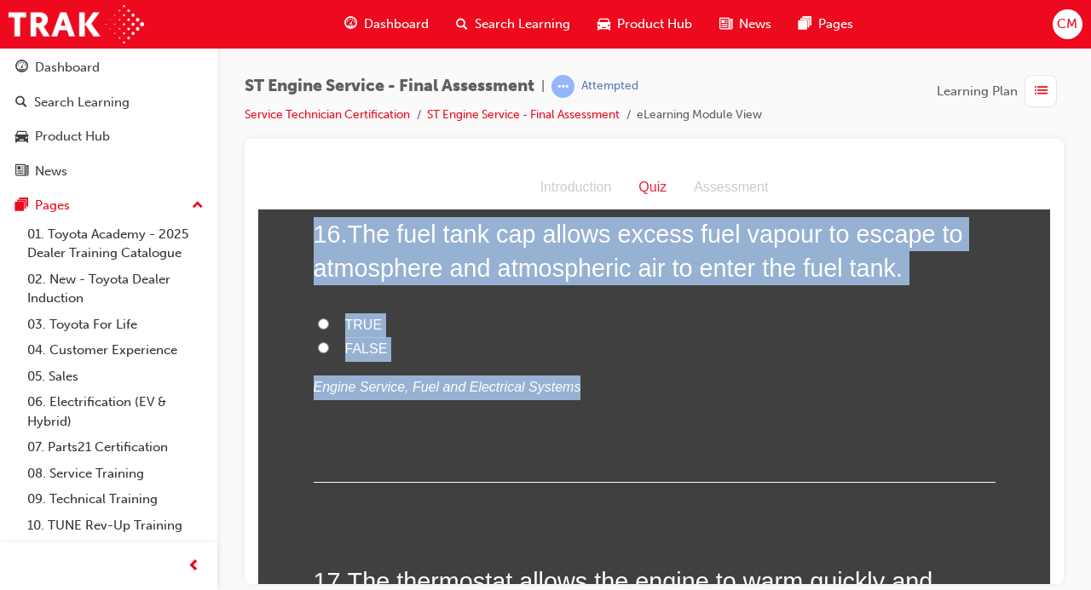
drag, startPoint x: 594, startPoint y: 392, endPoint x: 301, endPoint y: 227, distance: 336.1
click at [322, 320] on input "TRUE" at bounding box center [323, 323] width 11 height 11
radio input "true"
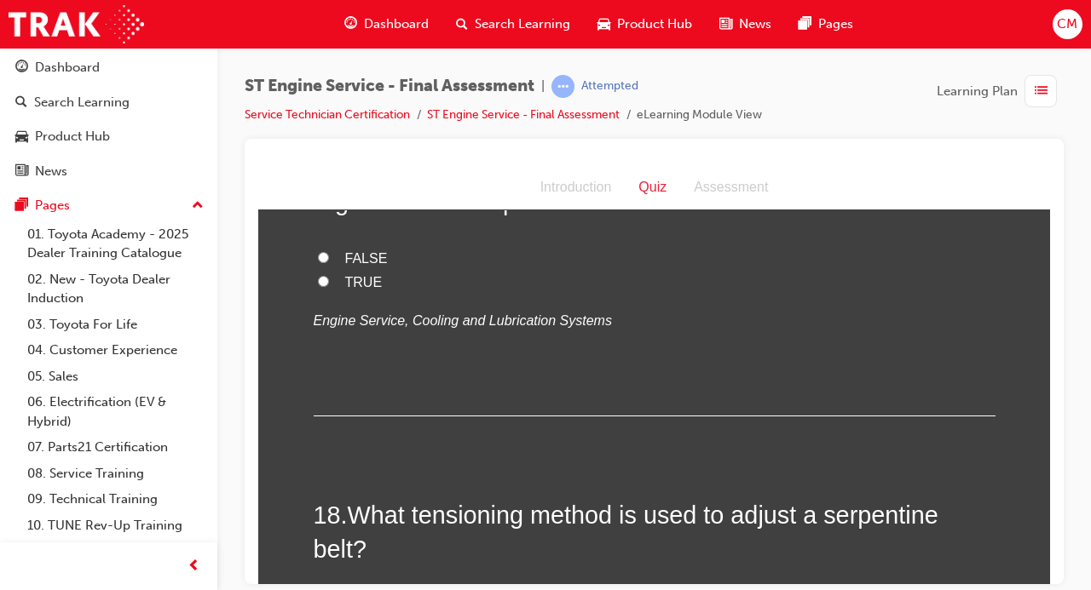
scroll to position [6203, 0]
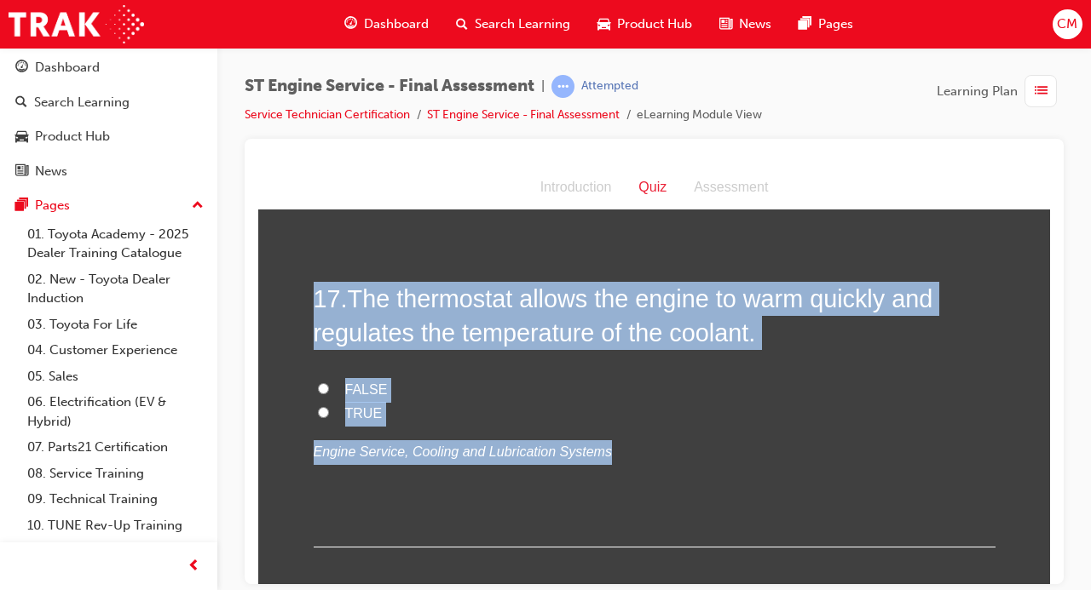
drag, startPoint x: 649, startPoint y: 478, endPoint x: 285, endPoint y: 260, distance: 424.9
click at [323, 409] on input "TRUE" at bounding box center [323, 411] width 11 height 11
radio input "true"
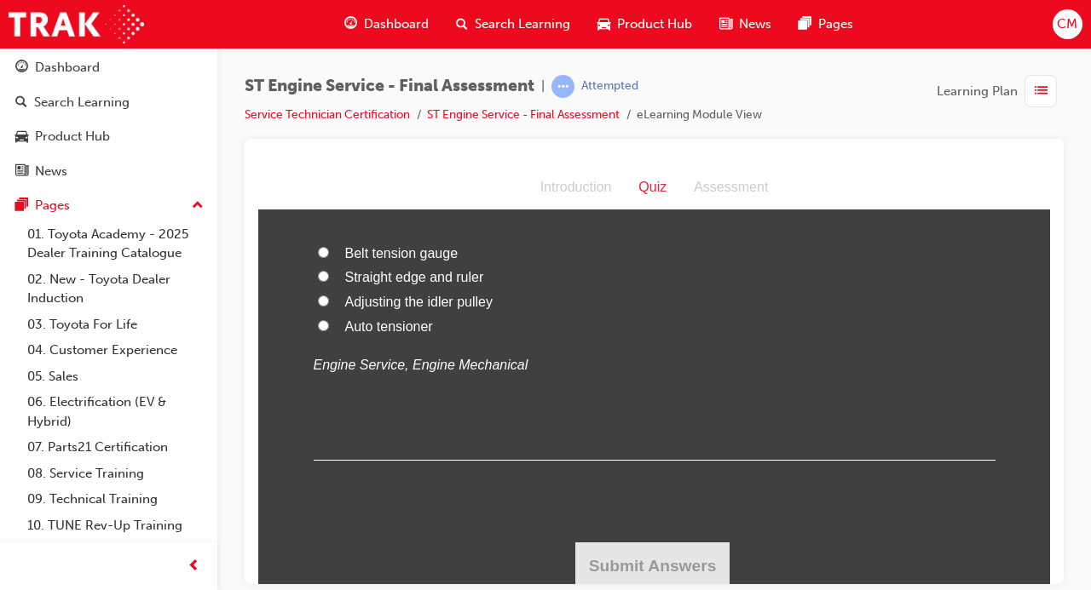
scroll to position [6576, 0]
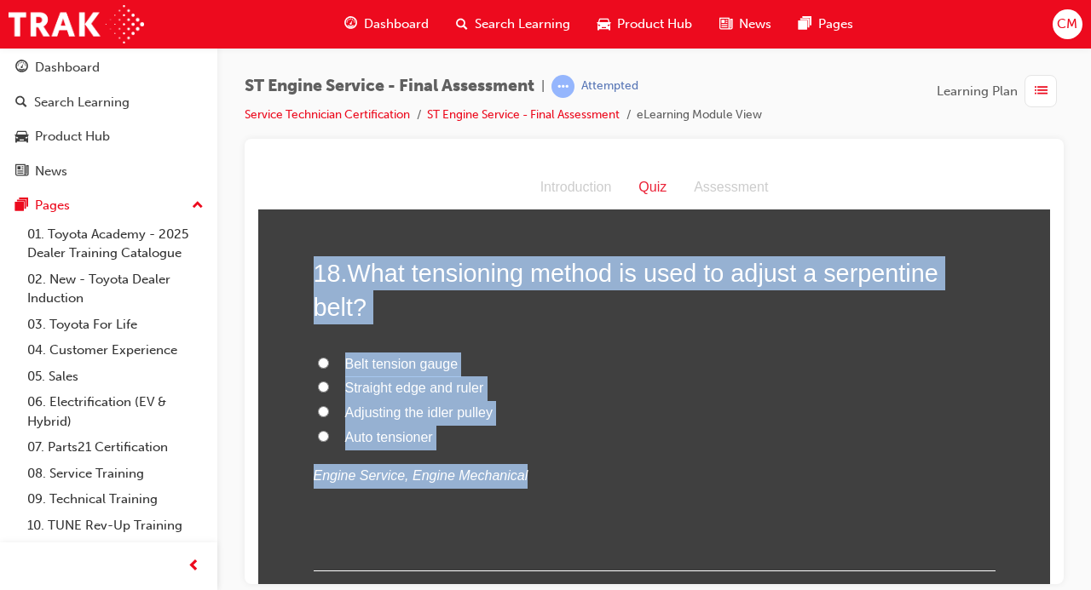
drag, startPoint x: 538, startPoint y: 491, endPoint x: 304, endPoint y: 256, distance: 332.0
click at [323, 432] on input "Auto tensioner" at bounding box center [323, 435] width 11 height 11
radio input "true"
click at [805, 419] on label "Adjusting the idler pulley" at bounding box center [655, 412] width 682 height 25
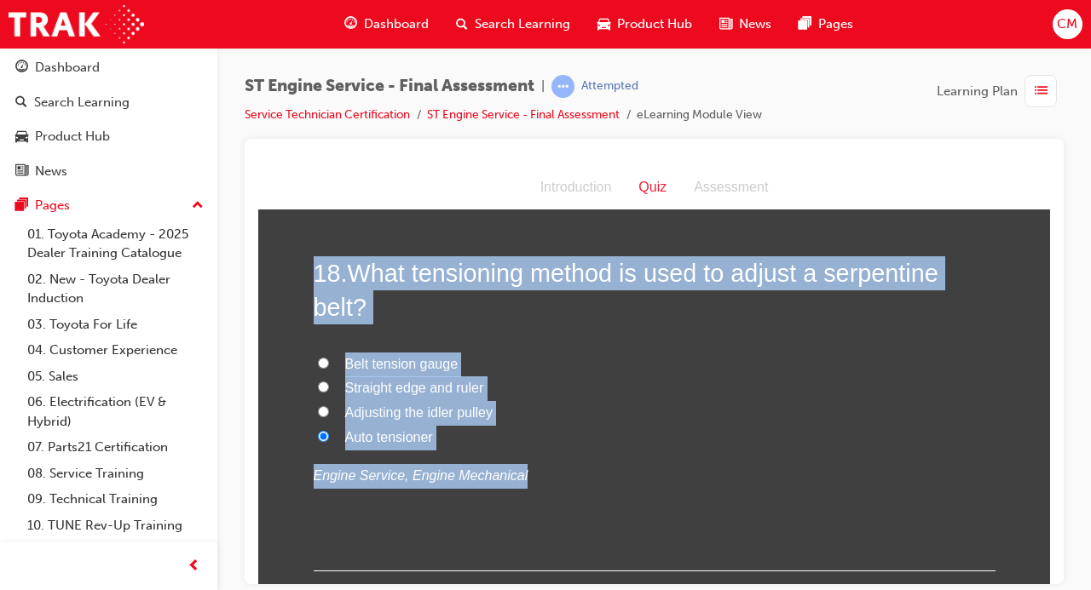
click at [329, 417] on input "Adjusting the idler pulley" at bounding box center [323, 411] width 11 height 11
radio input "true"
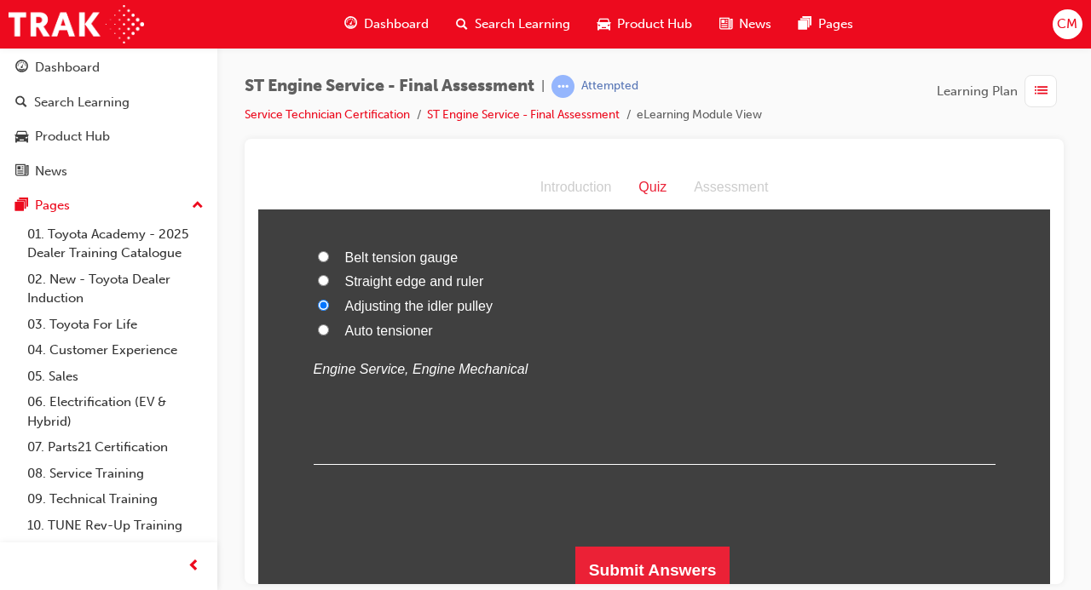
scroll to position [6687, 0]
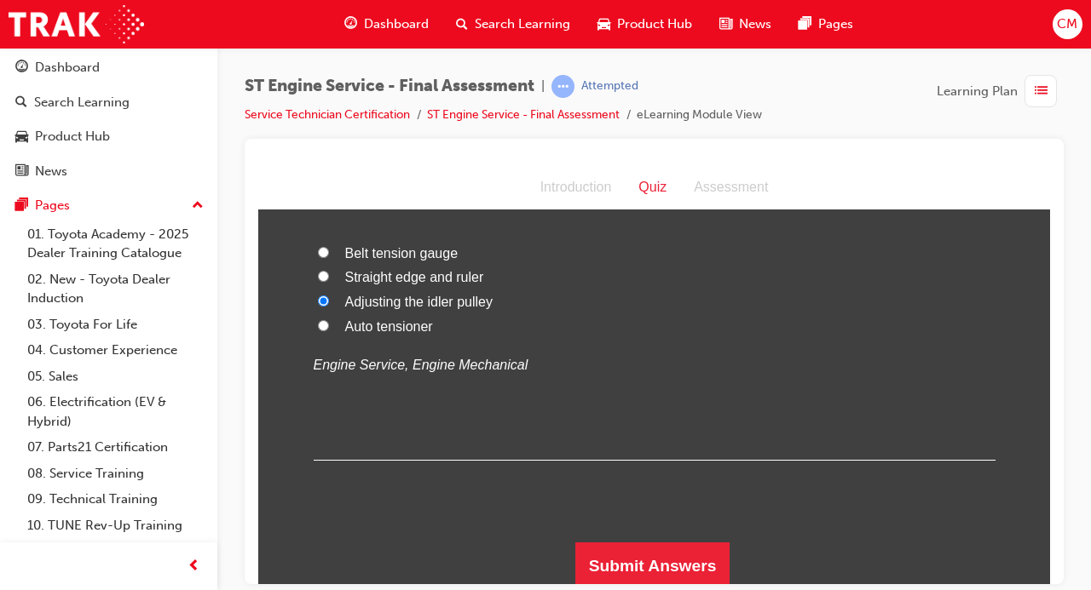
click at [323, 320] on input "Auto tensioner" at bounding box center [323, 325] width 11 height 11
radio input "true"
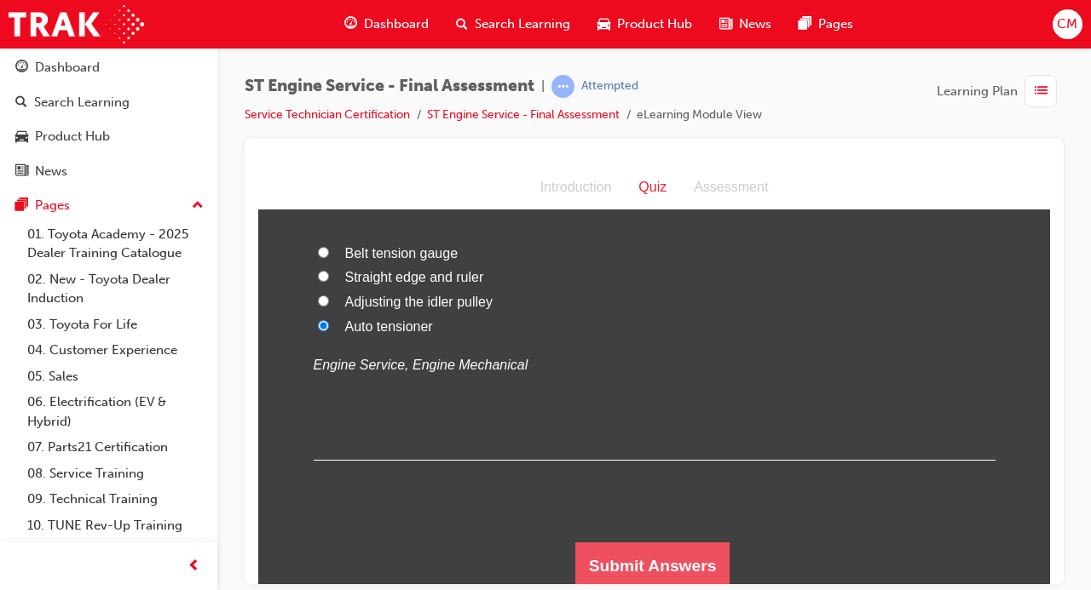
click at [678, 565] on button "Submit Answers" at bounding box center [652, 566] width 155 height 48
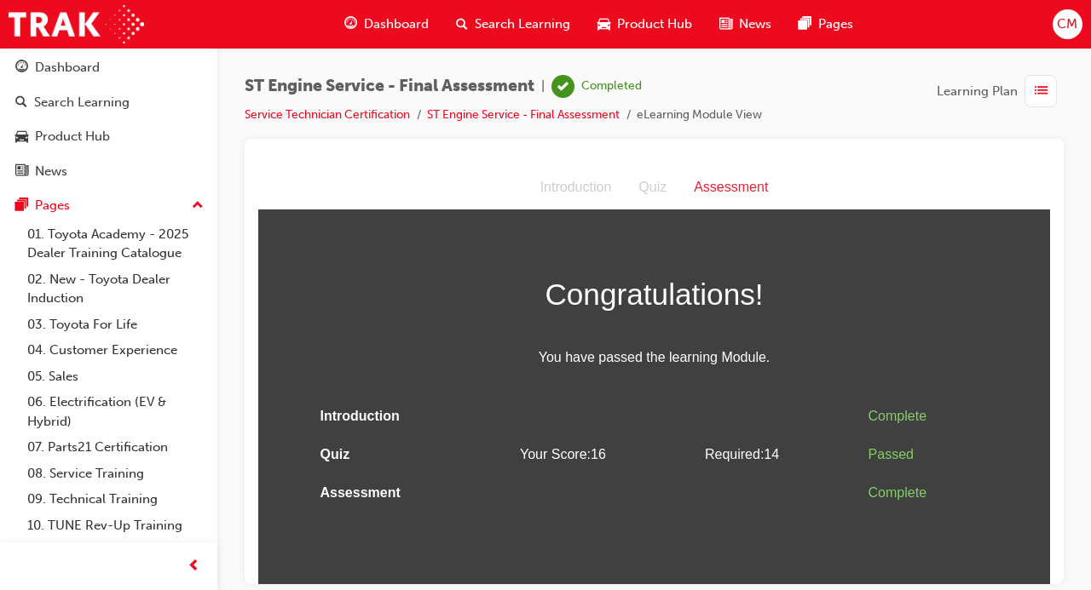
click at [388, 26] on span "Dashboard" at bounding box center [396, 24] width 65 height 20
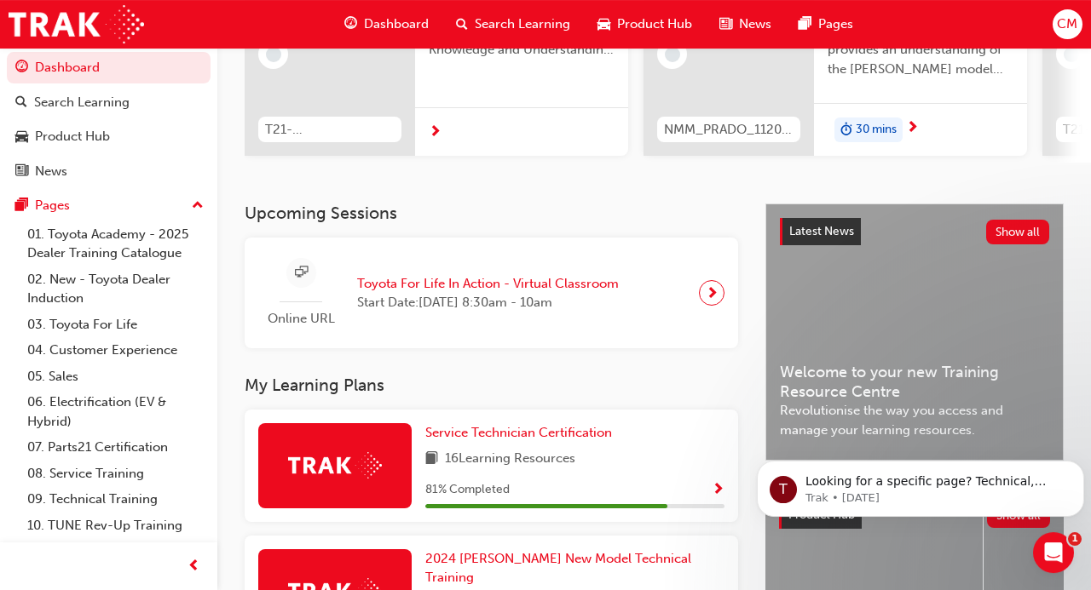
scroll to position [270, 0]
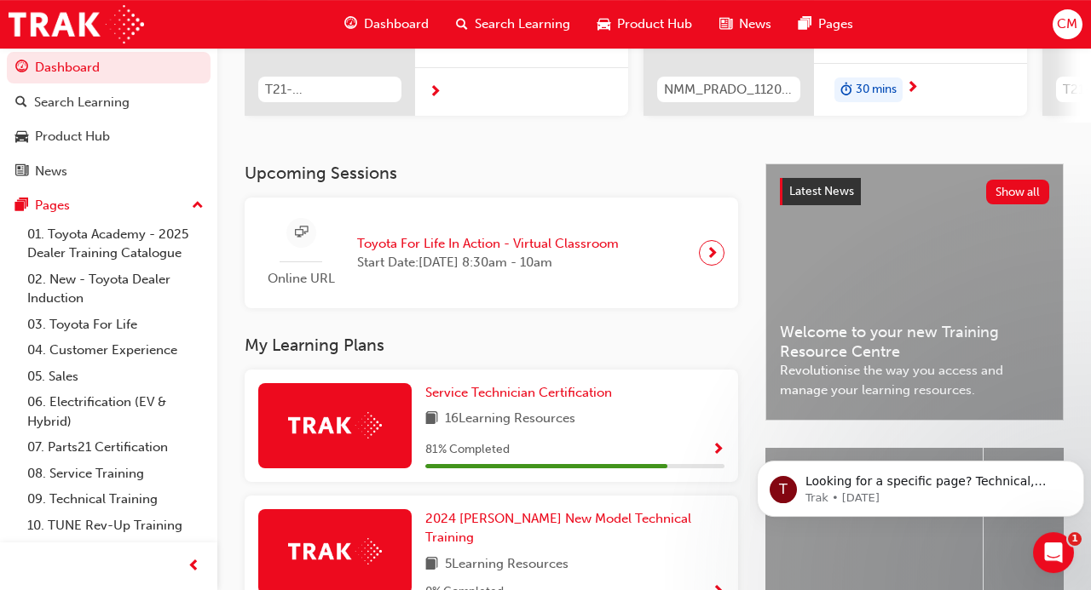
click at [717, 449] on span "Show Progress" at bounding box center [717, 450] width 13 height 15
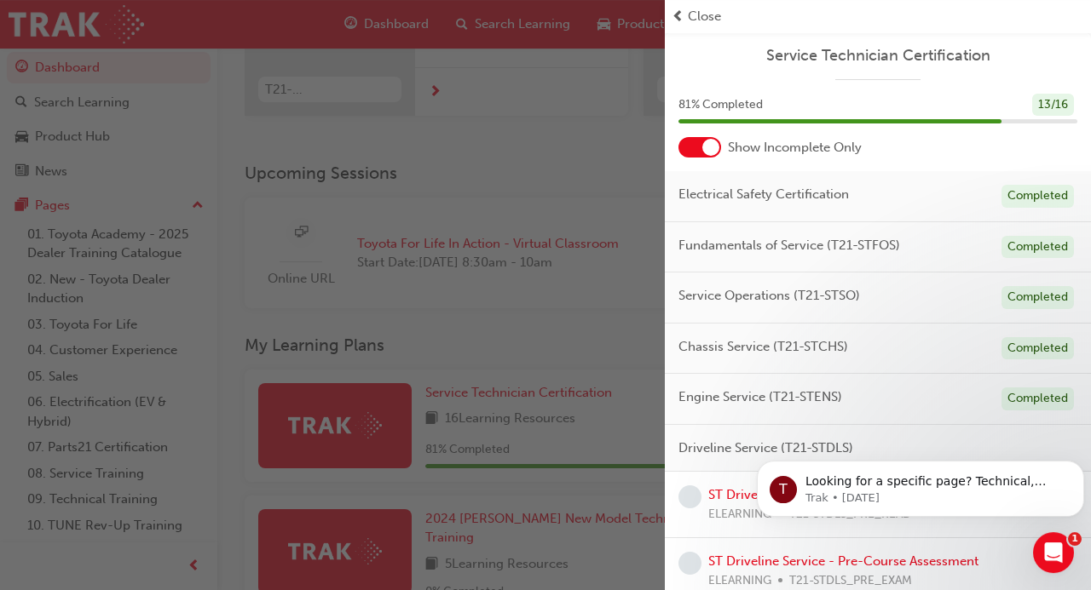
scroll to position [78, 0]
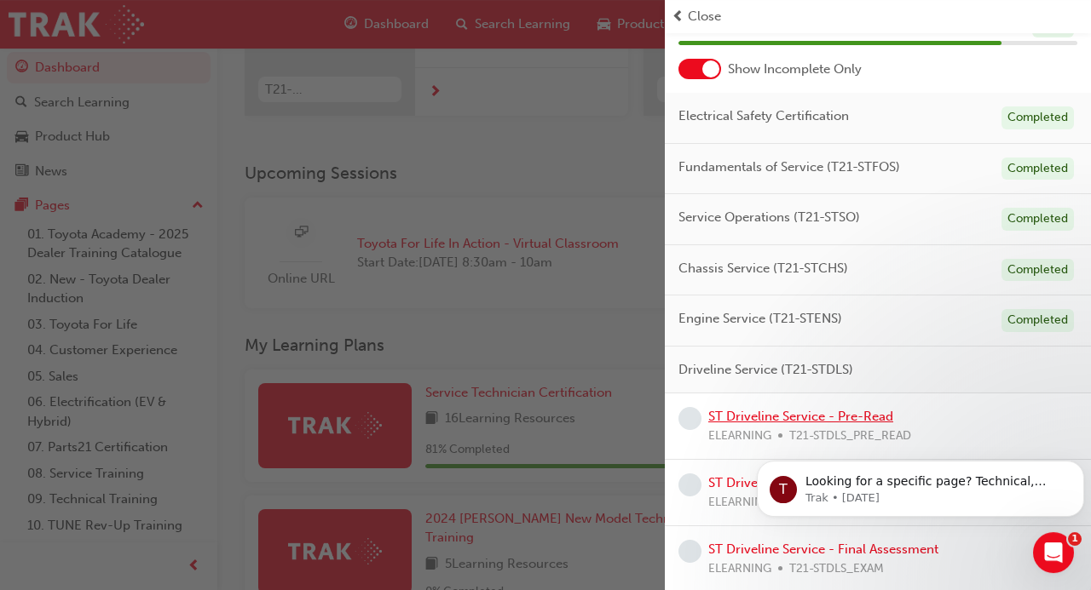
click at [755, 413] on link "ST Driveline Service - Pre-Read" at bounding box center [800, 416] width 185 height 15
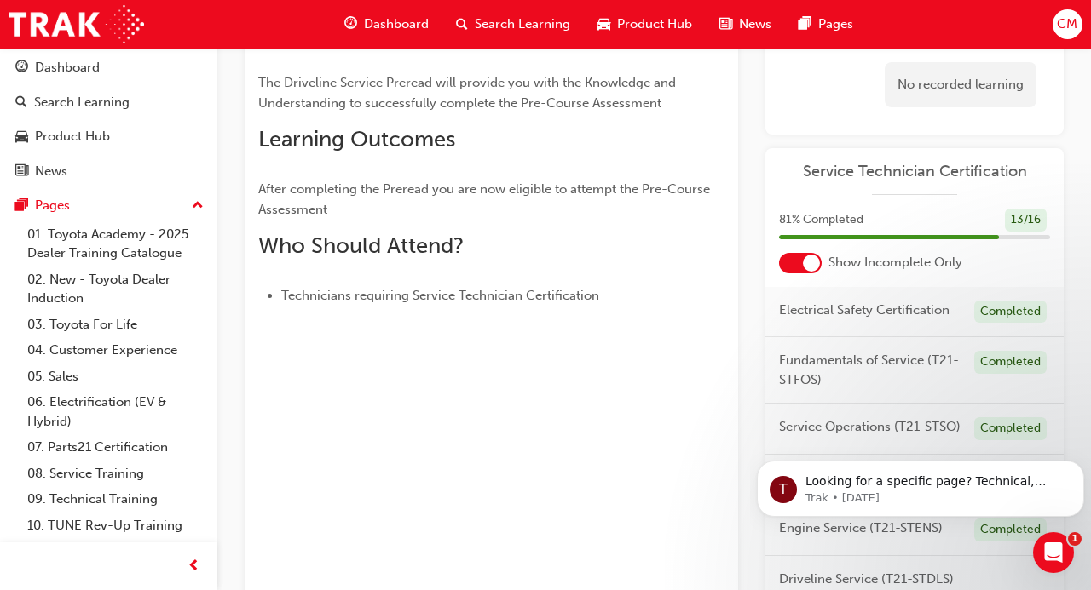
scroll to position [77, 0]
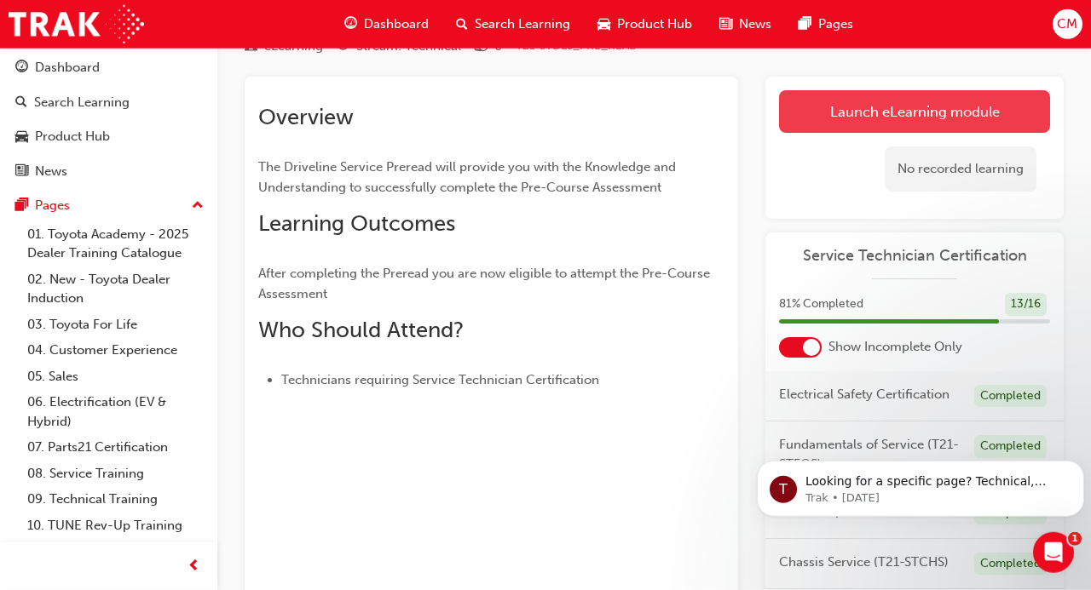
click at [844, 122] on link "Launch eLearning module" at bounding box center [914, 111] width 271 height 43
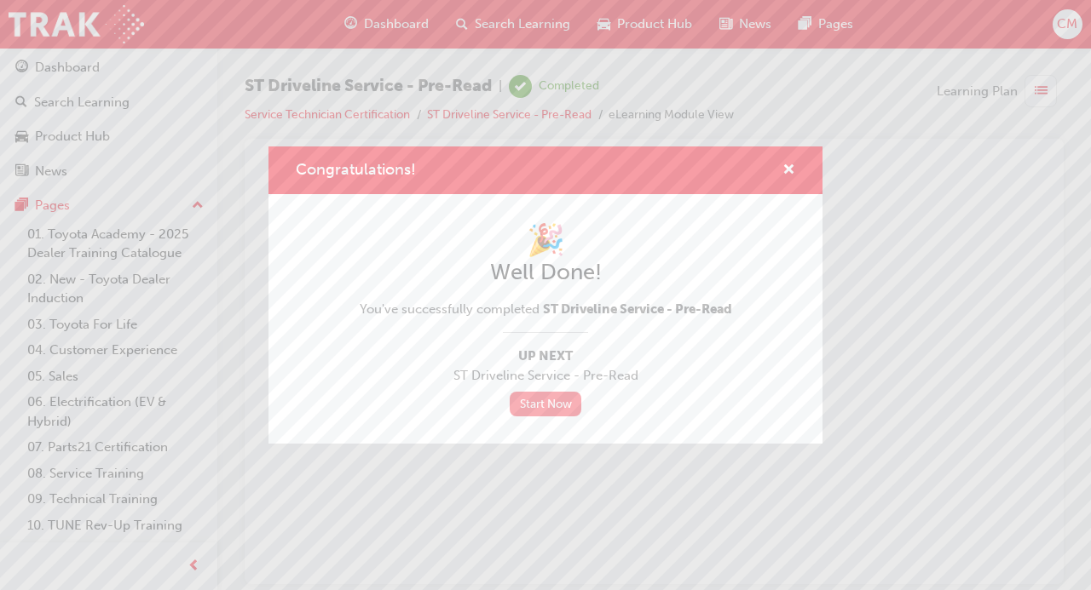
click at [538, 412] on link "Start Now" at bounding box center [546, 404] width 72 height 25
click at [394, 26] on div "Congratulations! 🎉 Well Done! You've successfully completed ST Driveline Servic…" at bounding box center [545, 295] width 1091 height 590
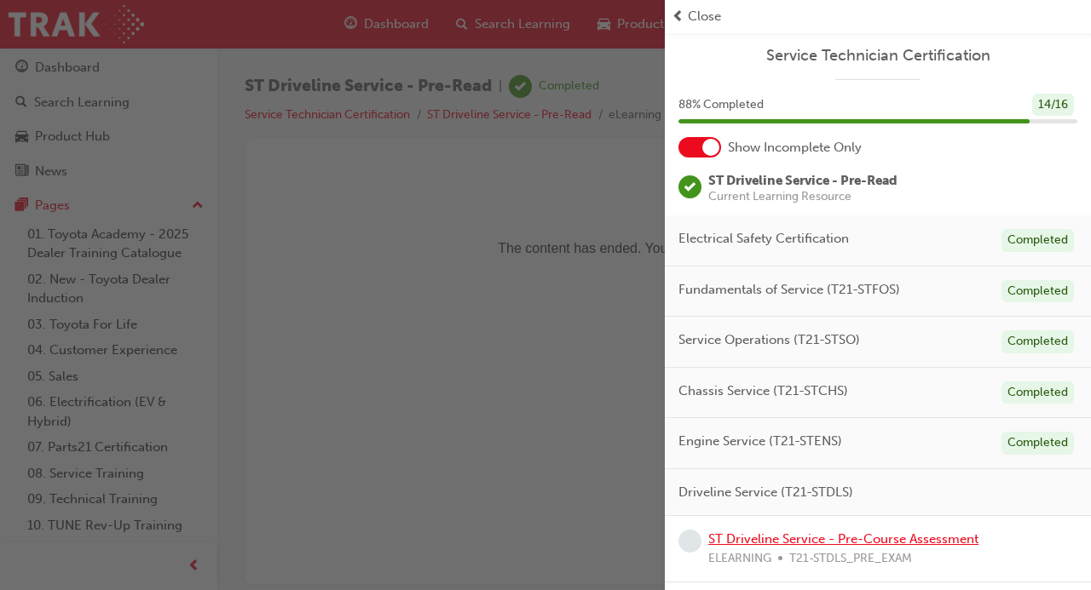
click at [865, 543] on link "ST Driveline Service - Pre-Course Assessment" at bounding box center [843, 539] width 270 height 15
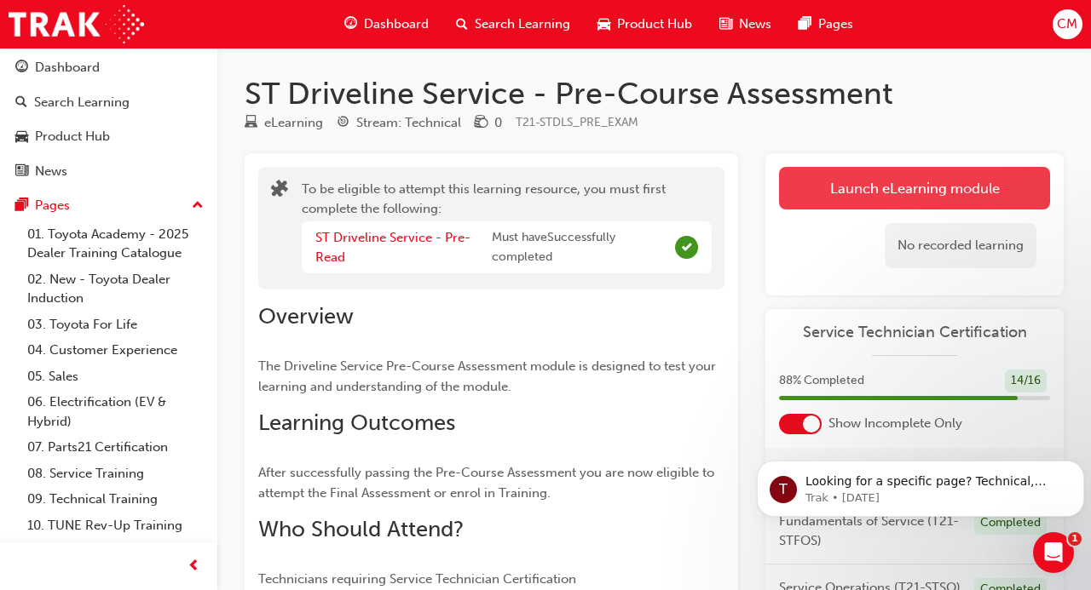
click at [883, 200] on button "Launch eLearning module" at bounding box center [914, 188] width 271 height 43
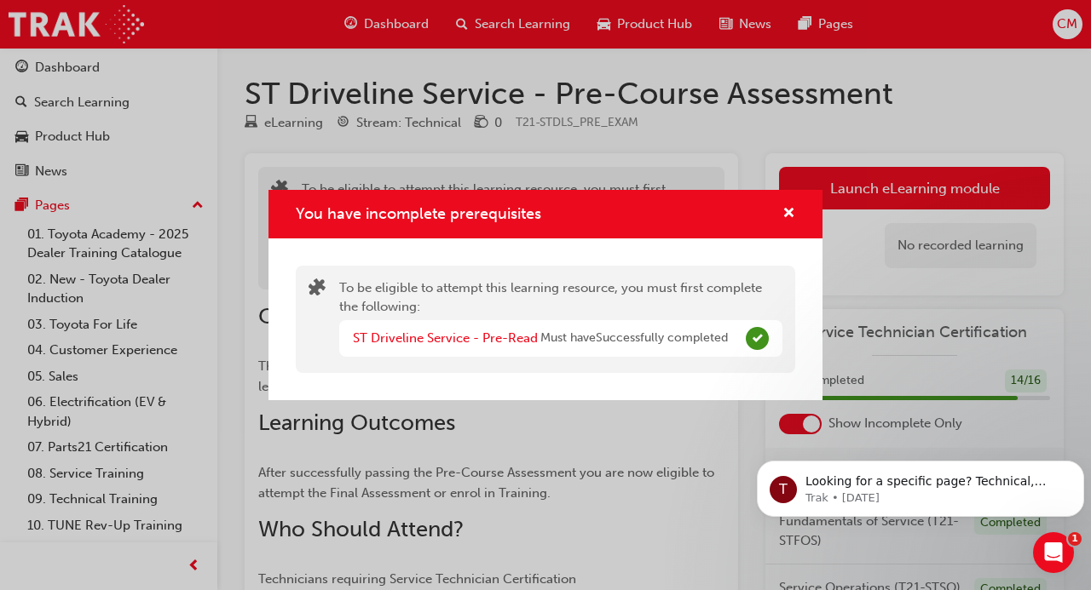
click at [518, 158] on div "You have incomplete prerequisites To be eligible to attempt this learning resou…" at bounding box center [545, 295] width 1091 height 590
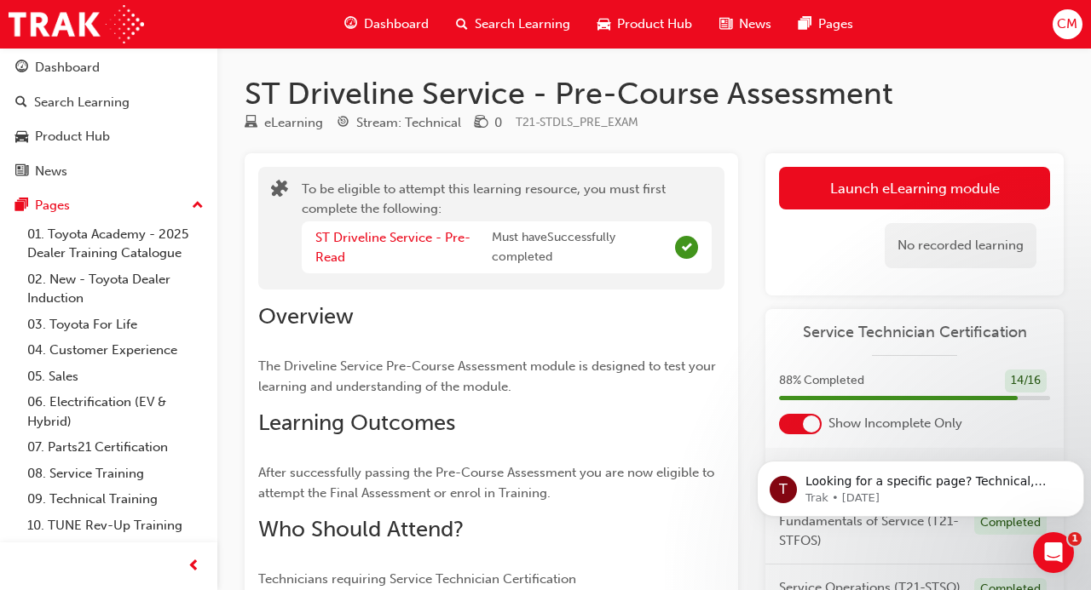
click at [365, 20] on span "Dashboard" at bounding box center [396, 24] width 65 height 20
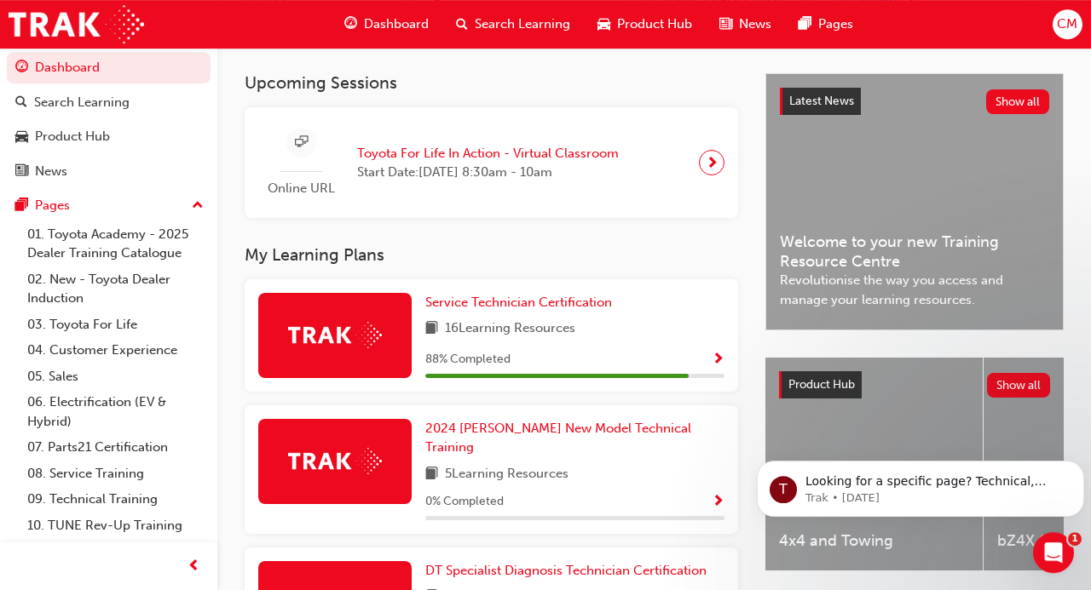
scroll to position [365, 0]
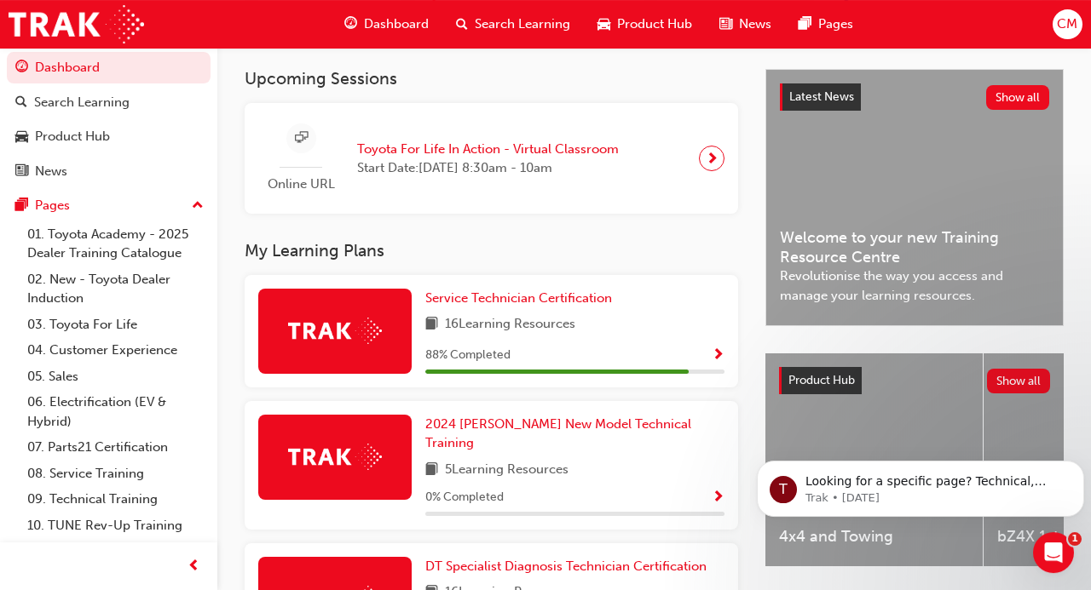
click at [722, 354] on span "Show Progress" at bounding box center [717, 355] width 13 height 15
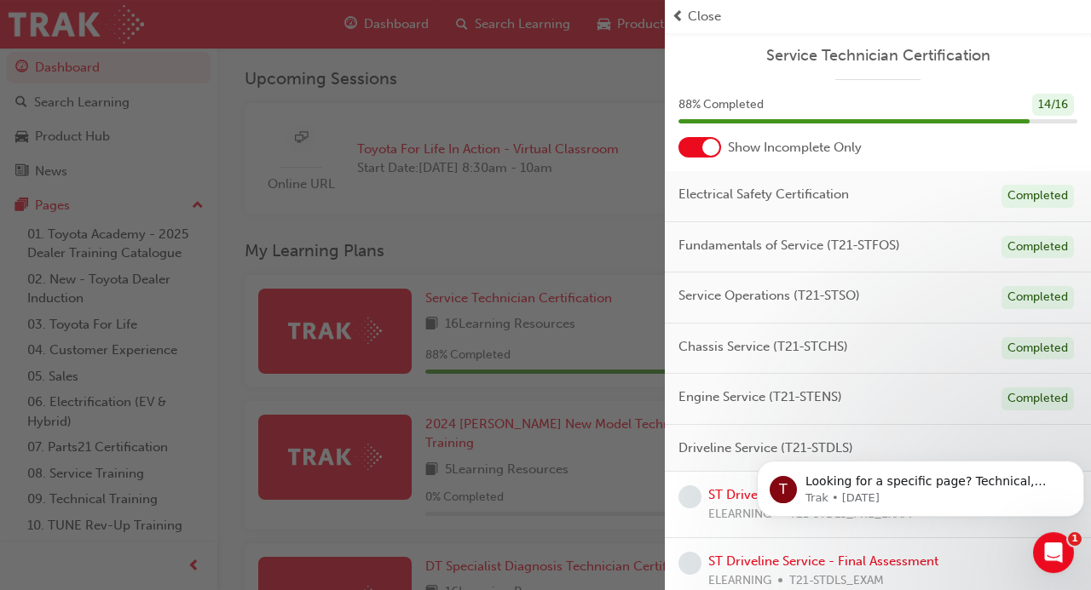
scroll to position [12, 0]
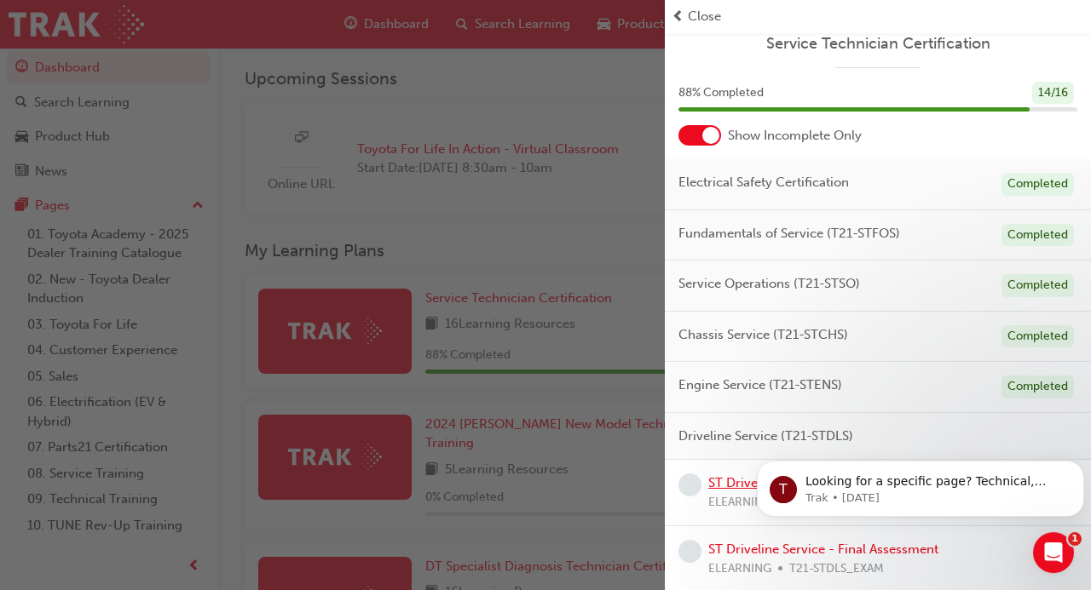
click at [737, 483] on link "ST Driveline Service - Pre-Course Assessment" at bounding box center [843, 482] width 270 height 15
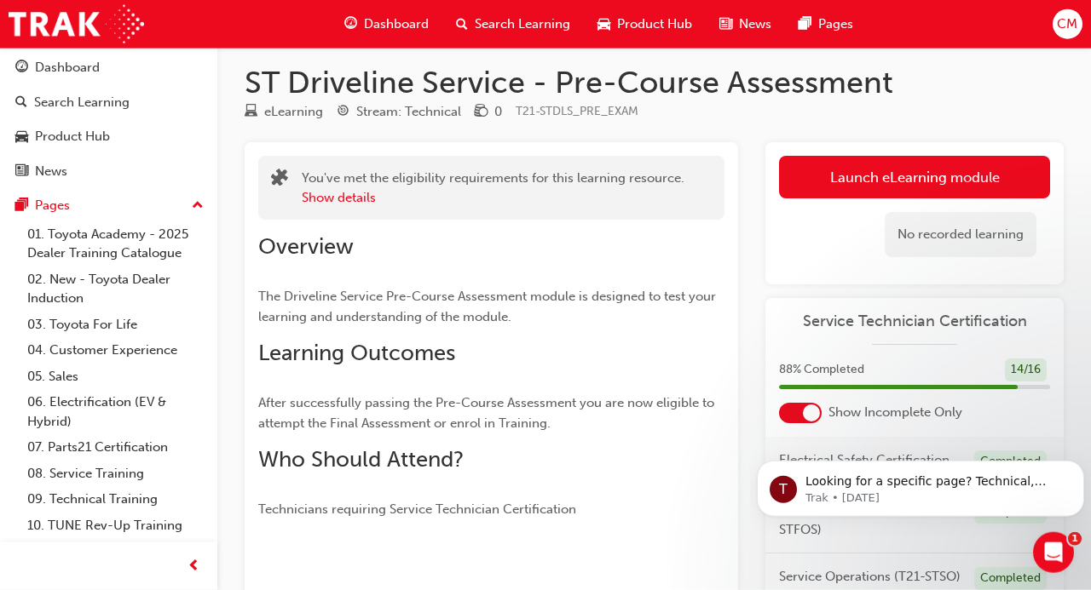
scroll to position [10, 0]
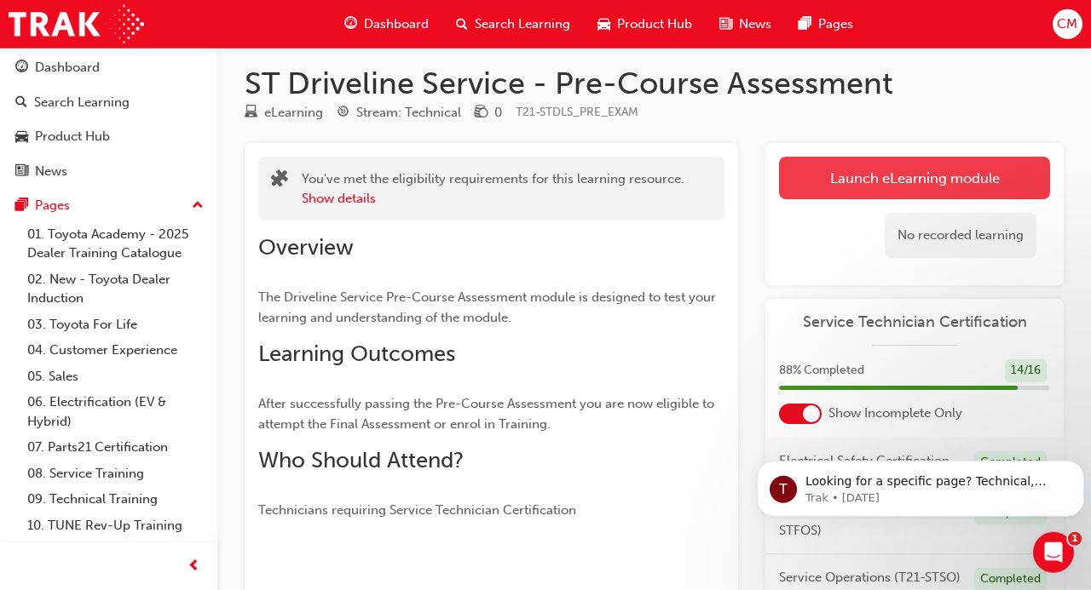
click at [841, 169] on button "Launch eLearning module" at bounding box center [914, 178] width 271 height 43
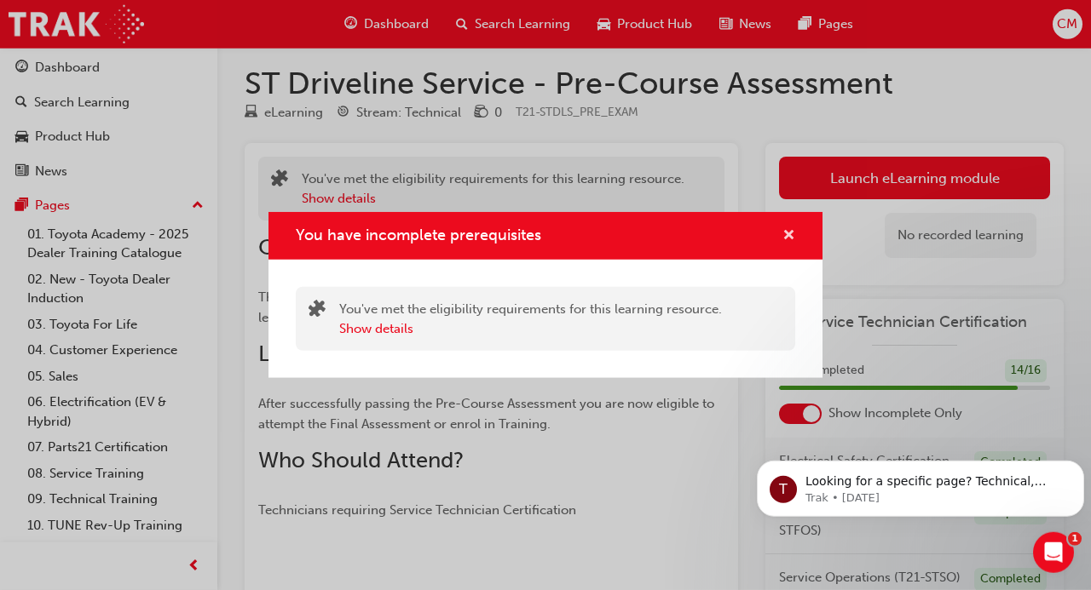
click at [786, 235] on span "cross-icon" at bounding box center [788, 236] width 13 height 15
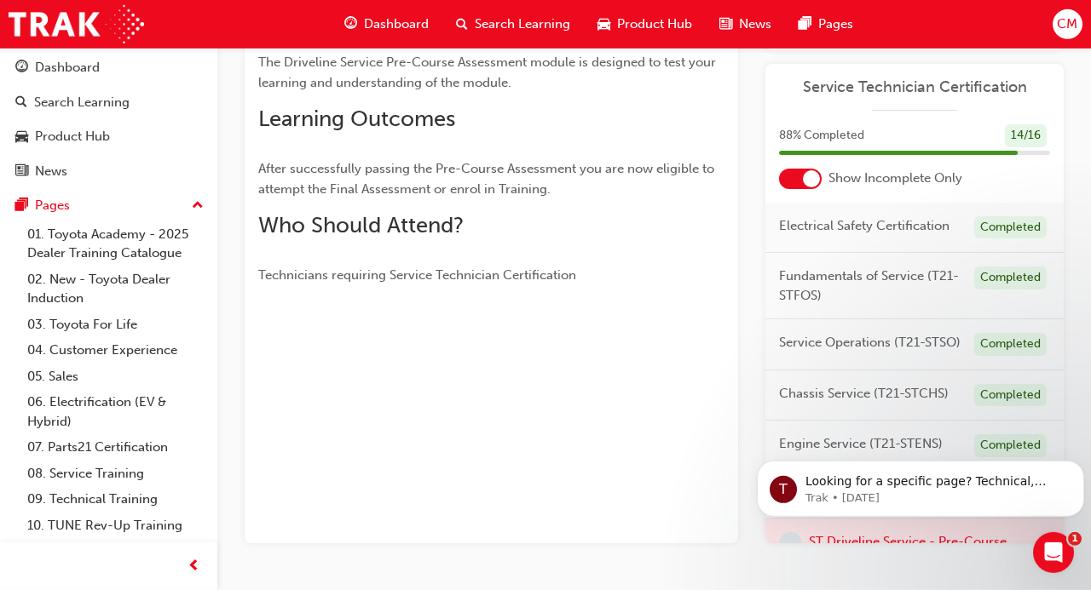
scroll to position [125, 0]
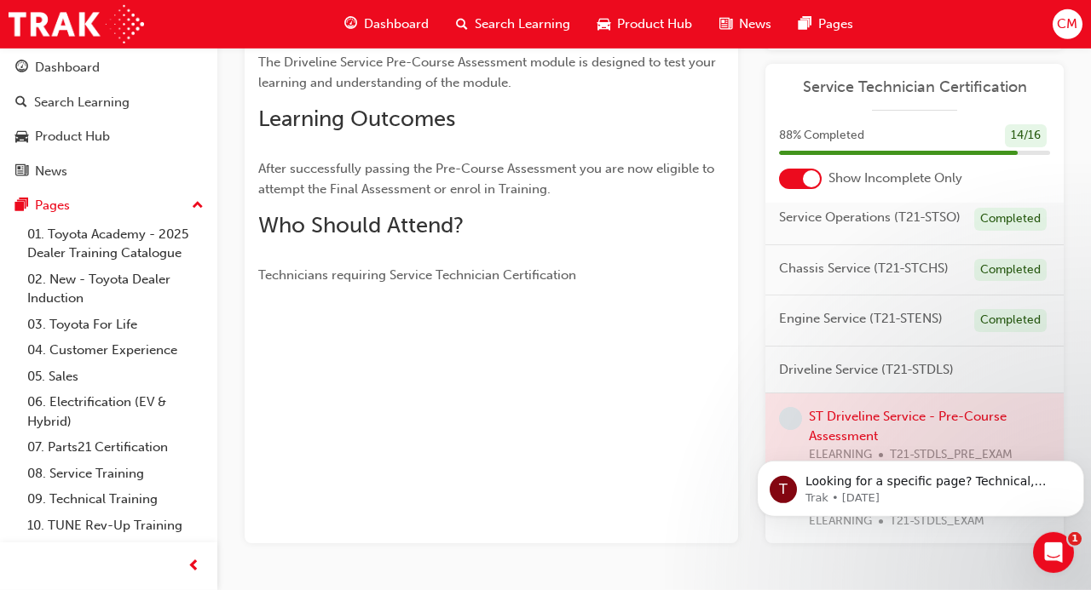
click at [862, 367] on span "Driveline Service (T21-STDLS)" at bounding box center [866, 370] width 175 height 20
click at [872, 320] on span "Engine Service (T21-STENS)" at bounding box center [861, 319] width 164 height 20
click at [381, 26] on span "Dashboard" at bounding box center [396, 24] width 65 height 20
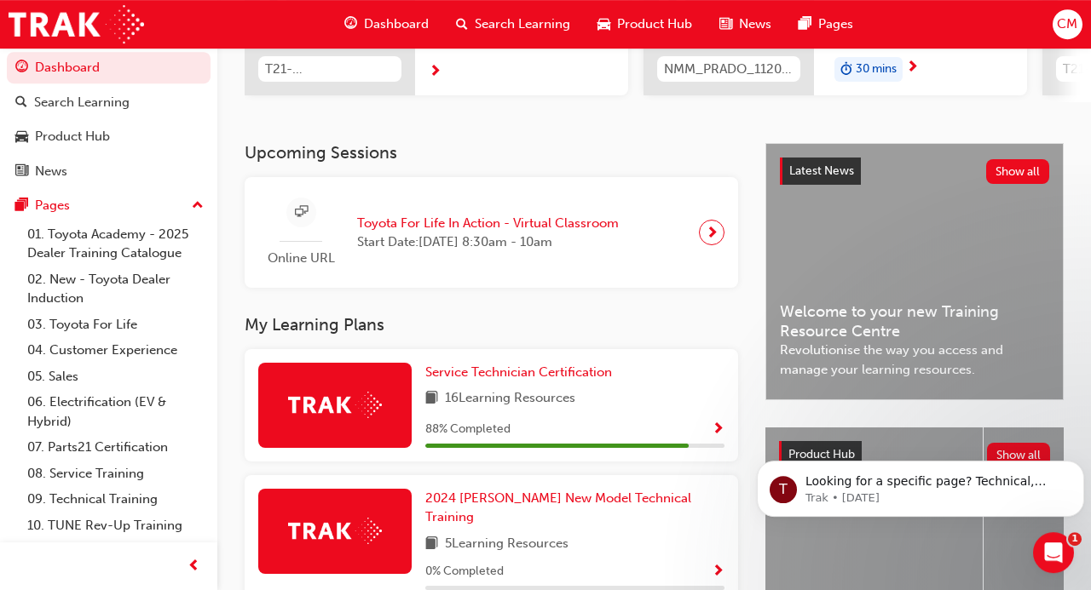
scroll to position [298, 0]
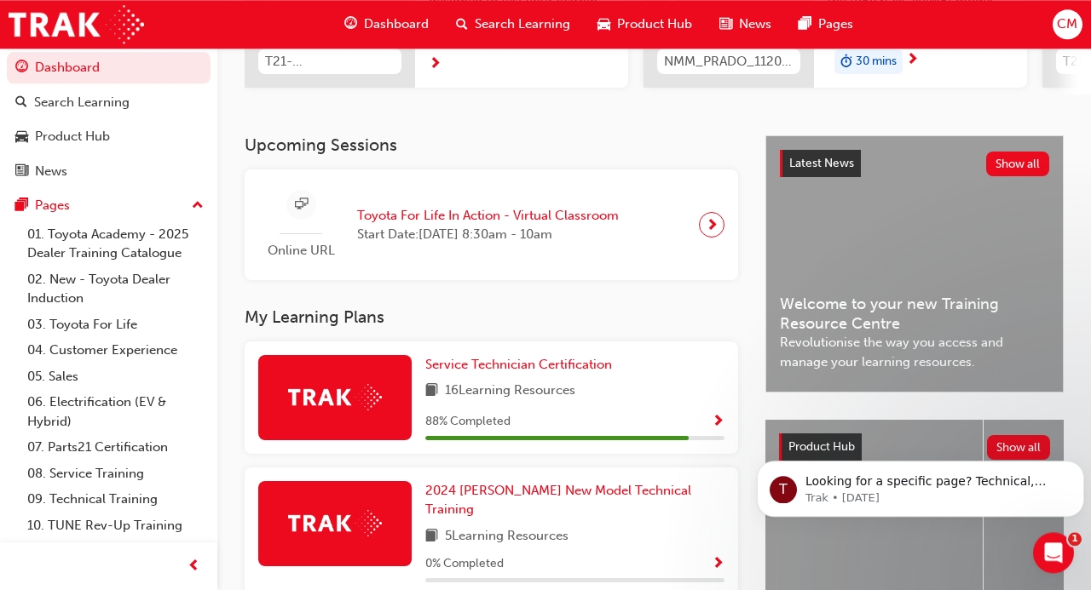
click at [717, 420] on span "Show Progress" at bounding box center [717, 422] width 13 height 15
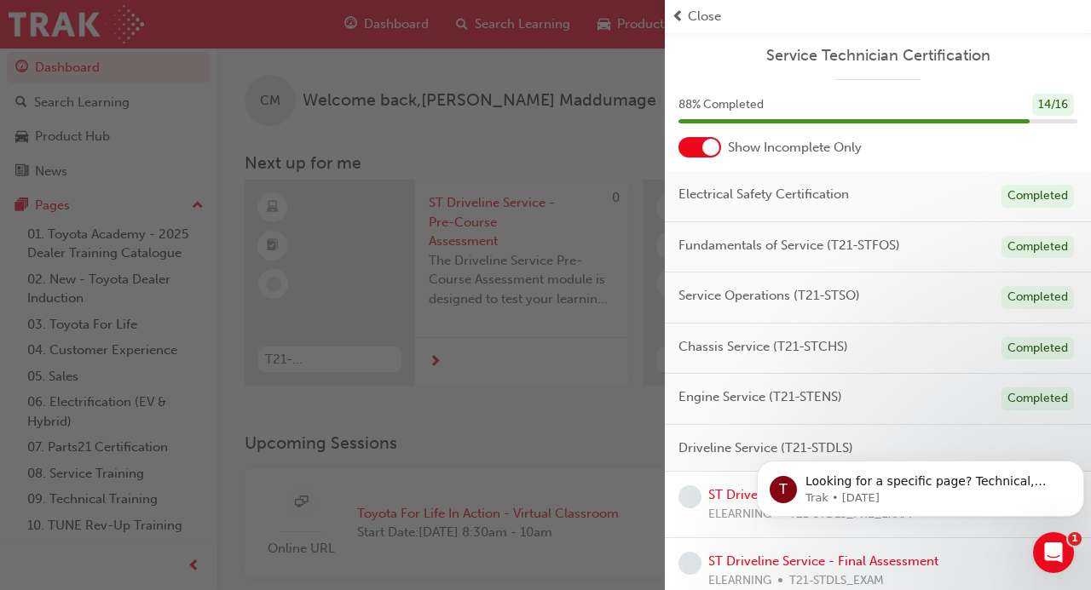
scroll to position [12, 0]
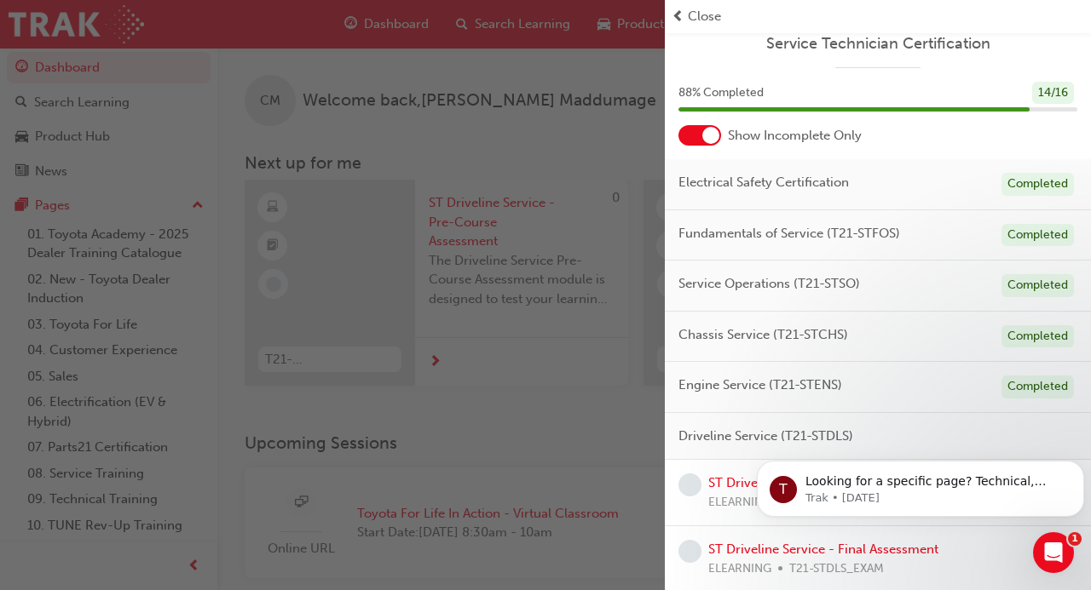
click at [733, 430] on span "Driveline Service (T21-STDLS)" at bounding box center [765, 437] width 175 height 20
click at [732, 480] on link "ST Driveline Service - Pre-Course Assessment" at bounding box center [843, 482] width 270 height 15
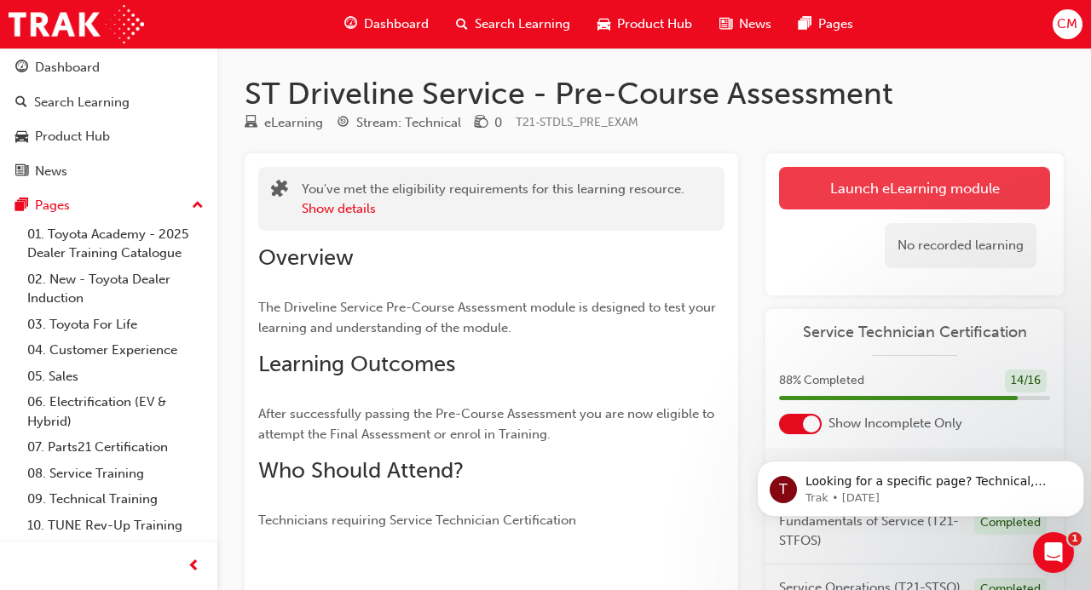
click at [849, 209] on link "Launch eLearning module" at bounding box center [914, 188] width 271 height 43
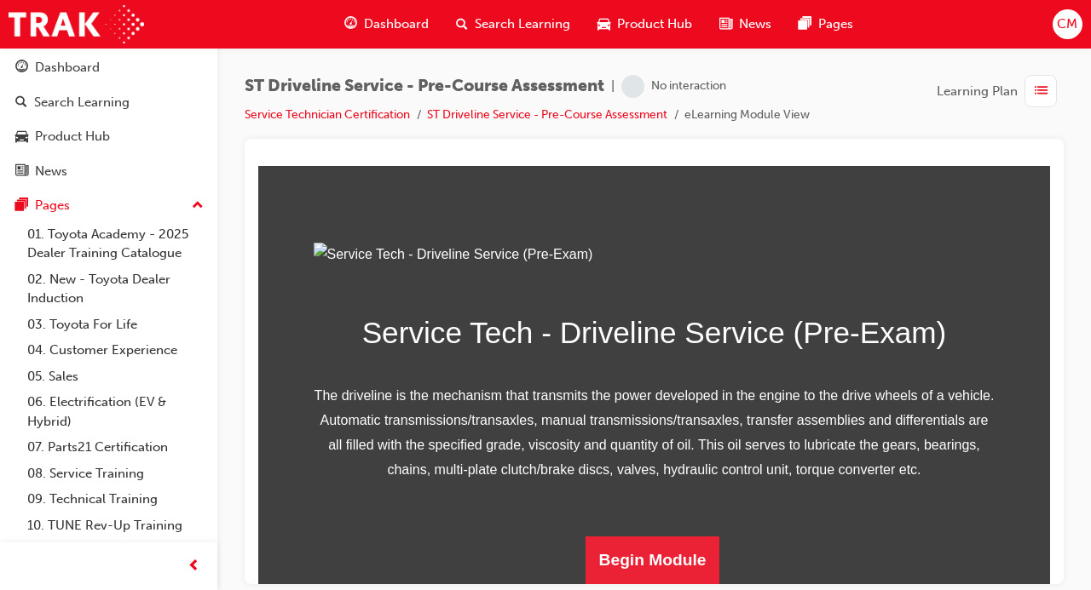
scroll to position [270, 0]
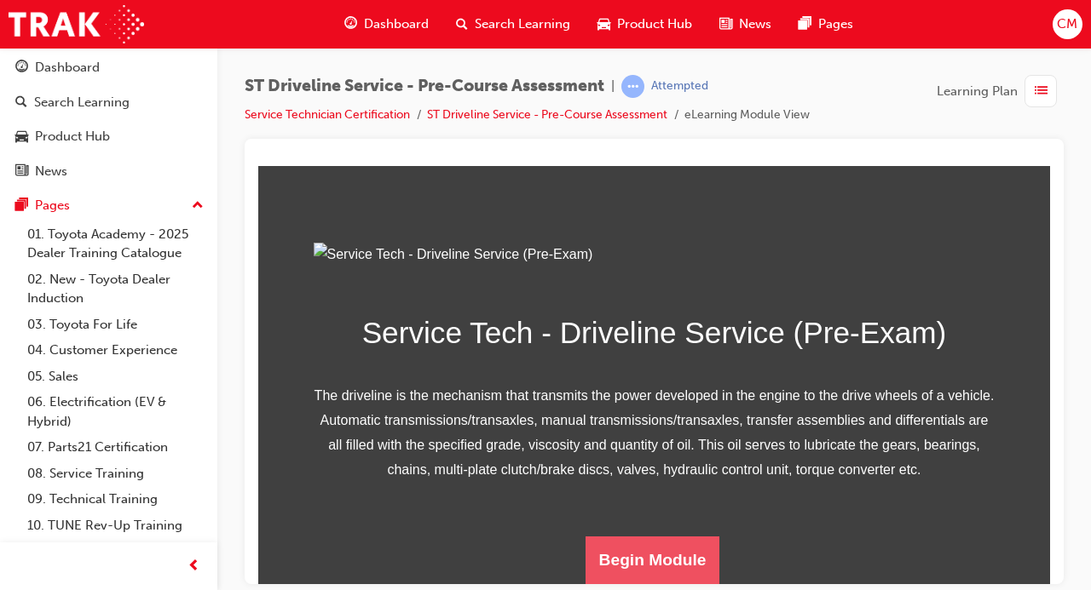
click at [660, 575] on button "Begin Module" at bounding box center [652, 560] width 135 height 48
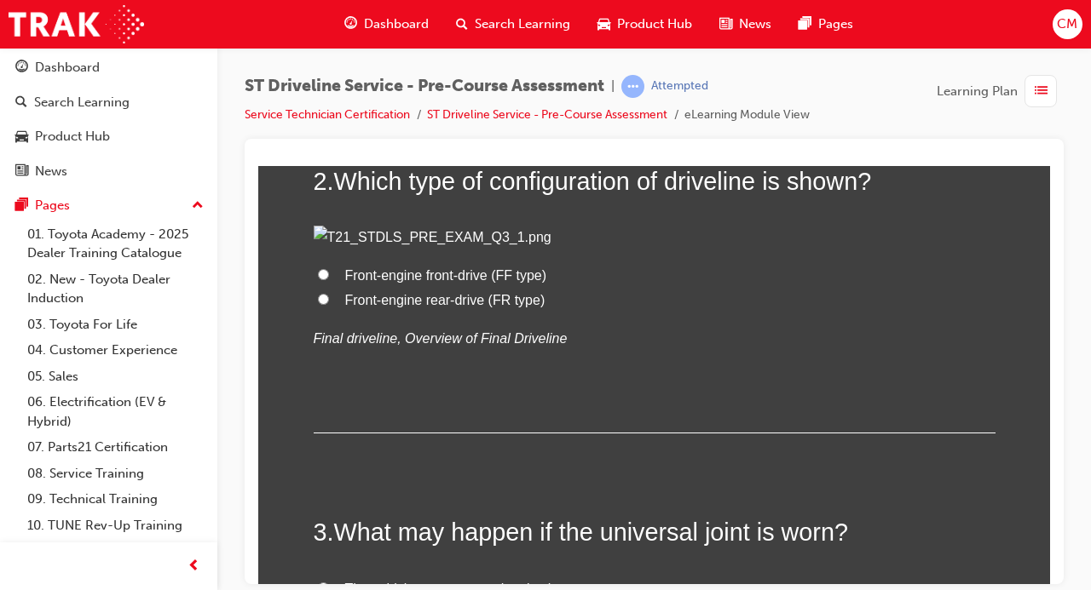
scroll to position [593, 0]
radio input "true"
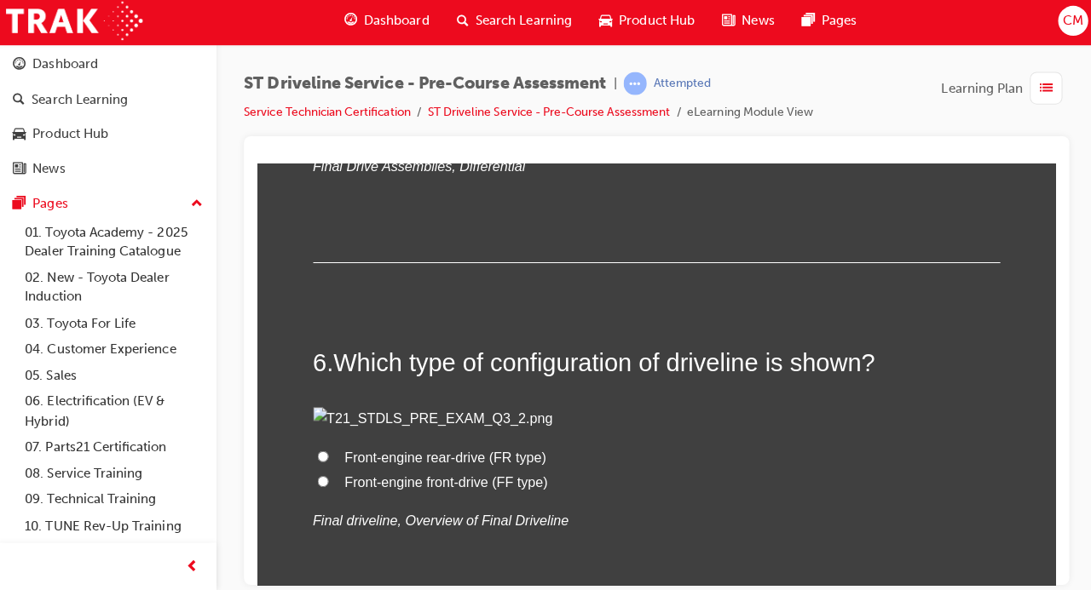
scroll to position [1816, 0]
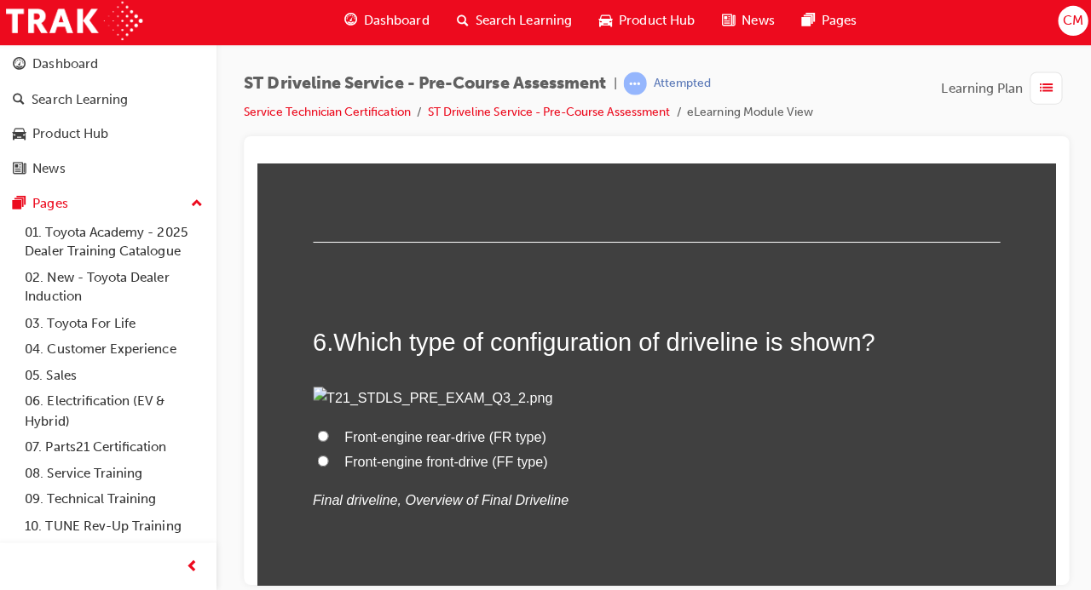
radio input "true"
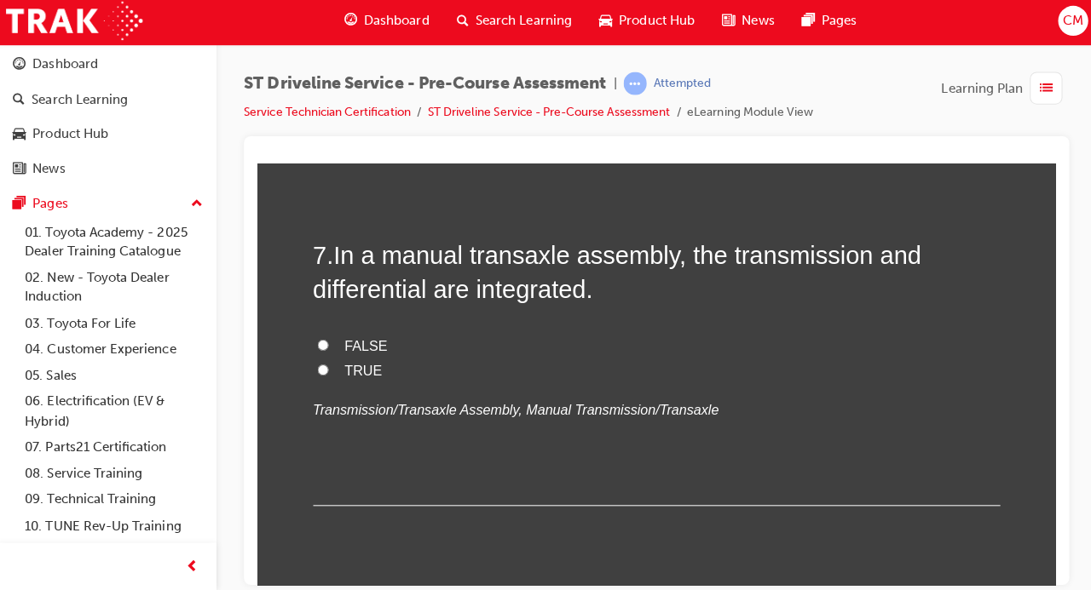
scroll to position [2258, 0]
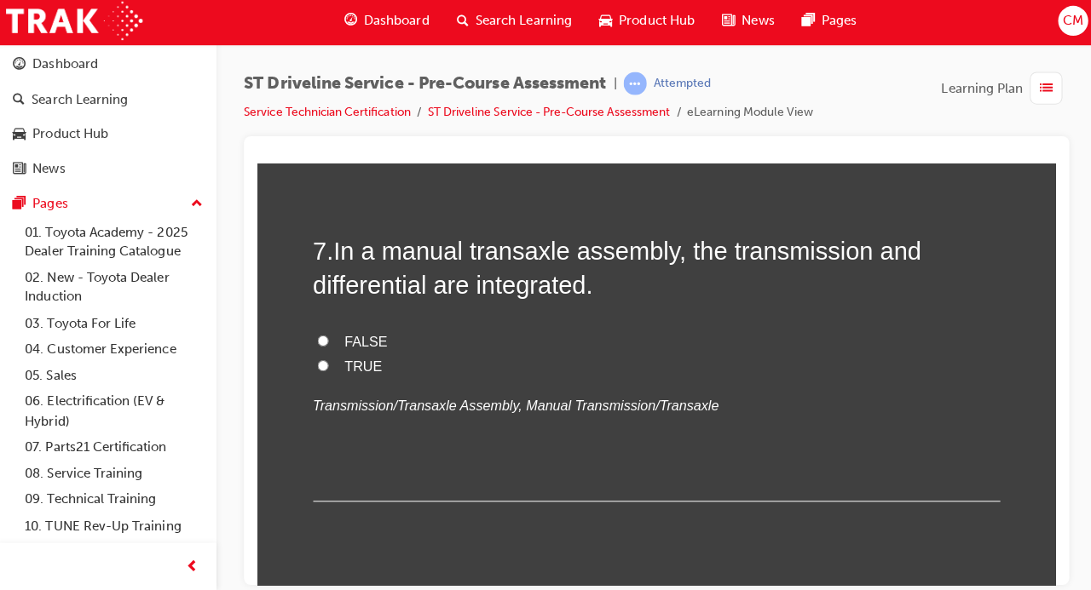
drag, startPoint x: 642, startPoint y: 370, endPoint x: 343, endPoint y: 268, distance: 316.9
radio input "true"
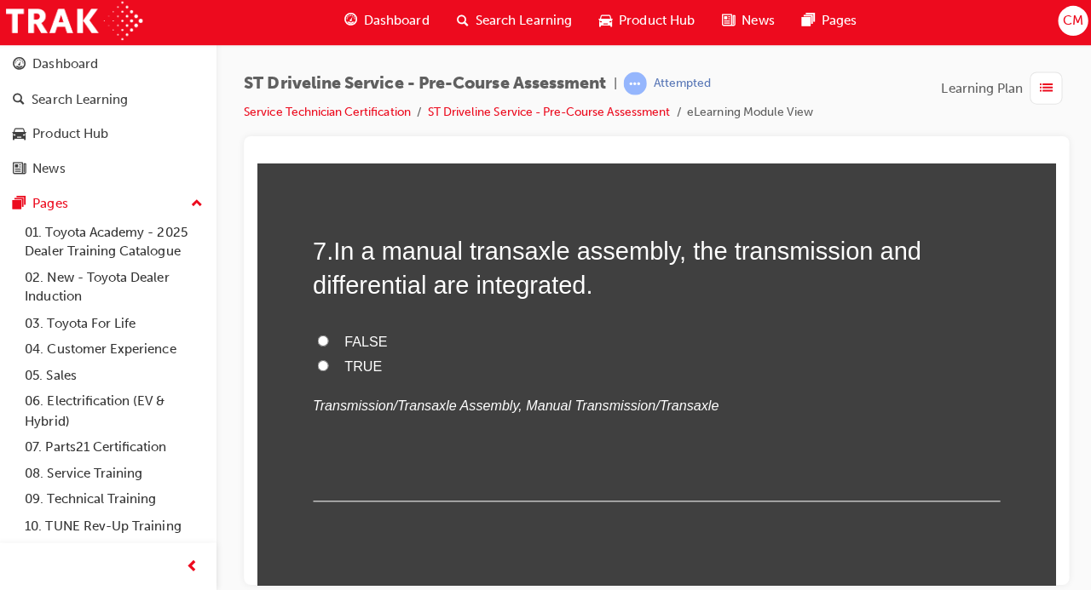
radio input "true"
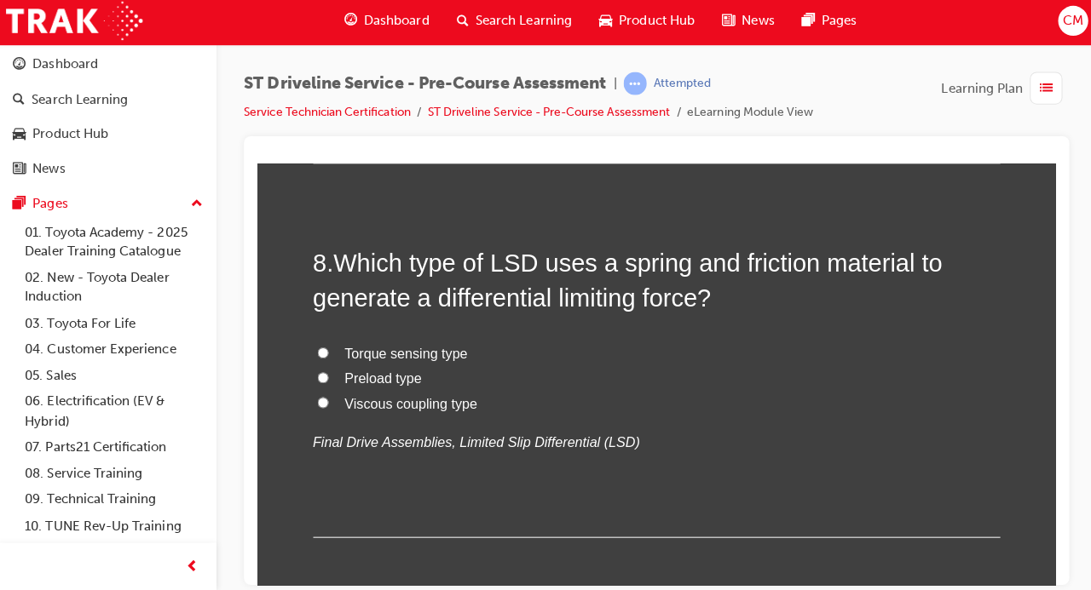
scroll to position [2600, 0]
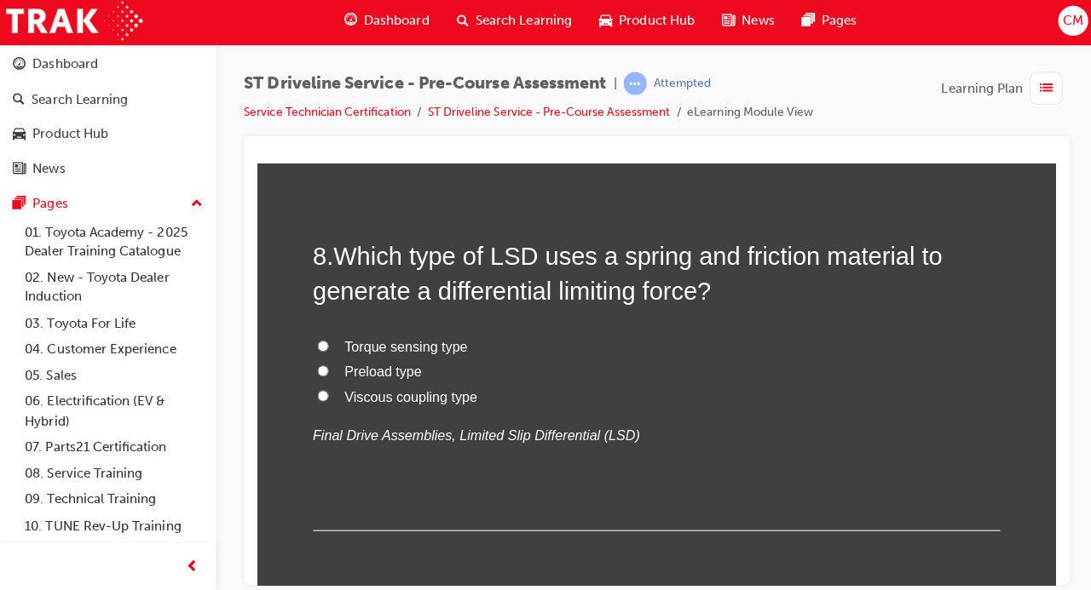
drag, startPoint x: 394, startPoint y: 349, endPoint x: 479, endPoint y: 373, distance: 88.5
radio input "true"
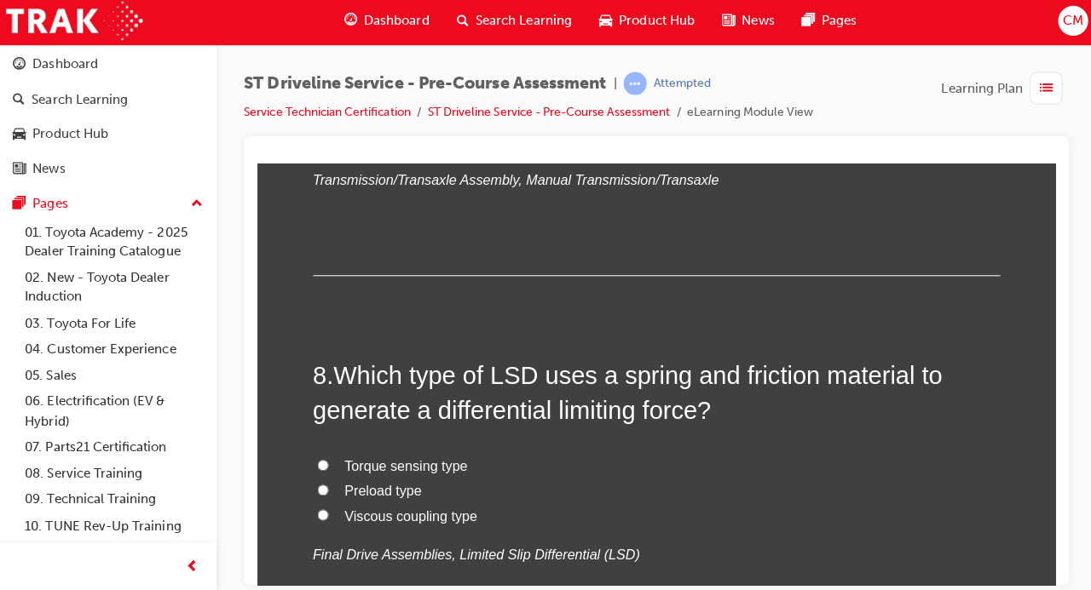
scroll to position [2482, 0]
radio input "true"
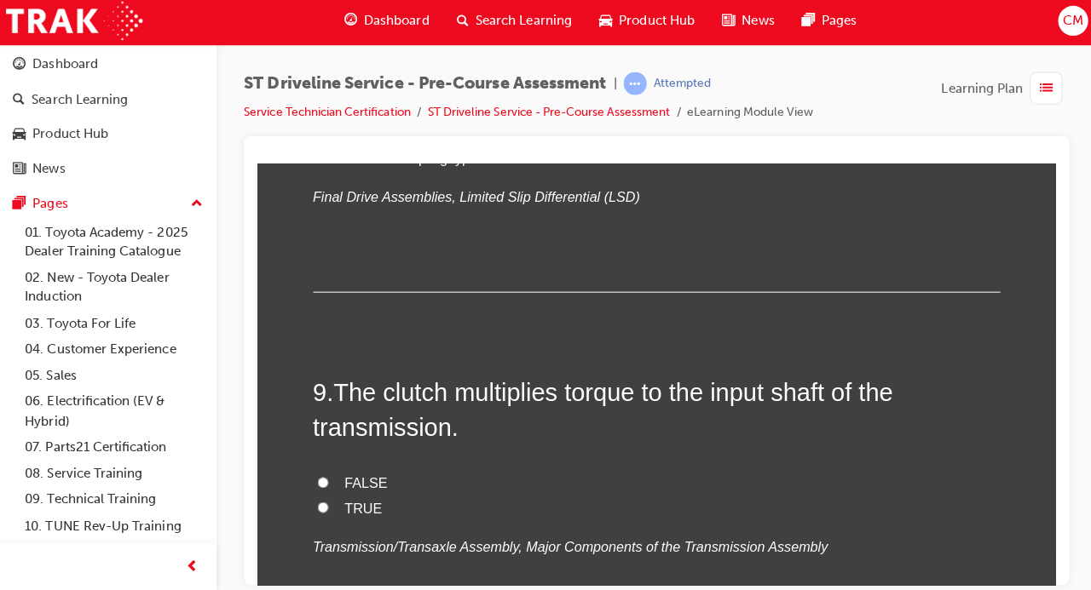
scroll to position [2838, 0]
drag, startPoint x: 406, startPoint y: 487, endPoint x: 338, endPoint y: 346, distance: 156.6
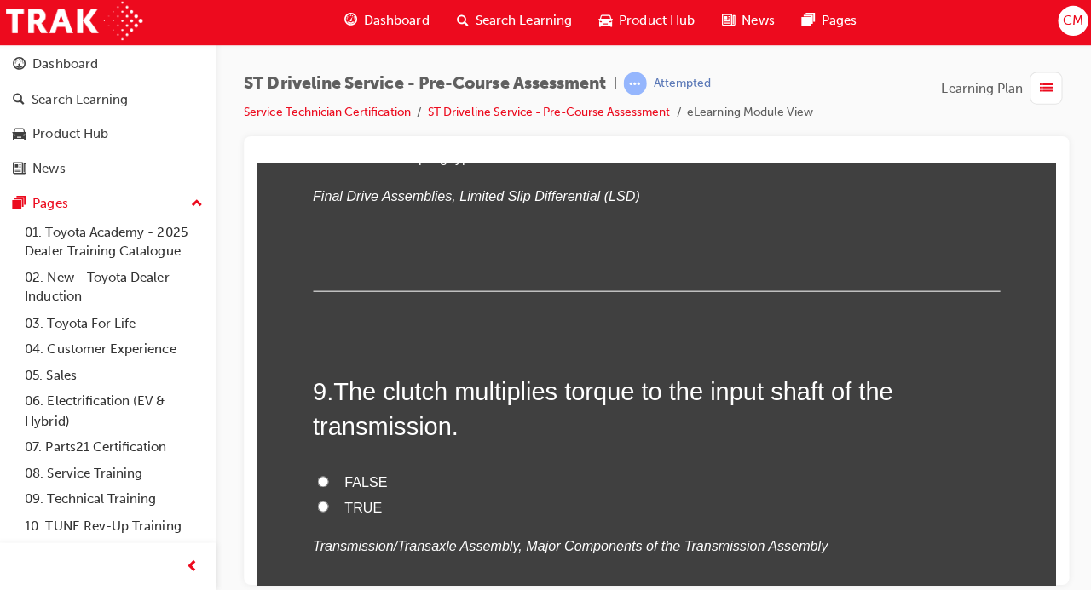
radio input "true"
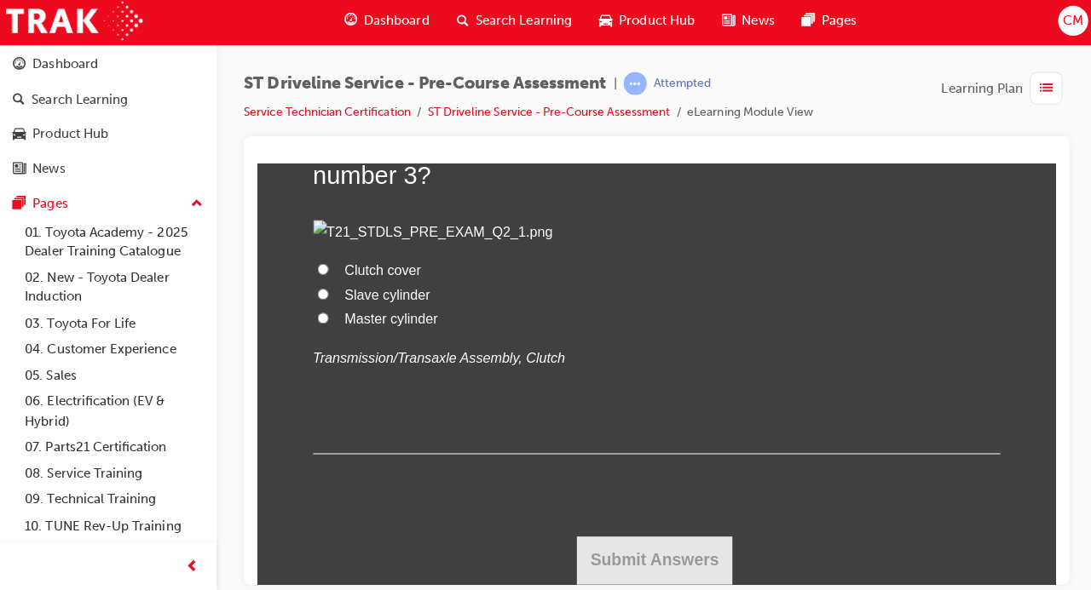
scroll to position [4380, 0]
radio input "true"
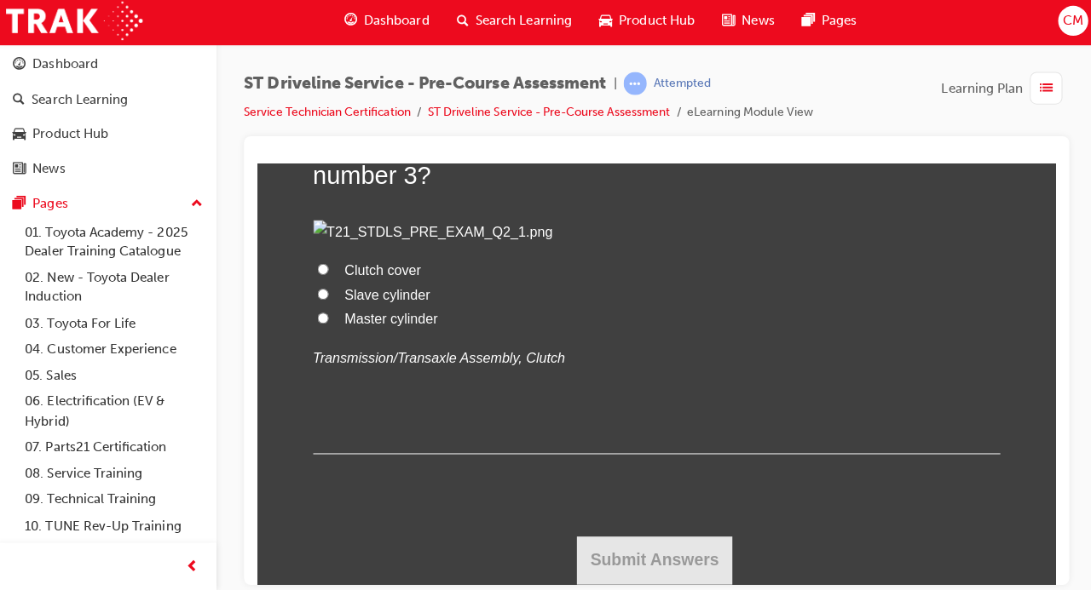
drag, startPoint x: 389, startPoint y: 396, endPoint x: 342, endPoint y: 274, distance: 130.5
drag, startPoint x: 387, startPoint y: 386, endPoint x: 336, endPoint y: 273, distance: 124.3
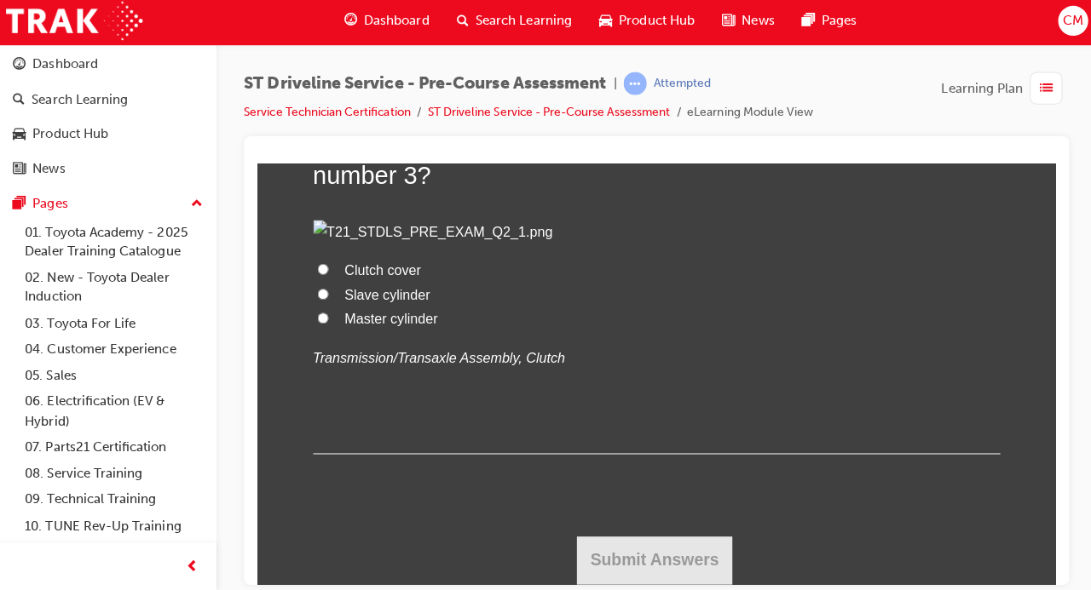
drag, startPoint x: 336, startPoint y: 273, endPoint x: 418, endPoint y: 383, distance: 137.5
radio input "true"
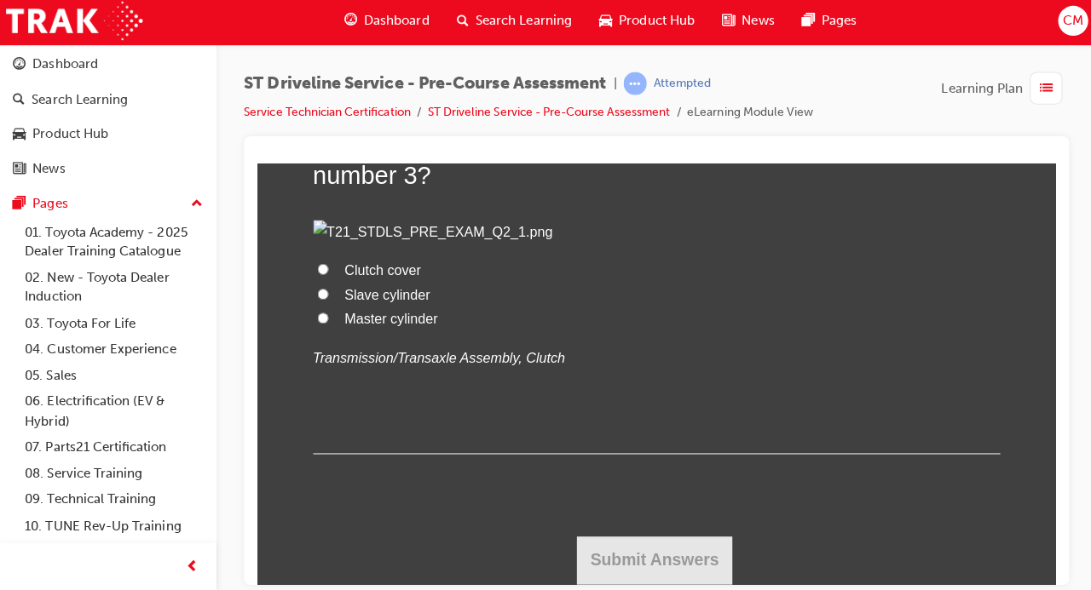
drag, startPoint x: 385, startPoint y: 385, endPoint x: 340, endPoint y: 279, distance: 114.9
drag, startPoint x: 298, startPoint y: 348, endPoint x: 321, endPoint y: 364, distance: 28.1
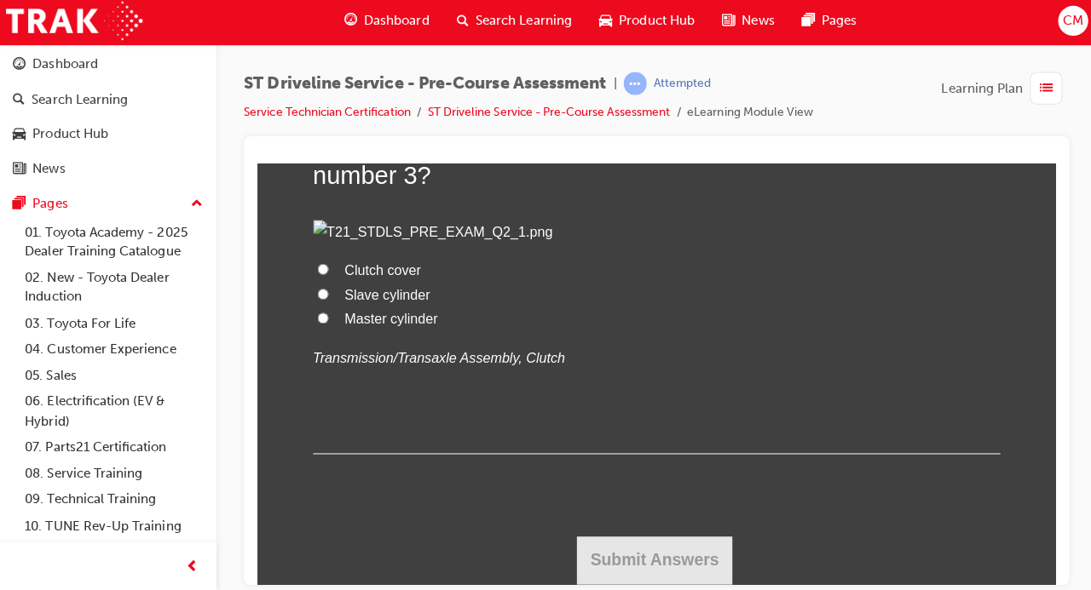
radio input "true"
drag, startPoint x: 492, startPoint y: 371, endPoint x: 344, endPoint y: 227, distance: 206.1
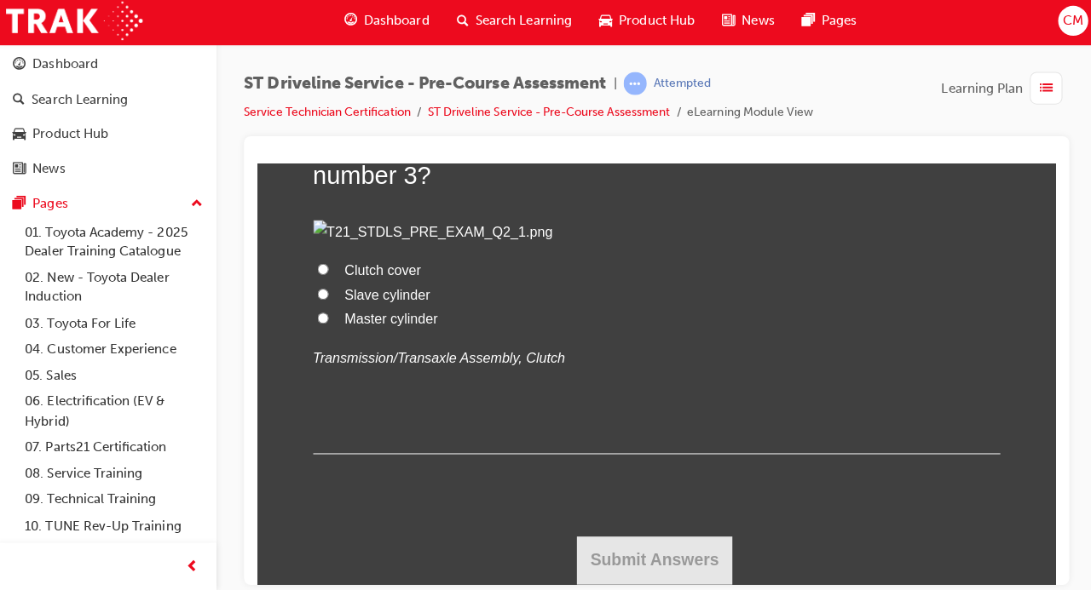
radio input "true"
drag, startPoint x: 381, startPoint y: 331, endPoint x: 336, endPoint y: 190, distance: 148.5
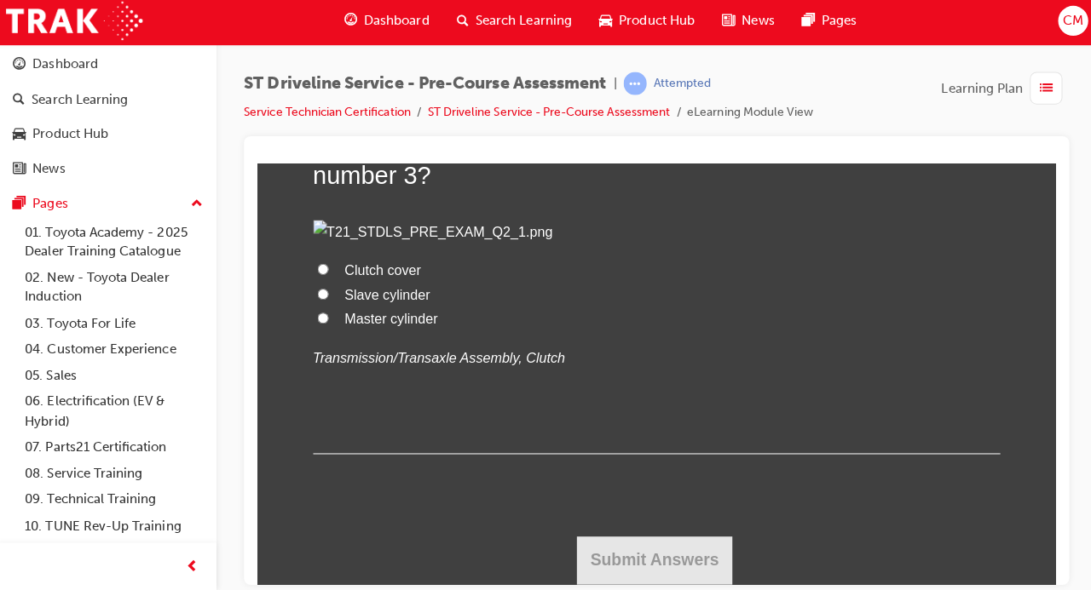
radio input "true"
click at [325, 322] on input "Master cylinder" at bounding box center [322, 316] width 11 height 11
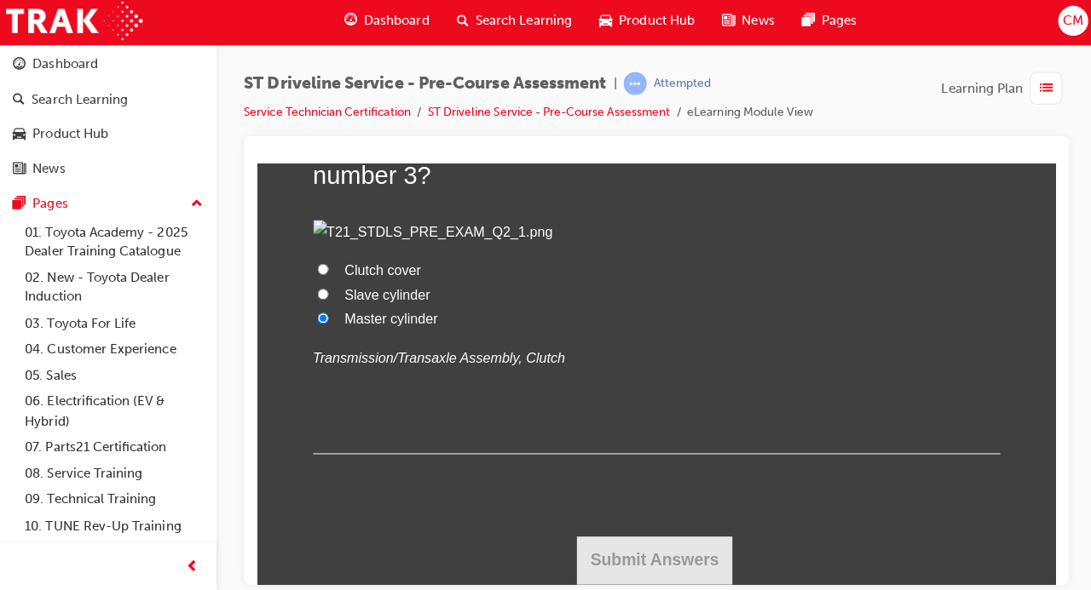
radio input "true"
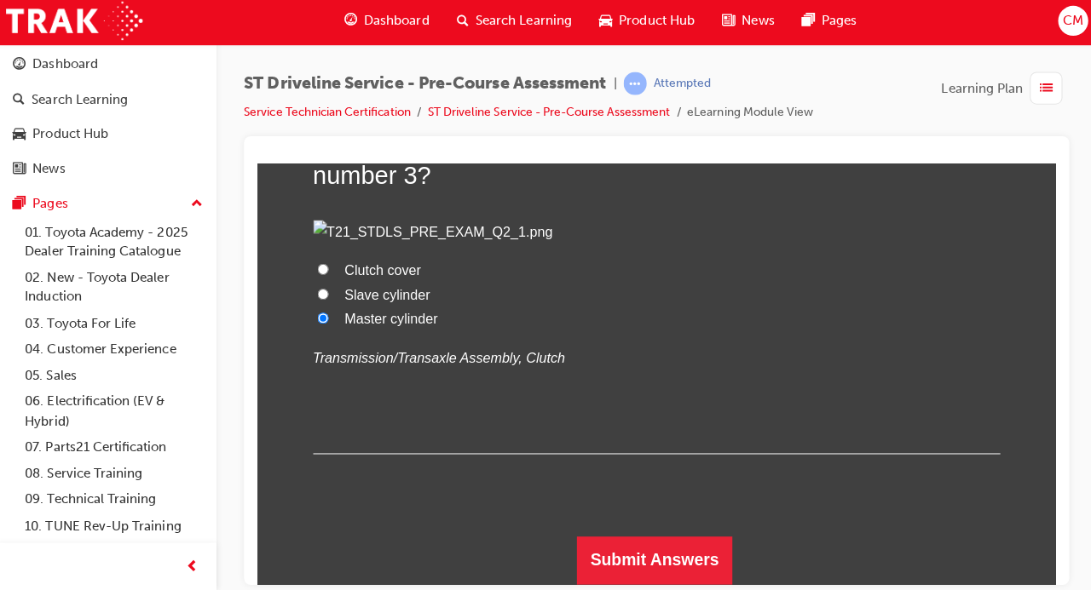
scroll to position [6277, 0]
click at [661, 549] on button "Submit Answers" at bounding box center [651, 557] width 155 height 48
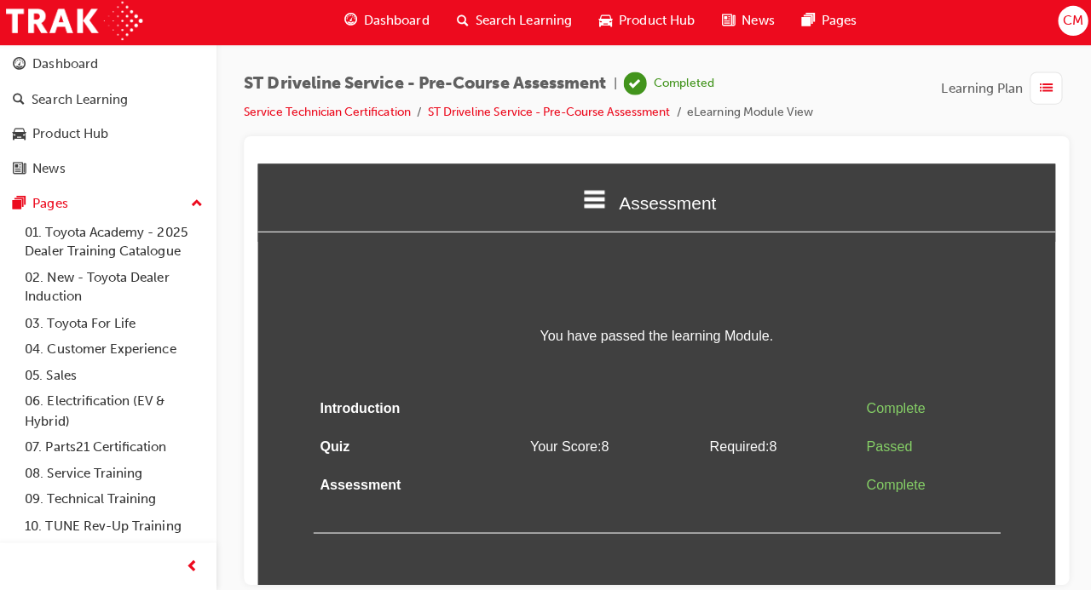
click at [389, 24] on span "Dashboard" at bounding box center [396, 24] width 65 height 20
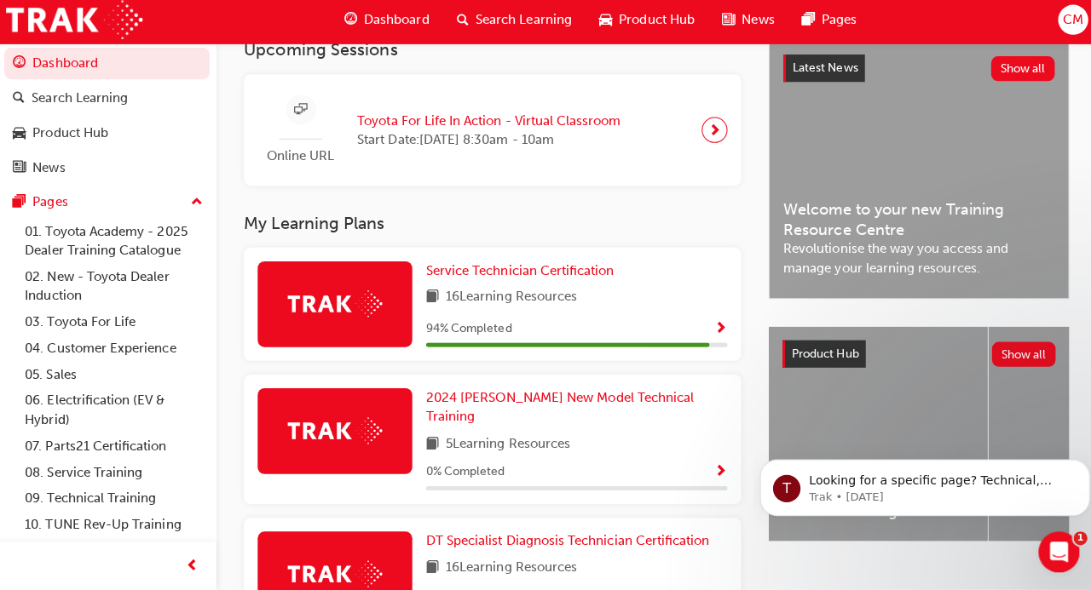
scroll to position [390, 0]
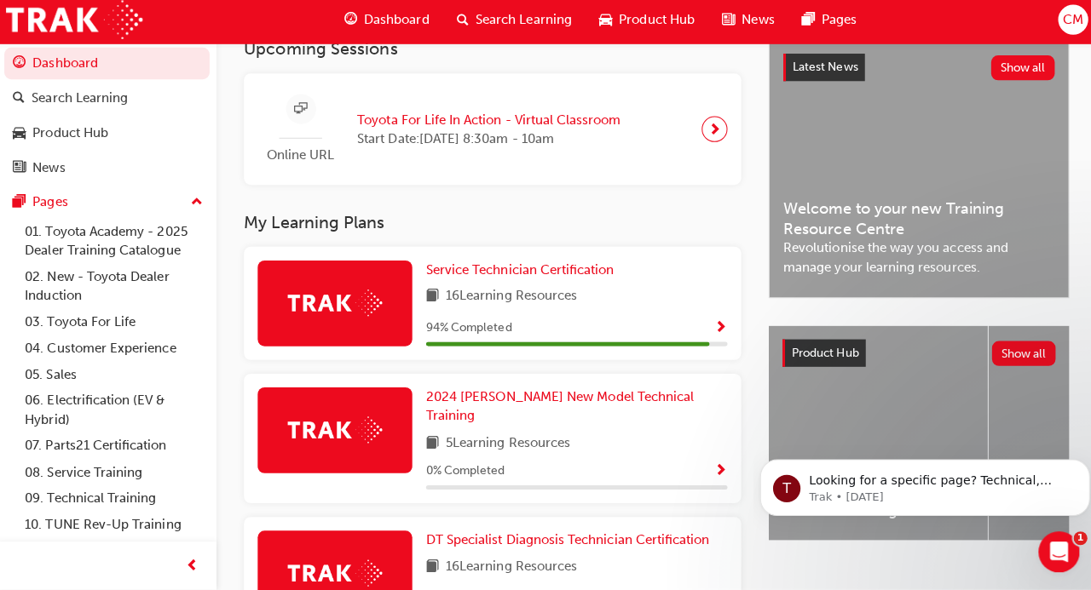
click at [717, 323] on span "Show Progress" at bounding box center [717, 330] width 13 height 15
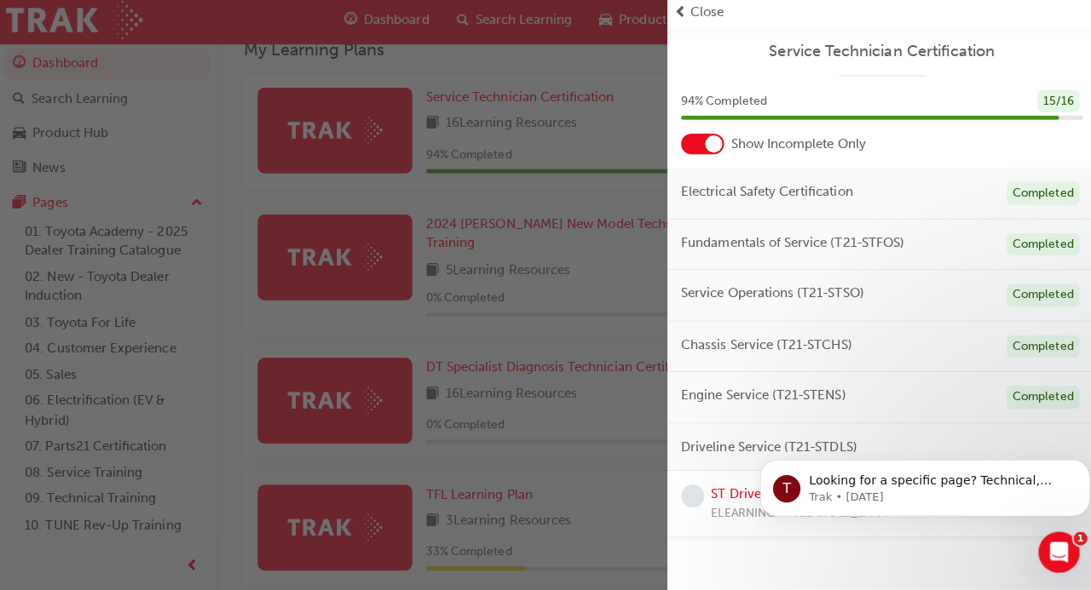
scroll to position [563, 0]
click at [740, 498] on link "ST Driveline Service - Final Assessment" at bounding box center [823, 494] width 230 height 15
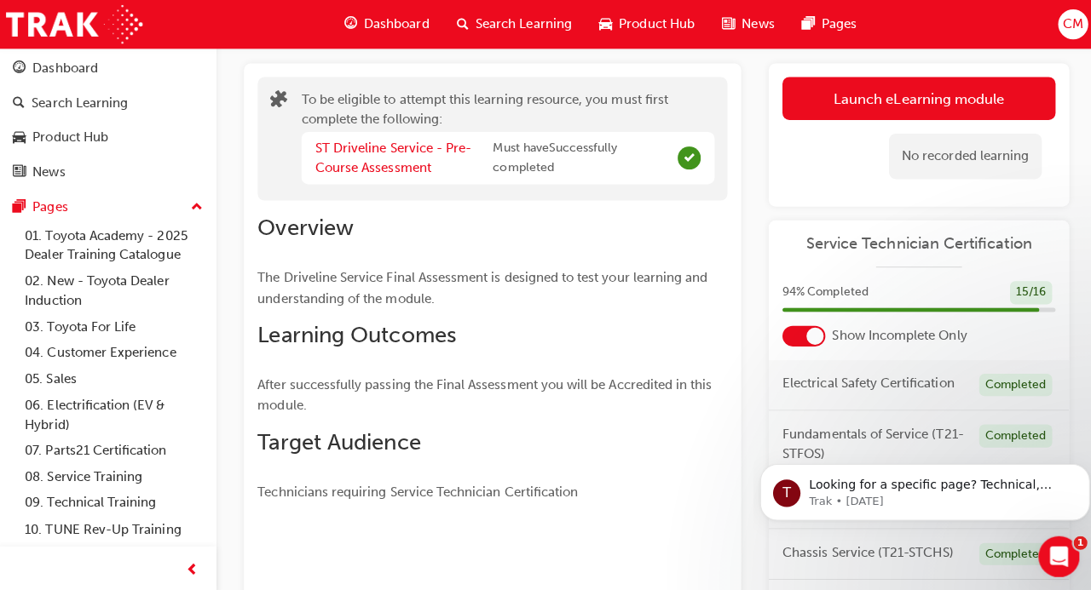
scroll to position [86, 0]
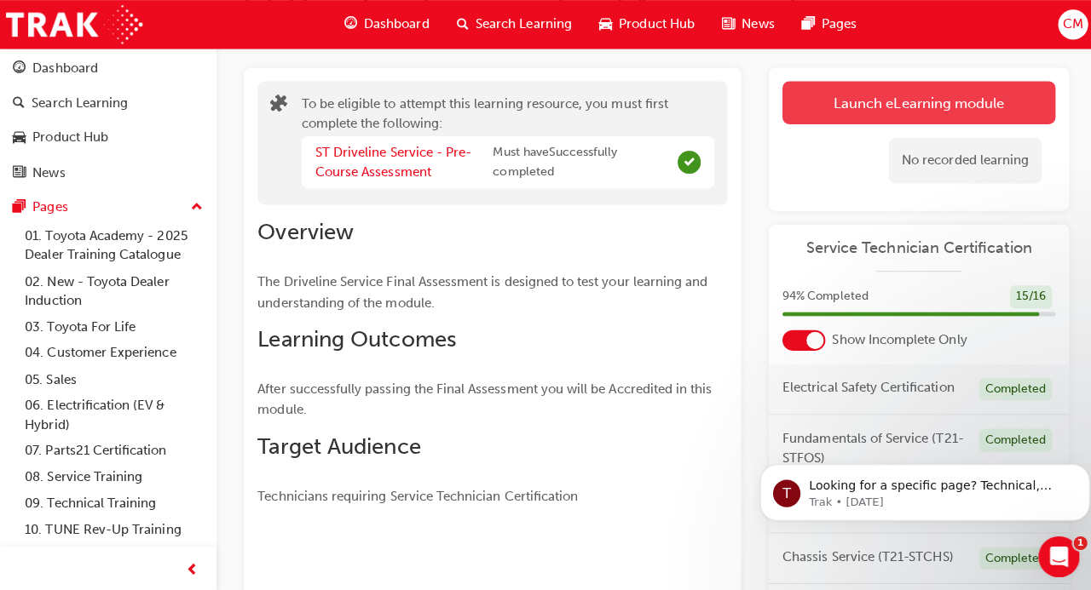
click at [838, 106] on button "Launch eLearning module" at bounding box center [914, 102] width 271 height 43
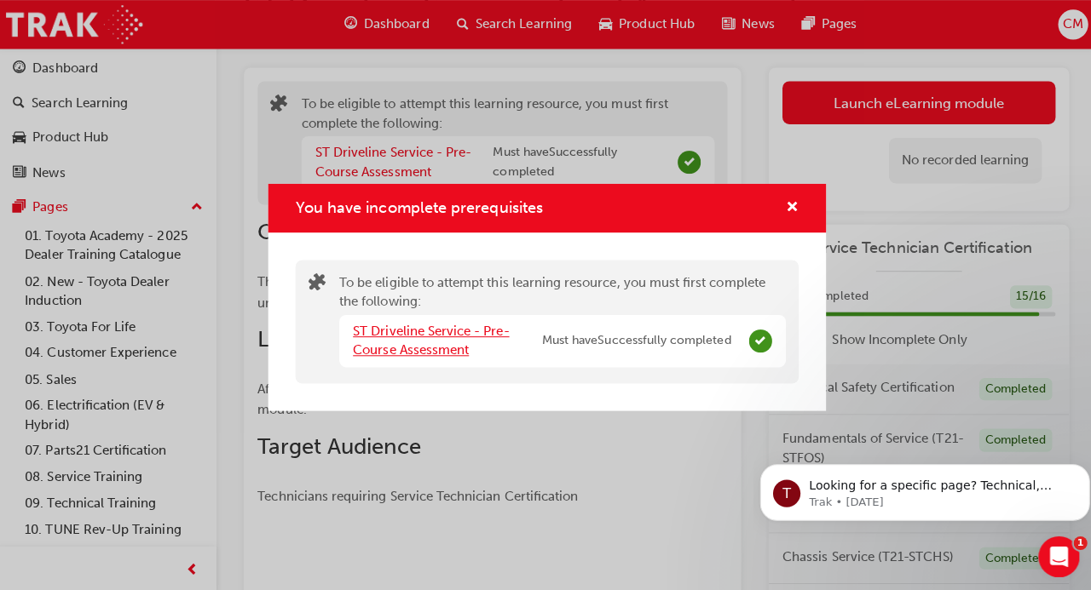
click at [412, 329] on link "ST Driveline Service - Pre-Course Assessment" at bounding box center [430, 338] width 155 height 35
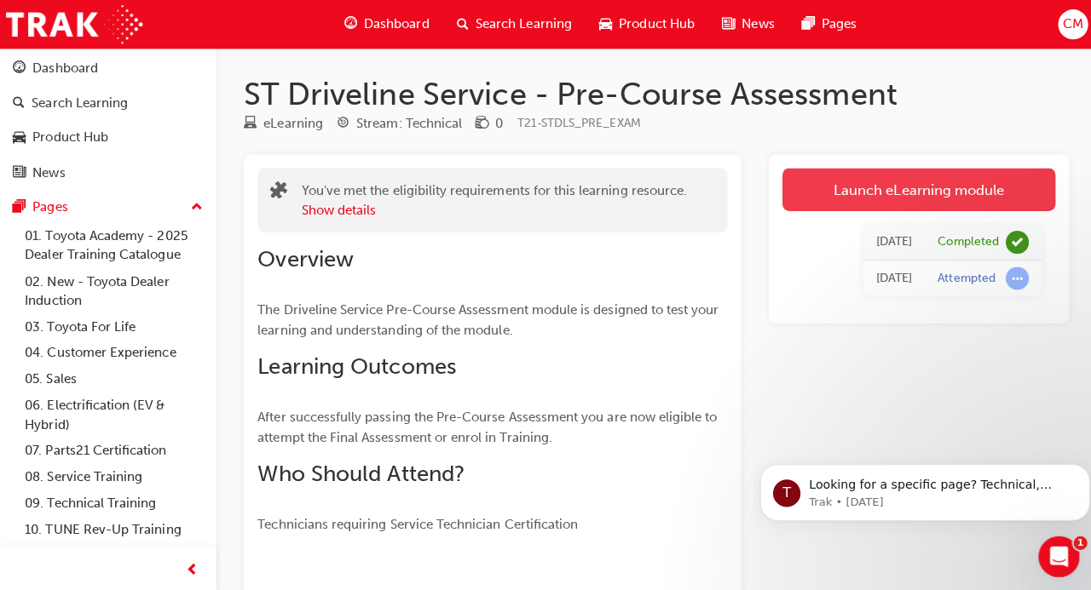
click at [834, 203] on link "Launch eLearning module" at bounding box center [914, 188] width 271 height 43
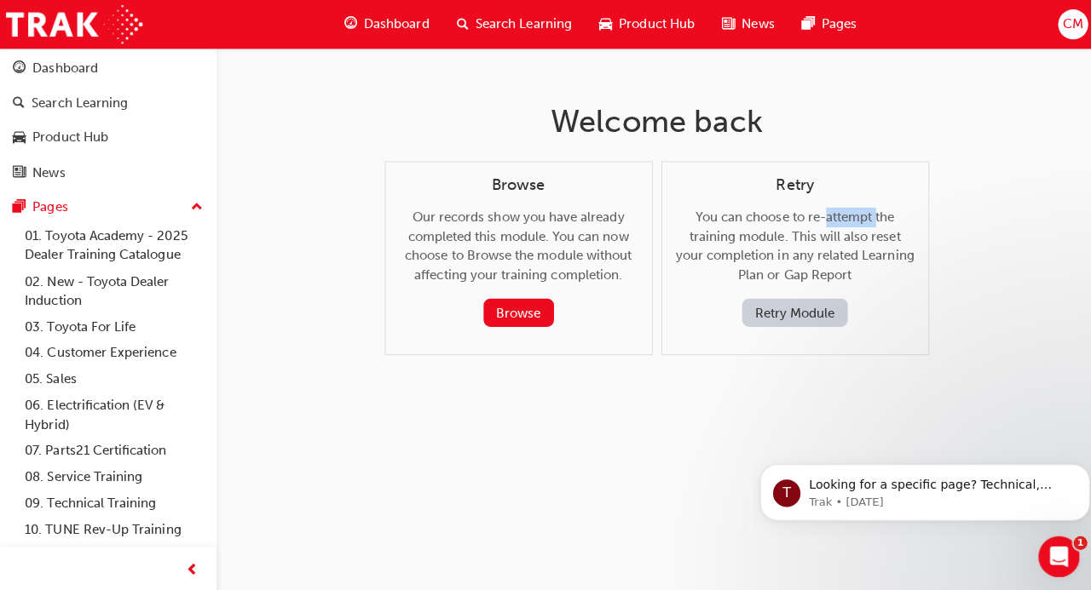
click at [834, 203] on div "Retry You can choose to re-attempt the training module. This will also reset yo…" at bounding box center [791, 250] width 237 height 151
click at [647, 357] on div "Browse Our records show you have already completed this module. You can now cho…" at bounding box center [654, 260] width 540 height 214
click at [363, 19] on div "Dashboard" at bounding box center [387, 24] width 112 height 35
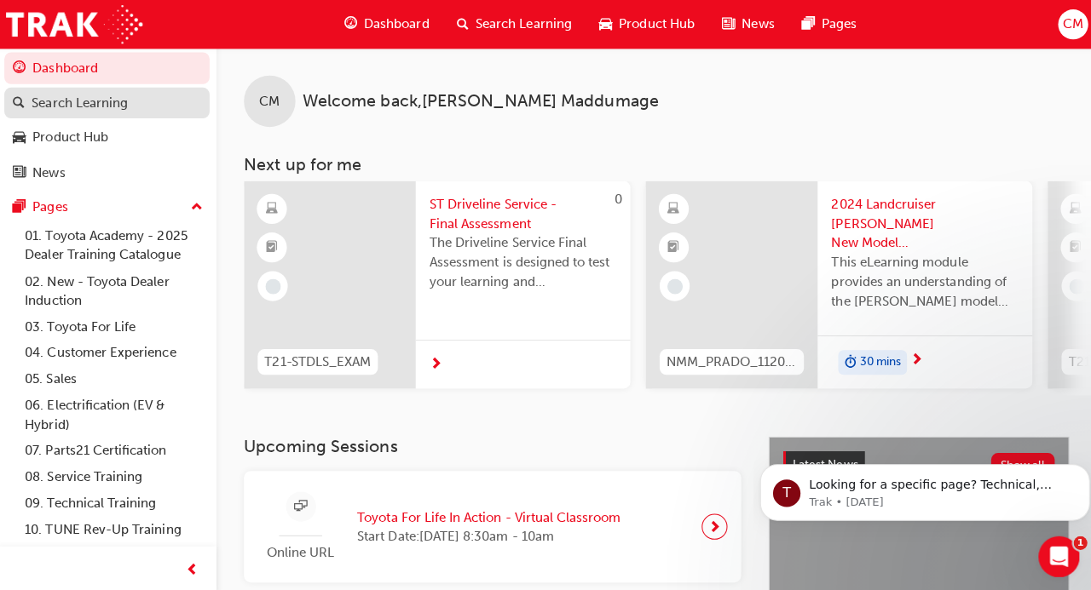
click at [130, 89] on link "Search Learning" at bounding box center [109, 103] width 204 height 32
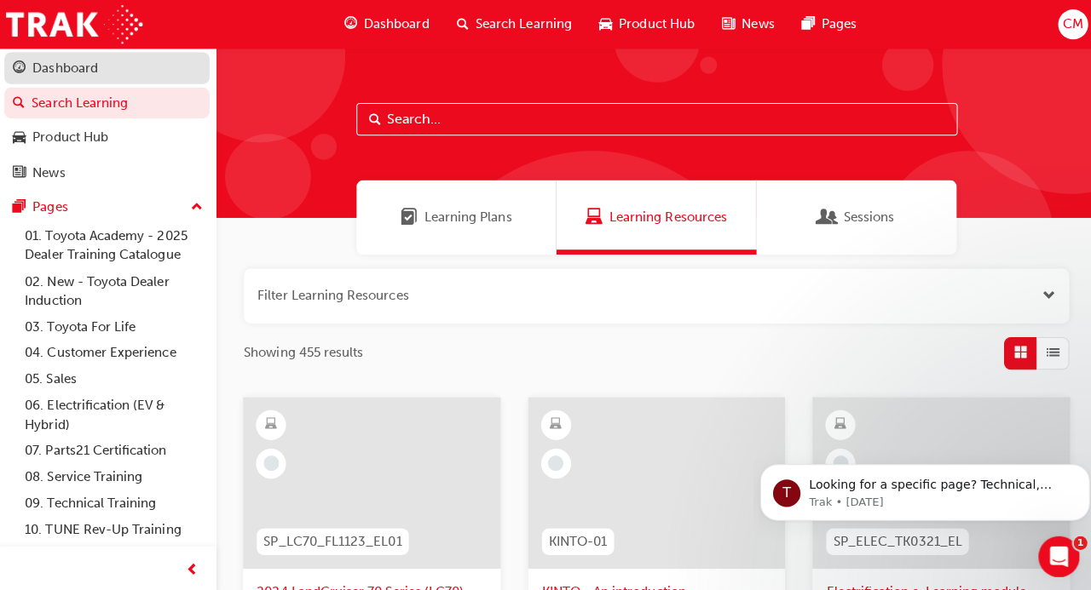
click at [124, 72] on div "Dashboard" at bounding box center [108, 67] width 187 height 21
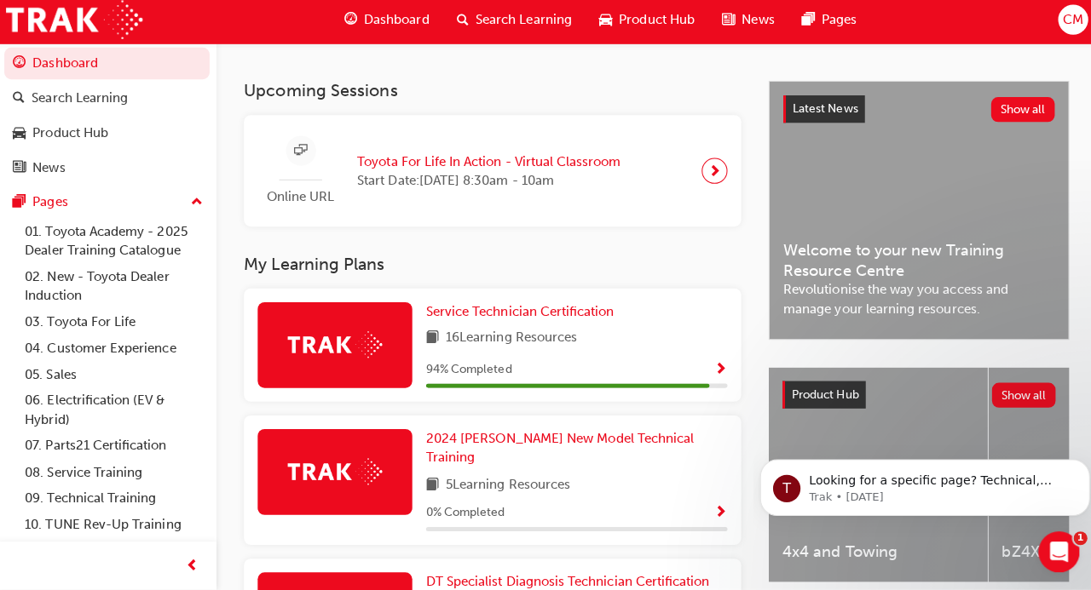
scroll to position [375, 0]
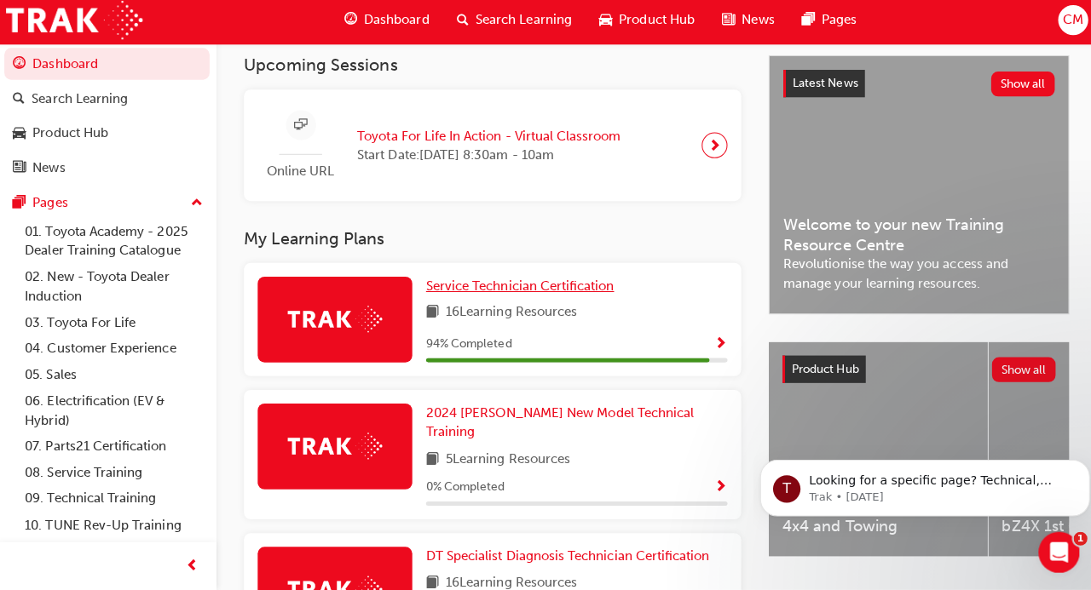
click at [555, 284] on span "Service Technician Certification" at bounding box center [518, 287] width 187 height 15
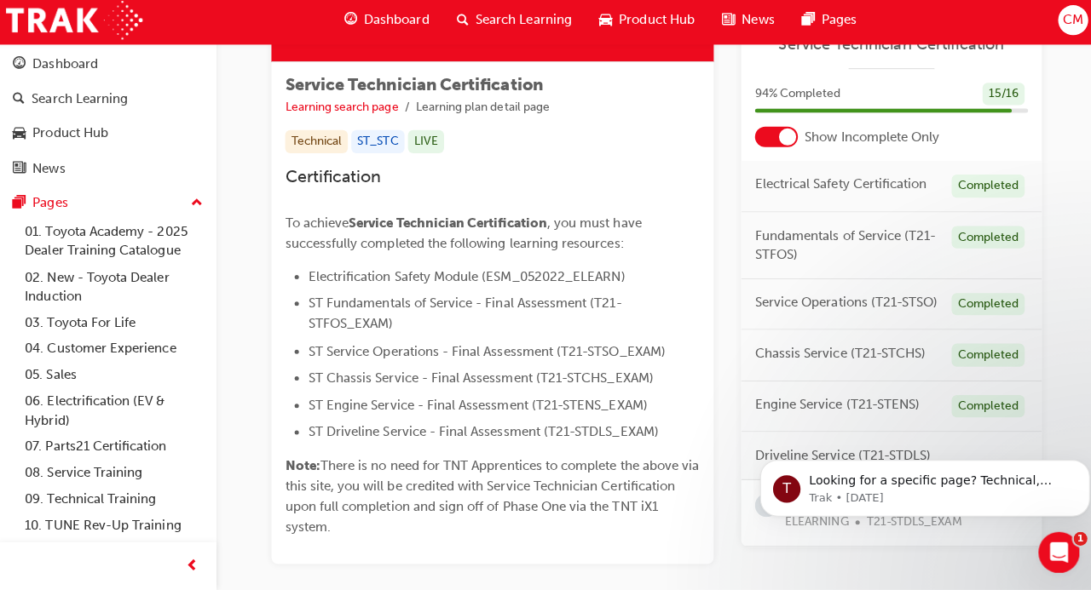
scroll to position [279, 0]
click at [1049, 430] on html "T Looking for a specific page? Technical, Toyota Network Training, Technical Tr…" at bounding box center [922, 426] width 341 height 7
click at [805, 492] on div "T Looking for a specific page? Technical, Toyota Network Training, Technical Tr…" at bounding box center [923, 487] width 302 height 34
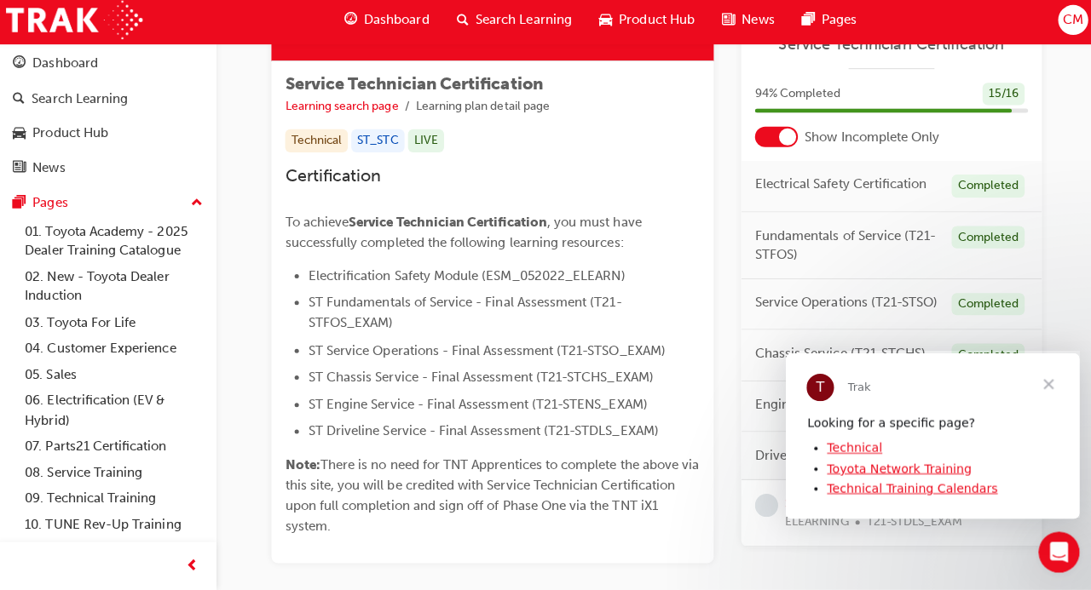
scroll to position [0, 0]
click at [1049, 385] on span "Close" at bounding box center [1046, 383] width 61 height 61
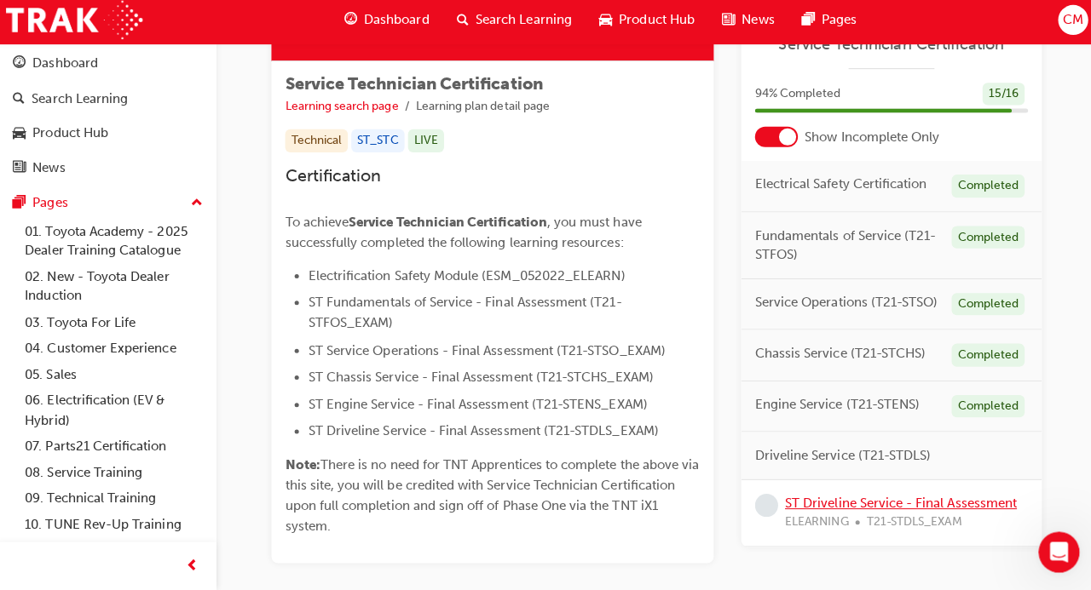
click at [889, 509] on link "ST Driveline Service - Final Assessment" at bounding box center [896, 504] width 230 height 15
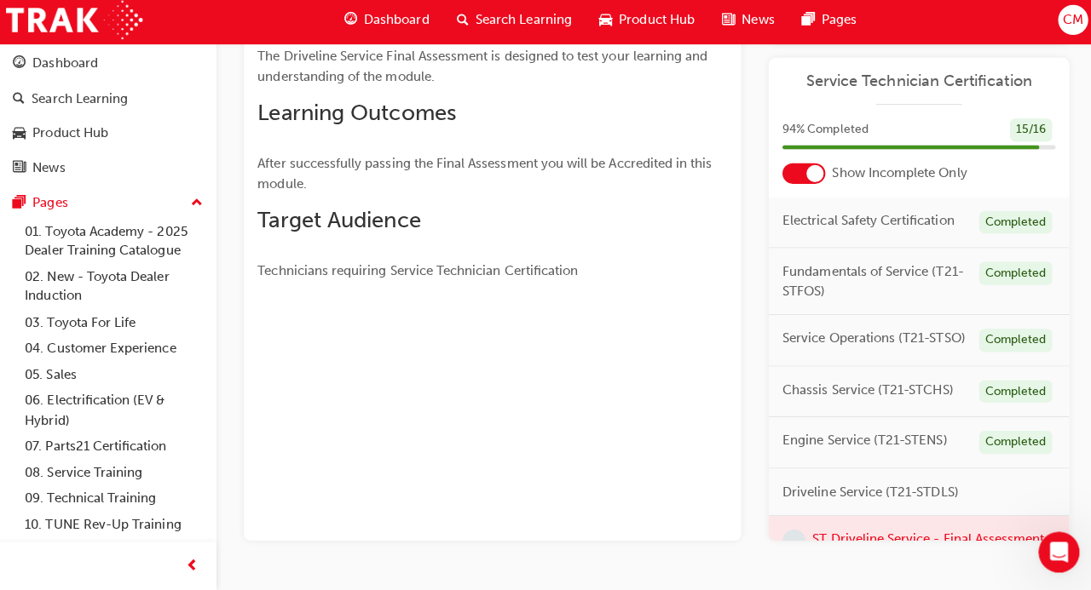
scroll to position [39, 0]
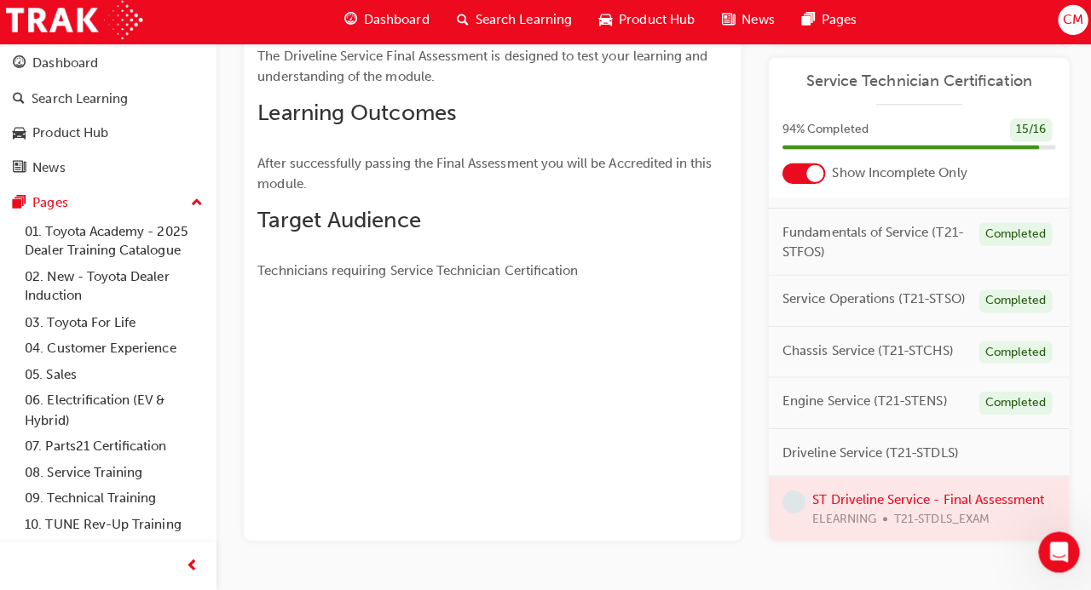
click at [792, 498] on span "learningRecordVerb_NONE-icon" at bounding box center [790, 503] width 23 height 23
click at [854, 498] on div at bounding box center [914, 511] width 298 height 66
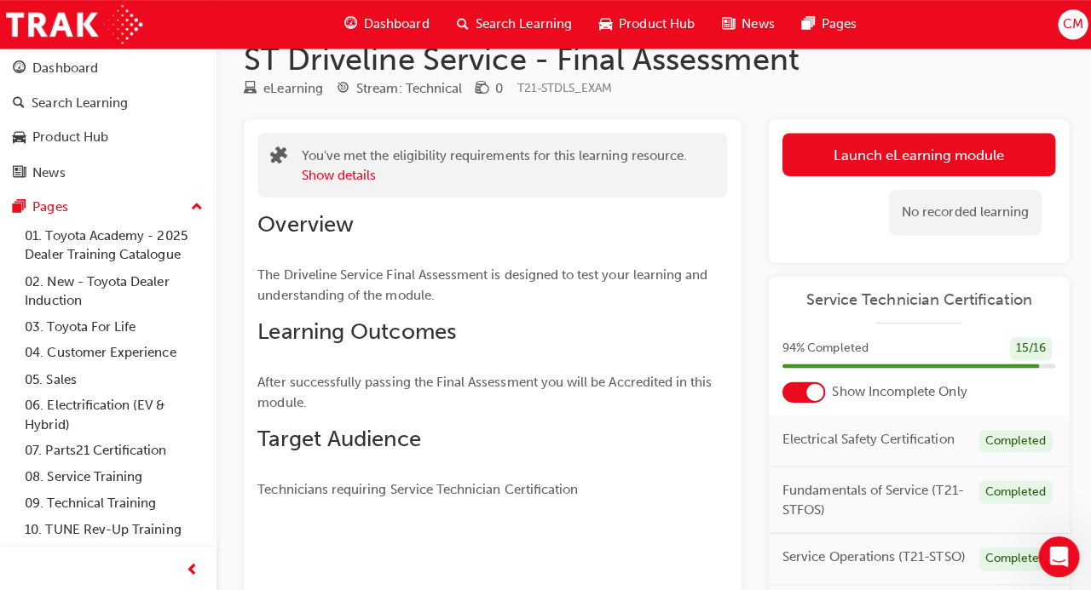
scroll to position [0, 0]
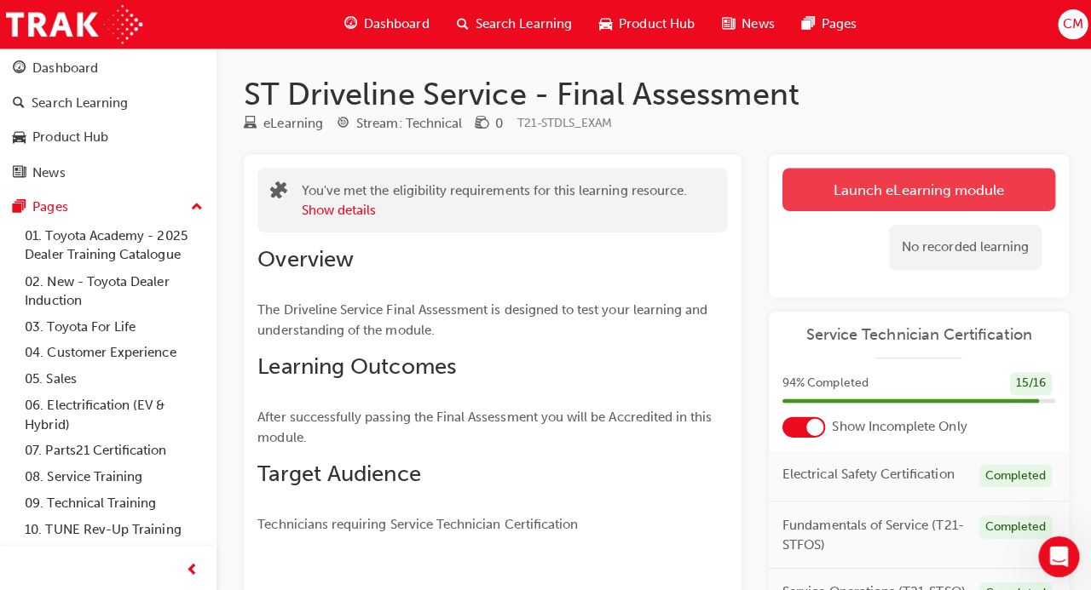
click at [830, 183] on link "Launch eLearning module" at bounding box center [914, 188] width 271 height 43
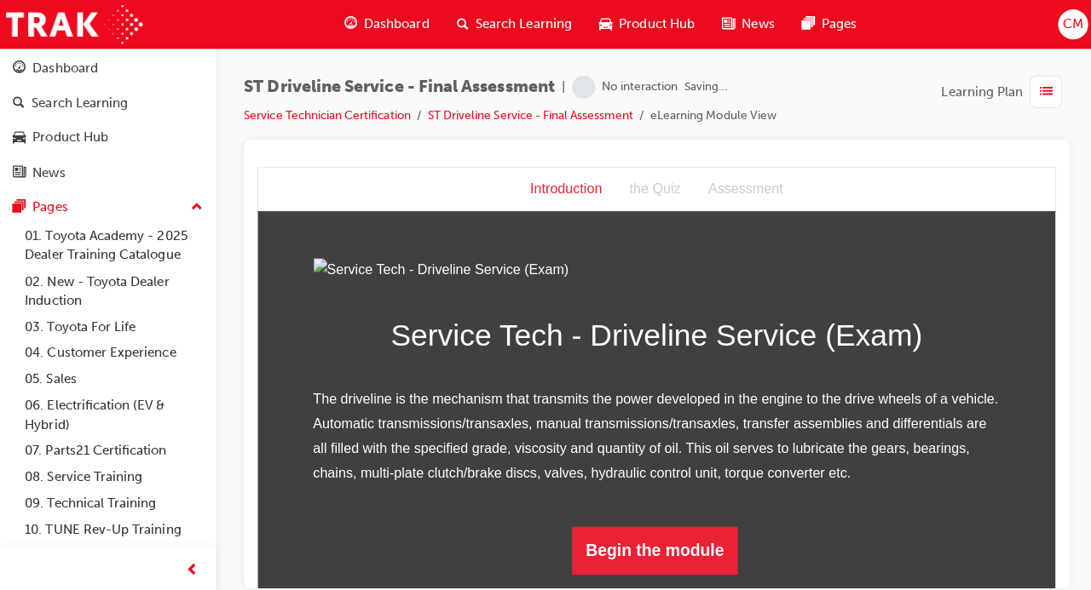
scroll to position [174, 0]
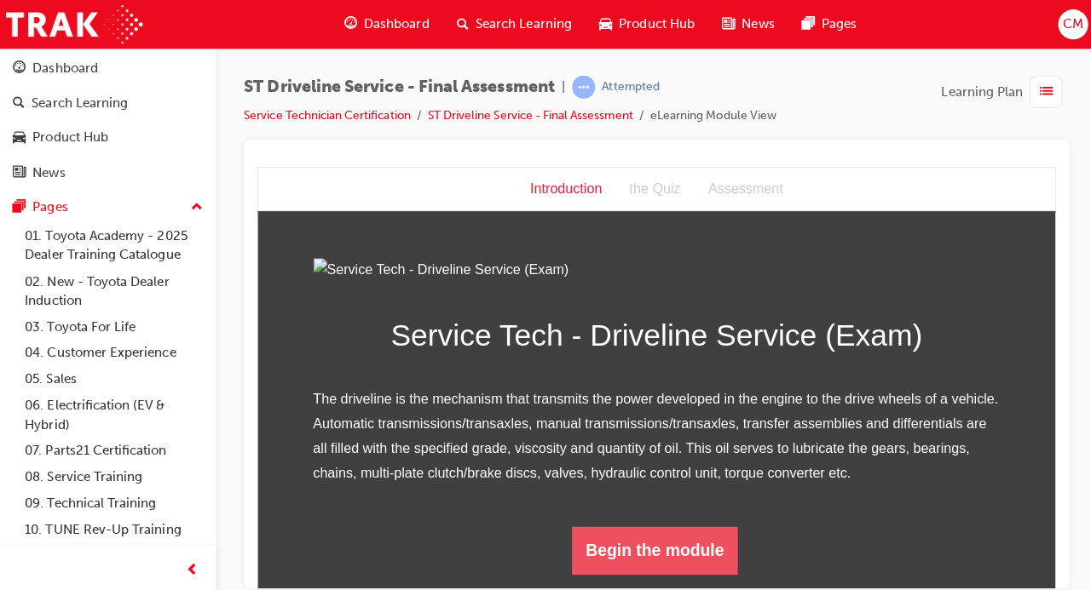
click at [655, 552] on button "Begin the module" at bounding box center [651, 547] width 164 height 48
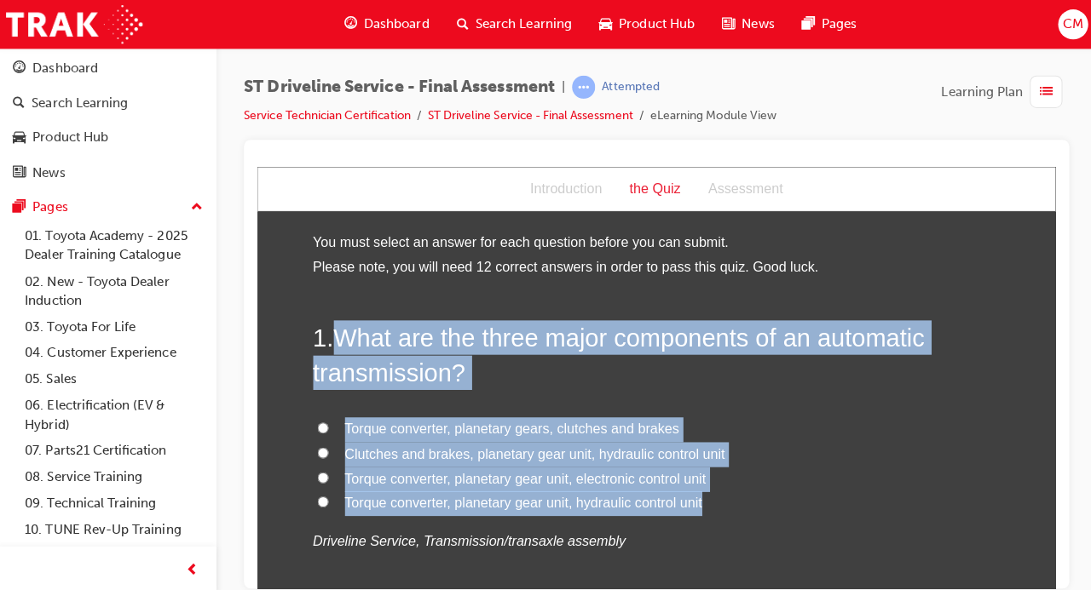
drag, startPoint x: 725, startPoint y: 500, endPoint x: 336, endPoint y: 331, distance: 424.4
click at [336, 331] on div "1 . What are the three major components of an automatic transmission? Torque co…" at bounding box center [654, 476] width 682 height 315
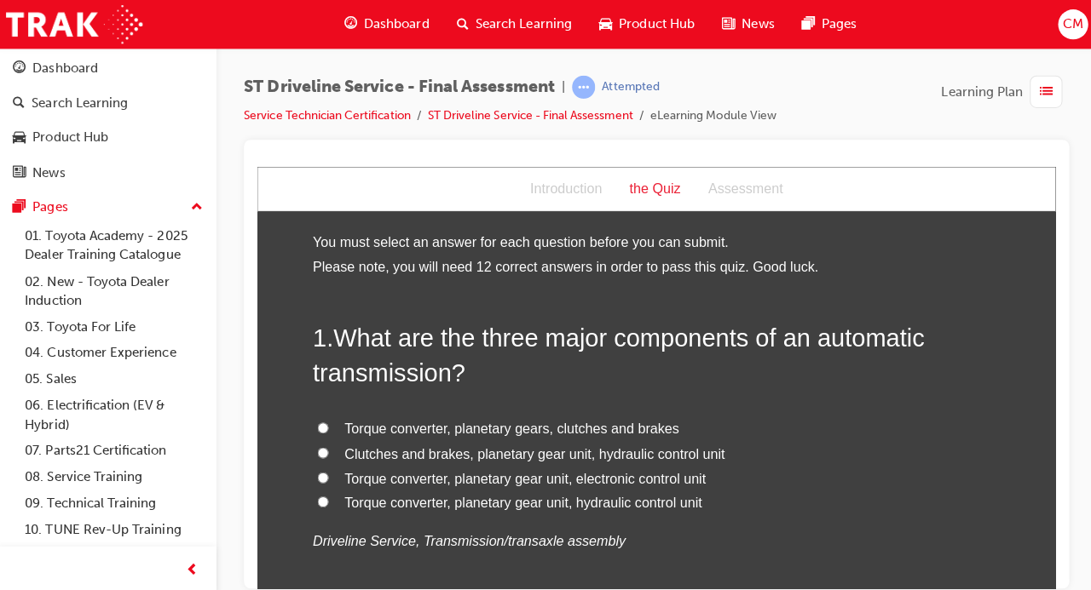
click at [348, 500] on span "Torque converter, planetary gear unit, hydraulic control unit" at bounding box center [521, 499] width 354 height 14
click at [328, 500] on input "Torque converter, planetary gear unit, hydraulic control unit" at bounding box center [322, 498] width 11 height 11
radio input "true"
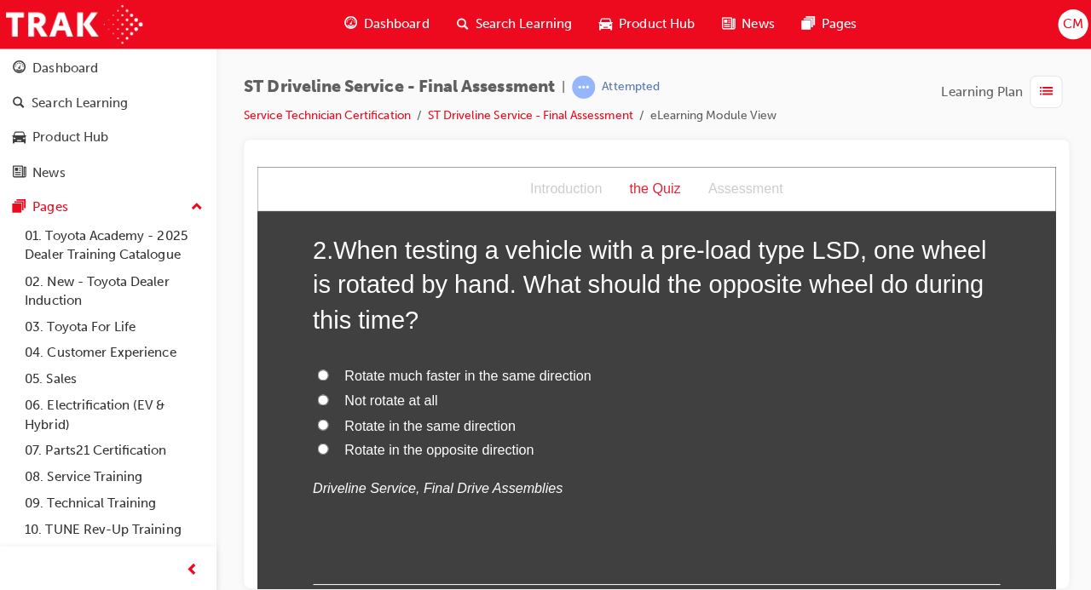
scroll to position [485, 0]
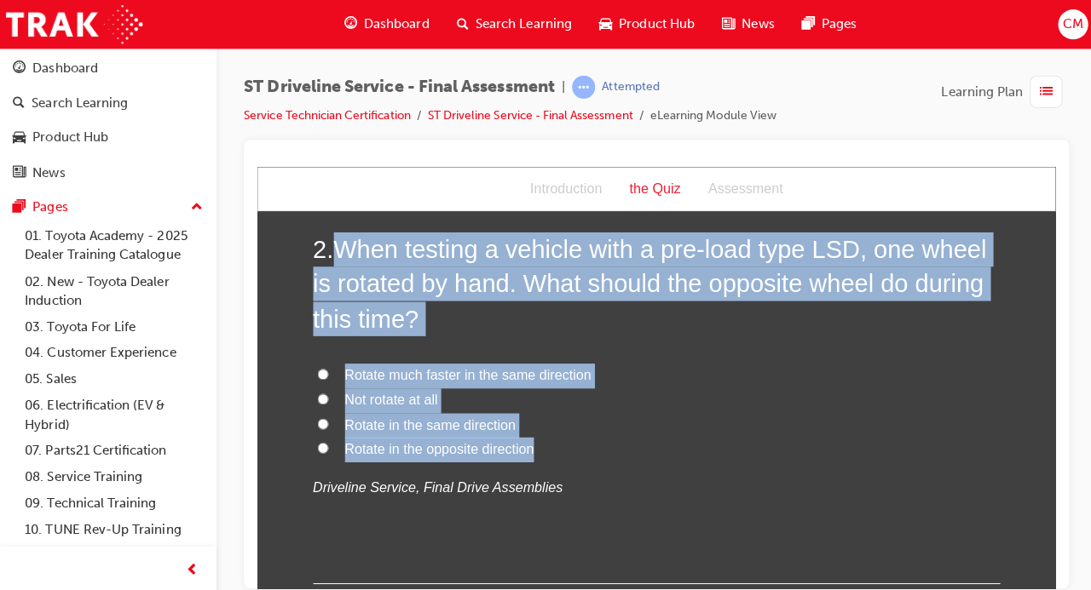
drag, startPoint x: 550, startPoint y: 455, endPoint x: 342, endPoint y: 242, distance: 298.2
click at [342, 242] on div "2 . When testing a vehicle with a pre-load type LSD, one wheel is rotated by ha…" at bounding box center [654, 405] width 682 height 349
click at [547, 397] on label "Not rotate at all" at bounding box center [654, 398] width 682 height 25
click at [328, 397] on input "Not rotate at all" at bounding box center [322, 396] width 11 height 11
radio input "true"
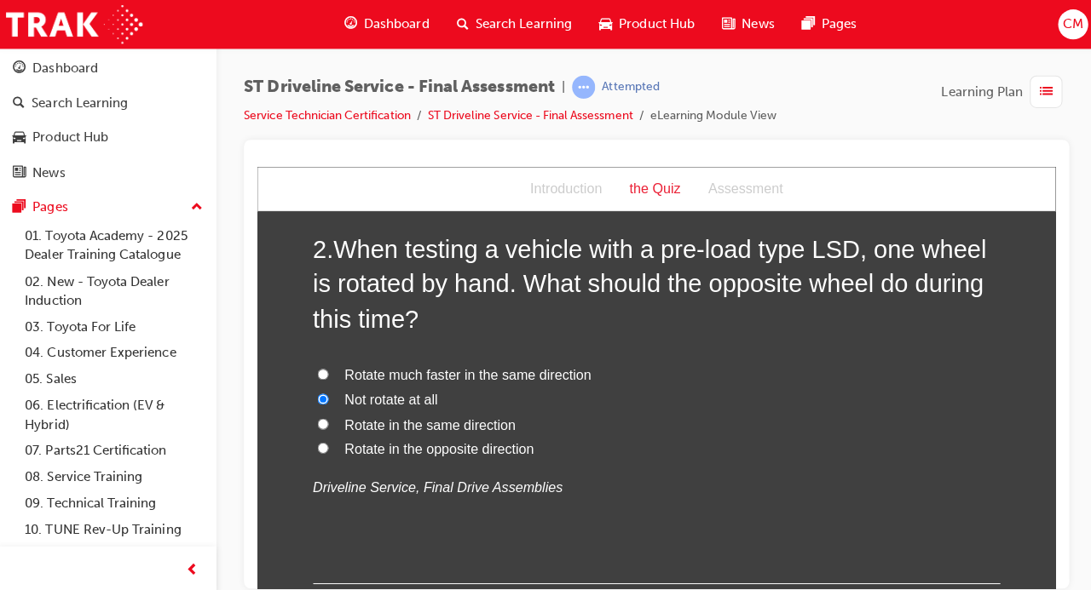
click at [361, 446] on span "Rotate in the opposite direction" at bounding box center [438, 446] width 188 height 14
click at [328, 446] on input "Rotate in the opposite direction" at bounding box center [322, 445] width 11 height 11
radio input "true"
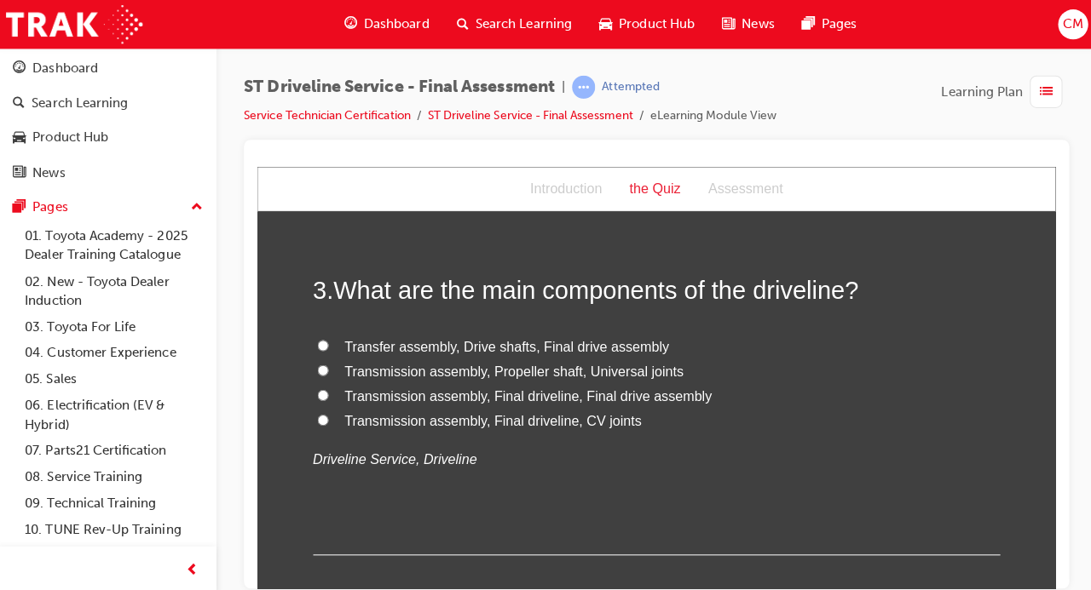
scroll to position [876, 0]
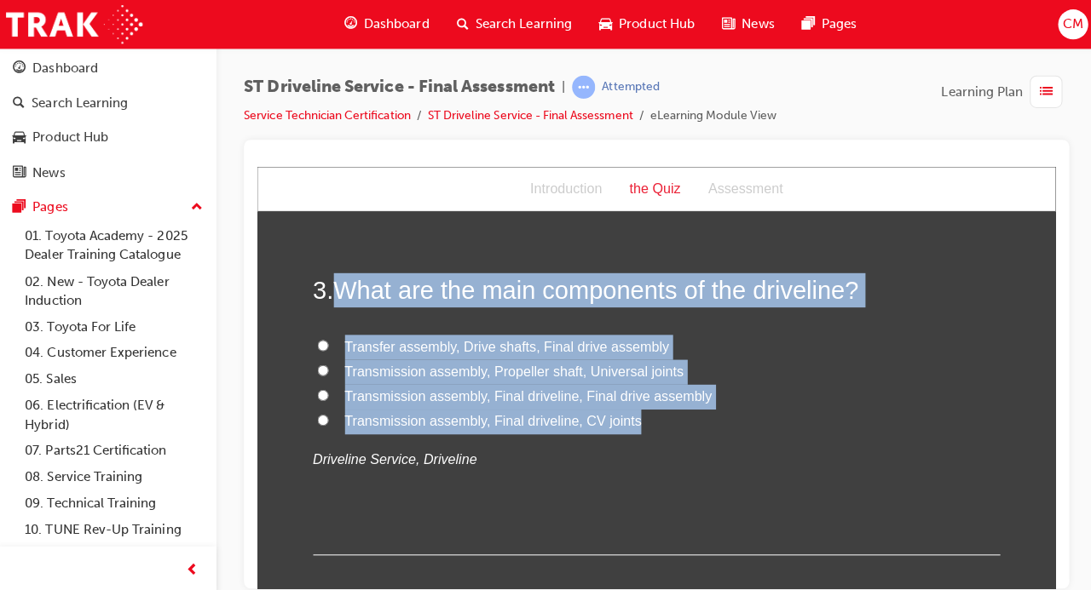
drag, startPoint x: 642, startPoint y: 416, endPoint x: 334, endPoint y: 275, distance: 339.0
click at [334, 275] on div "3 . What are the main components of the driveline? Transfer assembly, Drive sha…" at bounding box center [654, 411] width 682 height 280
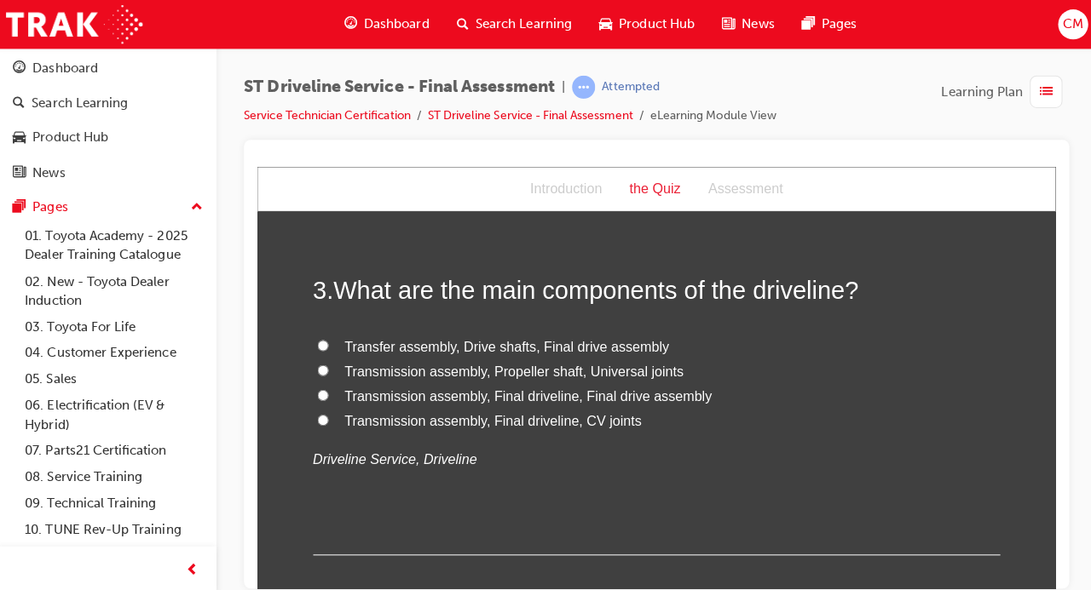
click at [596, 527] on div "3 . What are the main components of the driveline? Transfer assembly, Drive sha…" at bounding box center [654, 411] width 682 height 280
click at [564, 347] on span "Transfer assembly, Drive shafts, Final drive assembly" at bounding box center [505, 344] width 322 height 14
click at [328, 347] on input "Transfer assembly, Drive shafts, Final drive assembly" at bounding box center [322, 342] width 11 height 11
radio input "true"
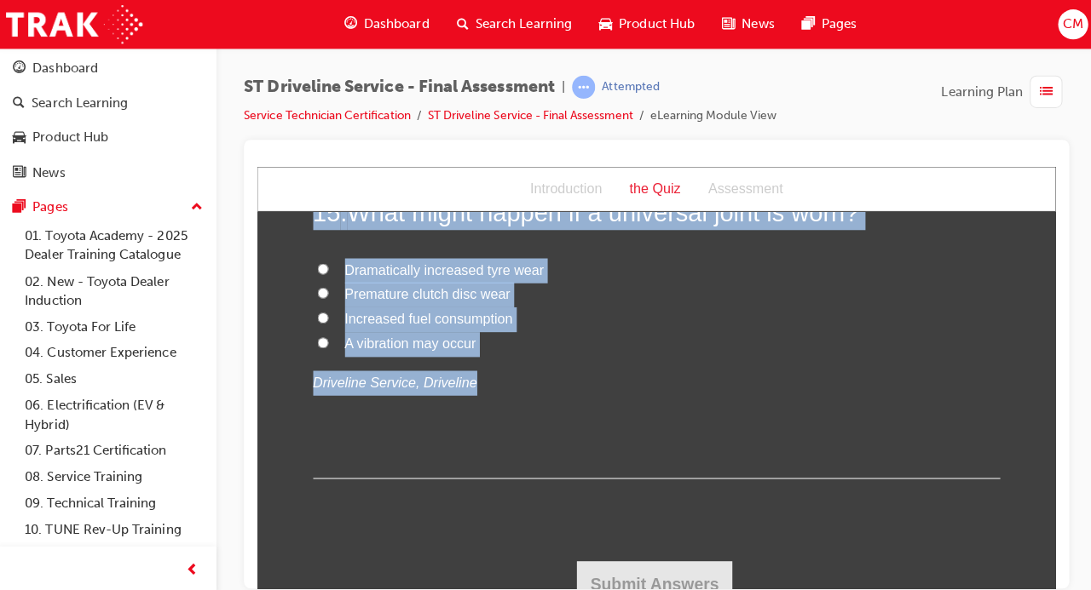
scroll to position [5541, 0]
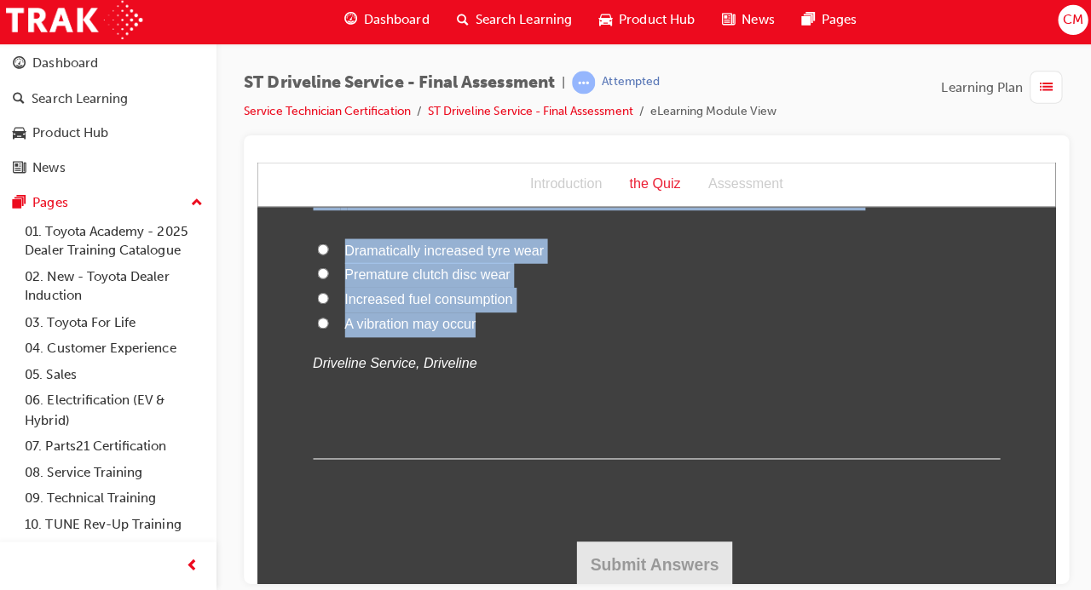
drag, startPoint x: 342, startPoint y: 419, endPoint x: 498, endPoint y: 317, distance: 187.2
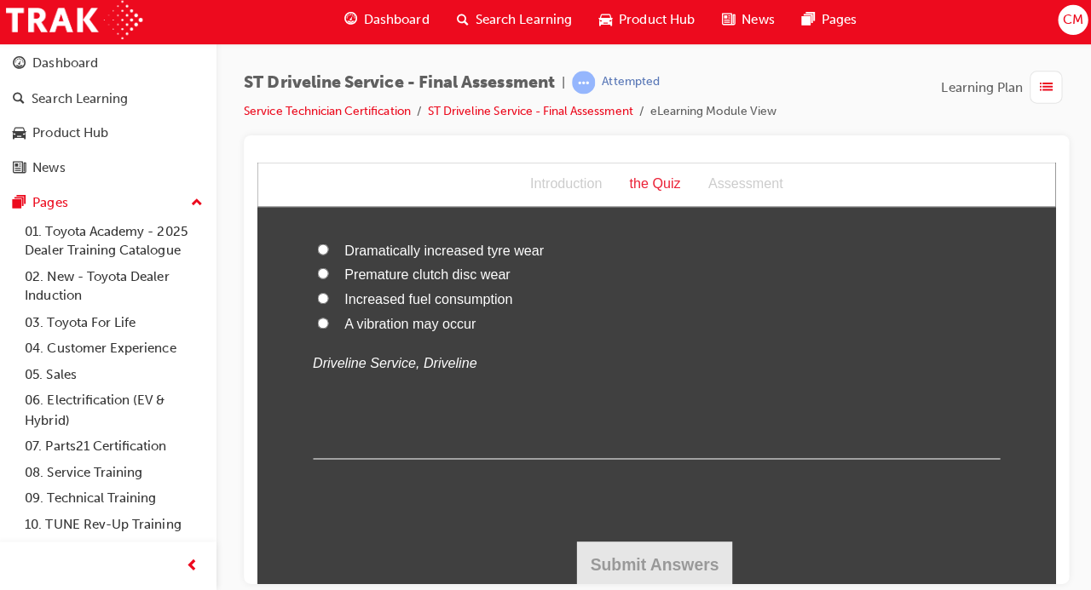
click at [536, 380] on div "15 . What might happen if a universal joint is worn? Dramatically increased tyr…" at bounding box center [654, 316] width 682 height 280
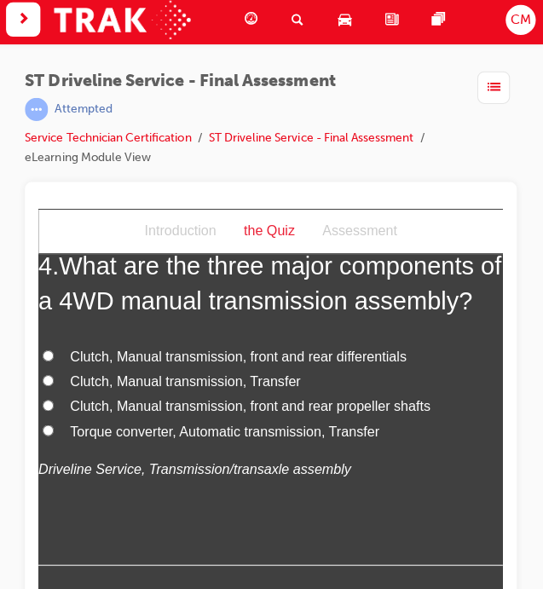
scroll to position [1385, 0]
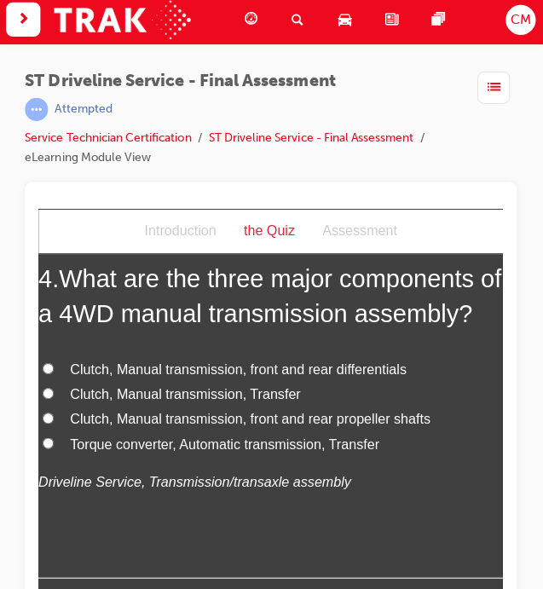
click at [204, 393] on span "Clutch, Manual transmission, Transfer" at bounding box center [184, 391] width 229 height 14
click at [54, 393] on input "Clutch, Manual transmission, Transfer" at bounding box center [48, 390] width 11 height 11
radio input "true"
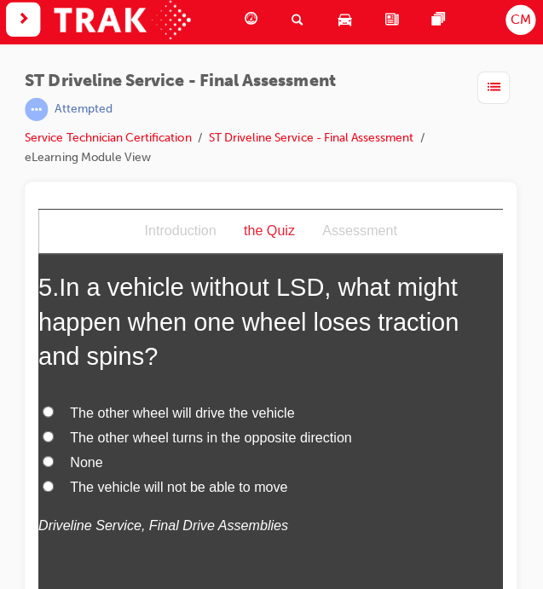
scroll to position [1776, 0]
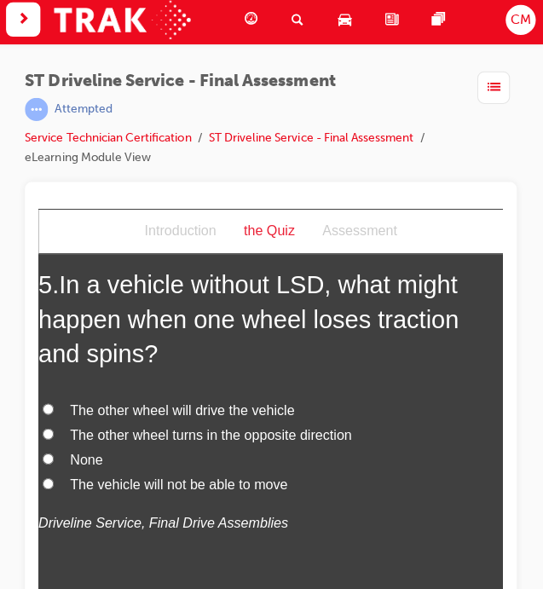
click at [170, 474] on span "The vehicle will not be able to move" at bounding box center [178, 481] width 216 height 14
click at [54, 475] on input "The vehicle will not be able to move" at bounding box center [48, 480] width 11 height 11
radio input "true"
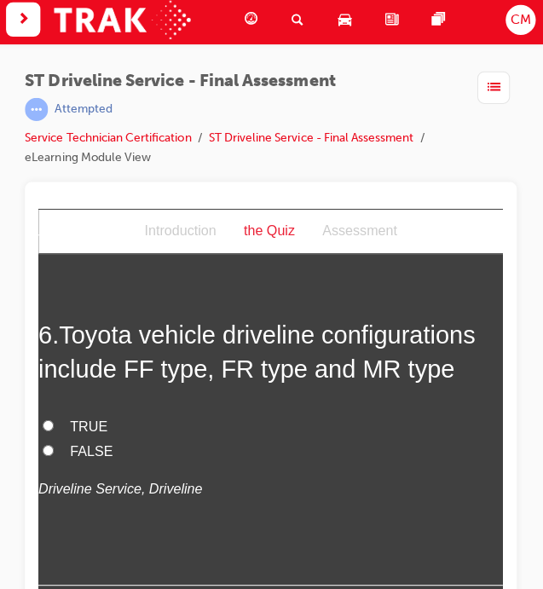
scroll to position [2158, 0]
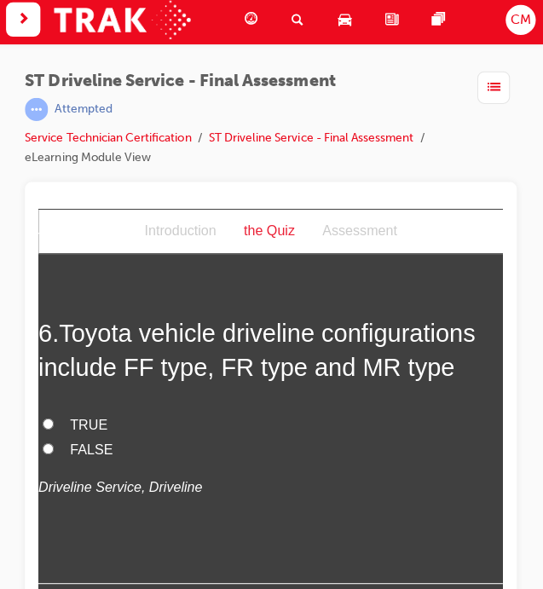
click at [78, 416] on span "TRUE" at bounding box center [88, 421] width 37 height 14
click at [54, 416] on input "TRUE" at bounding box center [48, 420] width 11 height 11
radio input "true"
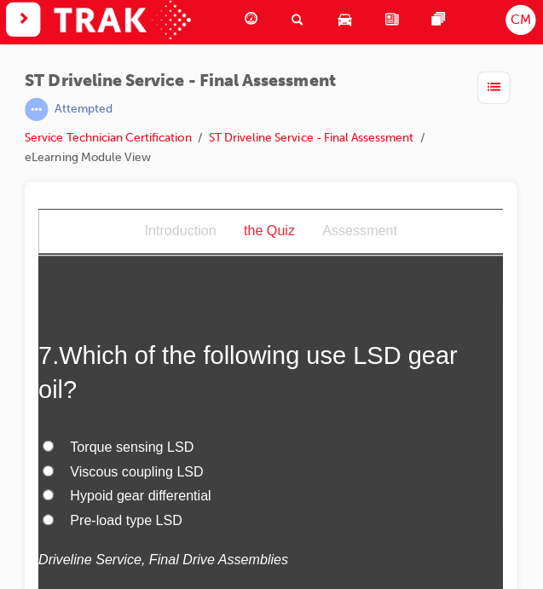
scroll to position [2484, 0]
click at [170, 436] on span "Torque sensing LSD" at bounding box center [131, 443] width 123 height 14
click at [54, 437] on input "Torque sensing LSD" at bounding box center [48, 442] width 11 height 11
radio input "true"
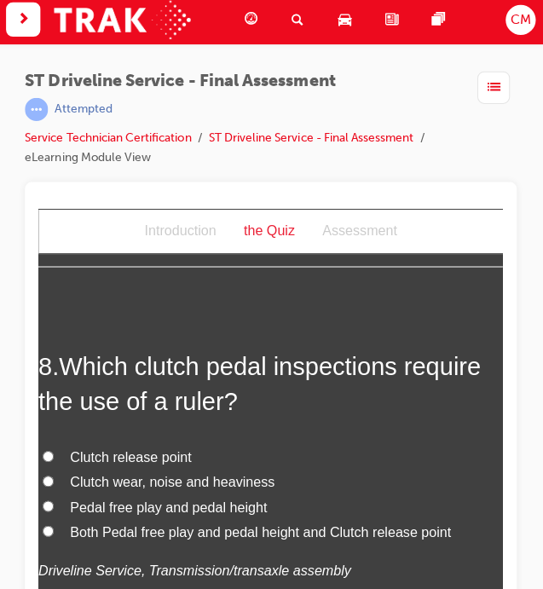
scroll to position [2870, 0]
click at [251, 521] on span "Both Pedal free play and pedal height and Clutch release point" at bounding box center [259, 528] width 378 height 14
click at [54, 521] on input "Both Pedal free play and pedal height and Clutch release point" at bounding box center [48, 526] width 11 height 11
radio input "true"
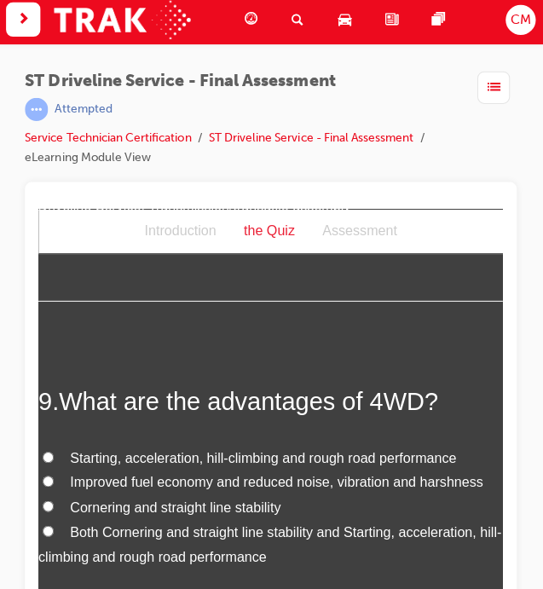
scroll to position [3271, 0]
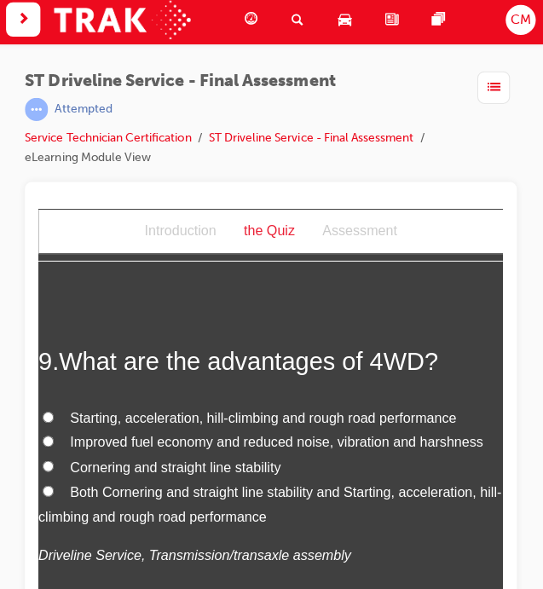
click at [253, 481] on span "Both Cornering and straight line stability and Starting, acceleration, hill-cli…" at bounding box center [268, 500] width 460 height 39
click at [54, 482] on input "Both Cornering and straight line stability and Starting, acceleration, hill-cli…" at bounding box center [48, 487] width 11 height 11
radio input "true"
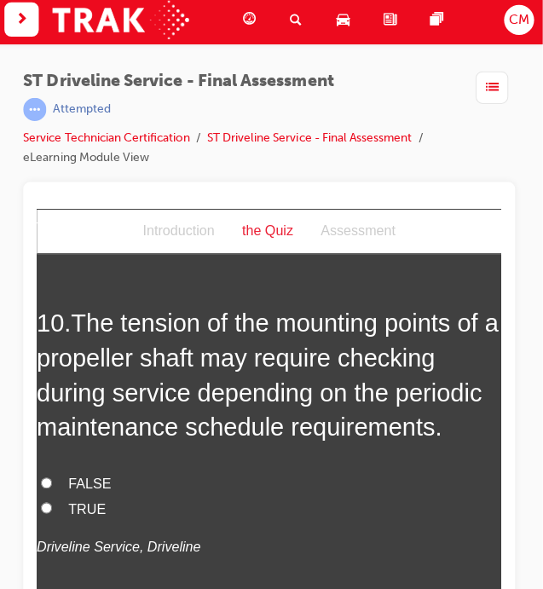
scroll to position [3696, 0]
click at [74, 498] on span "TRUE" at bounding box center [86, 505] width 37 height 14
click at [52, 498] on input "TRUE" at bounding box center [46, 503] width 11 height 11
radio input "true"
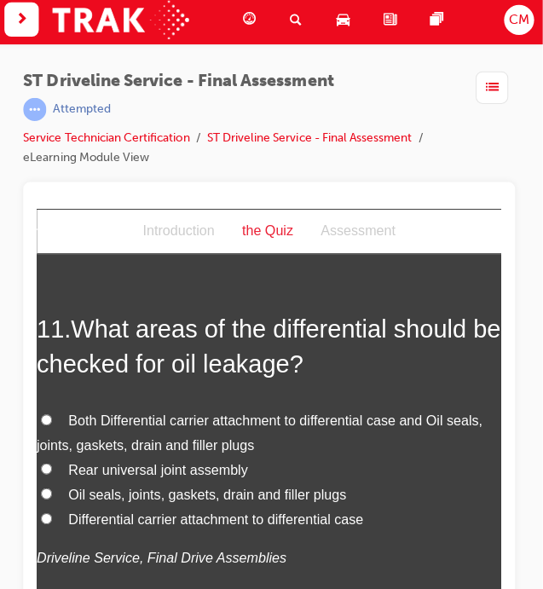
scroll to position [4106, 0]
click at [54, 406] on label "Both Differential carrier attachment to differential case and Oil seals, joints…" at bounding box center [267, 430] width 461 height 49
click at [52, 412] on input "Both Differential carrier attachment to differential case and Oil seals, joints…" at bounding box center [46, 417] width 11 height 11
radio input "true"
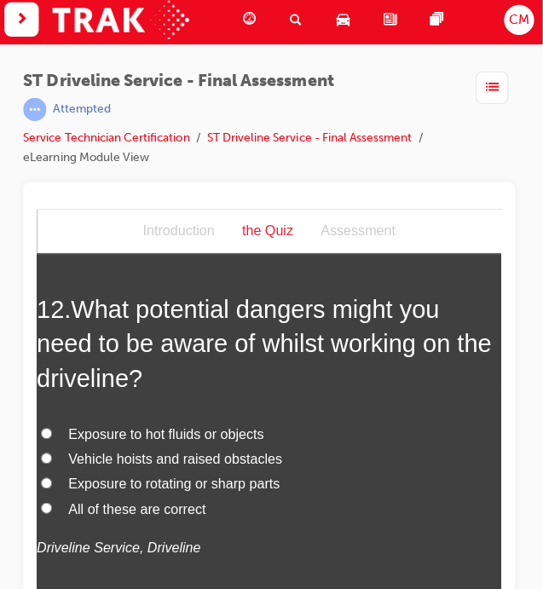
scroll to position [4549, 0]
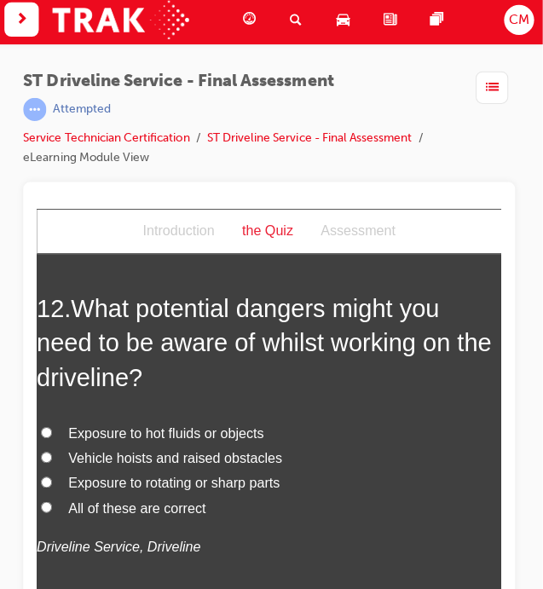
click at [137, 497] on span "All of these are correct" at bounding box center [136, 504] width 136 height 14
click at [52, 498] on input "All of these are correct" at bounding box center [46, 503] width 11 height 11
radio input "true"
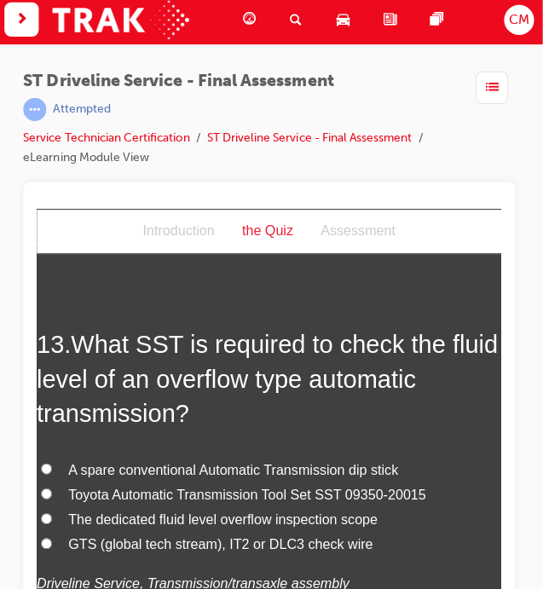
scroll to position [4949, 0]
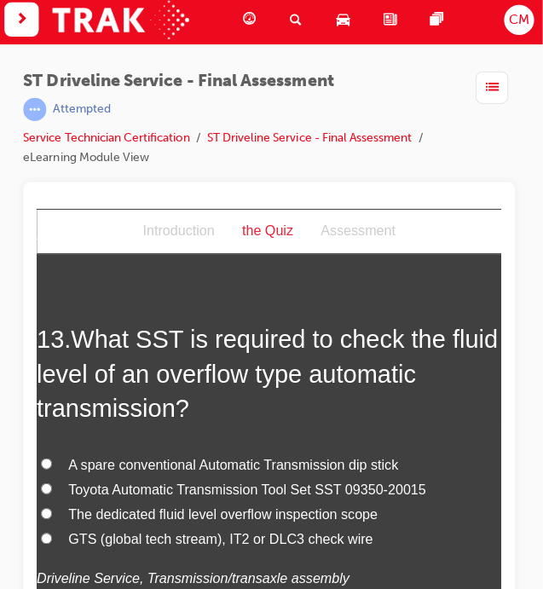
click at [316, 479] on span "Toyota Automatic Transmission Tool Set SST 09350-20015" at bounding box center [245, 486] width 355 height 14
click at [52, 480] on input "Toyota Automatic Transmission Tool Set SST 09350-20015" at bounding box center [46, 485] width 11 height 11
radio input "true"
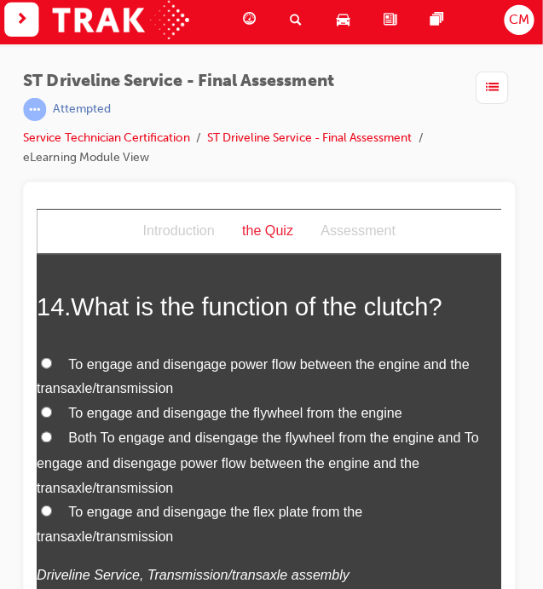
scroll to position [5413, 0]
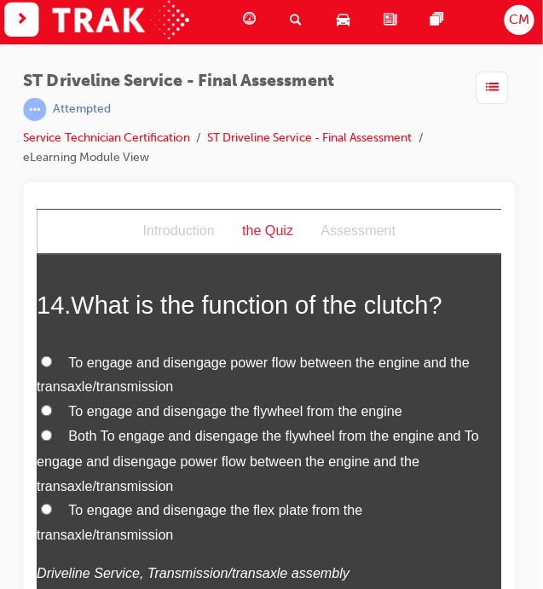
click at [142, 426] on span "Both To engage and disengage the flywheel from the engine and To engage and dis…" at bounding box center [256, 458] width 439 height 64
click at [52, 427] on input "Both To engage and disengage the flywheel from the engine and To engage and dis…" at bounding box center [46, 432] width 11 height 11
radio input "true"
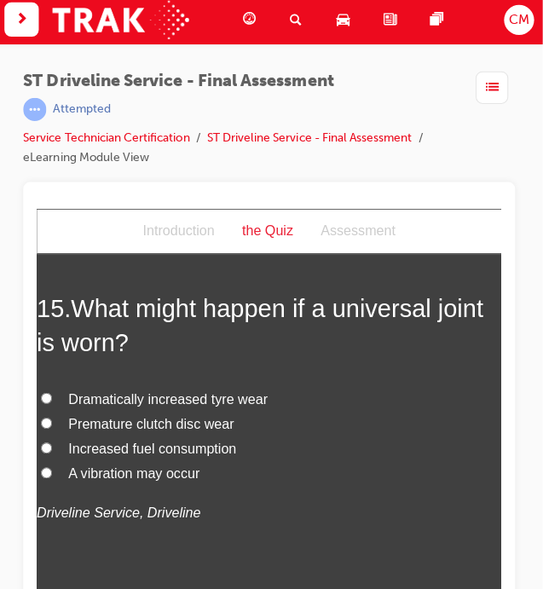
scroll to position [5872, 0]
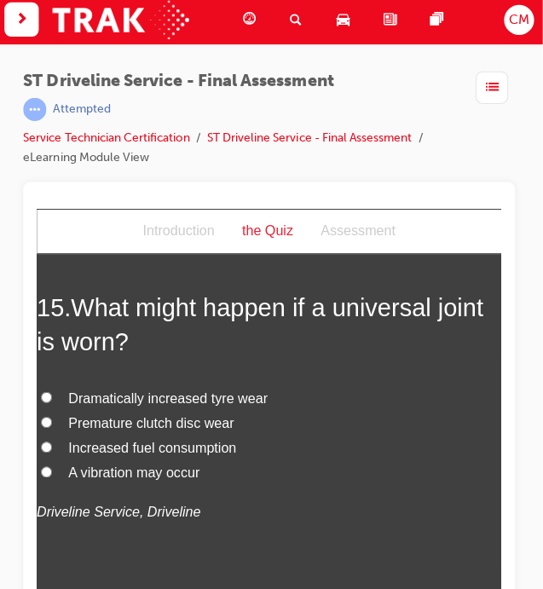
click at [185, 462] on span "A vibration may occur" at bounding box center [133, 469] width 130 height 14
click at [52, 463] on input "A vibration may occur" at bounding box center [46, 468] width 11 height 11
radio input "true"
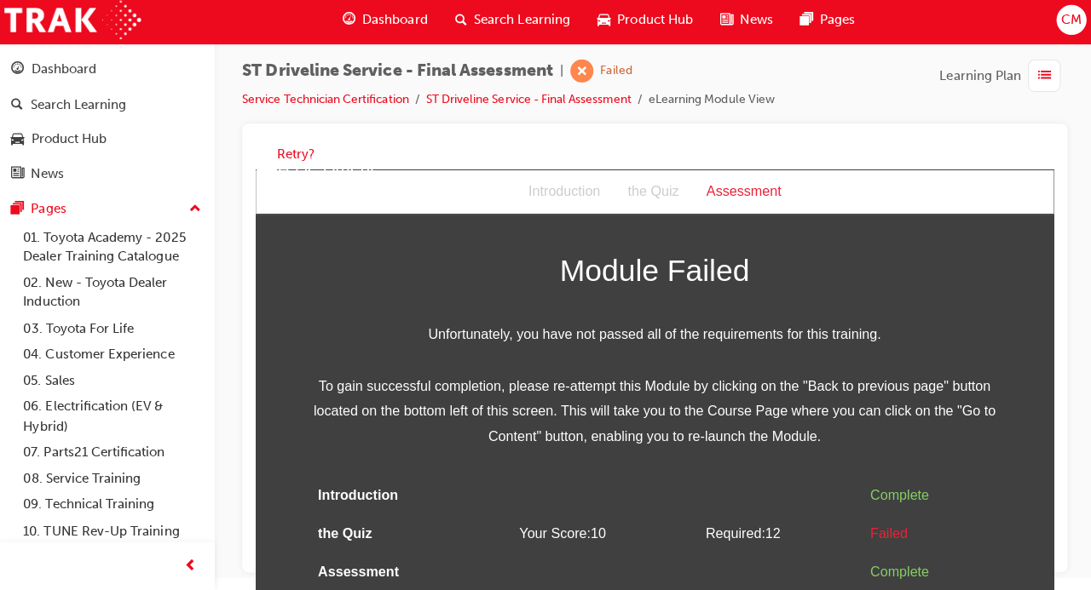
scroll to position [27, 0]
click at [302, 161] on button "Retry?" at bounding box center [297, 157] width 37 height 20
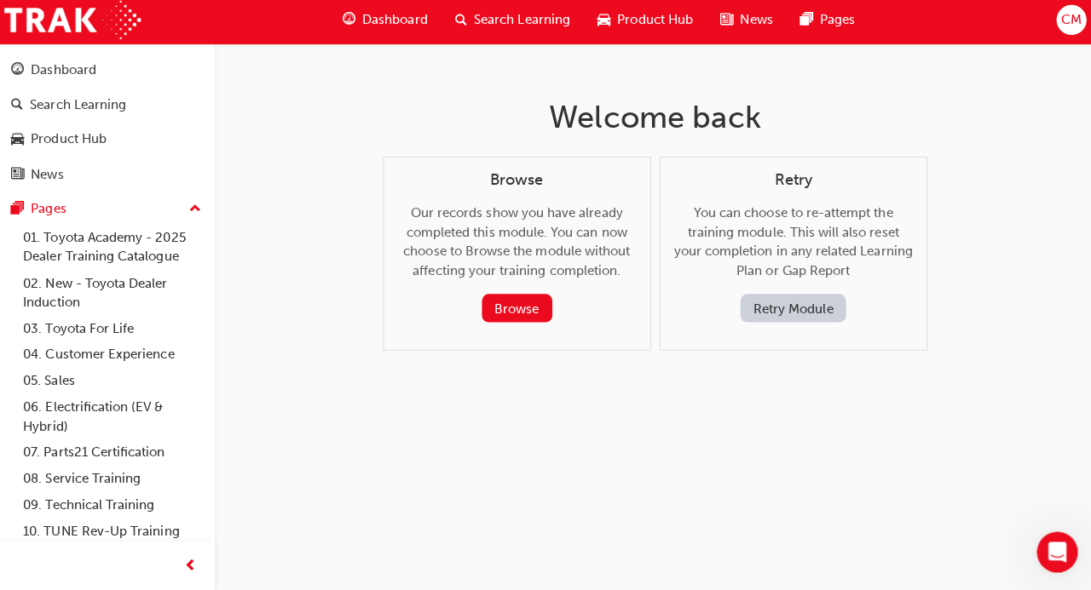
click at [803, 315] on button "Retry Module" at bounding box center [791, 311] width 105 height 28
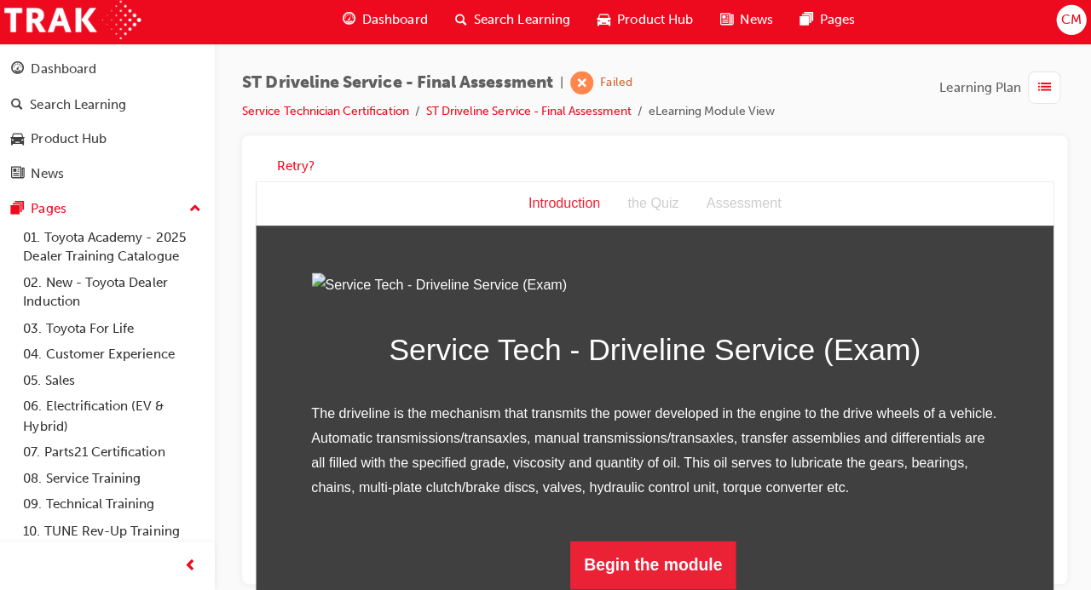
scroll to position [174, 0]
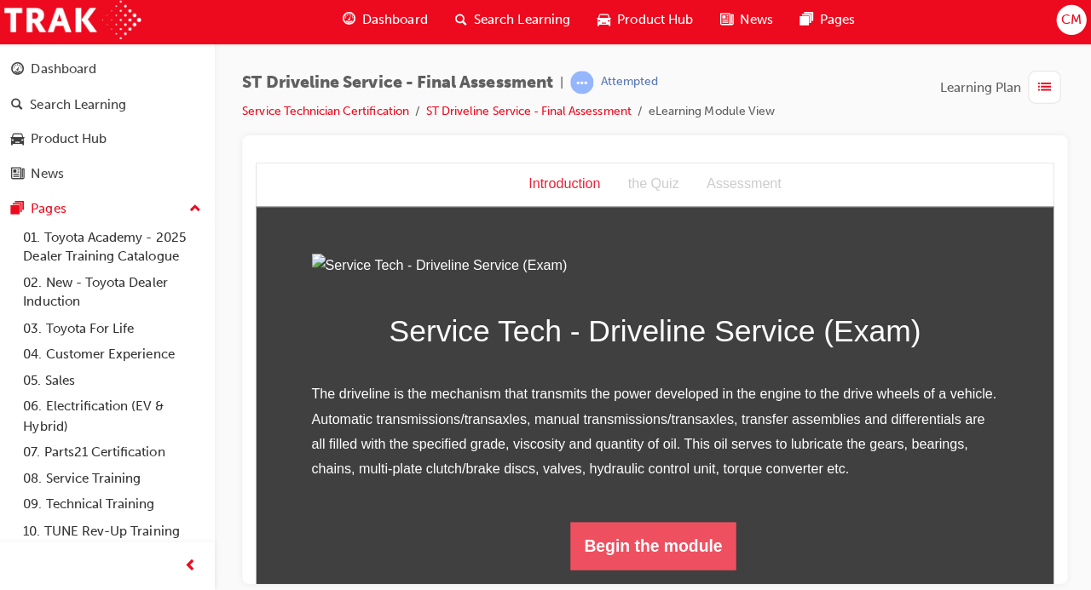
click at [673, 567] on button "Begin the module" at bounding box center [649, 543] width 164 height 48
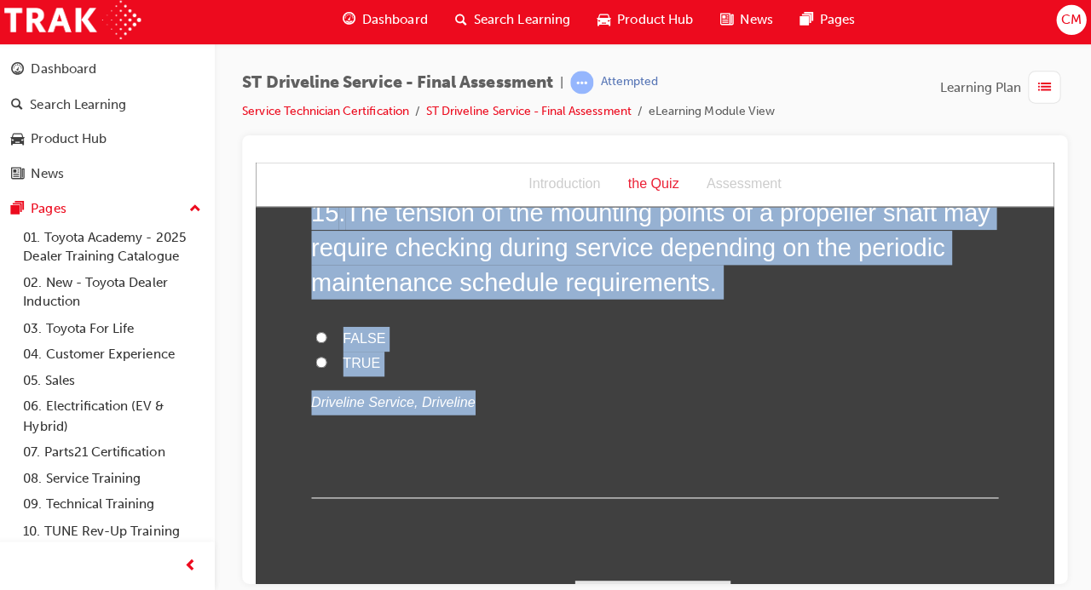
scroll to position [5541, 0]
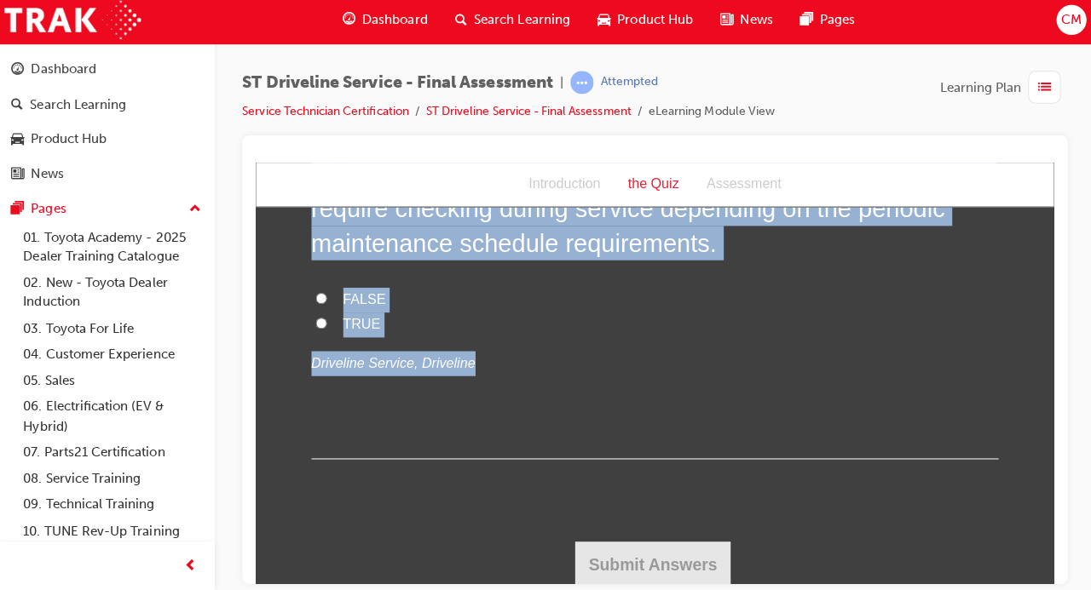
drag, startPoint x: 295, startPoint y: 325, endPoint x: 974, endPoint y: 627, distance: 743.4
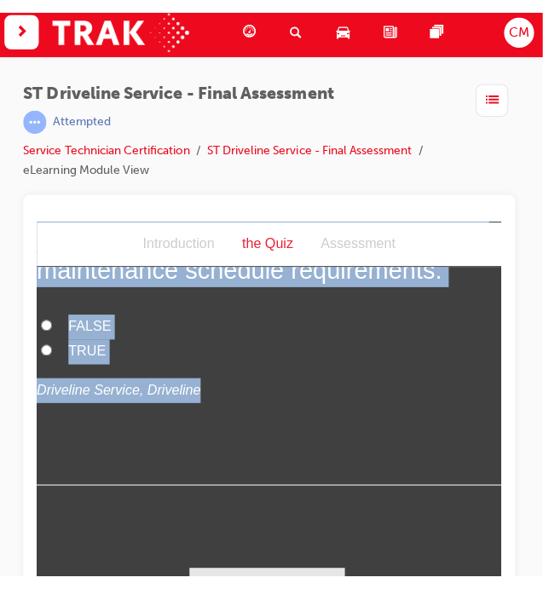
scroll to position [5939, 0]
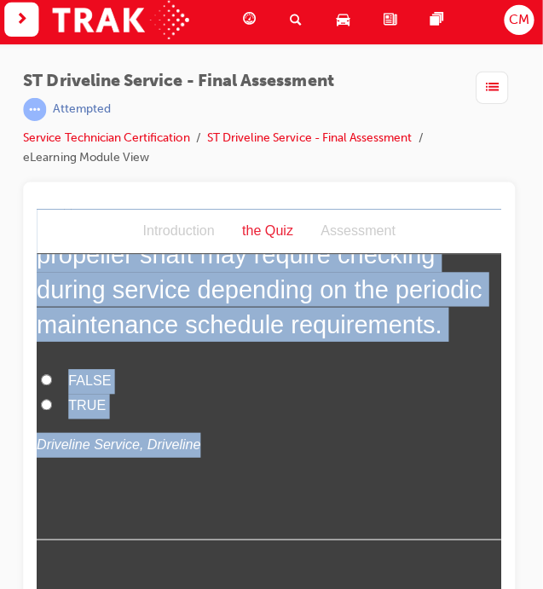
click at [346, 409] on label "TRUE" at bounding box center [267, 403] width 461 height 25
click at [52, 407] on input "TRUE" at bounding box center [46, 401] width 11 height 11
radio input "true"
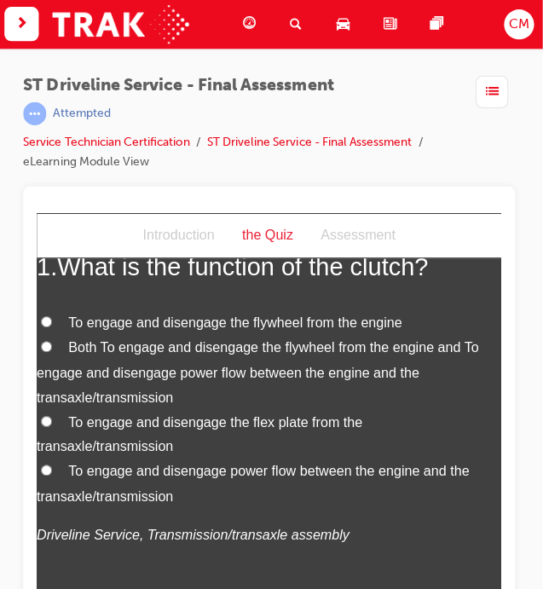
scroll to position [145, 0]
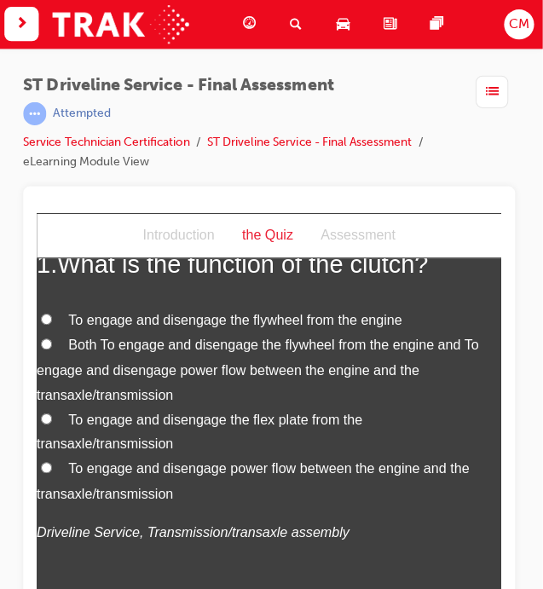
click at [292, 345] on span "Both To engage and disengage the flywheel from the engine and To engage and dis…" at bounding box center [256, 368] width 439 height 64
click at [52, 345] on input "Both To engage and disengage the flywheel from the engine and To engage and dis…" at bounding box center [46, 342] width 11 height 11
radio input "true"
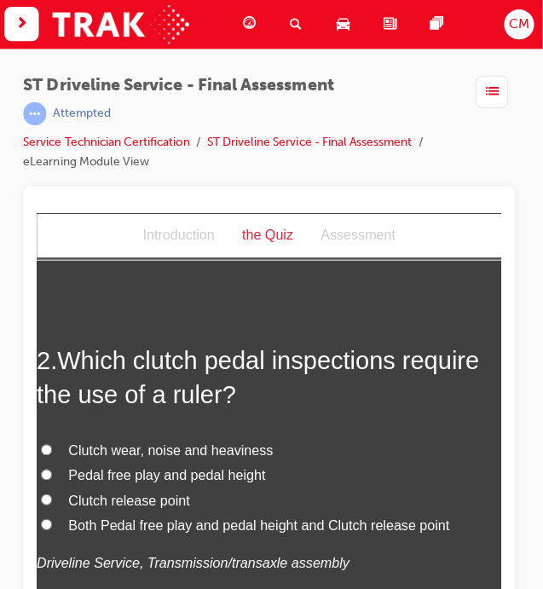
scroll to position [559, 0]
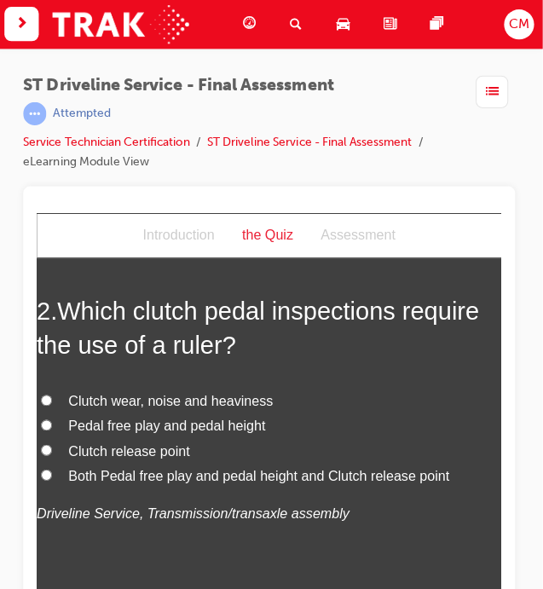
click at [188, 476] on span "Both Pedal free play and pedal height and Clutch release point" at bounding box center [257, 473] width 378 height 14
click at [52, 476] on input "Both Pedal free play and pedal height and Clutch release point" at bounding box center [46, 472] width 11 height 11
radio input "true"
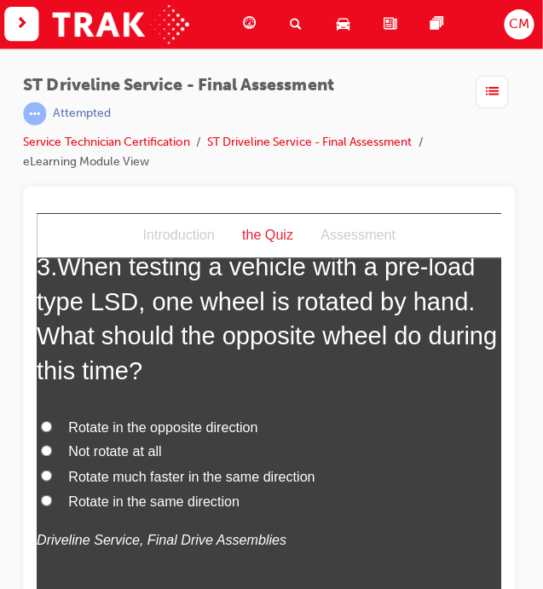
scroll to position [999, 0]
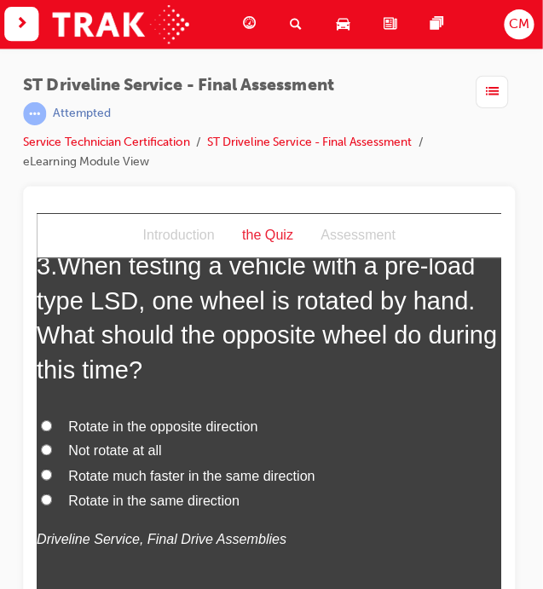
click at [235, 421] on span "Rotate in the opposite direction" at bounding box center [162, 424] width 188 height 14
click at [52, 421] on input "Rotate in the opposite direction" at bounding box center [46, 423] width 11 height 11
radio input "true"
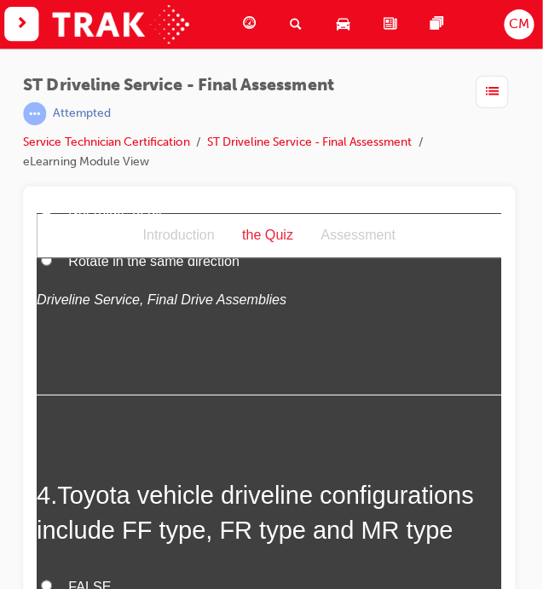
scroll to position [1368, 0]
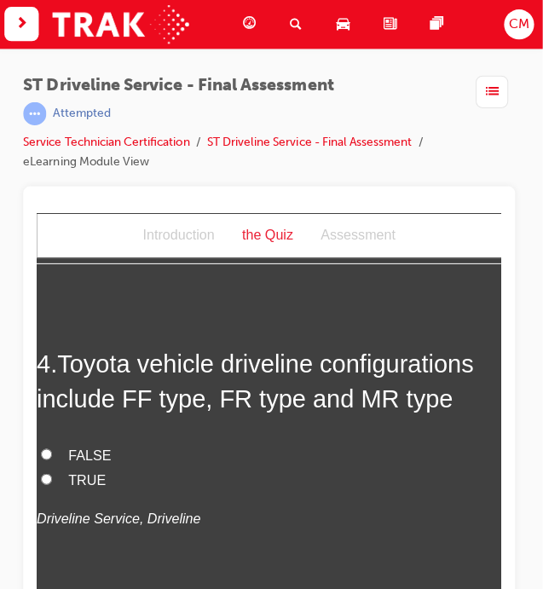
click at [77, 476] on span "TRUE" at bounding box center [86, 477] width 37 height 14
click at [52, 476] on input "TRUE" at bounding box center [46, 476] width 11 height 11
radio input "true"
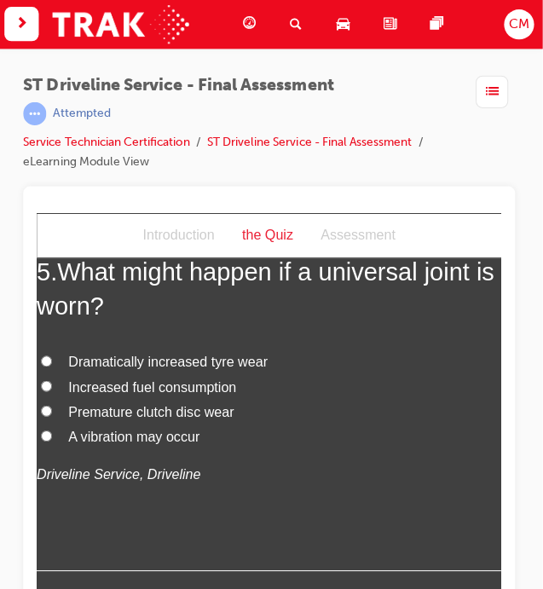
scroll to position [1811, 0]
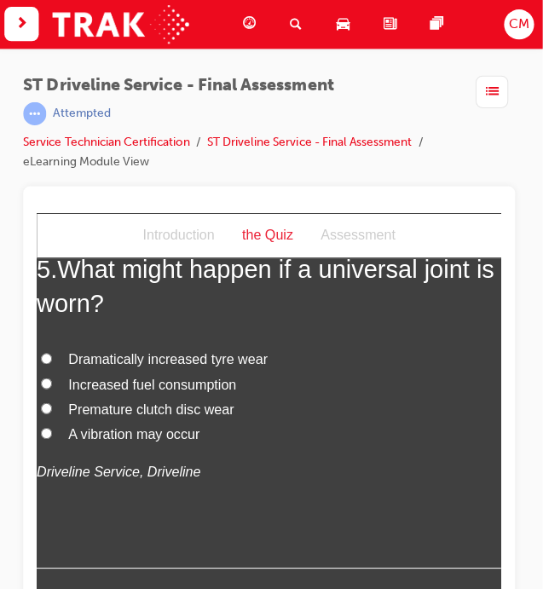
click at [165, 430] on span "A vibration may occur" at bounding box center [133, 431] width 130 height 14
click at [52, 430] on input "A vibration may occur" at bounding box center [46, 430] width 11 height 11
radio input "true"
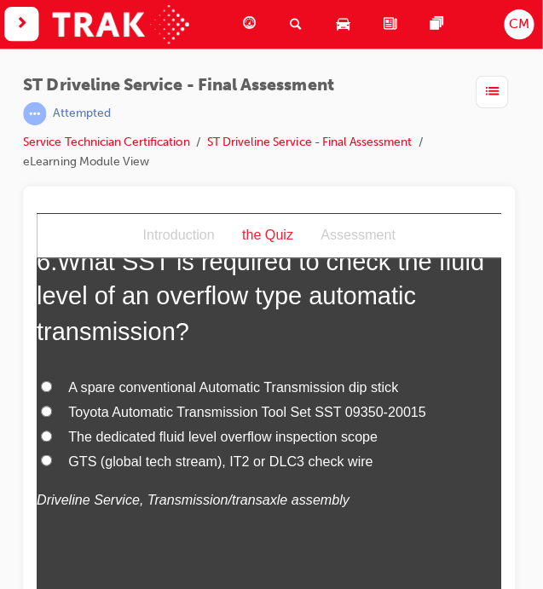
scroll to position [2214, 0]
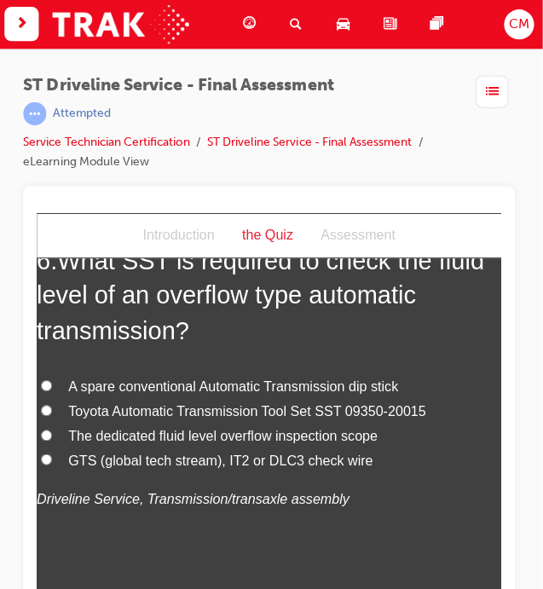
click at [243, 413] on span "Toyota Automatic Transmission Tool Set SST 09350-20015" at bounding box center [245, 409] width 355 height 14
click at [52, 413] on input "Toyota Automatic Transmission Tool Set SST 09350-20015" at bounding box center [46, 408] width 11 height 11
radio input "true"
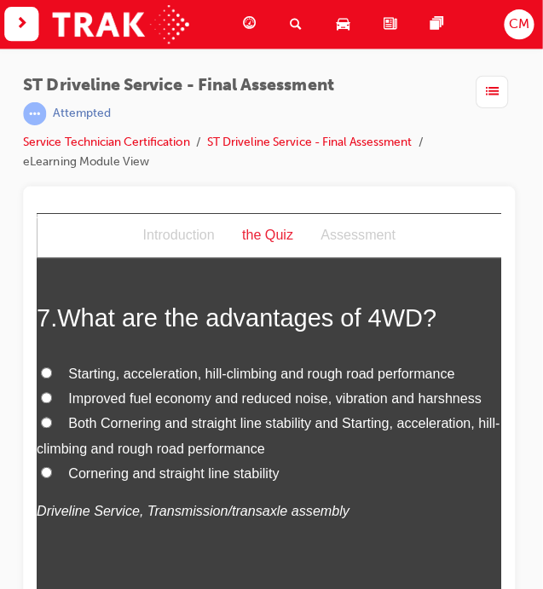
scroll to position [2598, 0]
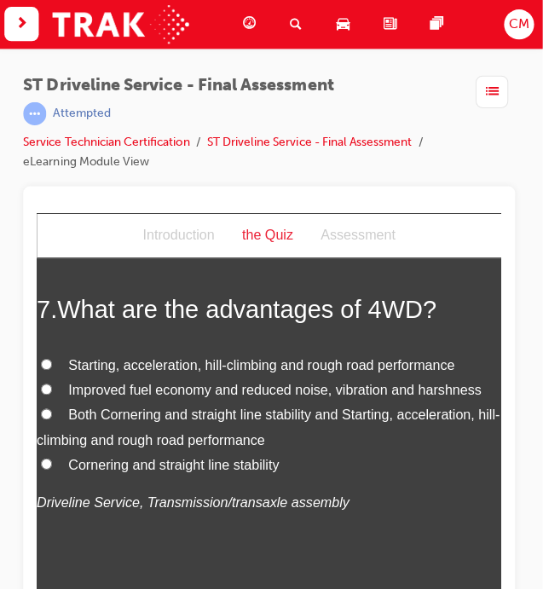
click at [49, 412] on input "Both Cornering and straight line stability and Starting, acceleration, hill-cli…" at bounding box center [46, 411] width 11 height 11
radio input "true"
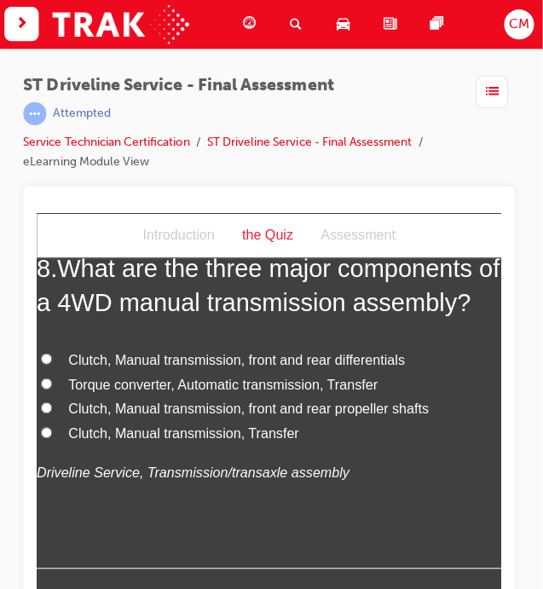
scroll to position [3026, 0]
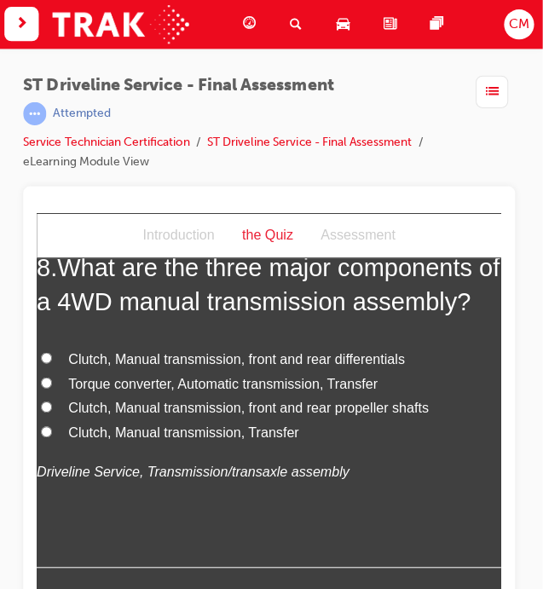
click at [172, 431] on span "Clutch, Manual transmission, Transfer" at bounding box center [182, 430] width 229 height 14
click at [52, 431] on input "Clutch, Manual transmission, Transfer" at bounding box center [46, 429] width 11 height 11
radio input "true"
click at [172, 431] on span "Clutch, Manual transmission, Transfer" at bounding box center [182, 430] width 229 height 14
click at [52, 431] on input "Clutch, Manual transmission, Transfer" at bounding box center [46, 429] width 11 height 11
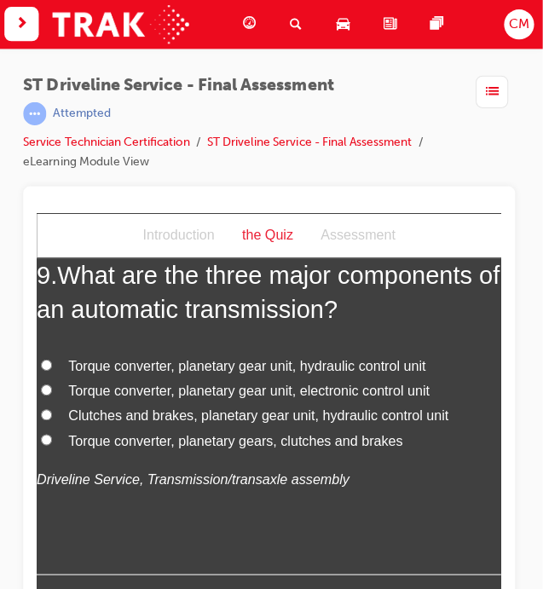
scroll to position [3393, 0]
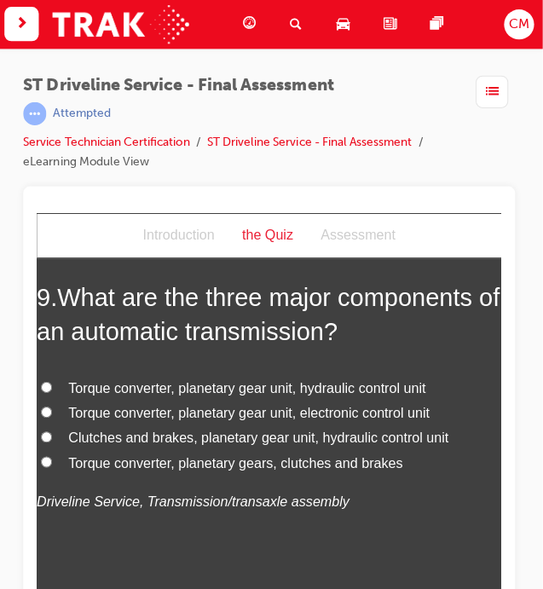
click at [377, 386] on span "Torque converter, planetary gear unit, hydraulic control unit" at bounding box center [245, 386] width 354 height 14
click at [52, 386] on input "Torque converter, planetary gear unit, hydraulic control unit" at bounding box center [46, 385] width 11 height 11
radio input "true"
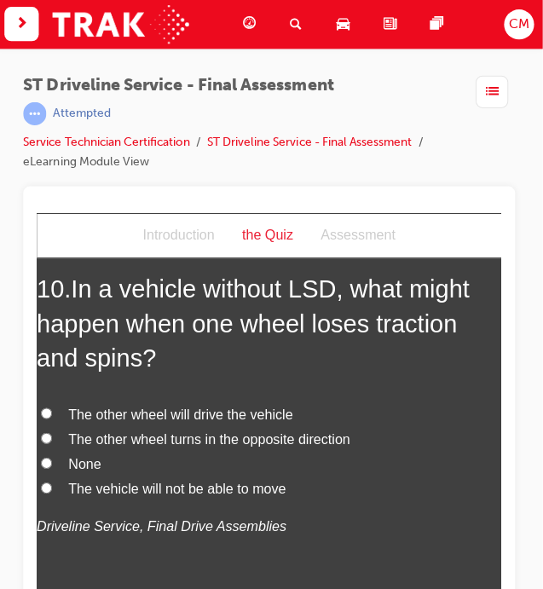
scroll to position [3799, 0]
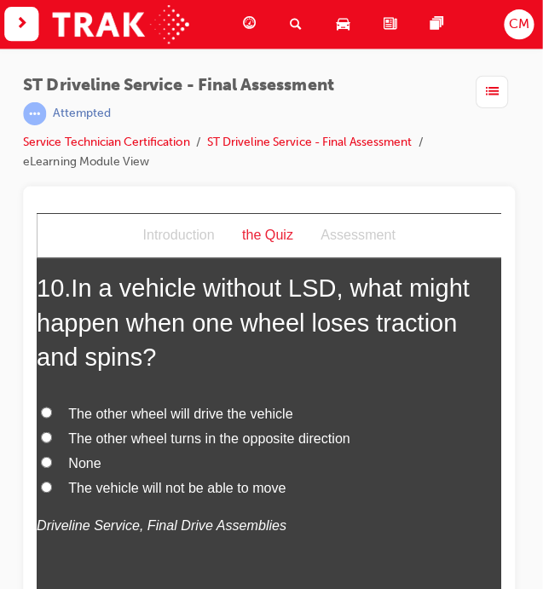
click at [180, 492] on label "The vehicle will not be able to move" at bounding box center [267, 486] width 461 height 25
click at [52, 490] on input "The vehicle will not be able to move" at bounding box center [46, 484] width 11 height 11
radio input "true"
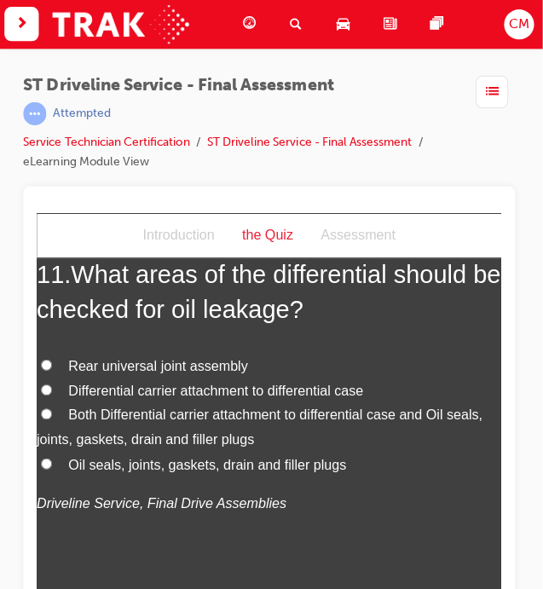
scroll to position [4243, 0]
click at [135, 410] on span "Both Differential carrier attachment to differential case and Oil seals, joints…" at bounding box center [258, 425] width 442 height 39
click at [52, 410] on input "Both Differential carrier attachment to differential case and Oil seals, joints…" at bounding box center [46, 411] width 11 height 11
radio input "true"
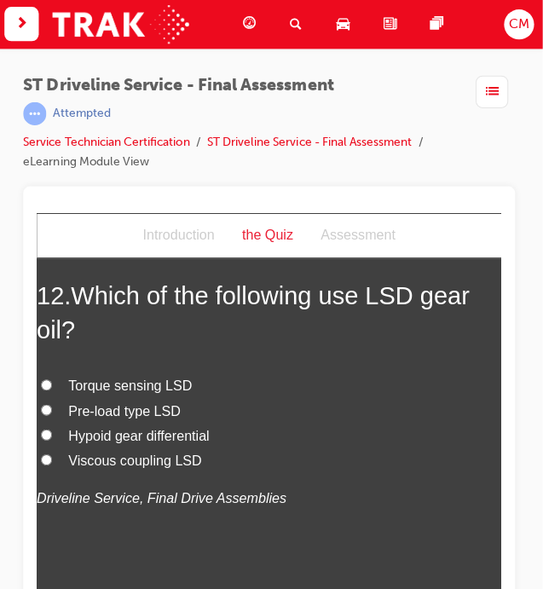
scroll to position [4645, 0]
click at [142, 384] on span "Torque sensing LSD" at bounding box center [129, 383] width 123 height 14
click at [52, 384] on input "Torque sensing LSD" at bounding box center [46, 382] width 11 height 11
radio input "true"
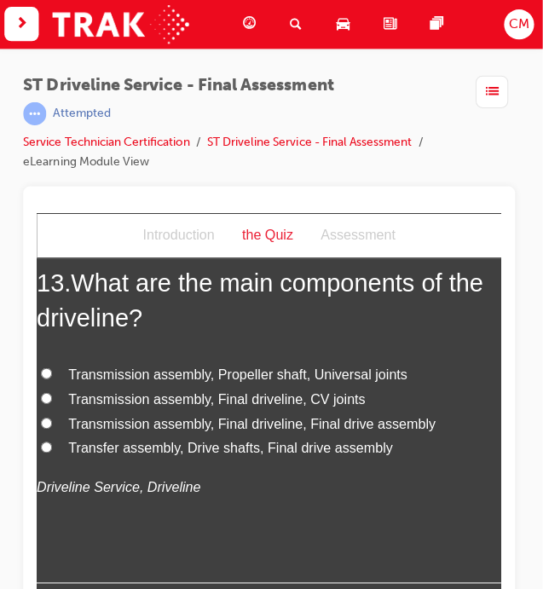
scroll to position [5053, 0]
click at [170, 446] on span "Transfer assembly, Drive shafts, Final drive assembly" at bounding box center [229, 446] width 322 height 14
click at [52, 446] on input "Transfer assembly, Drive shafts, Final drive assembly" at bounding box center [46, 445] width 11 height 11
radio input "true"
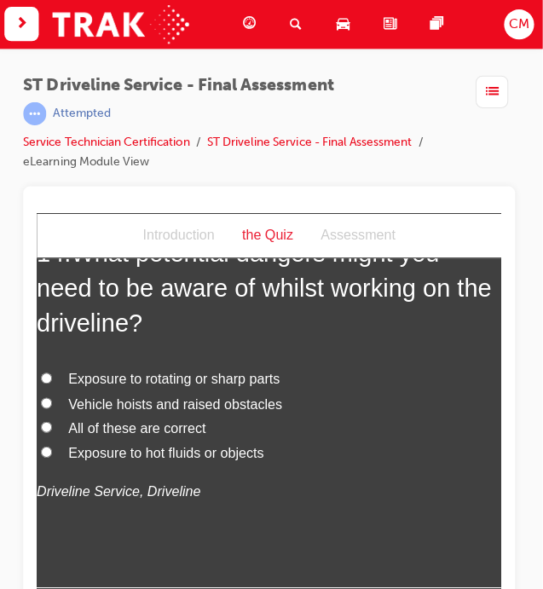
scroll to position [5479, 0]
click at [176, 421] on span "All of these are correct" at bounding box center [136, 425] width 136 height 14
click at [52, 421] on input "All of these are correct" at bounding box center [46, 424] width 11 height 11
radio input "true"
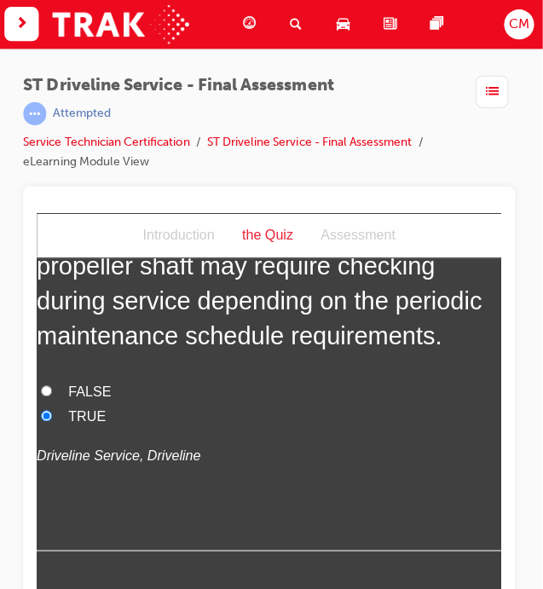
scroll to position [5933, 0]
click at [97, 383] on span "FALSE" at bounding box center [89, 389] width 43 height 14
click at [52, 383] on input "FALSE" at bounding box center [46, 388] width 11 height 11
radio input "true"
click at [83, 406] on span "TRUE" at bounding box center [86, 413] width 37 height 14
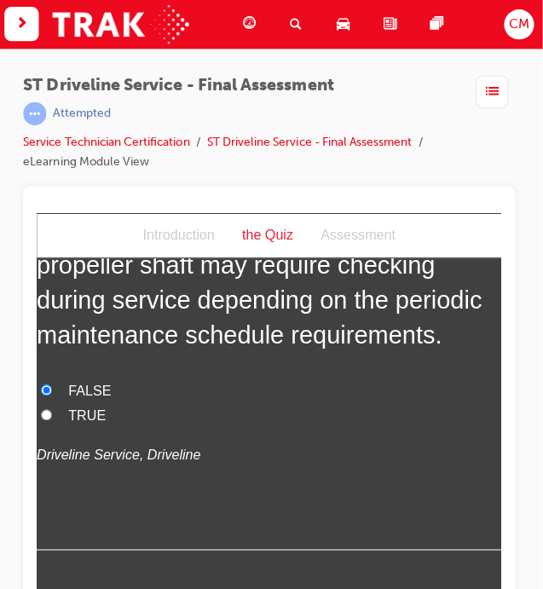
click at [52, 407] on input "TRUE" at bounding box center [46, 412] width 11 height 11
radio input "true"
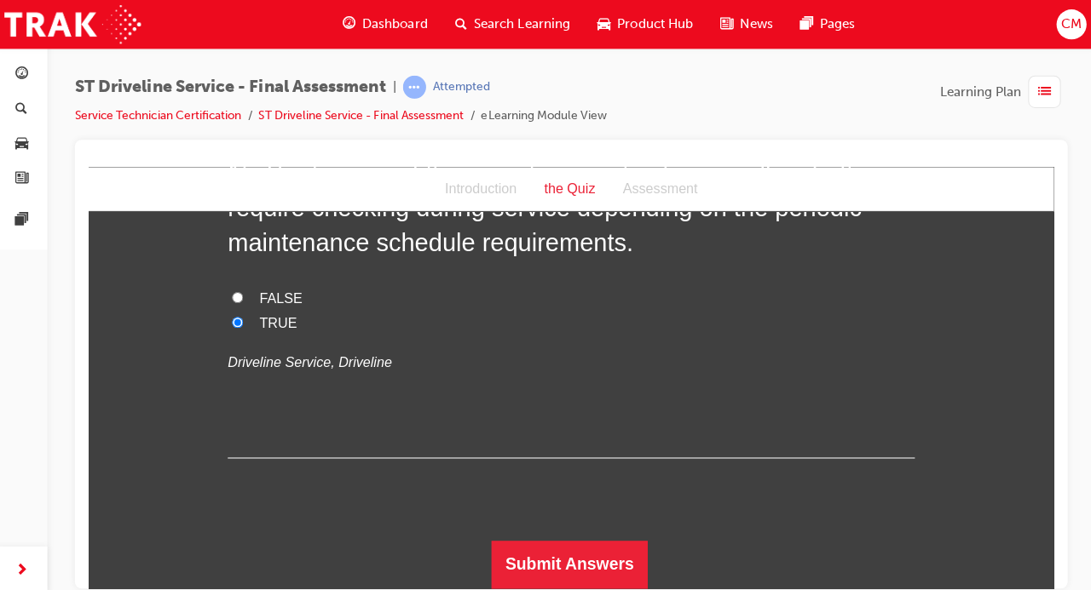
scroll to position [5541, 0]
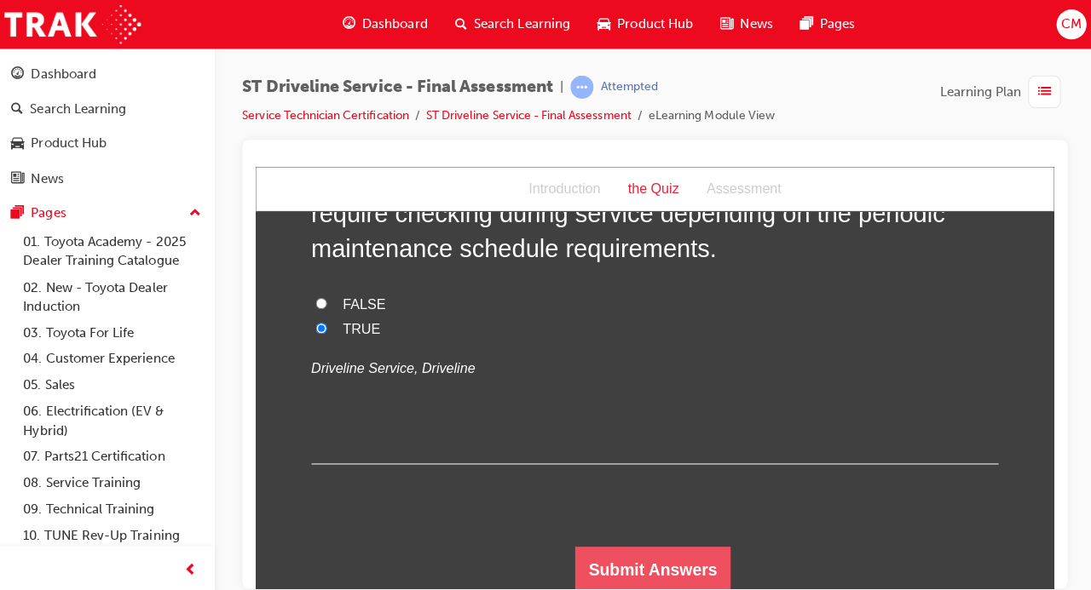
click at [665, 567] on button "Submit Answers" at bounding box center [650, 567] width 155 height 48
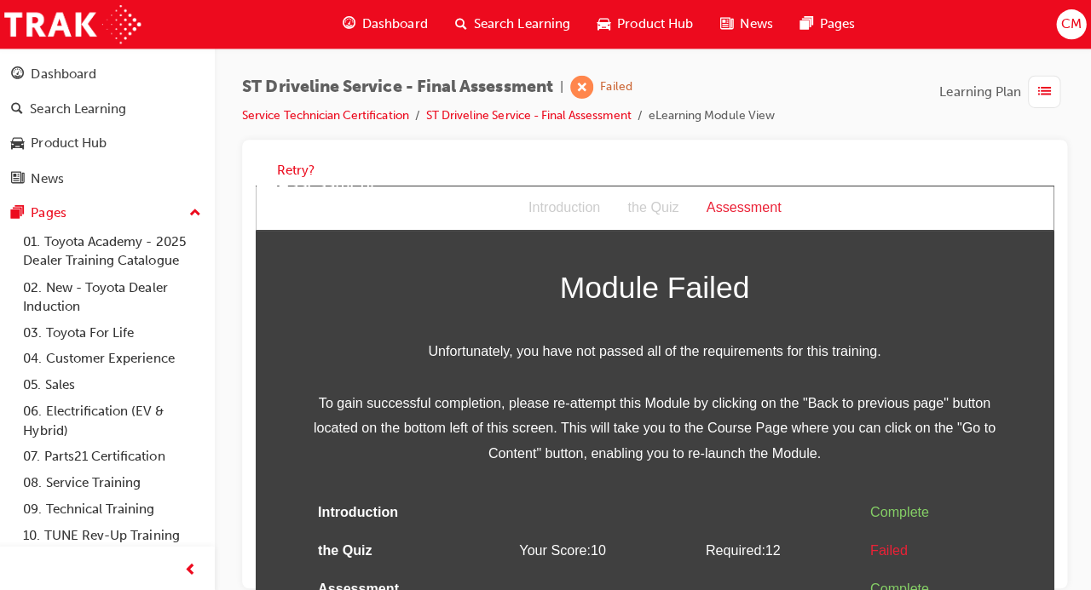
scroll to position [28, 0]
